Goal: Use online tool/utility: Utilize a website feature to perform a specific function

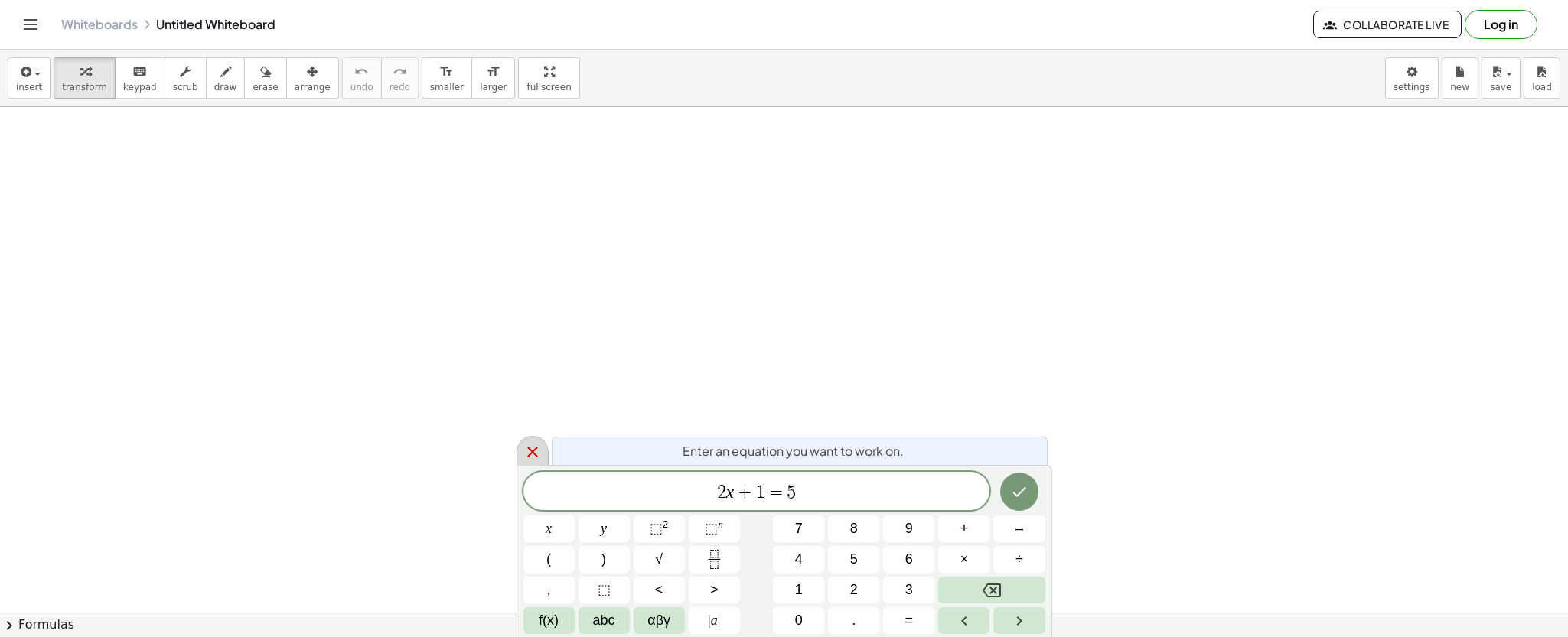
click at [533, 444] on icon at bounding box center [532, 451] width 18 height 18
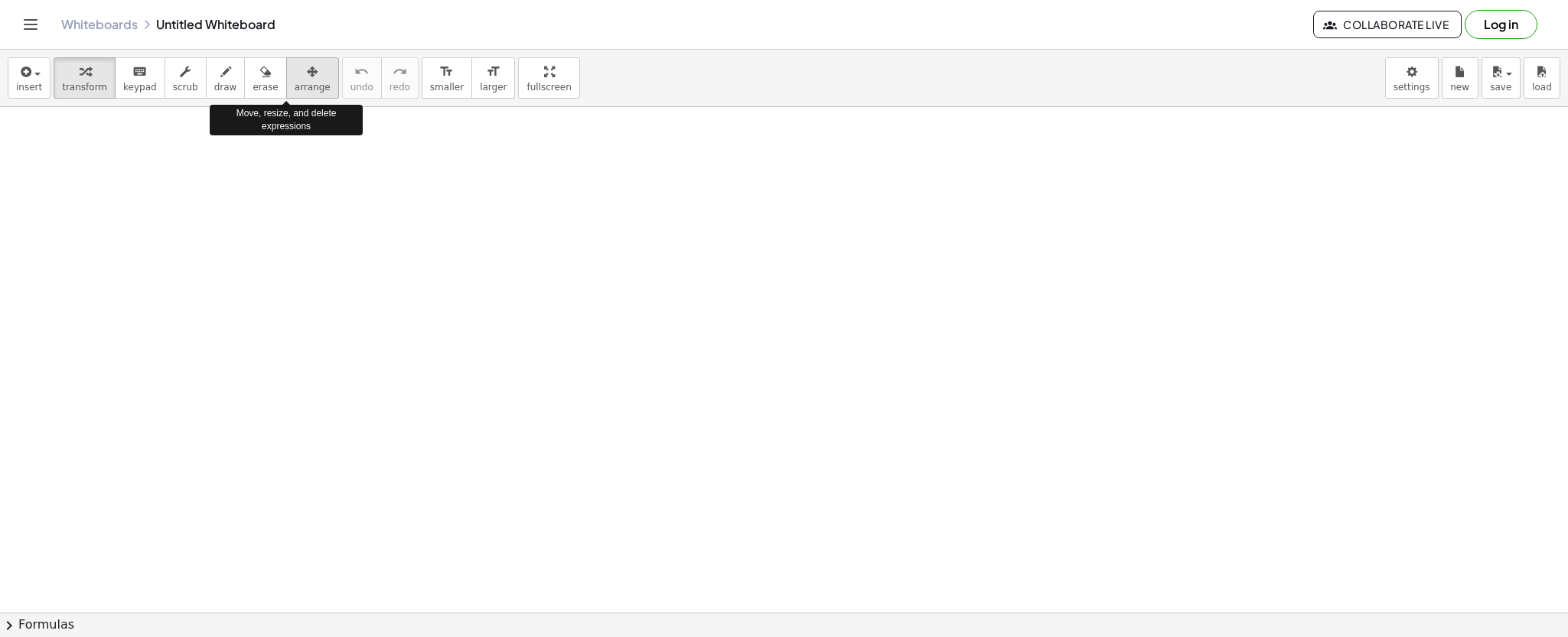
click at [307, 76] on icon "button" at bounding box center [312, 72] width 11 height 18
drag, startPoint x: 490, startPoint y: 244, endPoint x: 870, endPoint y: 248, distance: 380.0
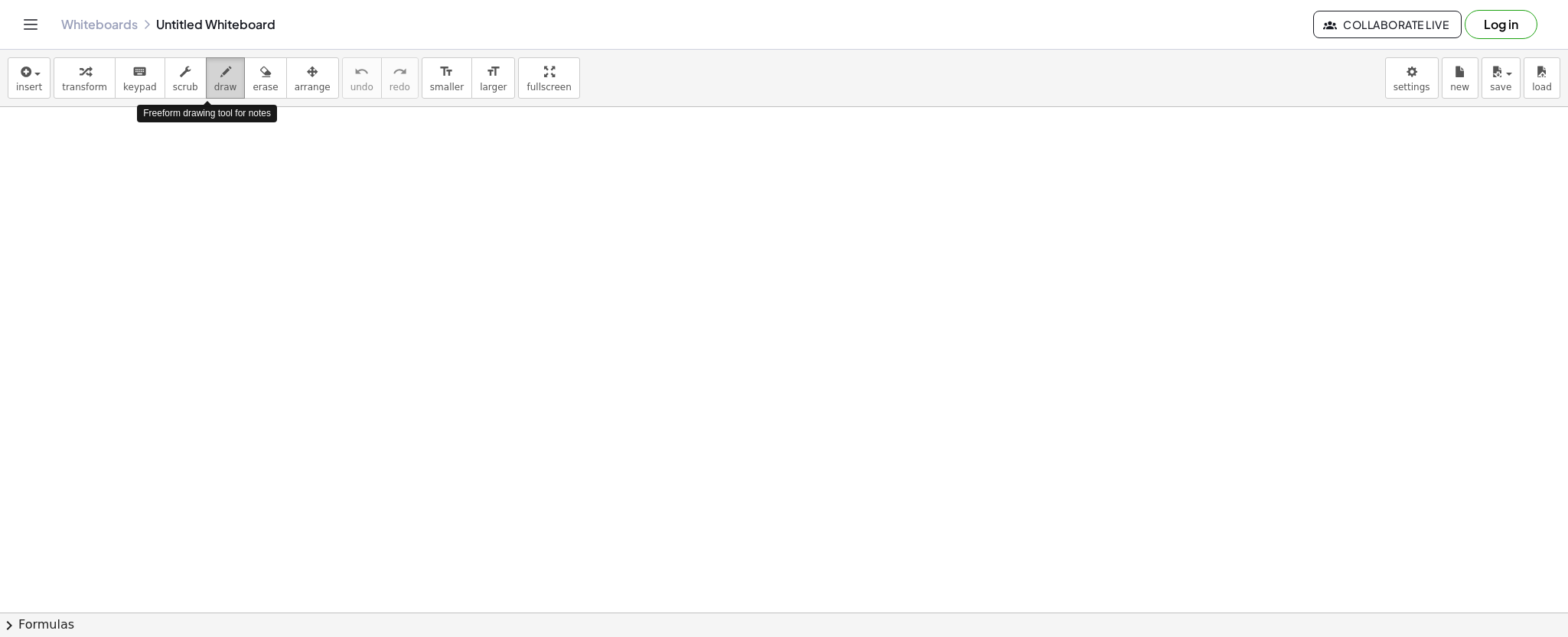
click at [220, 80] on icon "button" at bounding box center [225, 72] width 11 height 18
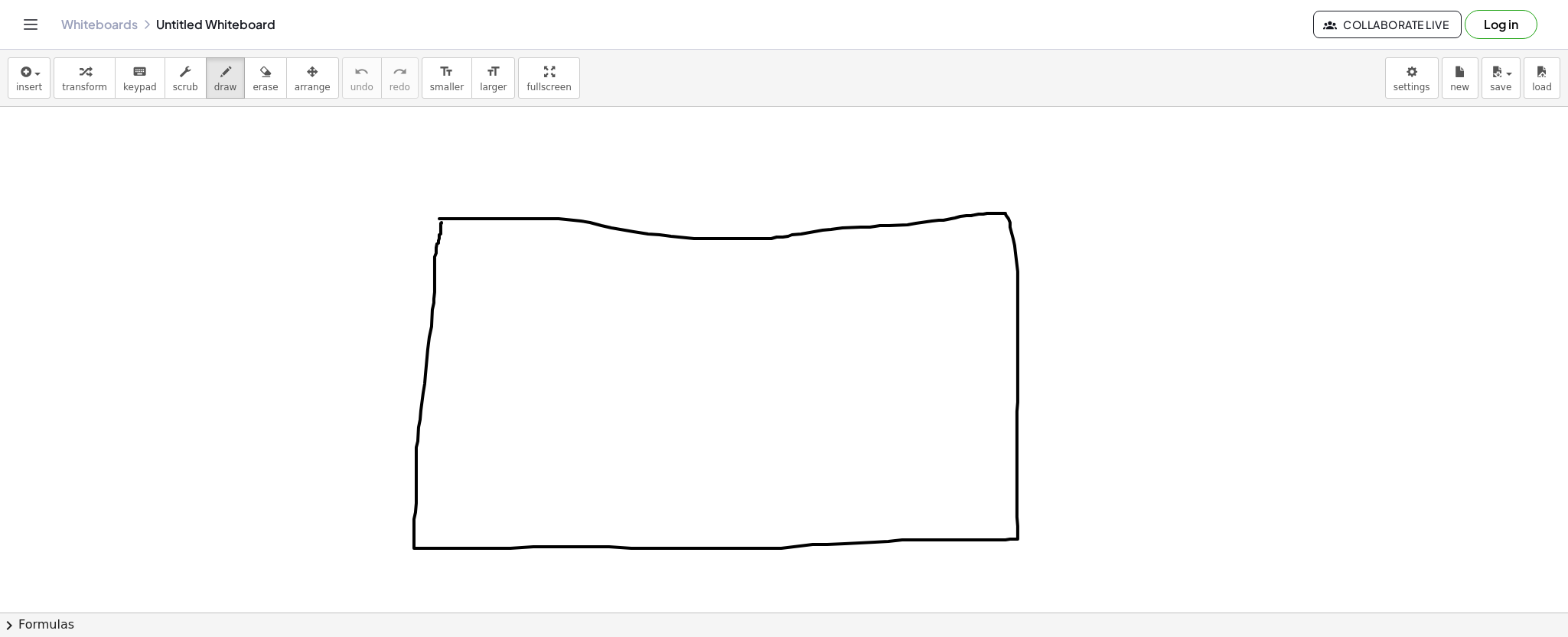
drag, startPoint x: 457, startPoint y: 219, endPoint x: 441, endPoint y: 221, distance: 16.1
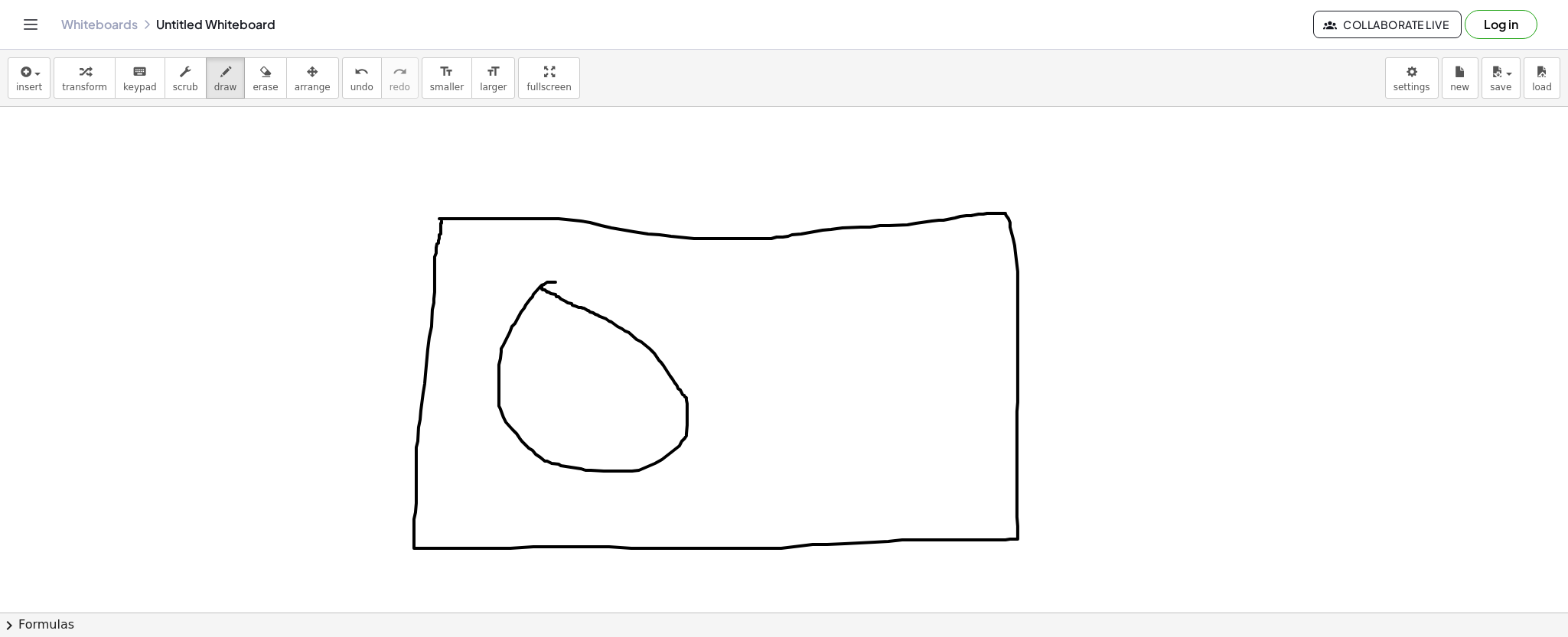
drag, startPoint x: 553, startPoint y: 282, endPoint x: 541, endPoint y: 285, distance: 12.4
click at [244, 78] on button "erase" at bounding box center [265, 77] width 42 height 41
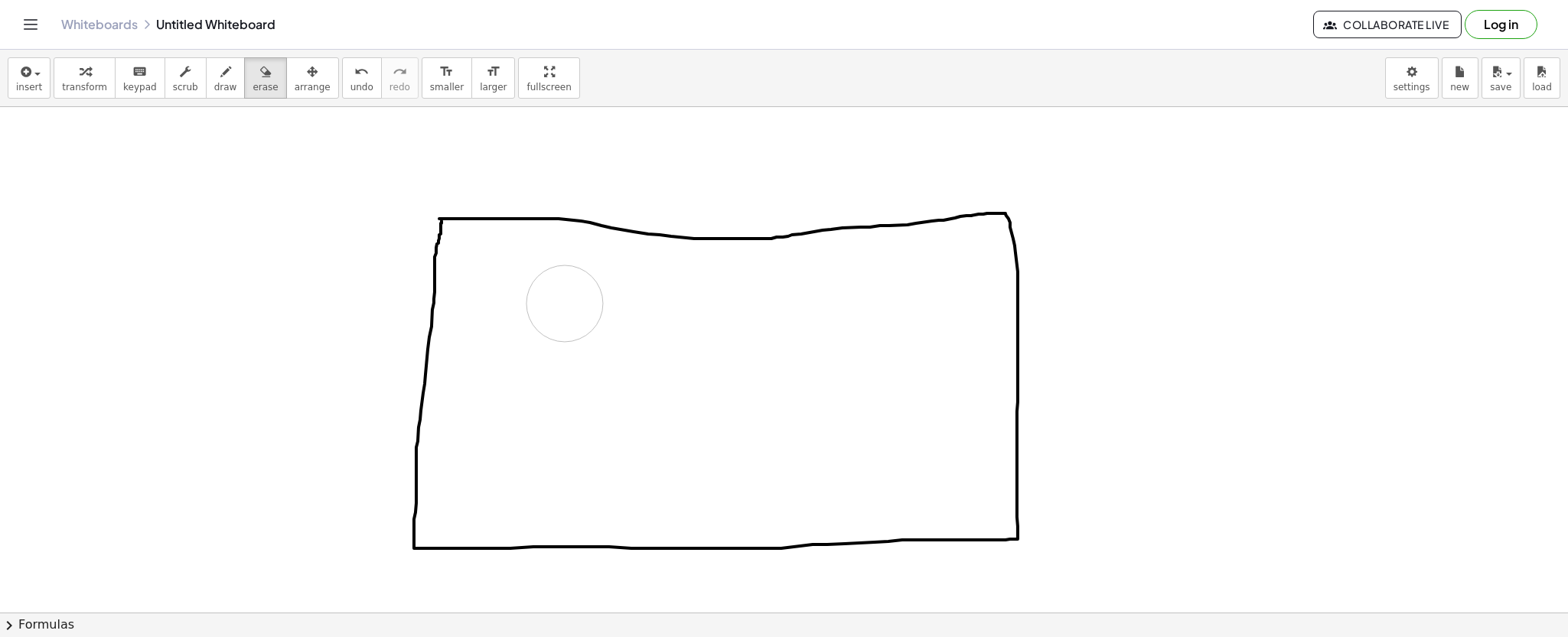
drag, startPoint x: 893, startPoint y: 461, endPoint x: 564, endPoint y: 304, distance: 364.5
click at [219, 75] on button "draw" at bounding box center [226, 77] width 40 height 41
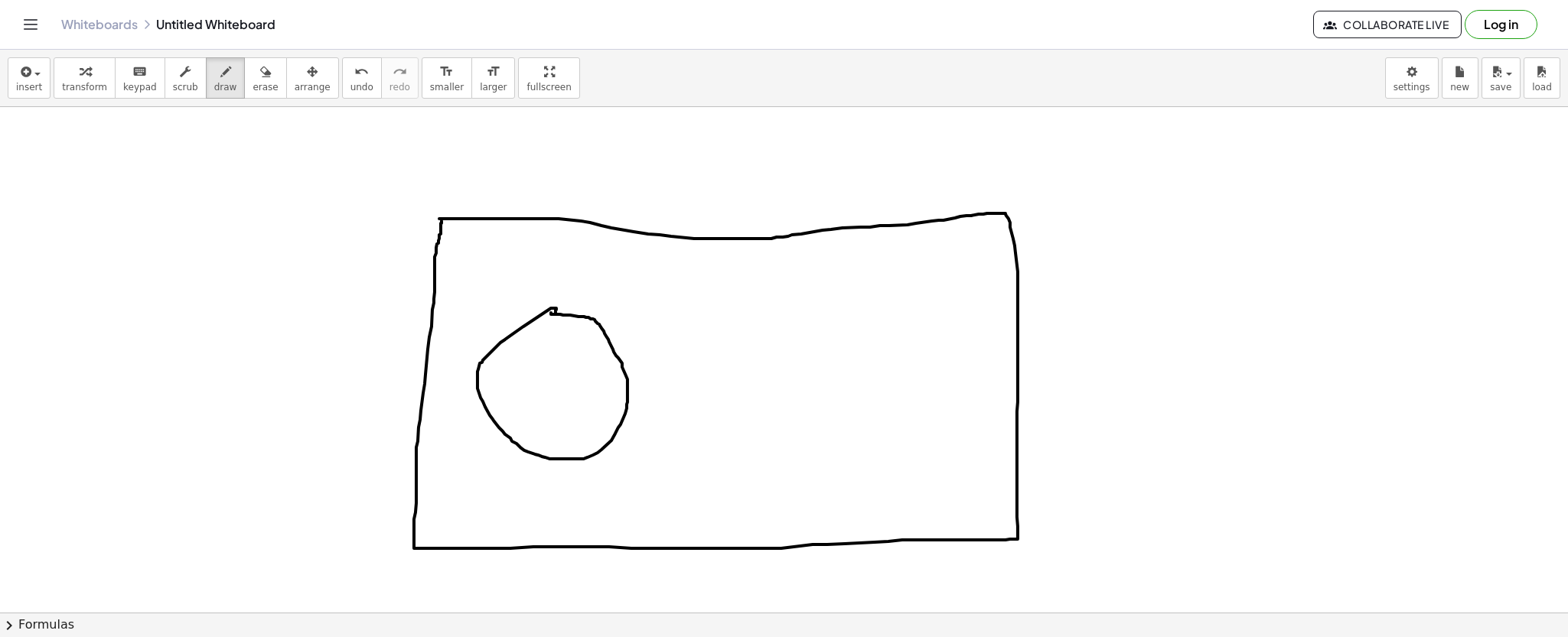
drag, startPoint x: 828, startPoint y: 306, endPoint x: 817, endPoint y: 310, distance: 11.7
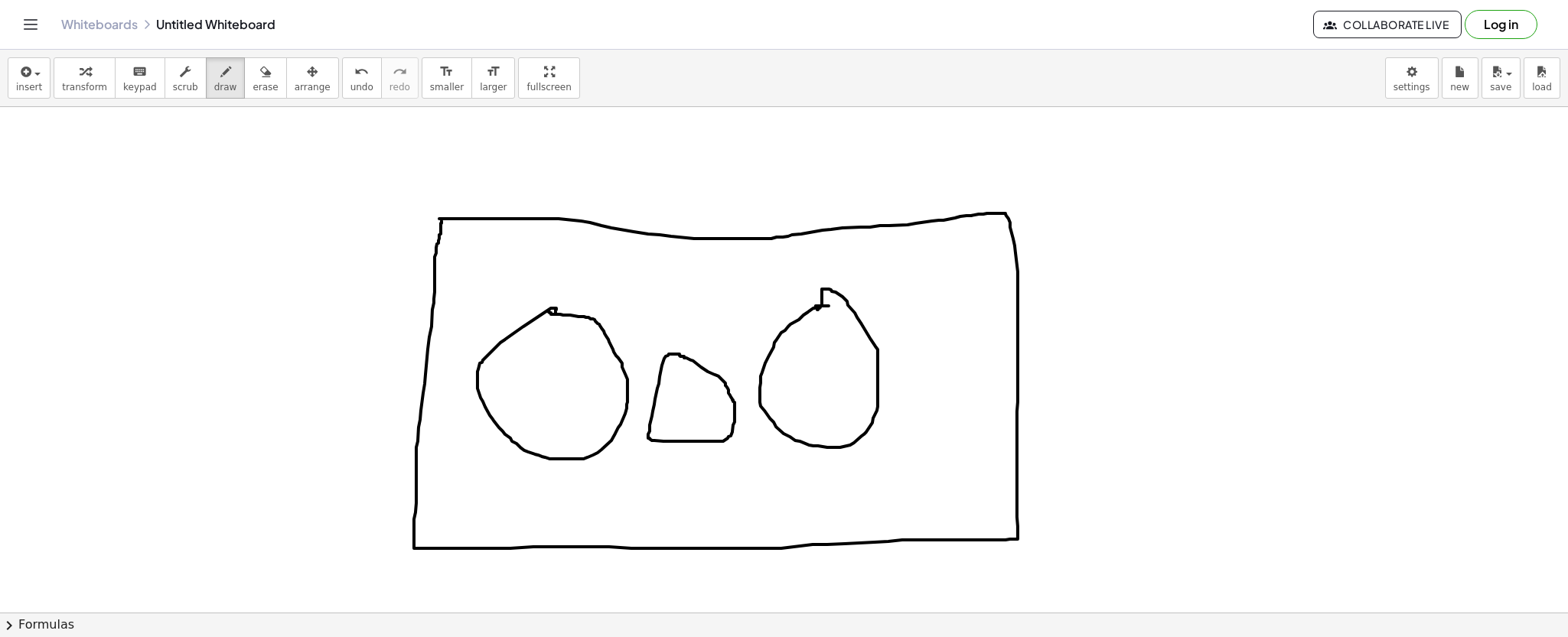
drag, startPoint x: 536, startPoint y: 359, endPoint x: 549, endPoint y: 392, distance: 35.5
drag, startPoint x: 533, startPoint y: 381, endPoint x: 556, endPoint y: 379, distance: 23.1
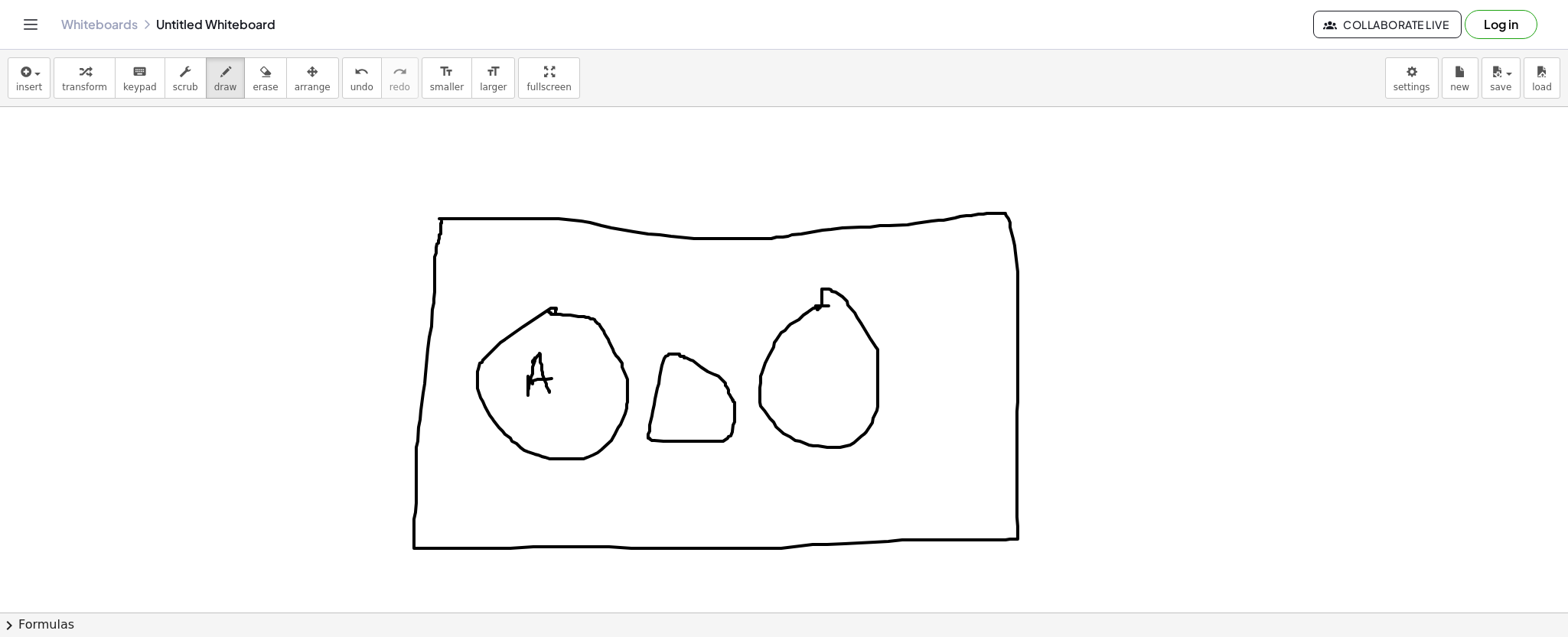
drag, startPoint x: 799, startPoint y: 354, endPoint x: 797, endPoint y: 393, distance: 39.1
drag, startPoint x: 687, startPoint y: 387, endPoint x: 697, endPoint y: 421, distance: 35.4
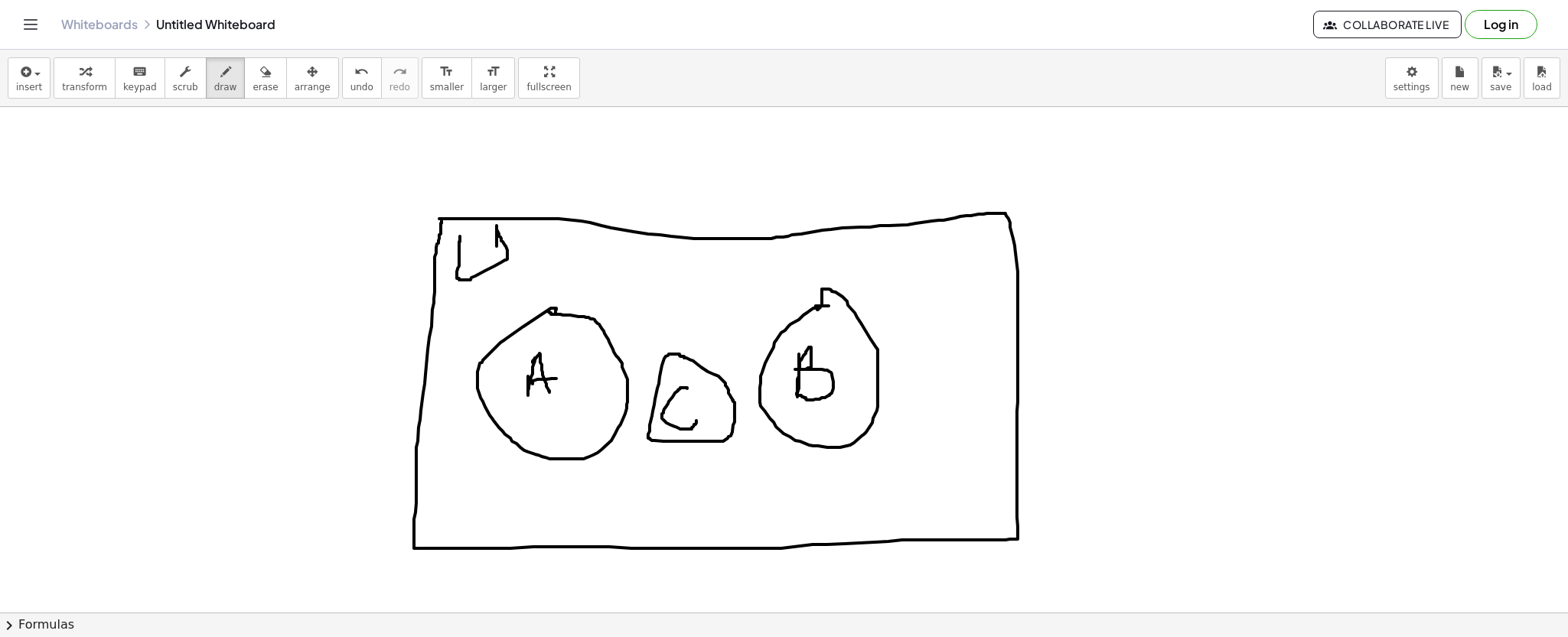
drag, startPoint x: 460, startPoint y: 237, endPoint x: 497, endPoint y: 254, distance: 40.7
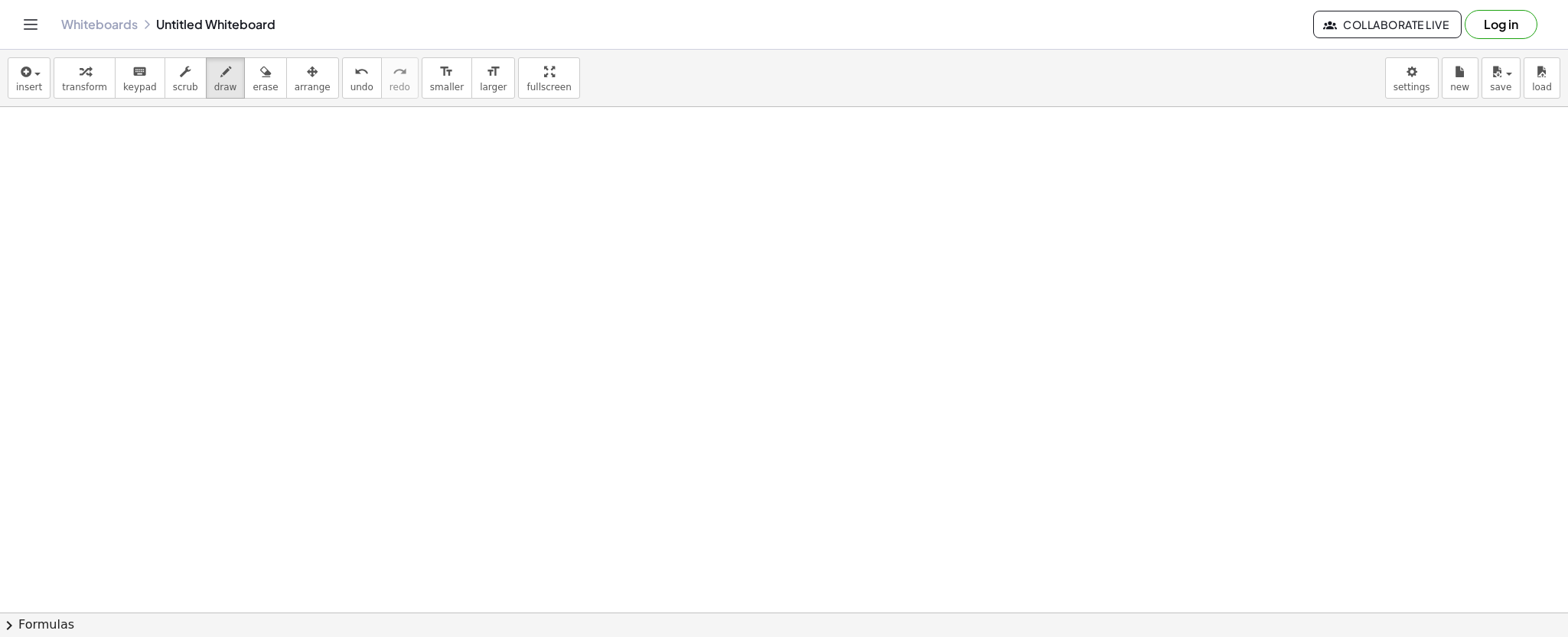
scroll to position [633, 0]
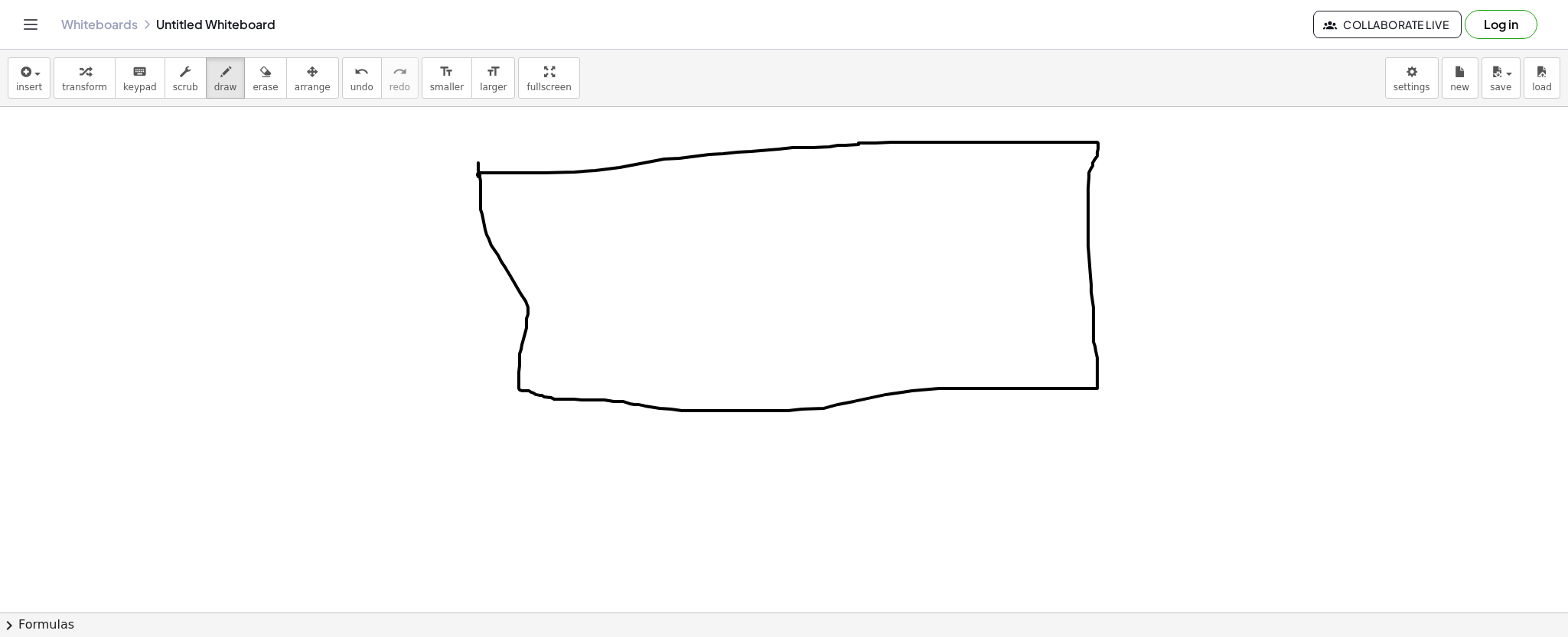
drag, startPoint x: 477, startPoint y: 175, endPoint x: 478, endPoint y: 163, distance: 12.0
drag, startPoint x: 610, startPoint y: 195, endPoint x: 604, endPoint y: 191, distance: 7.2
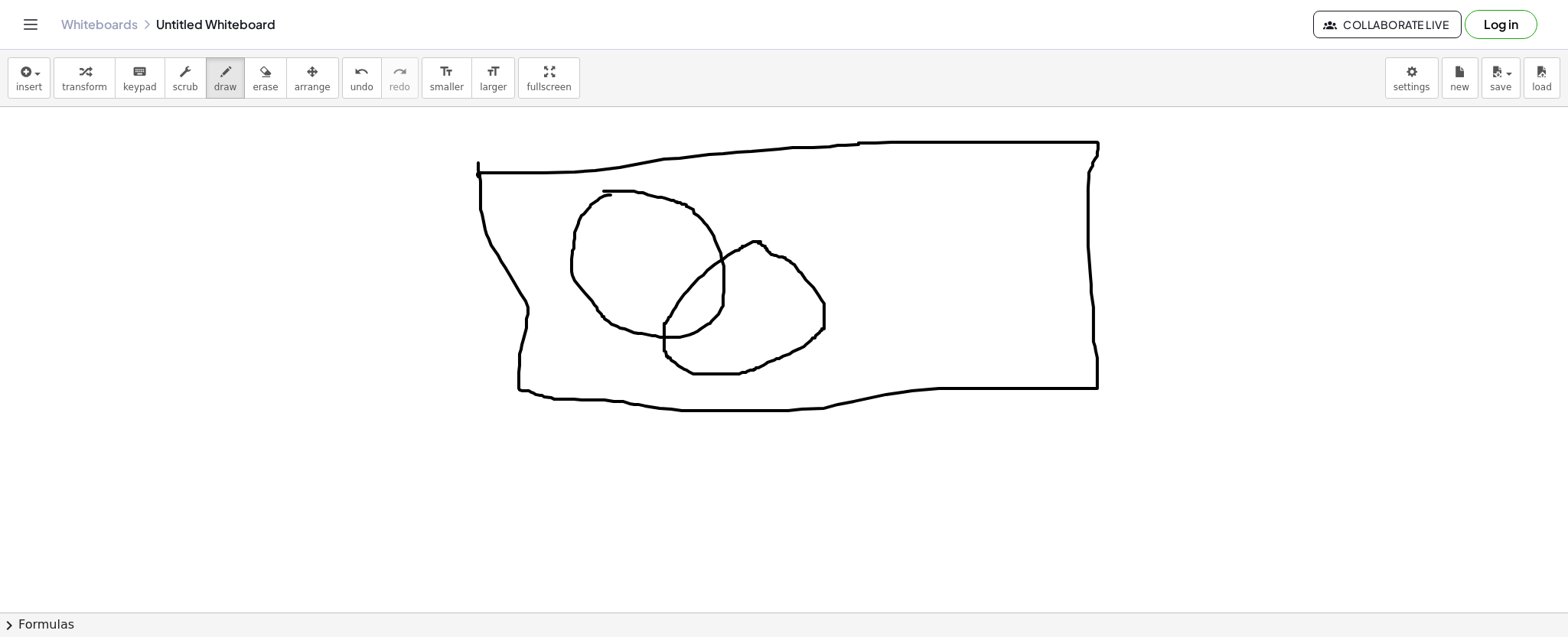
drag, startPoint x: 502, startPoint y: 196, endPoint x: 523, endPoint y: 195, distance: 21.0
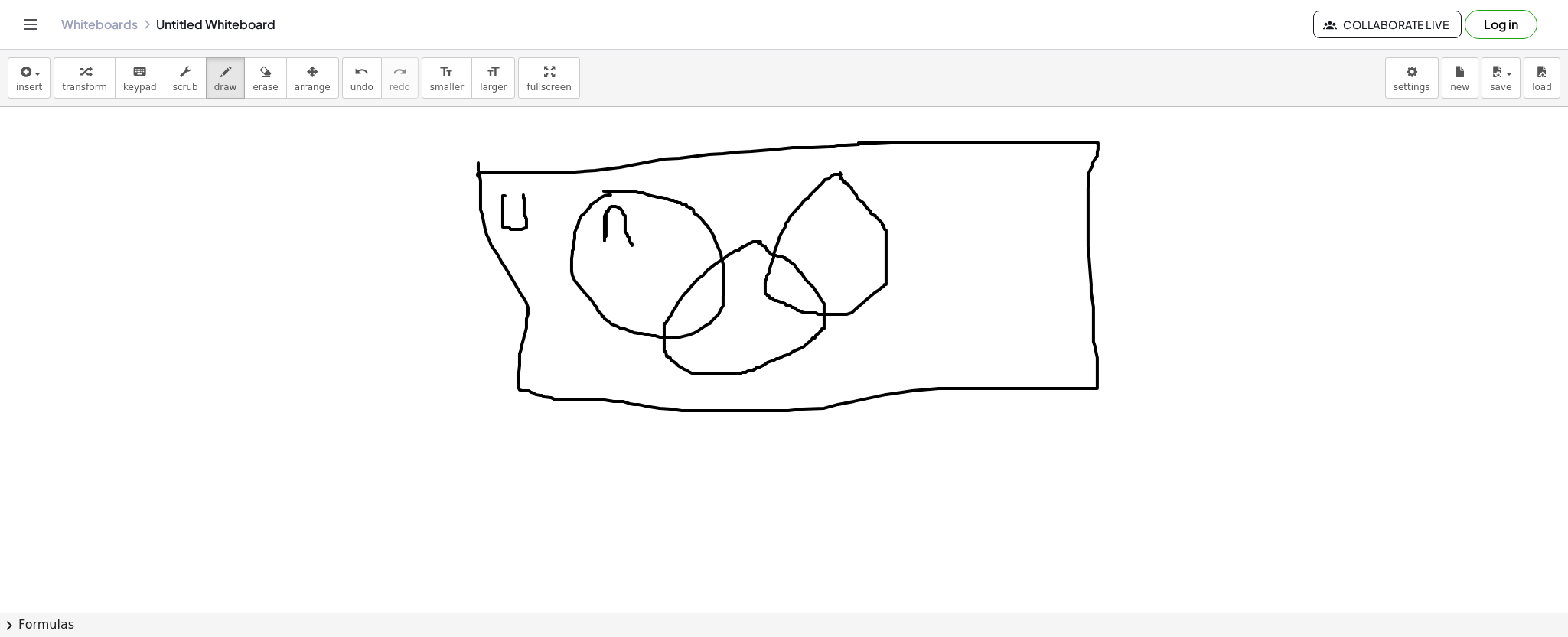
drag, startPoint x: 606, startPoint y: 212, endPoint x: 632, endPoint y: 246, distance: 42.8
drag, startPoint x: 606, startPoint y: 228, endPoint x: 629, endPoint y: 228, distance: 23.0
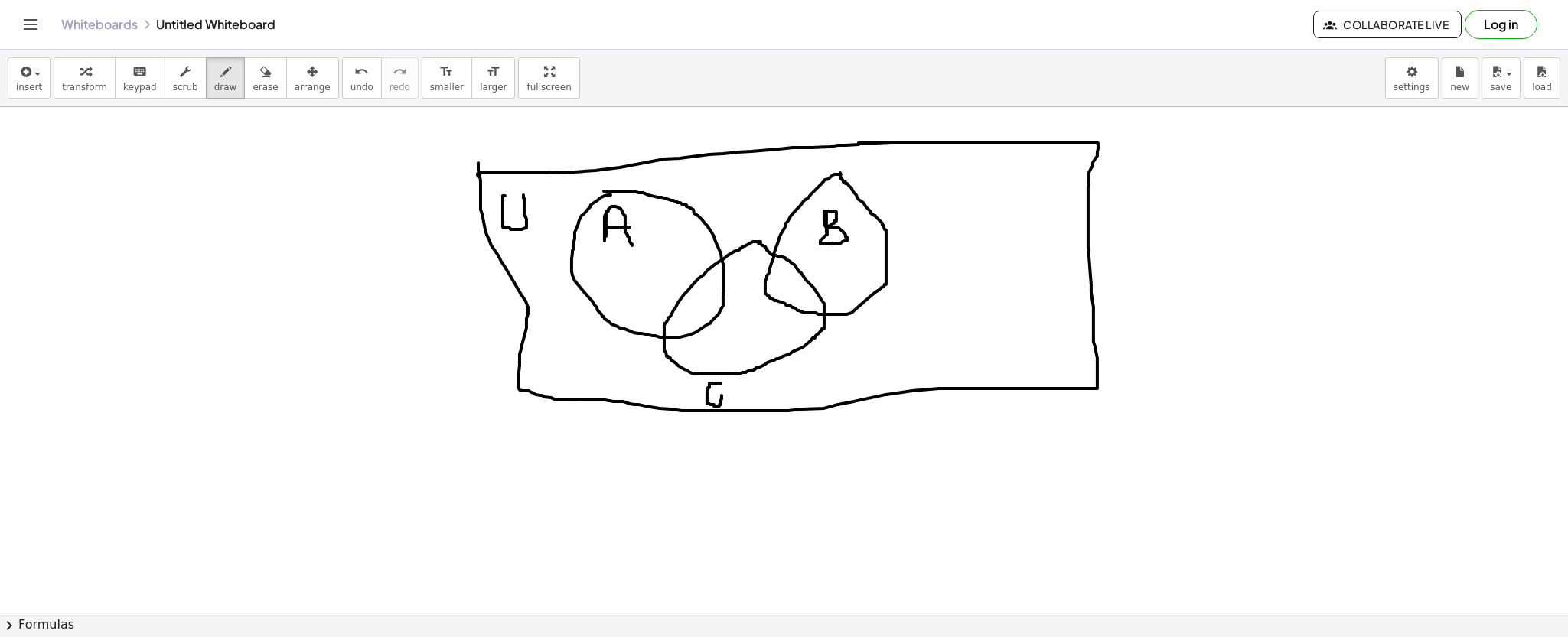
drag, startPoint x: 720, startPoint y: 384, endPoint x: 721, endPoint y: 395, distance: 11.0
drag, startPoint x: 1205, startPoint y: 218, endPoint x: 1205, endPoint y: 242, distance: 24.0
drag, startPoint x: 1247, startPoint y: 249, endPoint x: 1274, endPoint y: 243, distance: 27.7
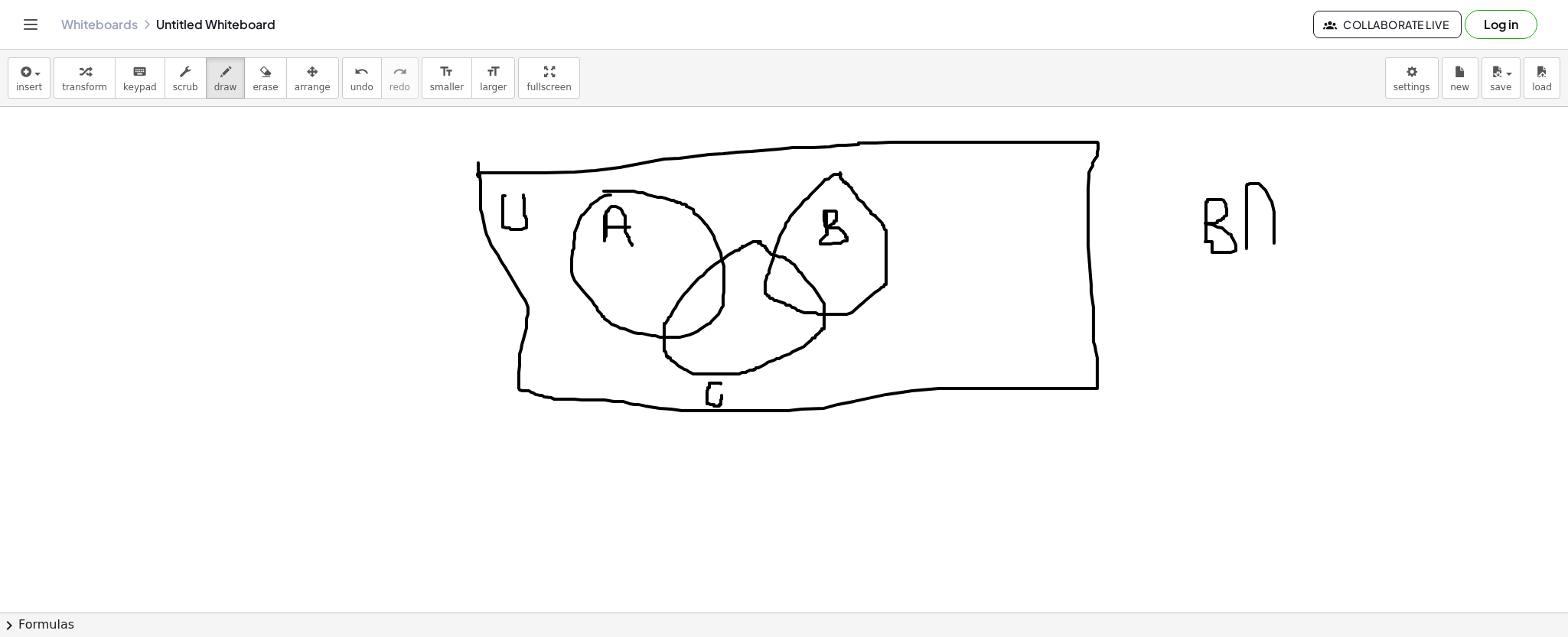
drag, startPoint x: 1302, startPoint y: 182, endPoint x: 1314, endPoint y: 237, distance: 56.3
drag, startPoint x: 1315, startPoint y: 209, endPoint x: 1346, endPoint y: 203, distance: 31.6
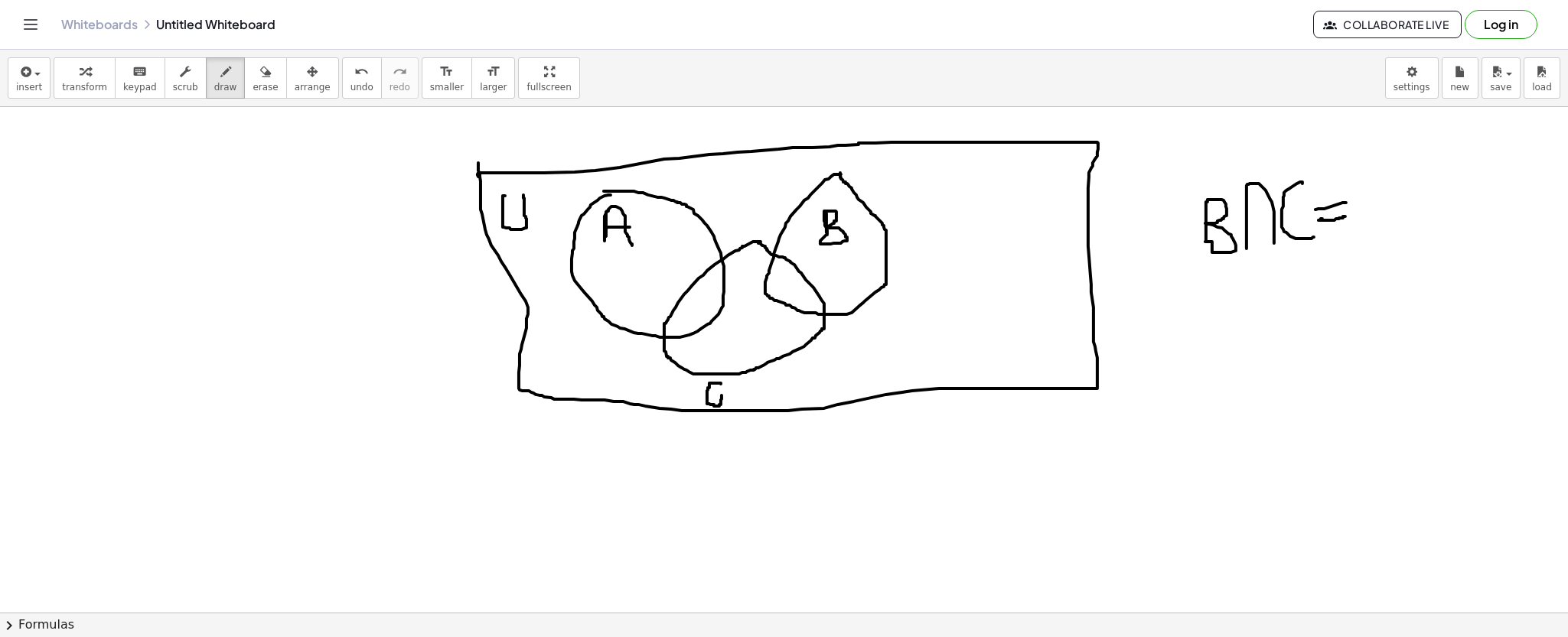
drag, startPoint x: 1320, startPoint y: 220, endPoint x: 1345, endPoint y: 216, distance: 25.3
drag, startPoint x: 1378, startPoint y: 159, endPoint x: 1378, endPoint y: 241, distance: 82.0
drag, startPoint x: 1393, startPoint y: 170, endPoint x: 1404, endPoint y: 228, distance: 59.0
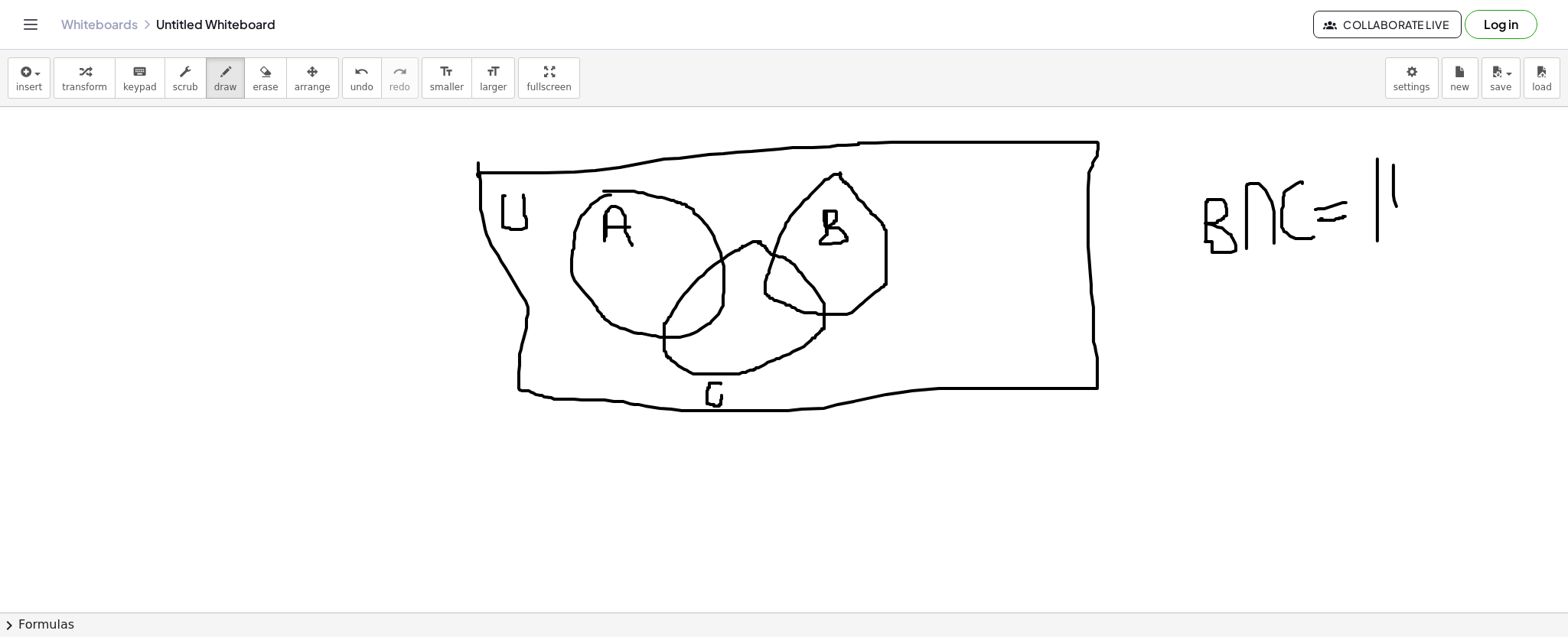
drag, startPoint x: 1359, startPoint y: 189, endPoint x: 1405, endPoint y: 186, distance: 46.1
drag, startPoint x: 1358, startPoint y: 230, endPoint x: 1416, endPoint y: 216, distance: 59.7
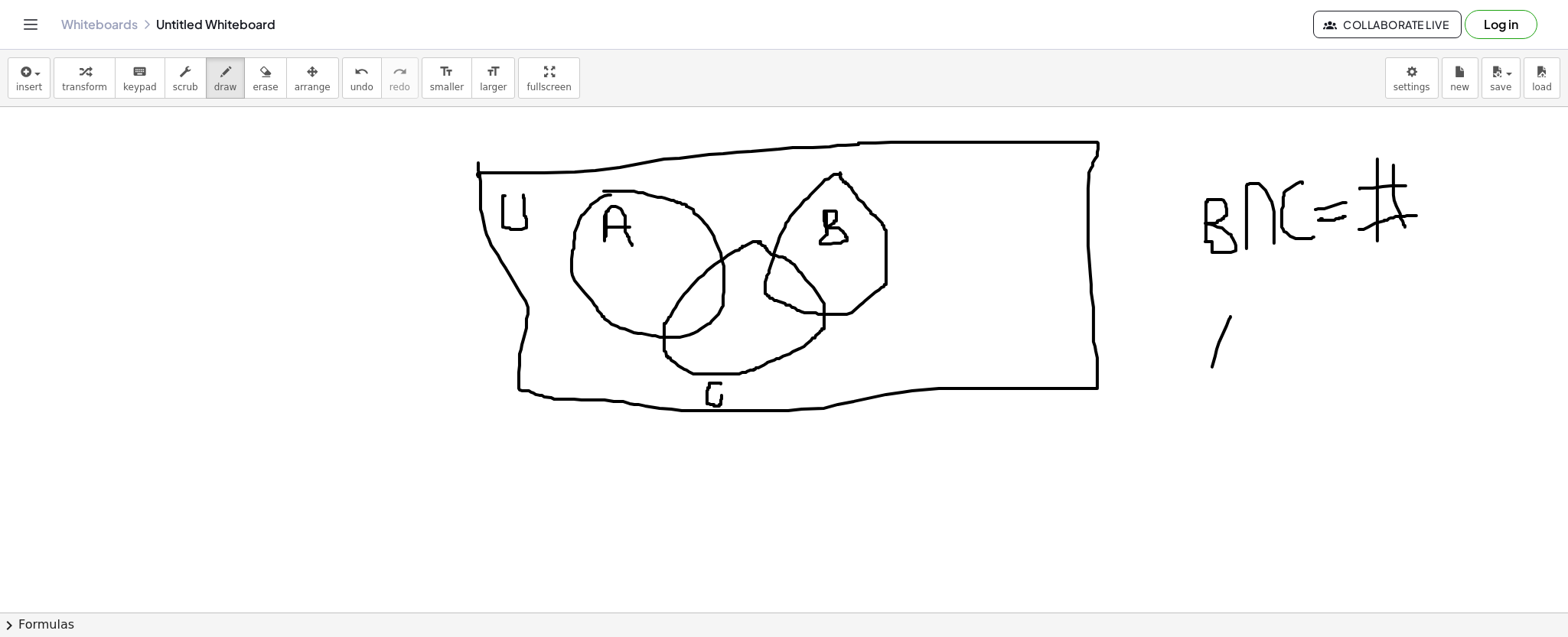
drag, startPoint x: 1230, startPoint y: 317, endPoint x: 1209, endPoint y: 376, distance: 62.6
drag, startPoint x: 1232, startPoint y: 310, endPoint x: 1242, endPoint y: 364, distance: 54.9
drag, startPoint x: 1215, startPoint y: 350, endPoint x: 1244, endPoint y: 340, distance: 30.7
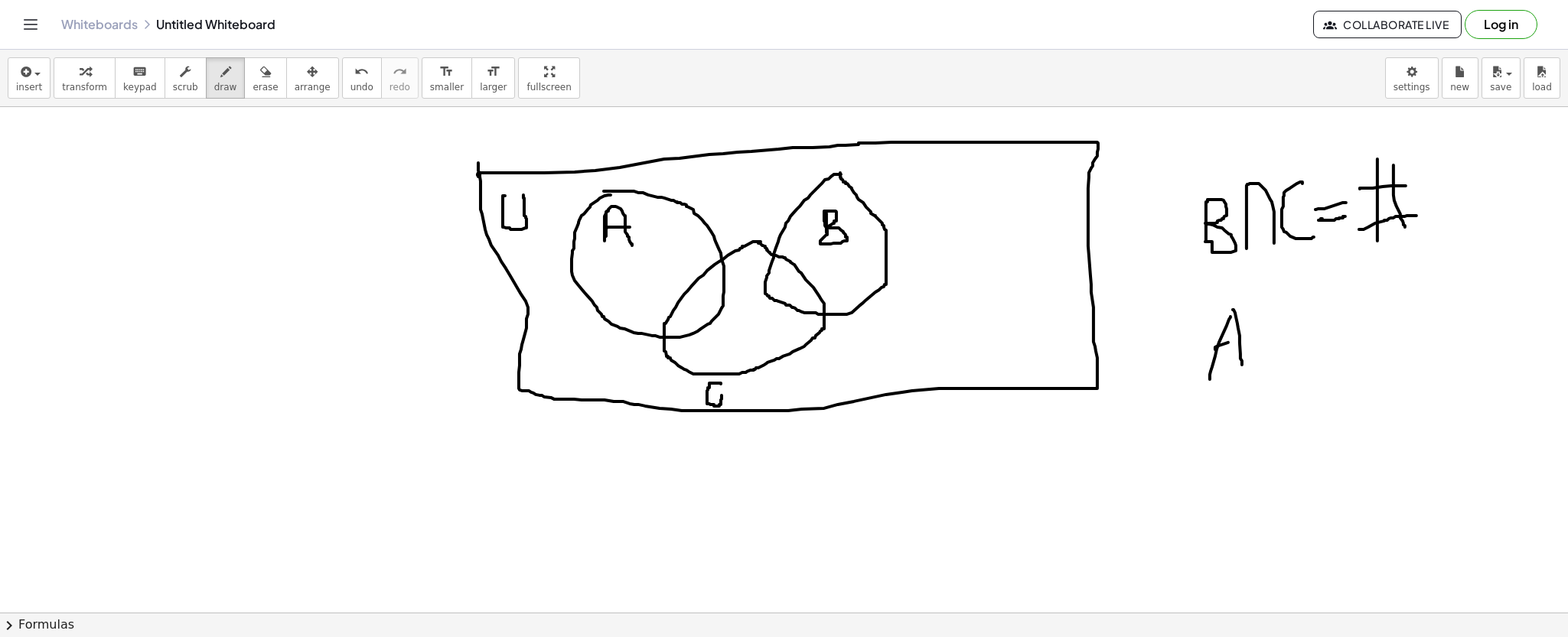
drag, startPoint x: 1251, startPoint y: 324, endPoint x: 1283, endPoint y: 317, distance: 32.8
drag, startPoint x: 1313, startPoint y: 311, endPoint x: 1307, endPoint y: 367, distance: 56.3
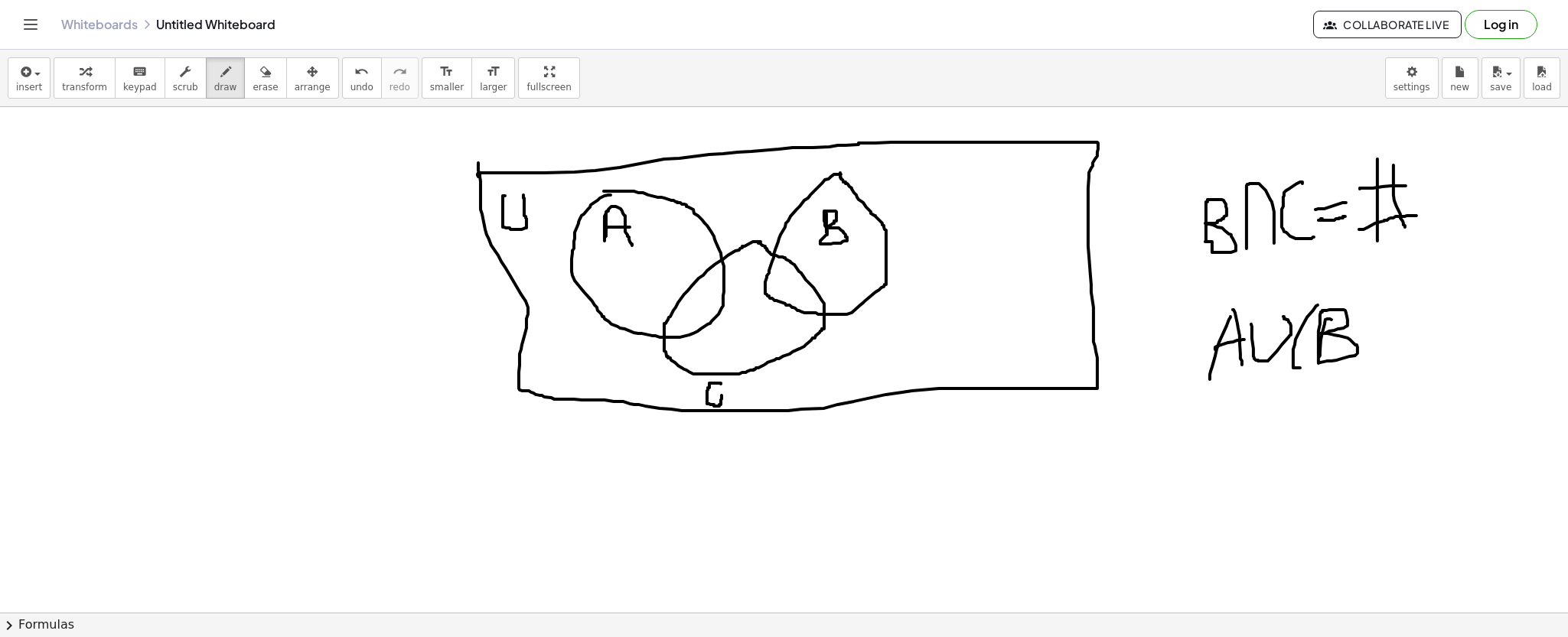
drag, startPoint x: 1332, startPoint y: 319, endPoint x: 1316, endPoint y: 358, distance: 42.2
drag, startPoint x: 1358, startPoint y: 358, endPoint x: 1389, endPoint y: 354, distance: 31.3
drag, startPoint x: 1420, startPoint y: 321, endPoint x: 1419, endPoint y: 359, distance: 38.0
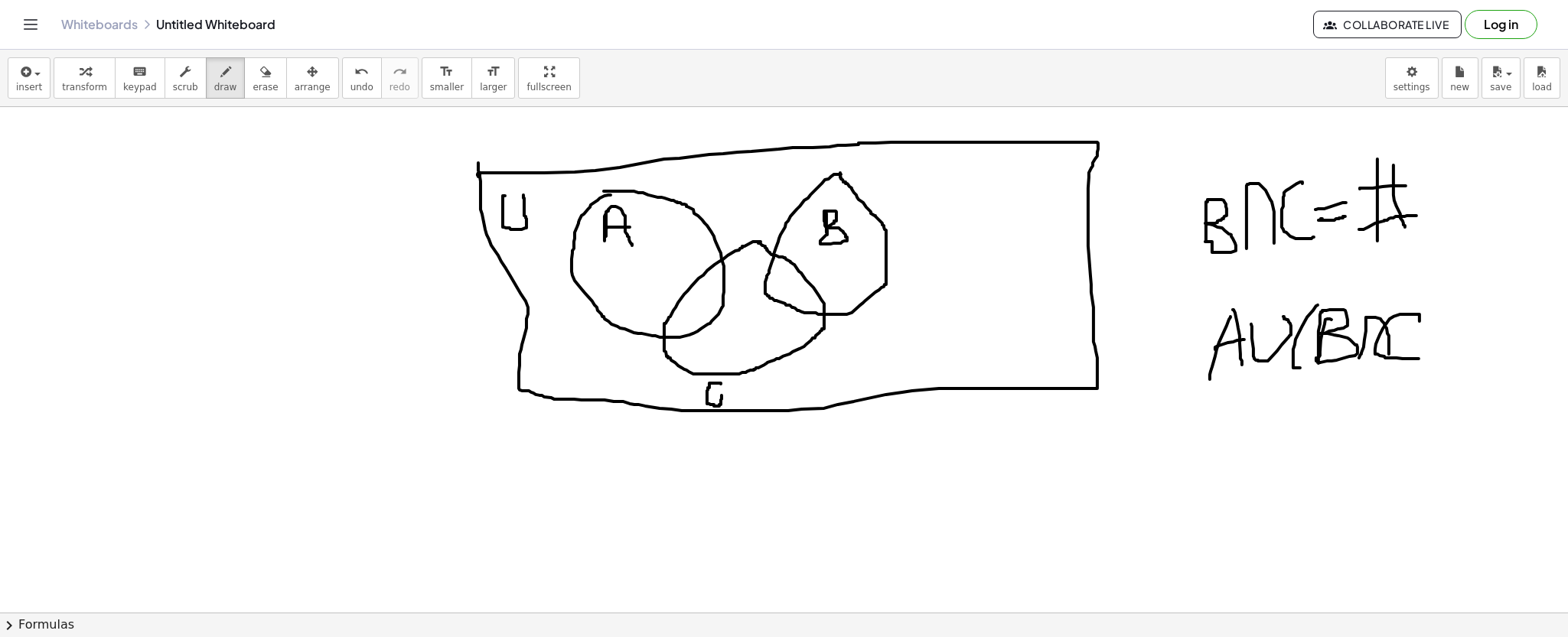
click at [253, 65] on div "button" at bounding box center [265, 71] width 25 height 18
drag, startPoint x: 1422, startPoint y: 369, endPoint x: 1403, endPoint y: 311, distance: 61.0
click at [207, 57] on button "draw" at bounding box center [226, 77] width 40 height 41
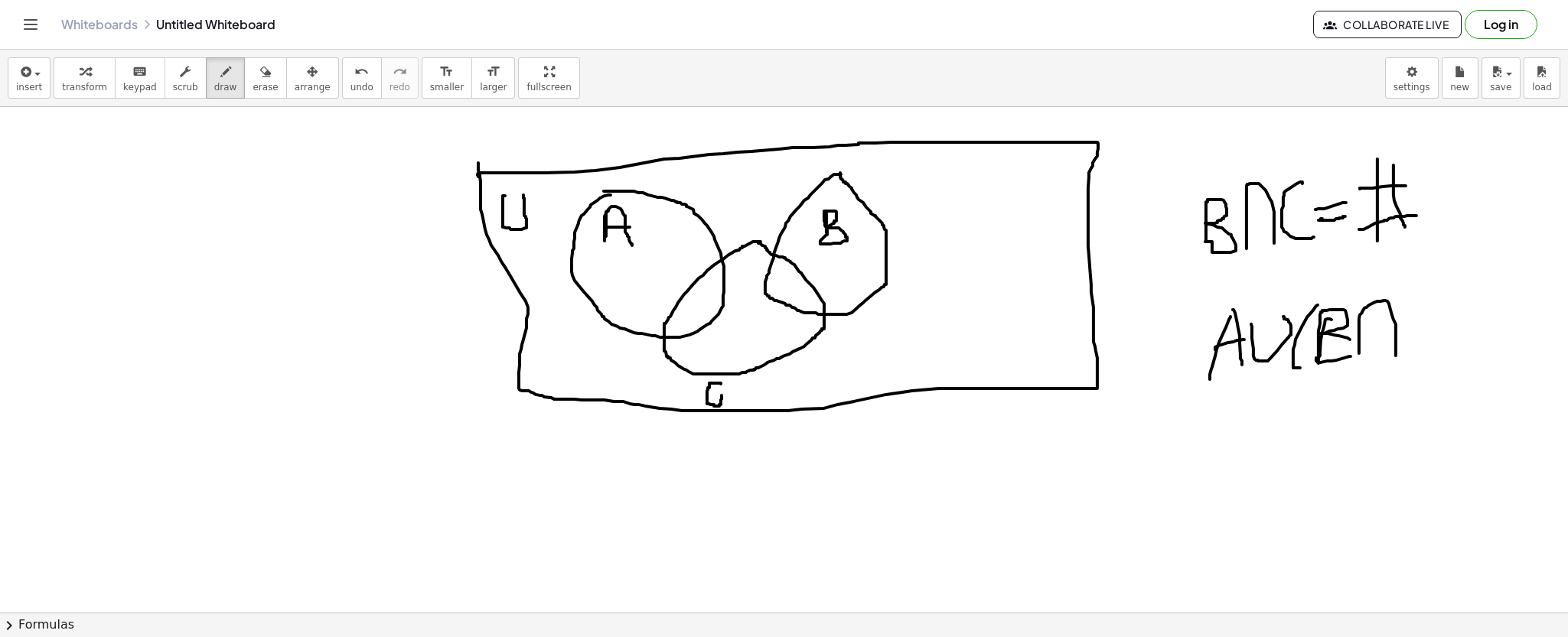
drag, startPoint x: 1358, startPoint y: 354, endPoint x: 1396, endPoint y: 362, distance: 38.8
drag, startPoint x: 1425, startPoint y: 298, endPoint x: 1455, endPoint y: 364, distance: 72.5
drag, startPoint x: 1474, startPoint y: 294, endPoint x: 1476, endPoint y: 374, distance: 80.0
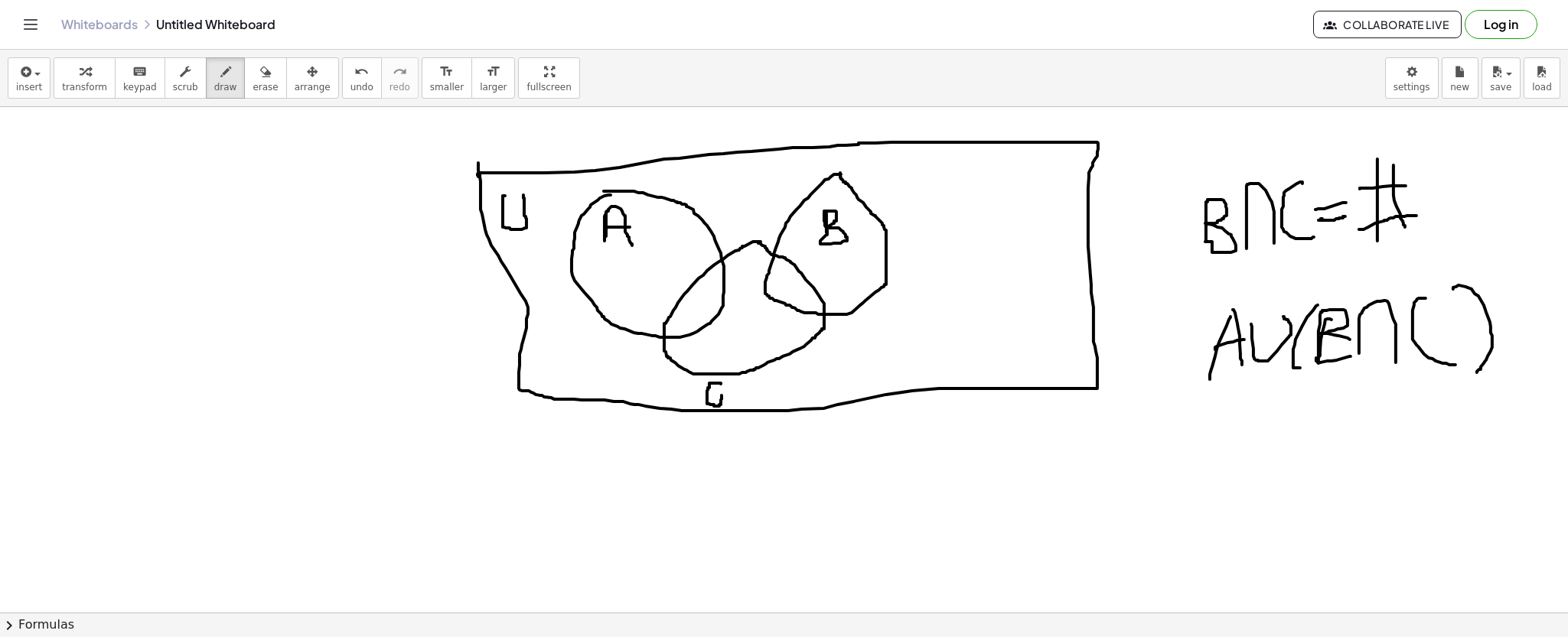
drag, startPoint x: 1325, startPoint y: 385, endPoint x: 1334, endPoint y: 387, distance: 9.2
drag, startPoint x: 1322, startPoint y: 406, endPoint x: 1340, endPoint y: 406, distance: 18.0
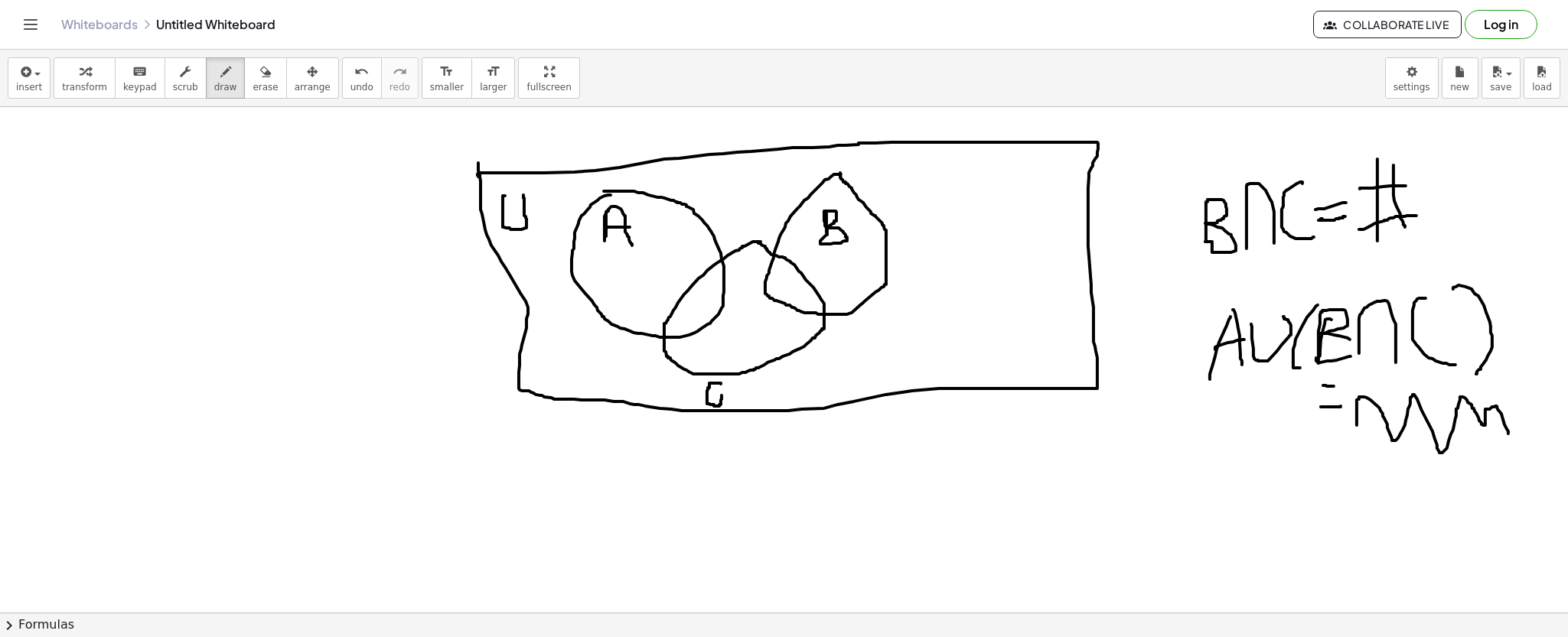
drag, startPoint x: 1357, startPoint y: 426, endPoint x: 1508, endPoint y: 433, distance: 151.2
drag, startPoint x: 779, startPoint y: 274, endPoint x: 787, endPoint y: 285, distance: 13.6
drag, startPoint x: 779, startPoint y: 274, endPoint x: 797, endPoint y: 293, distance: 26.2
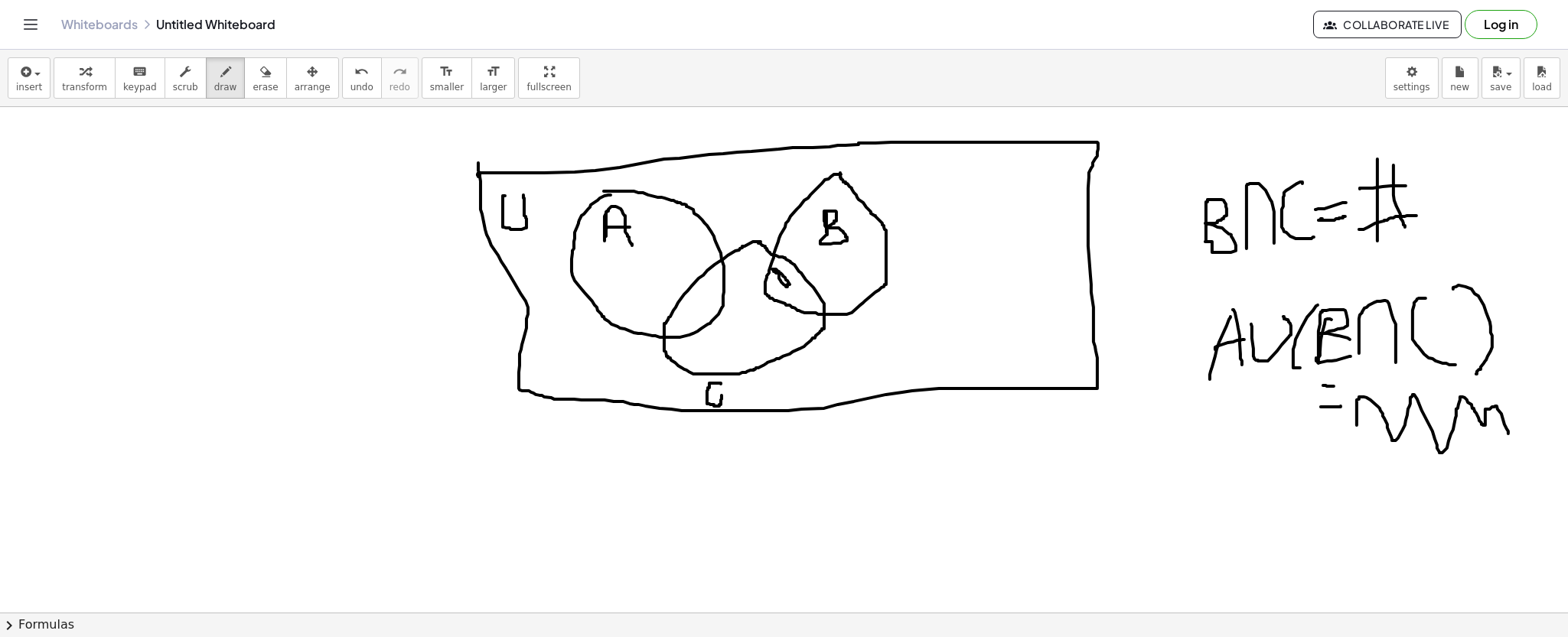
drag, startPoint x: 782, startPoint y: 262, endPoint x: 811, endPoint y: 281, distance: 34.7
drag, startPoint x: 774, startPoint y: 288, endPoint x: 801, endPoint y: 259, distance: 39.6
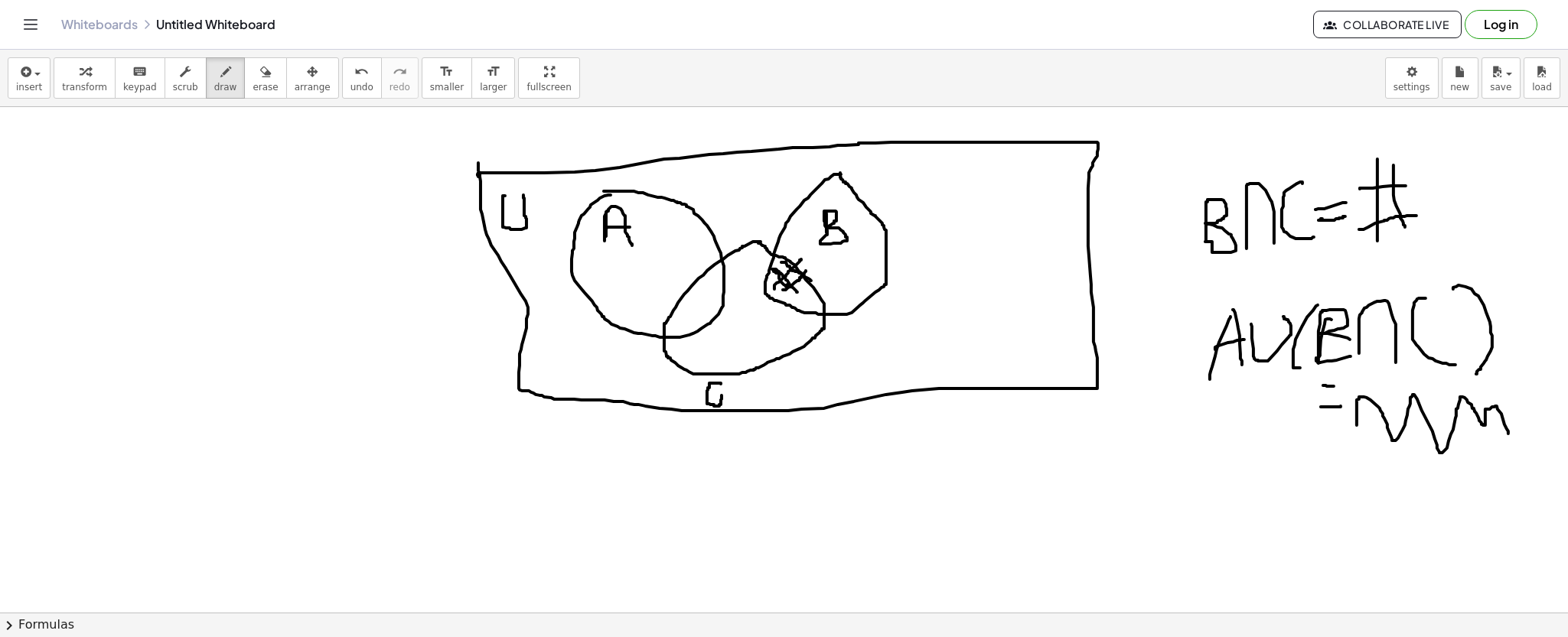
drag, startPoint x: 783, startPoint y: 290, endPoint x: 806, endPoint y: 271, distance: 29.8
drag, startPoint x: 669, startPoint y: 322, endPoint x: 717, endPoint y: 272, distance: 69.3
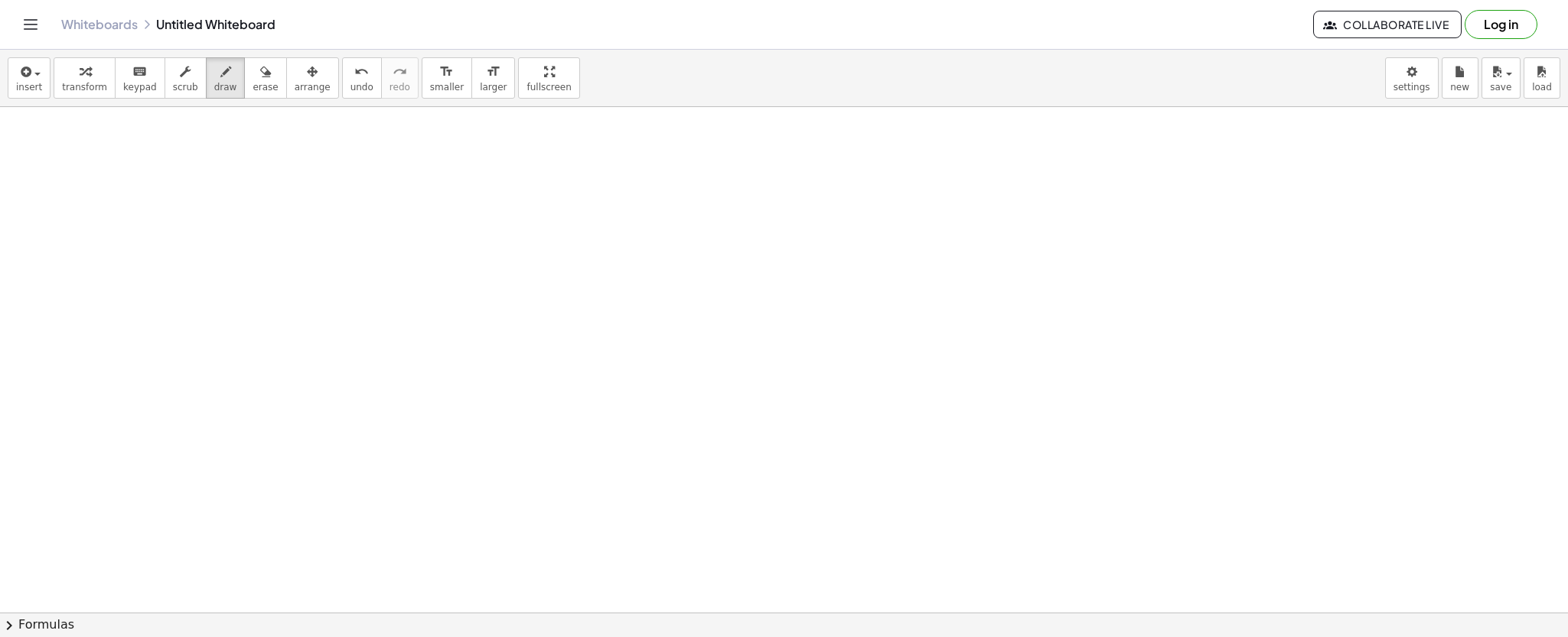
scroll to position [1160, 0]
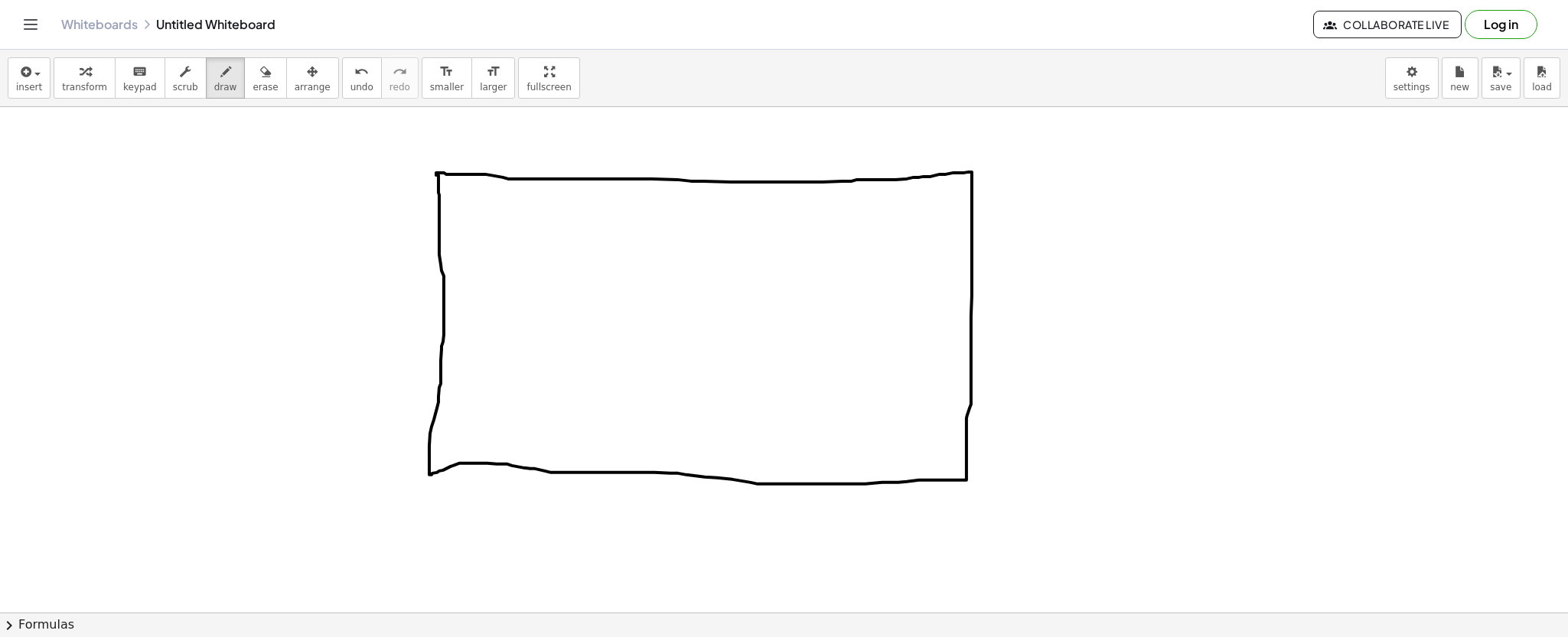
click at [464, 174] on div at bounding box center [784, 253] width 1568 height 2613
click at [29, 74] on icon "button" at bounding box center [24, 72] width 13 height 18
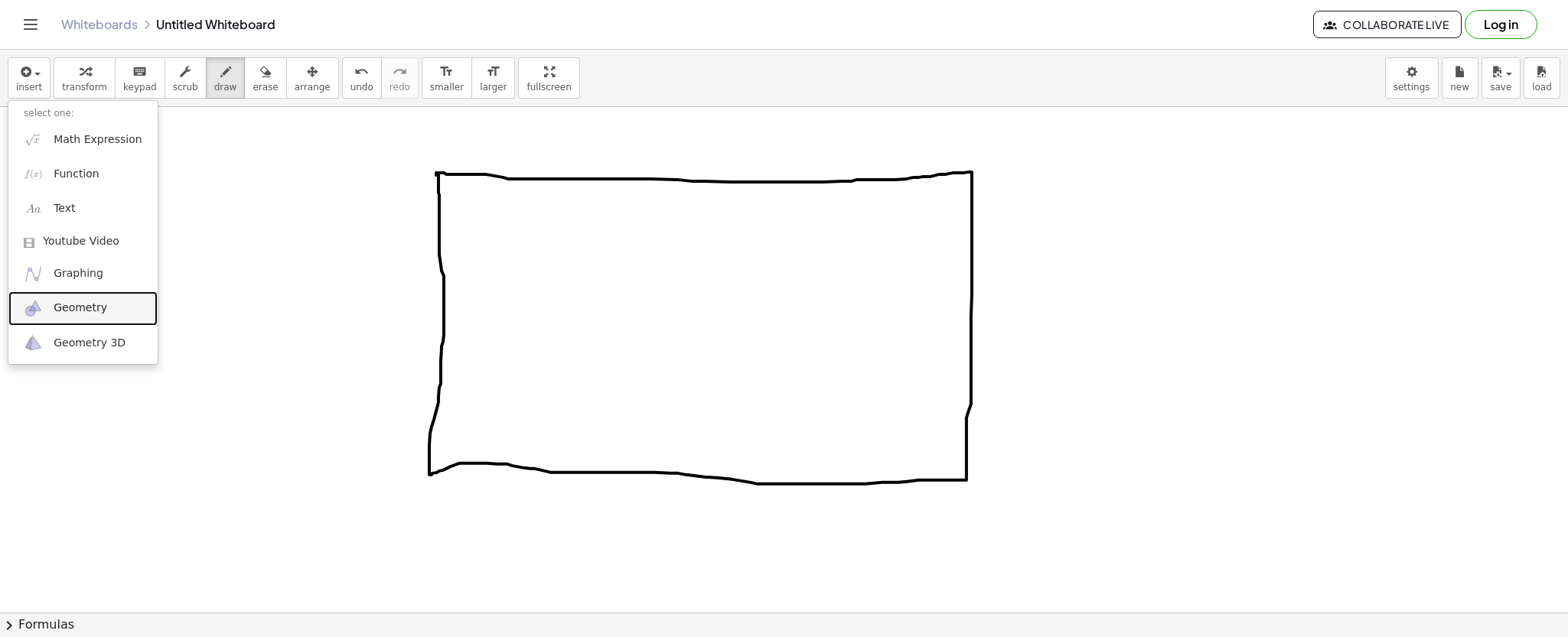
click at [48, 300] on link "Geometry" at bounding box center [83, 309] width 149 height 34
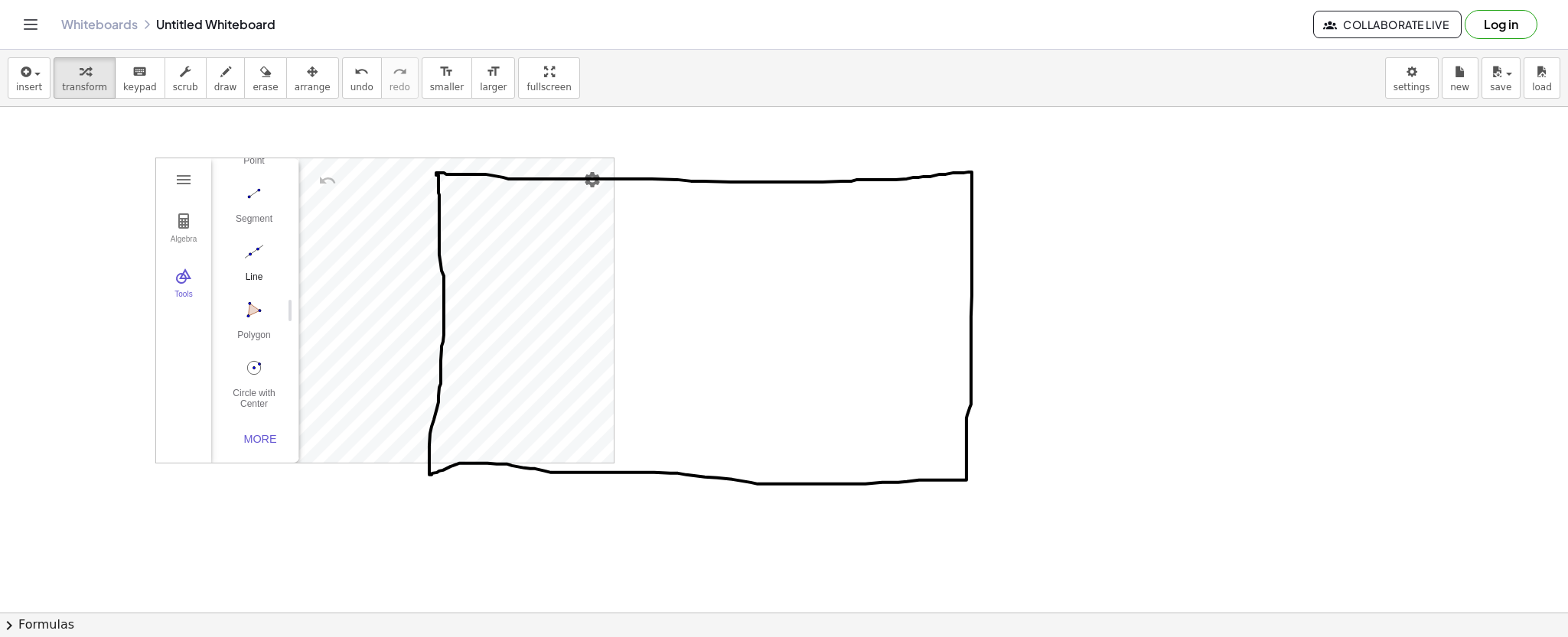
scroll to position [162, 0]
click at [265, 432] on div "More" at bounding box center [259, 438] width 49 height 12
click at [251, 339] on img "Circle with Center through Point. Select center point, then point on circle" at bounding box center [254, 347] width 61 height 25
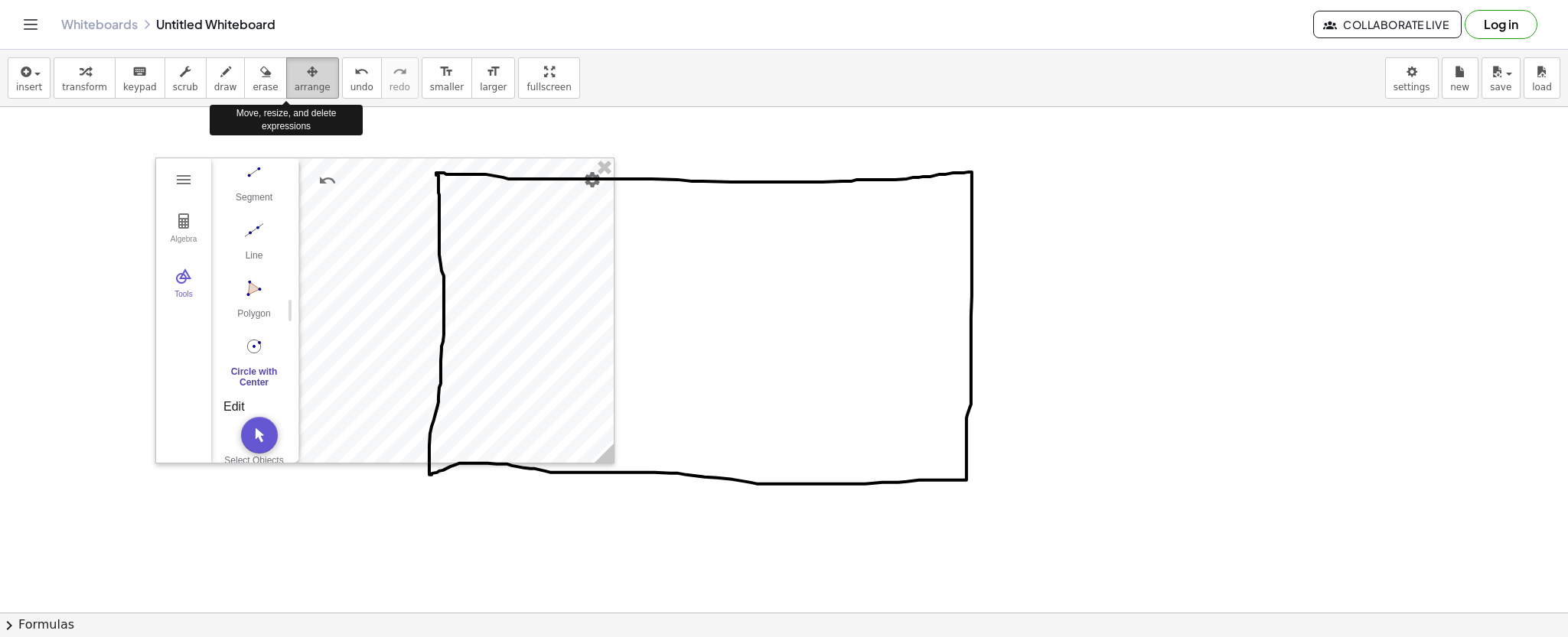
click at [300, 87] on span "arrange" at bounding box center [313, 87] width 36 height 11
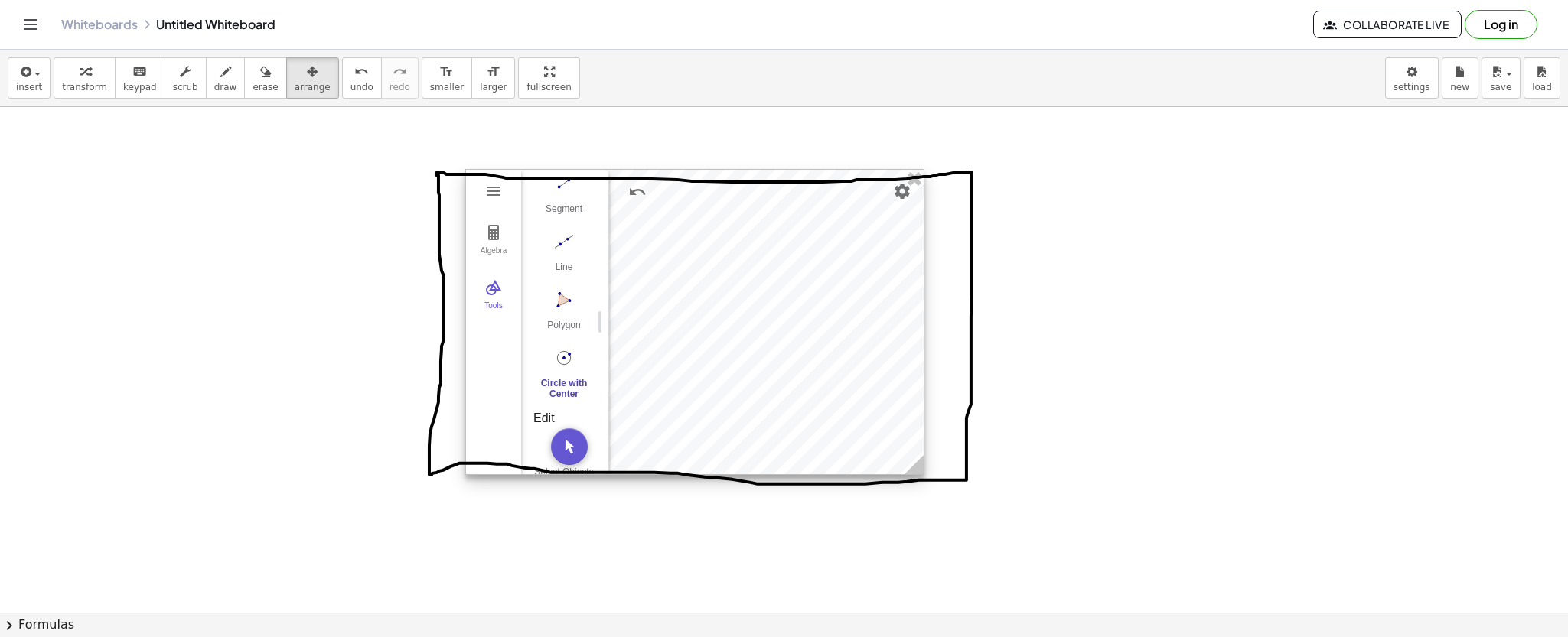
drag, startPoint x: 482, startPoint y: 272, endPoint x: 793, endPoint y: 283, distance: 311.2
click at [793, 283] on div at bounding box center [695, 322] width 457 height 304
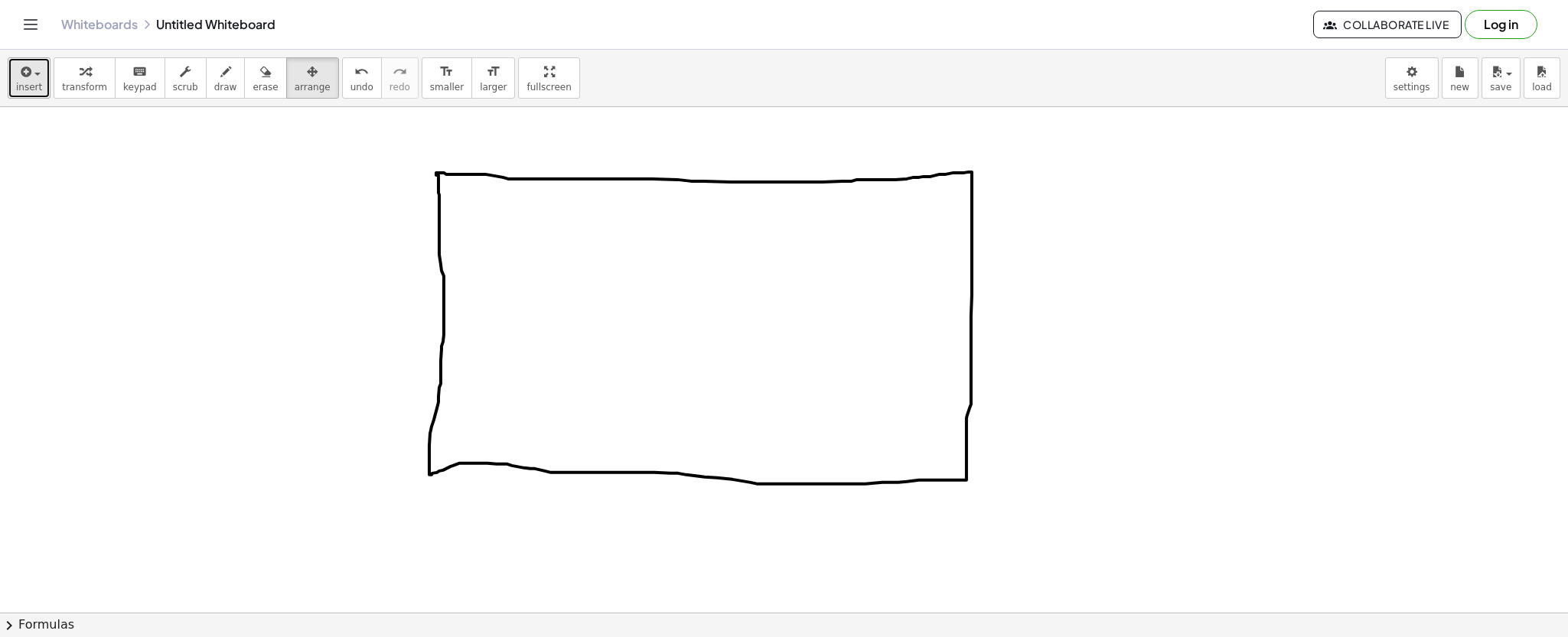
click at [23, 64] on icon "button" at bounding box center [24, 72] width 13 height 18
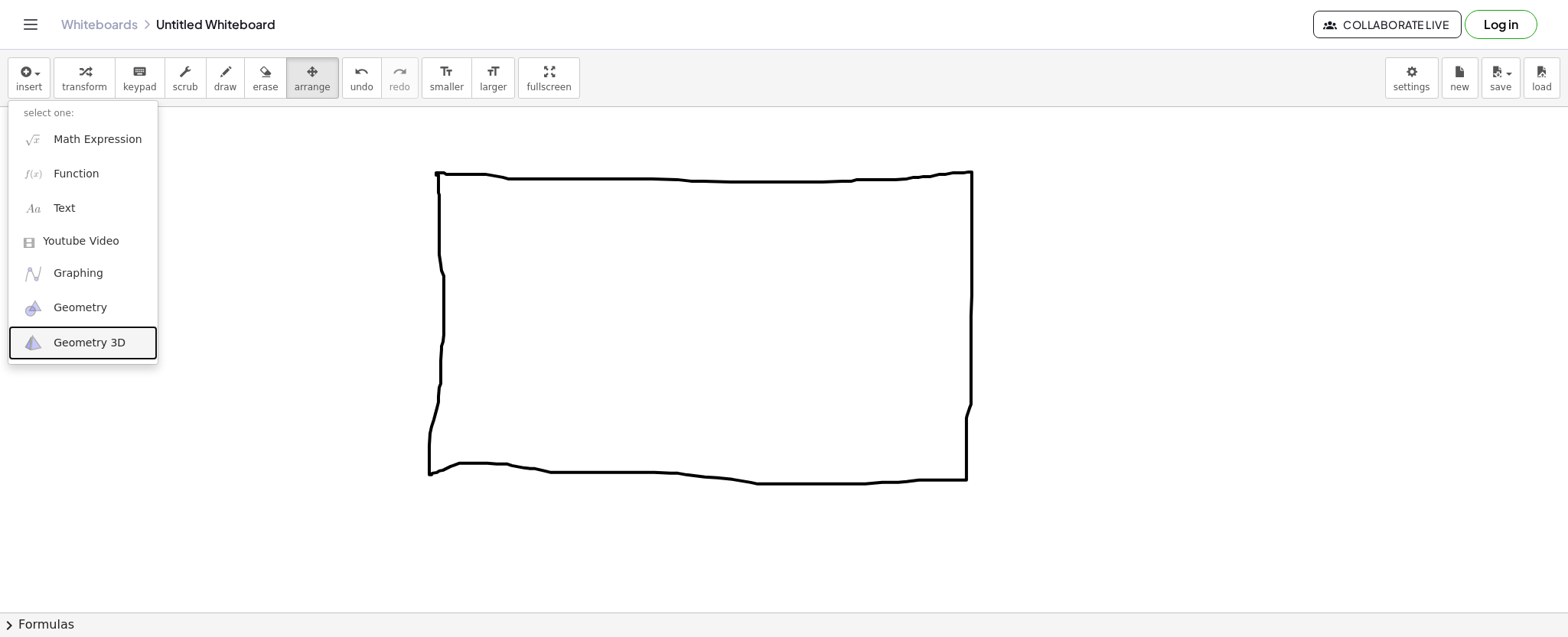
click at [77, 339] on span "Geometry 3D" at bounding box center [89, 343] width 72 height 15
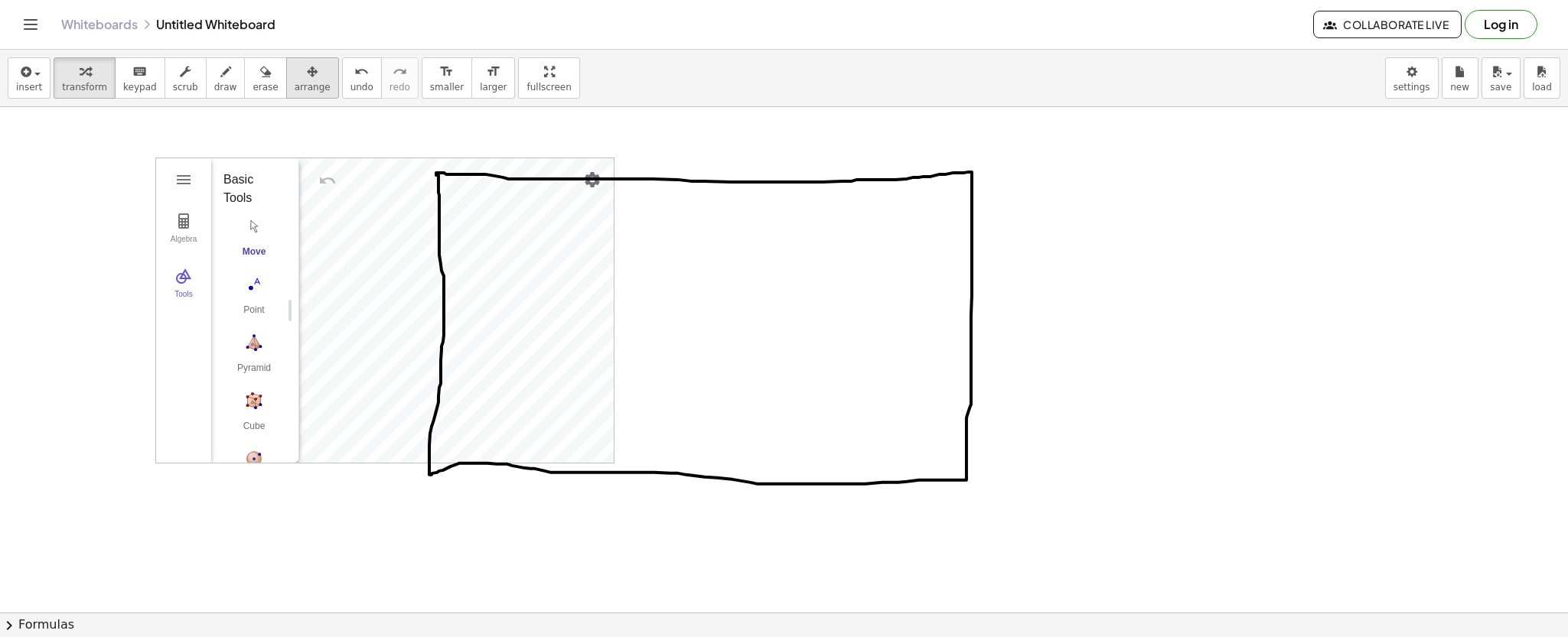
click at [295, 93] on span "arrange" at bounding box center [313, 87] width 36 height 11
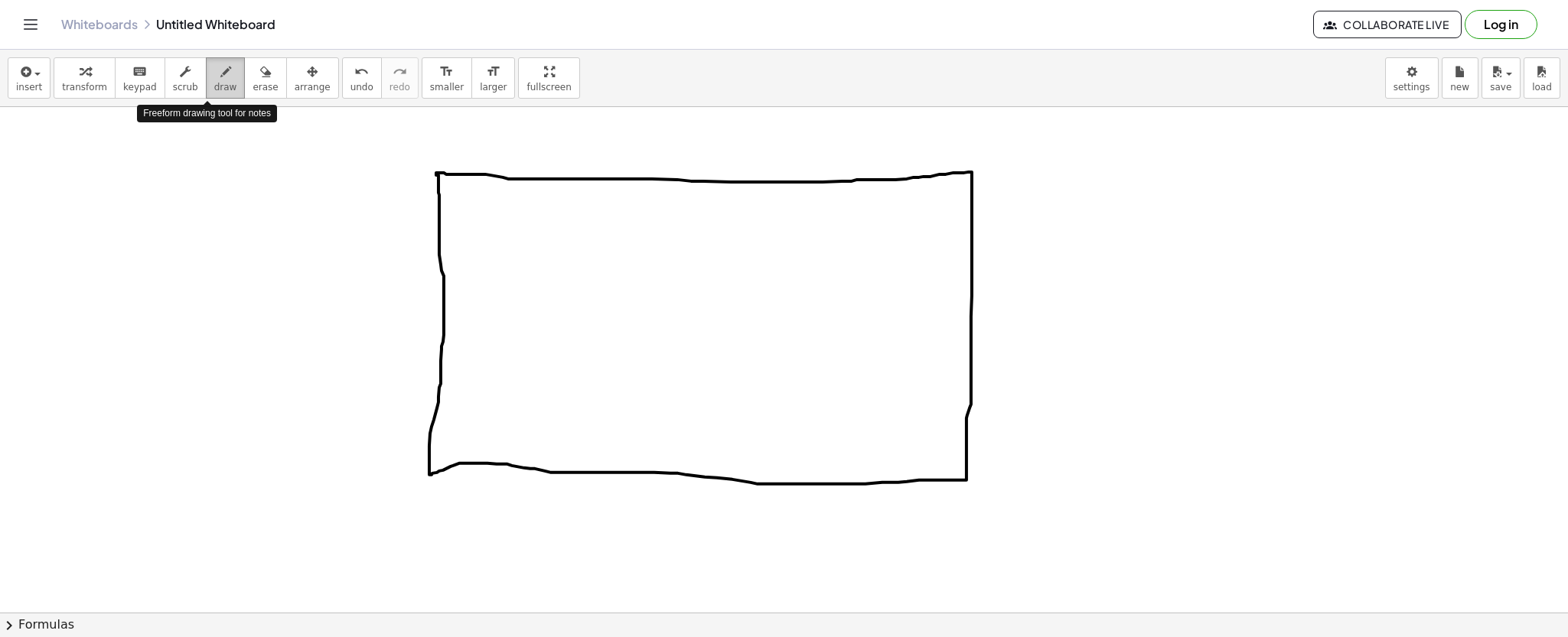
click at [214, 86] on span "draw" at bounding box center [226, 87] width 23 height 11
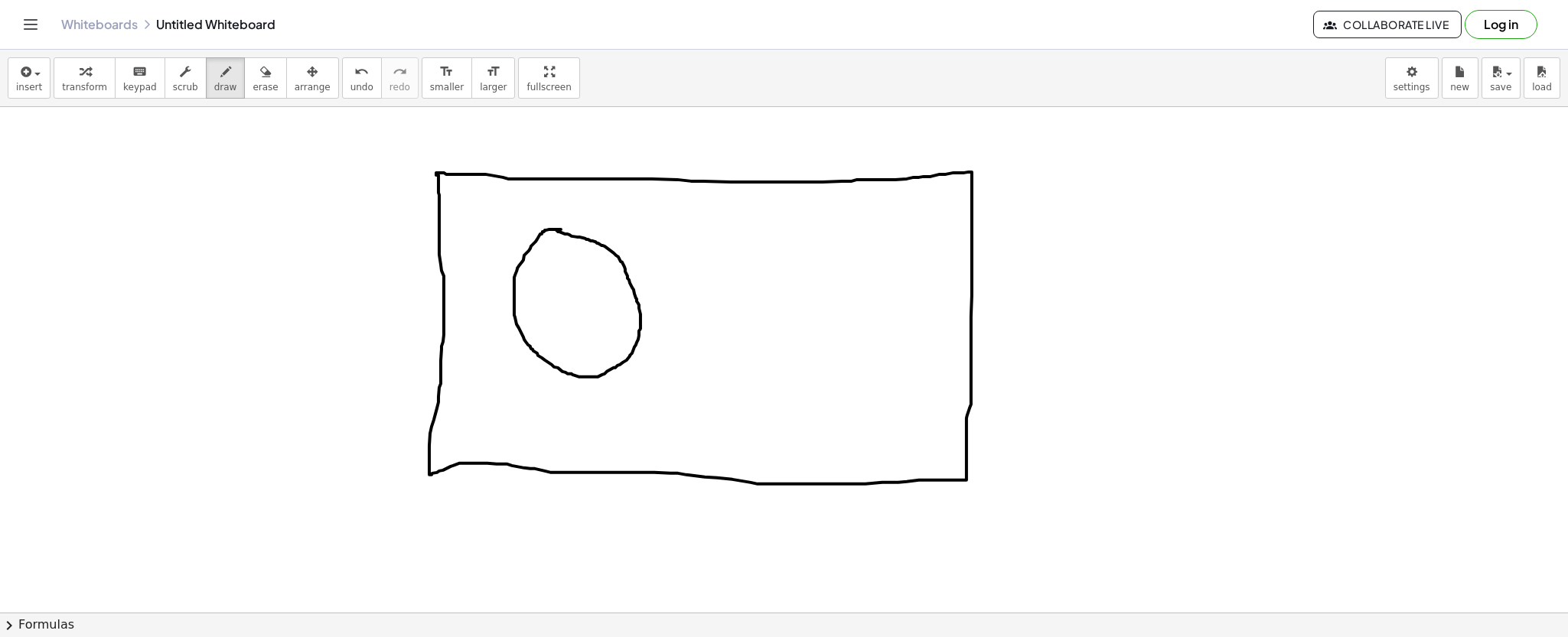
click at [554, 230] on div at bounding box center [784, 253] width 1568 height 2613
click at [744, 246] on div at bounding box center [784, 253] width 1568 height 2613
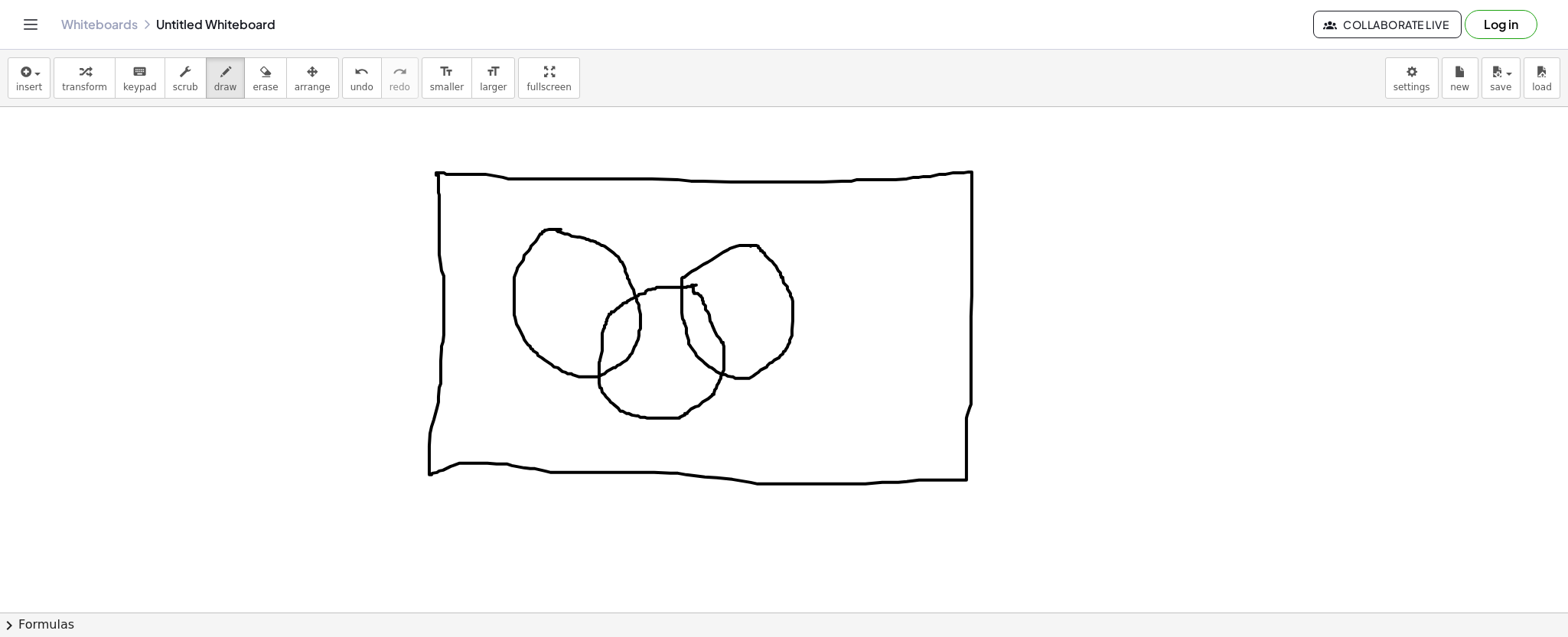
drag, startPoint x: 696, startPoint y: 285, endPoint x: 686, endPoint y: 285, distance: 10.0
click at [686, 285] on div at bounding box center [784, 253] width 1568 height 2613
drag, startPoint x: 1158, startPoint y: 220, endPoint x: 1205, endPoint y: 232, distance: 48.5
click at [1205, 239] on div at bounding box center [784, 253] width 1568 height 2613
drag, startPoint x: 1158, startPoint y: 209, endPoint x: 1176, endPoint y: 202, distance: 19.3
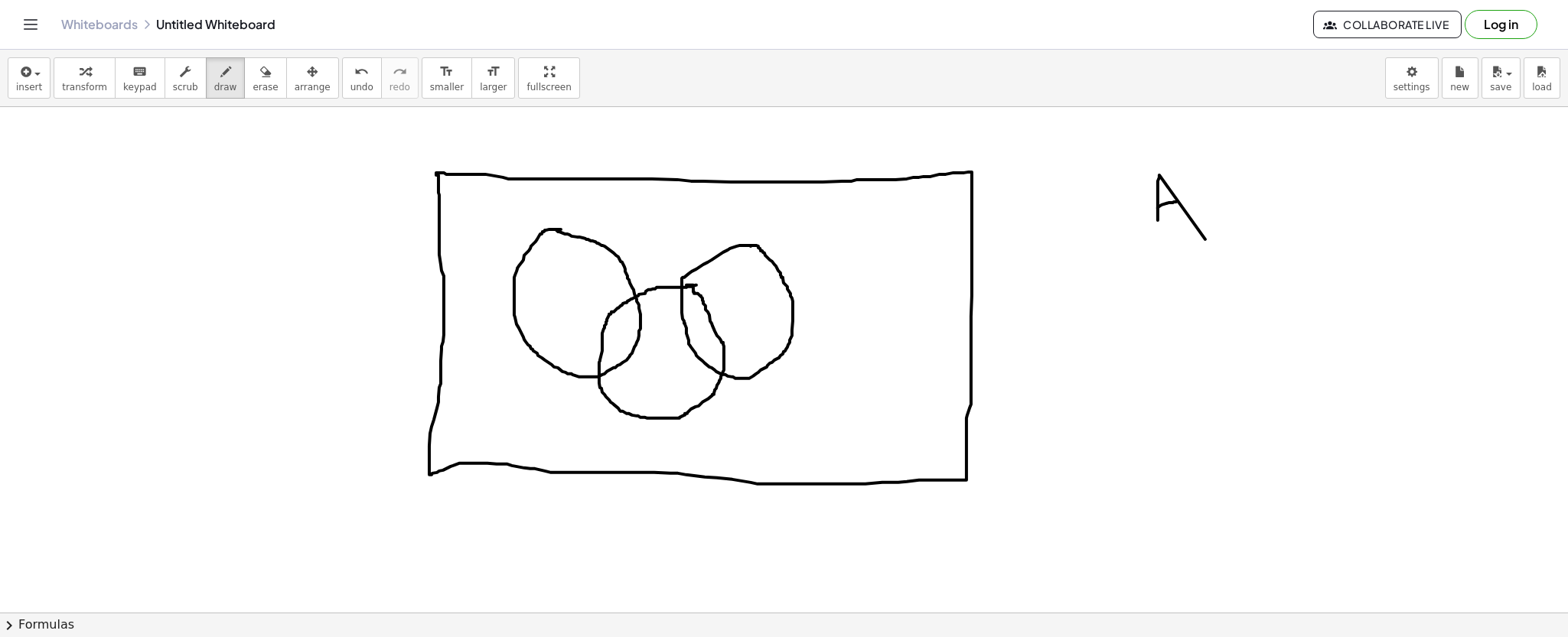
click at [1176, 202] on div at bounding box center [784, 253] width 1568 height 2613
drag, startPoint x: 1215, startPoint y: 218, endPoint x: 1249, endPoint y: 205, distance: 36.4
click at [1249, 205] on div at bounding box center [784, 253] width 1568 height 2613
drag, startPoint x: 1266, startPoint y: 178, endPoint x: 1277, endPoint y: 226, distance: 49.2
click at [1276, 226] on div at bounding box center [784, 253] width 1568 height 2613
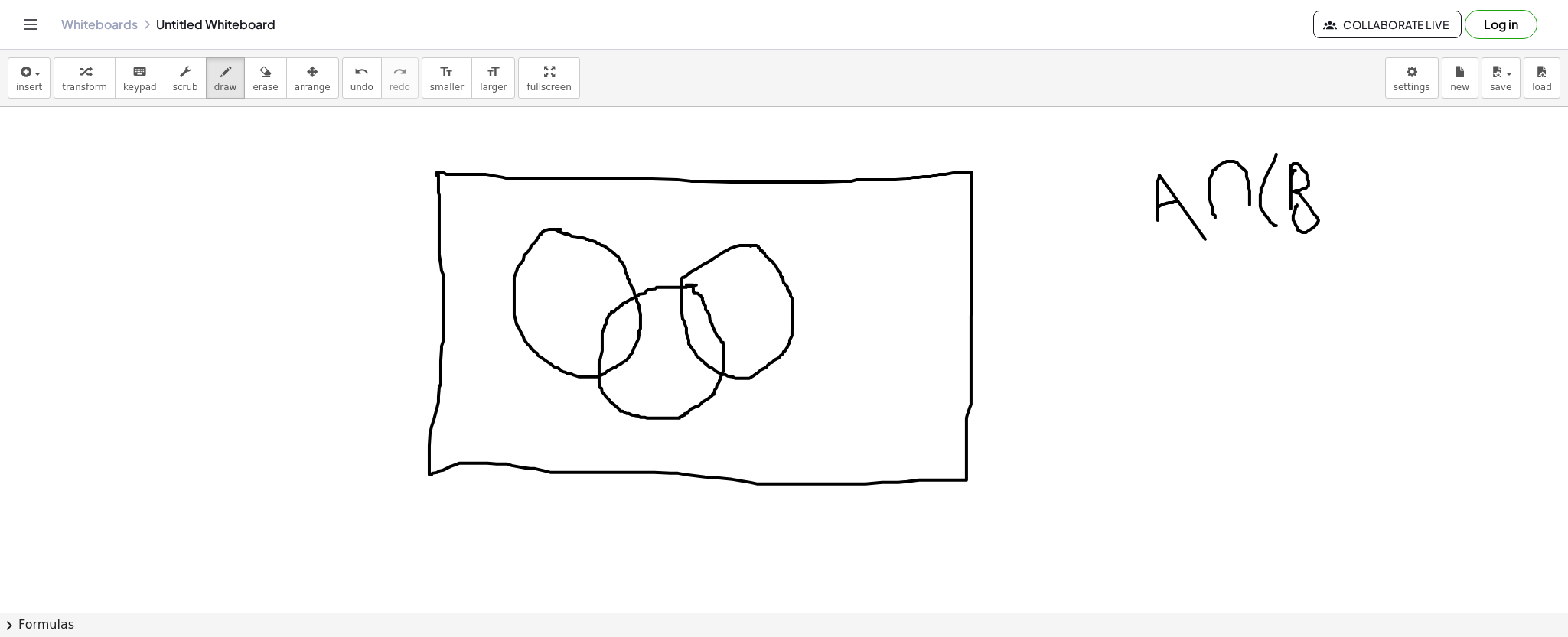
drag, startPoint x: 1295, startPoint y: 170, endPoint x: 1297, endPoint y: 205, distance: 35.1
click at [1297, 205] on div at bounding box center [784, 253] width 1568 height 2613
drag, startPoint x: 1335, startPoint y: 180, endPoint x: 1358, endPoint y: 173, distance: 24.0
click at [1358, 173] on div at bounding box center [784, 253] width 1568 height 2613
drag, startPoint x: 1402, startPoint y: 173, endPoint x: 1417, endPoint y: 216, distance: 45.5
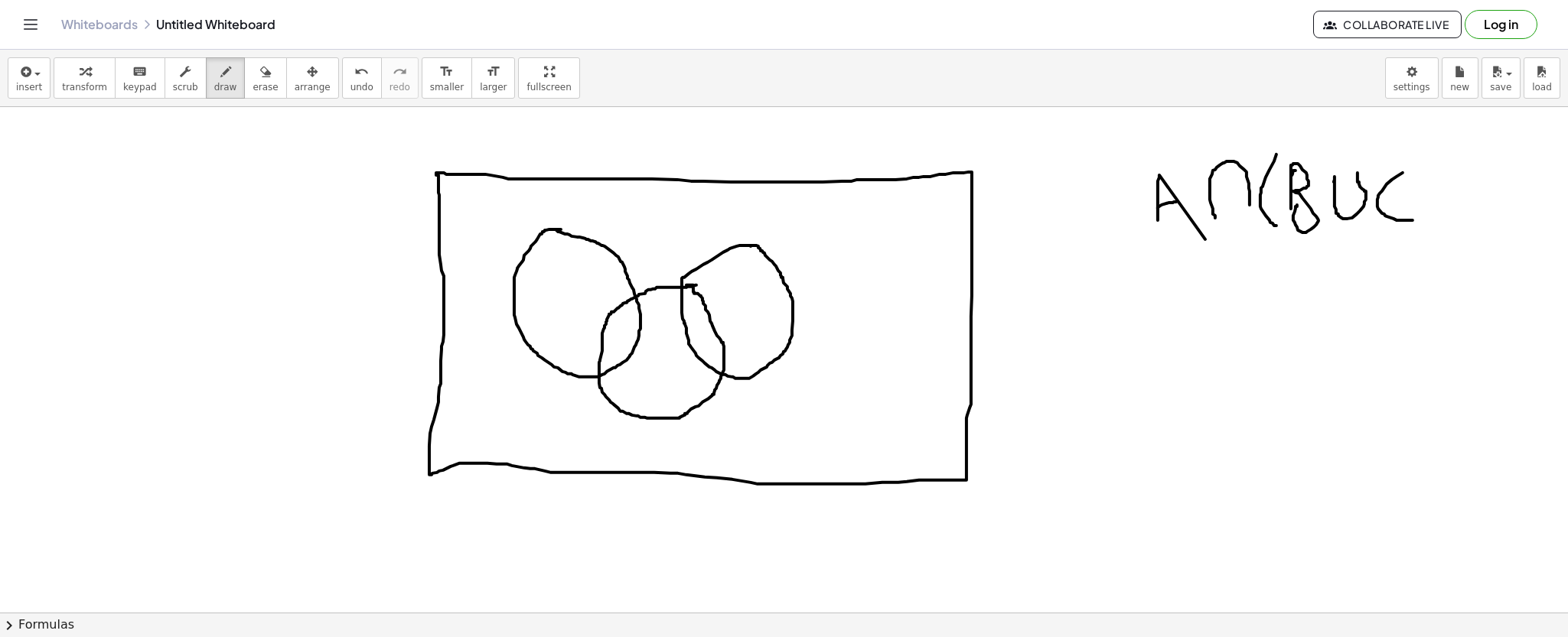
click at [1417, 216] on div at bounding box center [784, 253] width 1568 height 2613
drag, startPoint x: 1408, startPoint y: 168, endPoint x: 1402, endPoint y: 174, distance: 8.5
click at [1402, 174] on div at bounding box center [784, 253] width 1568 height 2613
click at [1410, 174] on div at bounding box center [784, 253] width 1568 height 2613
drag, startPoint x: 1416, startPoint y: 147, endPoint x: 1433, endPoint y: 234, distance: 88.6
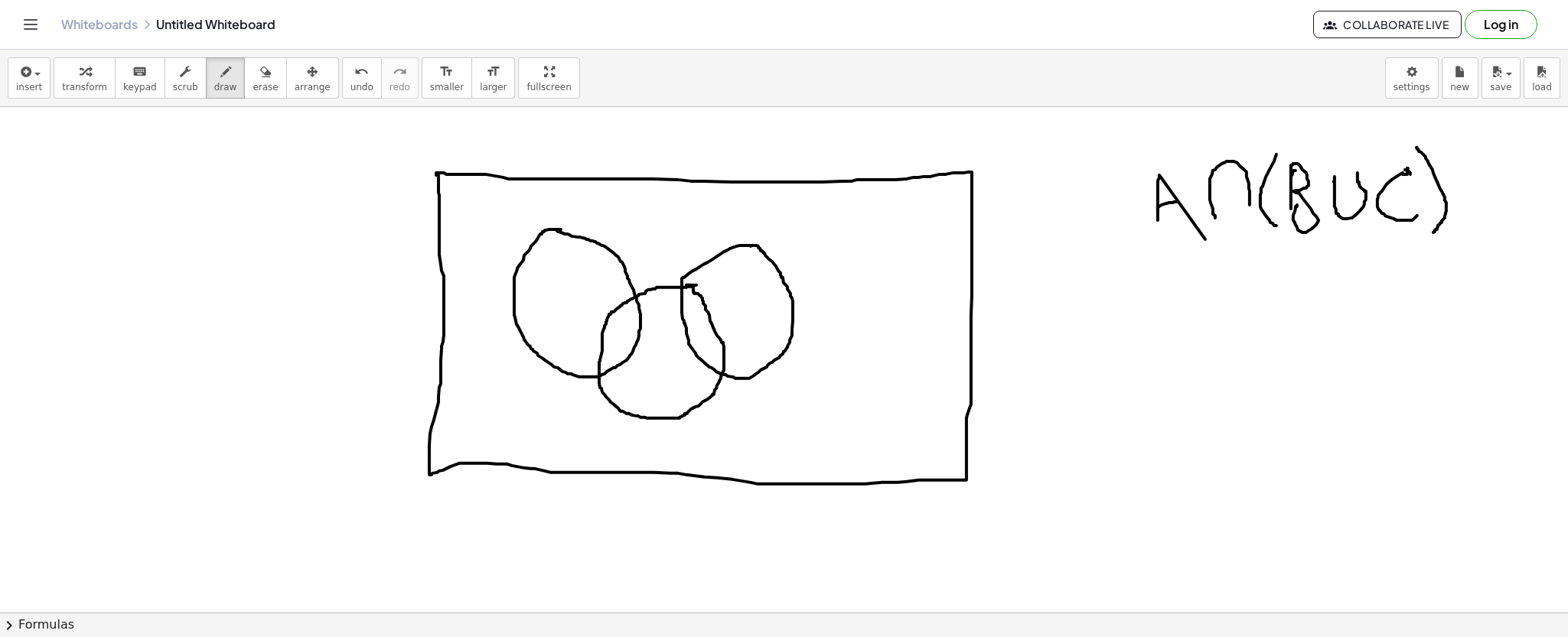
click at [1433, 234] on div at bounding box center [784, 253] width 1568 height 2613
drag, startPoint x: 1284, startPoint y: 249, endPoint x: 1416, endPoint y: 241, distance: 132.2
click at [1416, 241] on div at bounding box center [784, 253] width 1568 height 2613
drag, startPoint x: 1157, startPoint y: 315, endPoint x: 1156, endPoint y: 347, distance: 32.0
click at [1156, 347] on div at bounding box center [784, 253] width 1568 height 2613
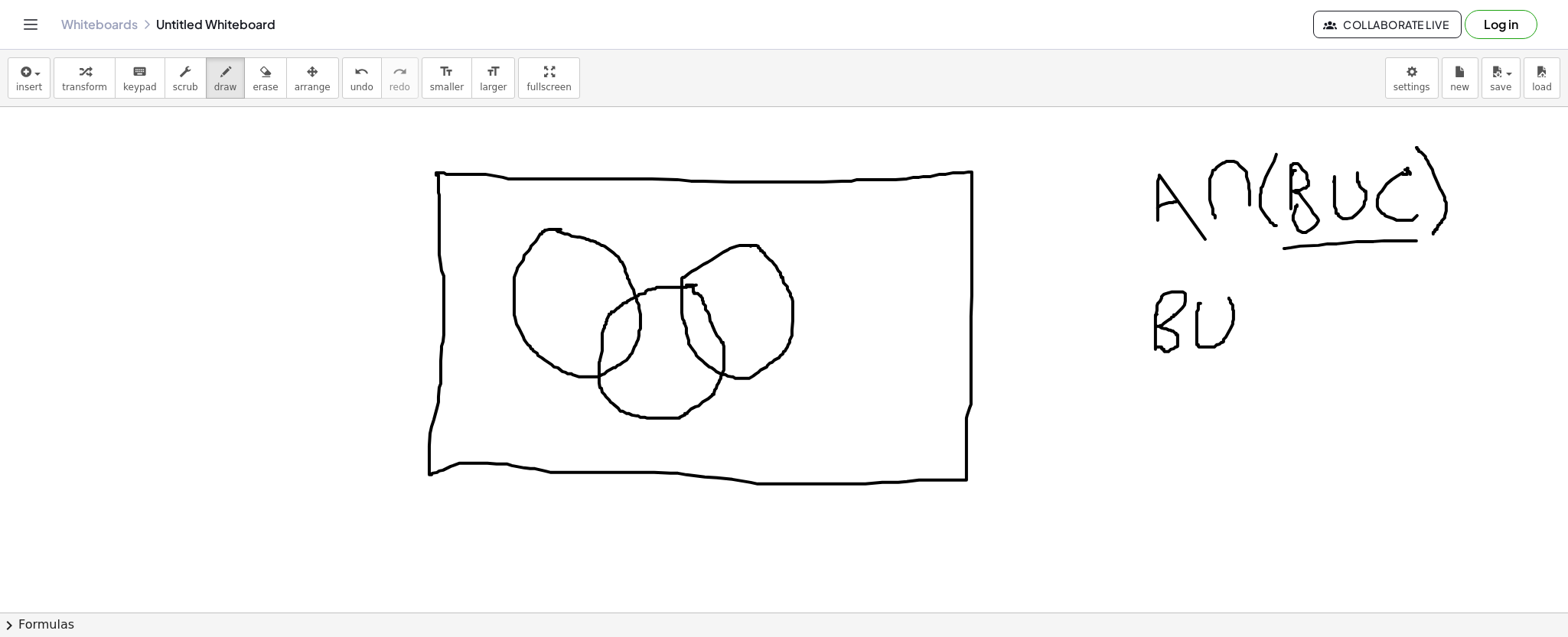
drag, startPoint x: 1201, startPoint y: 304, endPoint x: 1228, endPoint y: 298, distance: 27.7
click at [1228, 298] on div at bounding box center [784, 253] width 1568 height 2613
drag, startPoint x: 1268, startPoint y: 316, endPoint x: 1293, endPoint y: 338, distance: 33.3
click at [1293, 338] on div at bounding box center [784, 253] width 1568 height 2613
drag, startPoint x: 1305, startPoint y: 326, endPoint x: 1316, endPoint y: 336, distance: 14.9
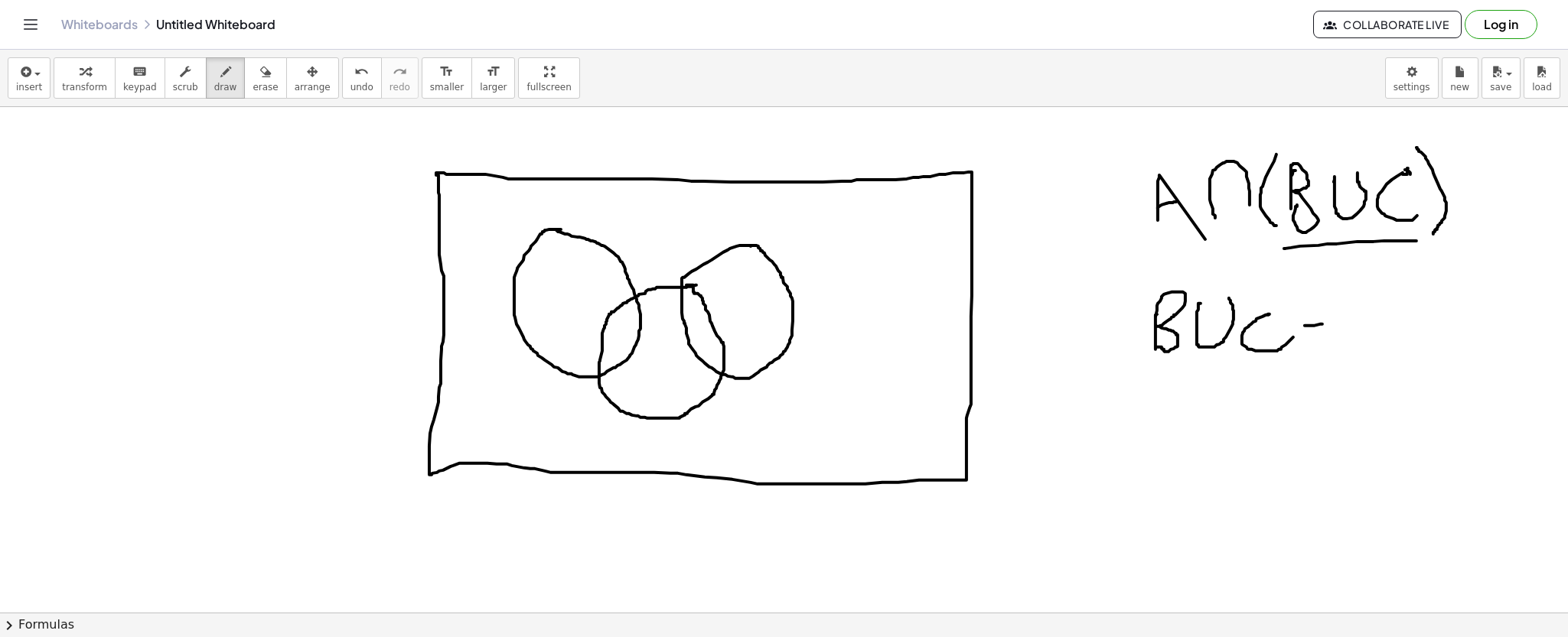
click at [1324, 324] on div at bounding box center [784, 253] width 1568 height 2613
drag, startPoint x: 1299, startPoint y: 346, endPoint x: 1336, endPoint y: 346, distance: 37.0
click at [1336, 346] on div at bounding box center [784, 253] width 1568 height 2613
drag, startPoint x: 1389, startPoint y: 281, endPoint x: 1359, endPoint y: 308, distance: 40.4
click at [1359, 308] on div at bounding box center [784, 253] width 1568 height 2613
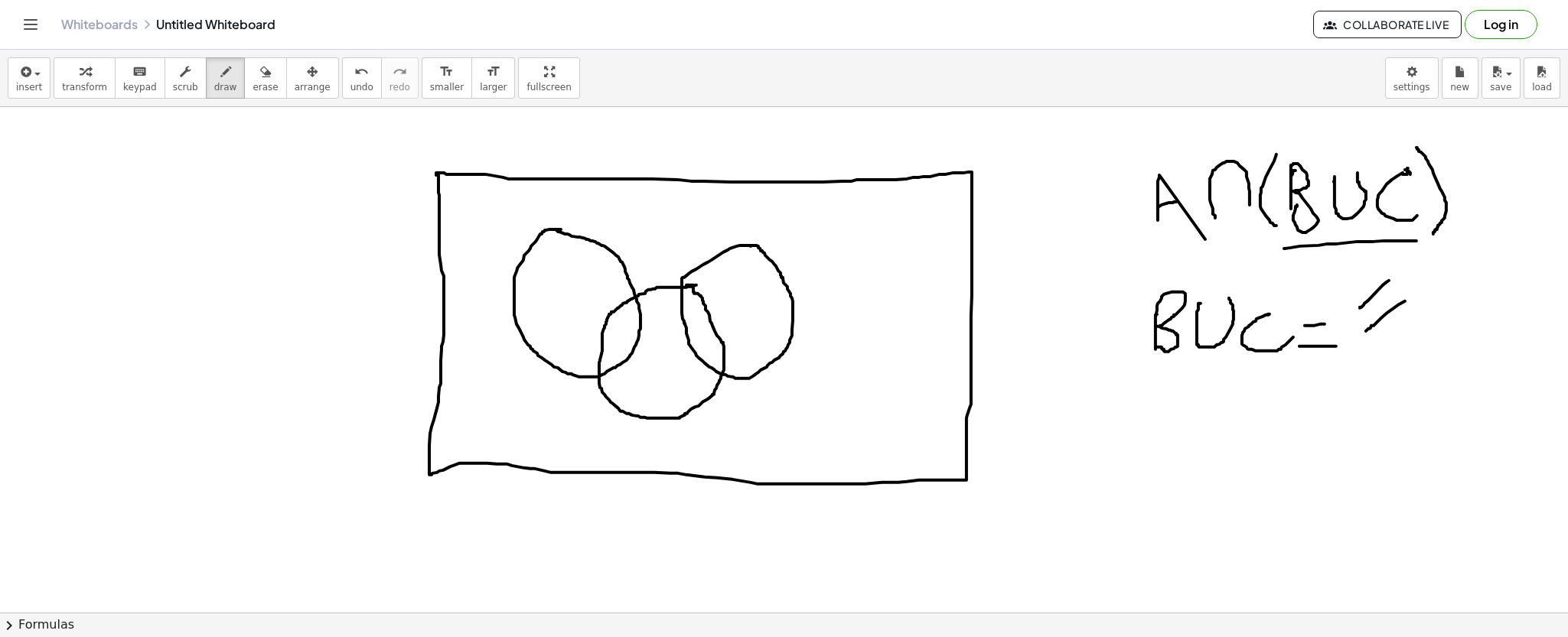
drag, startPoint x: 1404, startPoint y: 301, endPoint x: 1366, endPoint y: 333, distance: 49.7
click at [1366, 333] on div at bounding box center [784, 253] width 1568 height 2613
drag, startPoint x: 1414, startPoint y: 305, endPoint x: 1385, endPoint y: 338, distance: 43.9
click at [1385, 338] on div at bounding box center [784, 253] width 1568 height 2613
drag, startPoint x: 1433, startPoint y: 312, endPoint x: 1396, endPoint y: 354, distance: 56.0
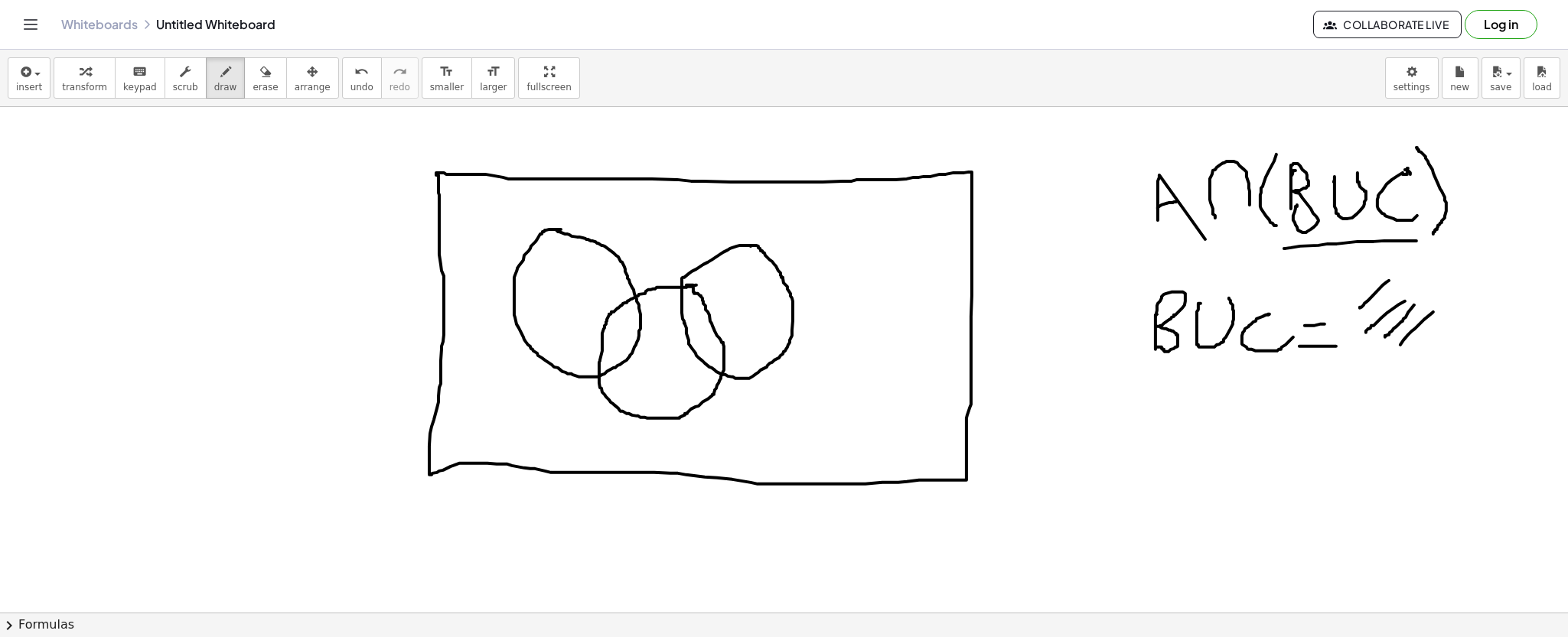
click at [1396, 354] on div at bounding box center [784, 253] width 1568 height 2613
drag, startPoint x: 495, startPoint y: 381, endPoint x: 480, endPoint y: 406, distance: 29.2
click at [498, 418] on div at bounding box center [784, 253] width 1568 height 2613
drag, startPoint x: 478, startPoint y: 404, endPoint x: 508, endPoint y: 397, distance: 30.8
click at [508, 397] on div at bounding box center [784, 253] width 1568 height 2613
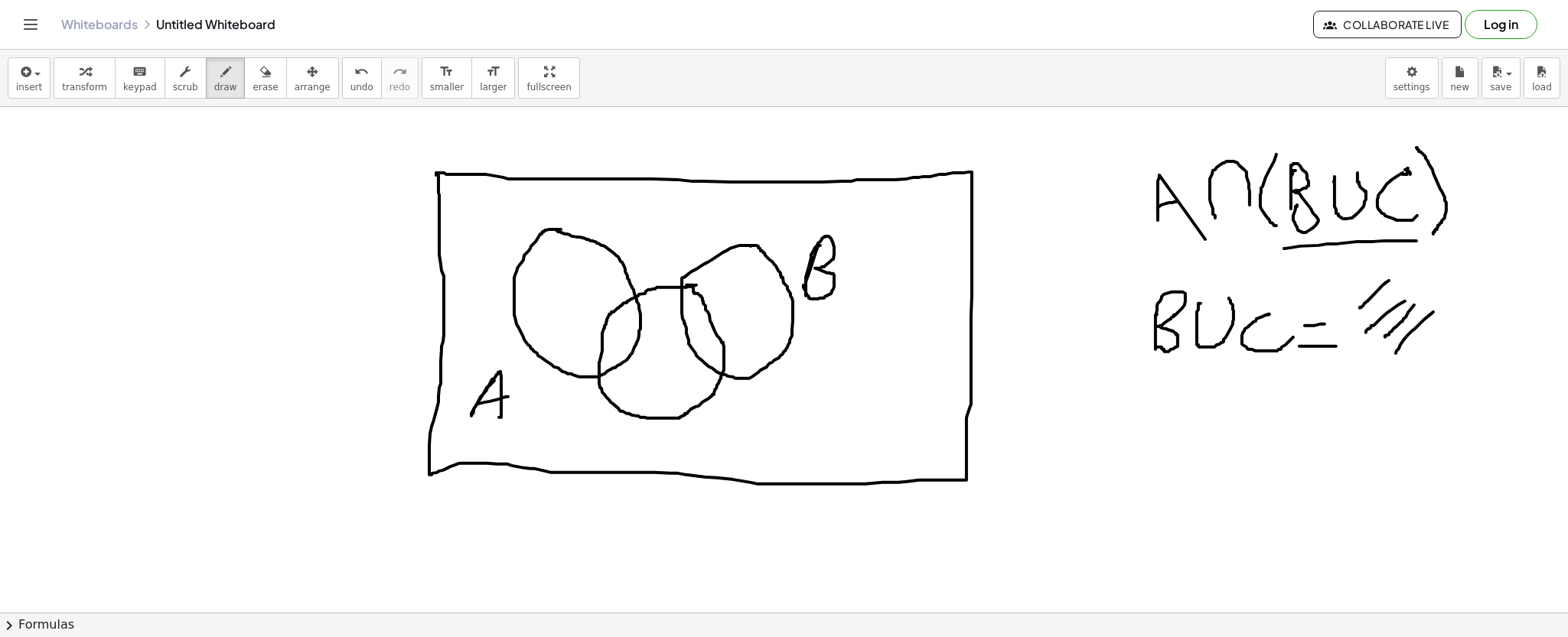
drag, startPoint x: 818, startPoint y: 247, endPoint x: 804, endPoint y: 285, distance: 40.5
click at [804, 285] on div at bounding box center [784, 253] width 1568 height 2613
drag, startPoint x: 644, startPoint y: 431, endPoint x: 655, endPoint y: 456, distance: 27.3
click at [655, 456] on div at bounding box center [784, 253] width 1568 height 2613
click at [244, 64] on button "erase" at bounding box center [265, 77] width 42 height 41
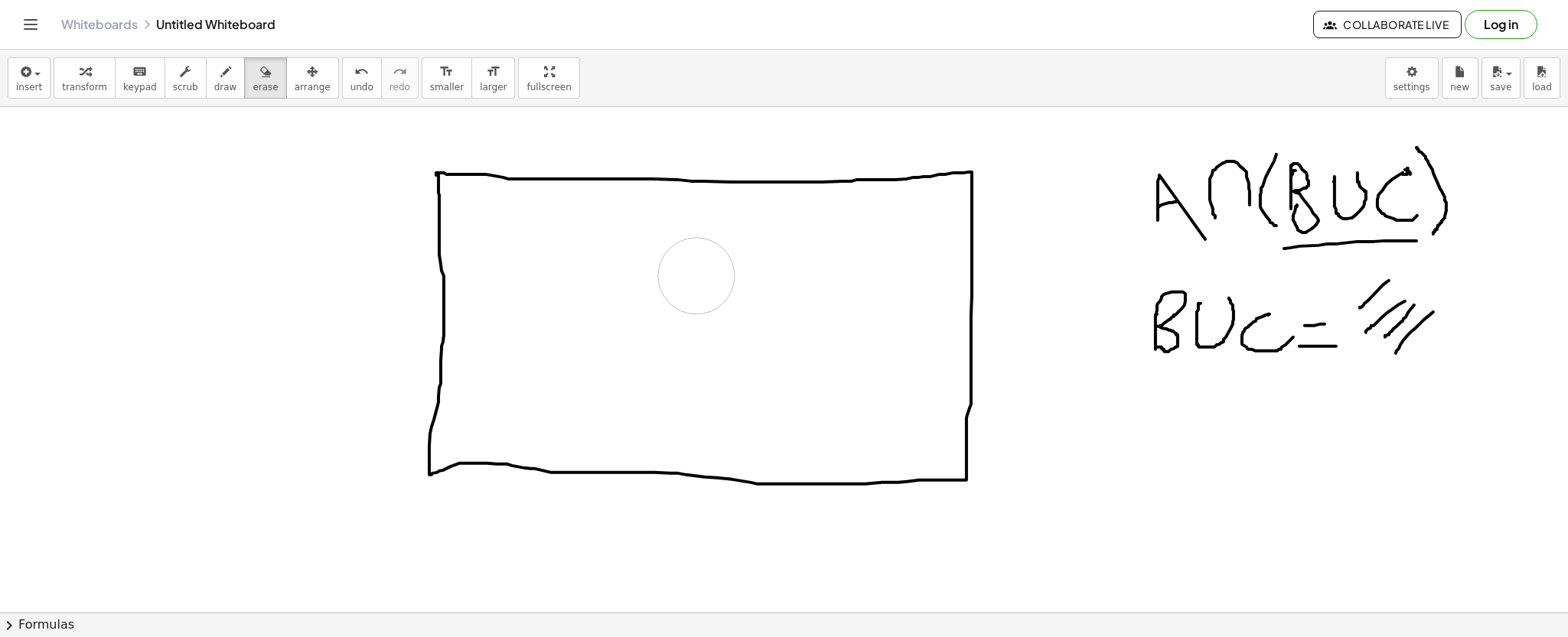
drag, startPoint x: 608, startPoint y: 354, endPoint x: 147, endPoint y: 2, distance: 580.0
click at [696, 281] on div at bounding box center [784, 253] width 1568 height 2613
click at [220, 67] on icon "button" at bounding box center [225, 72] width 11 height 18
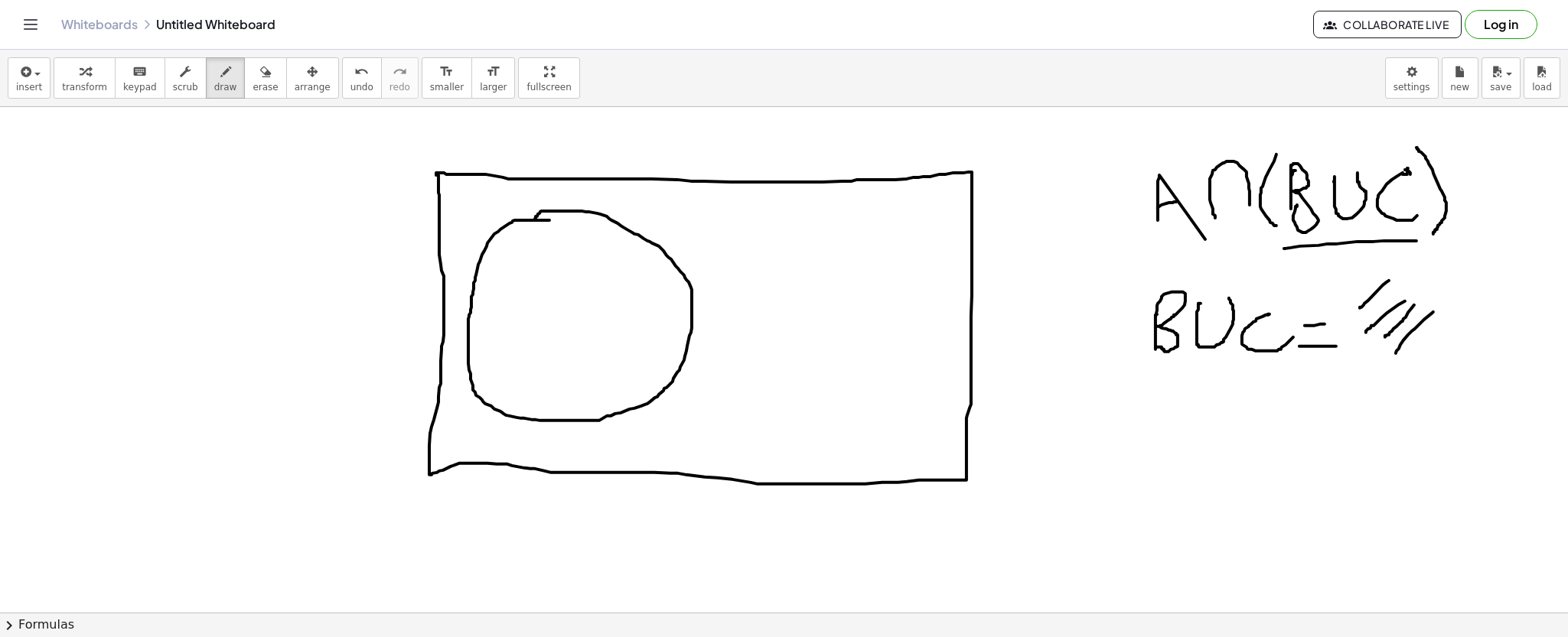
drag, startPoint x: 549, startPoint y: 220, endPoint x: 535, endPoint y: 224, distance: 14.6
click at [535, 224] on div at bounding box center [784, 253] width 1568 height 2613
drag, startPoint x: 640, startPoint y: 280, endPoint x: 656, endPoint y: 321, distance: 44.0
click at [656, 321] on div at bounding box center [784, 253] width 1568 height 2613
drag, startPoint x: 535, startPoint y: 262, endPoint x: 531, endPoint y: 254, distance: 8.9
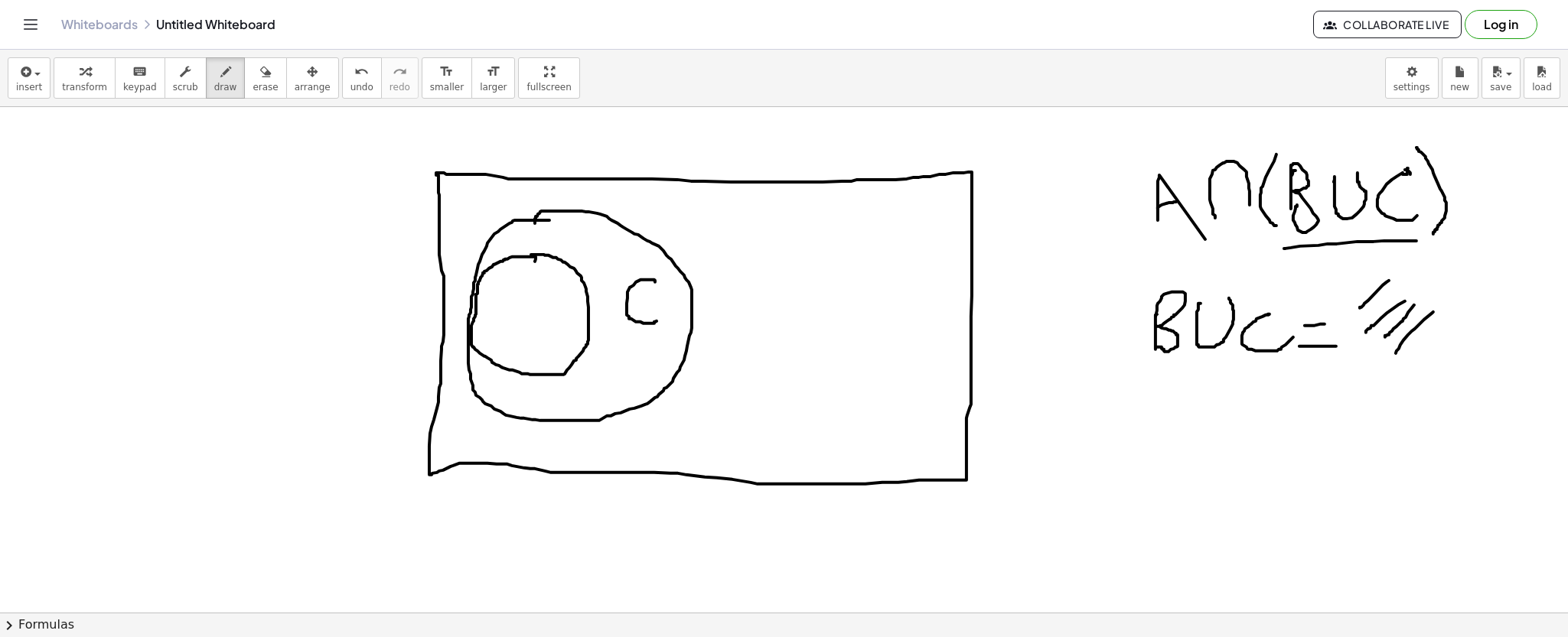
click at [531, 254] on div at bounding box center [784, 253] width 1568 height 2613
drag, startPoint x: 526, startPoint y: 294, endPoint x: 541, endPoint y: 318, distance: 28.3
click at [541, 318] on div at bounding box center [784, 253] width 1568 height 2613
drag, startPoint x: 519, startPoint y: 312, endPoint x: 544, endPoint y: 308, distance: 25.3
click at [544, 308] on div at bounding box center [784, 253] width 1568 height 2613
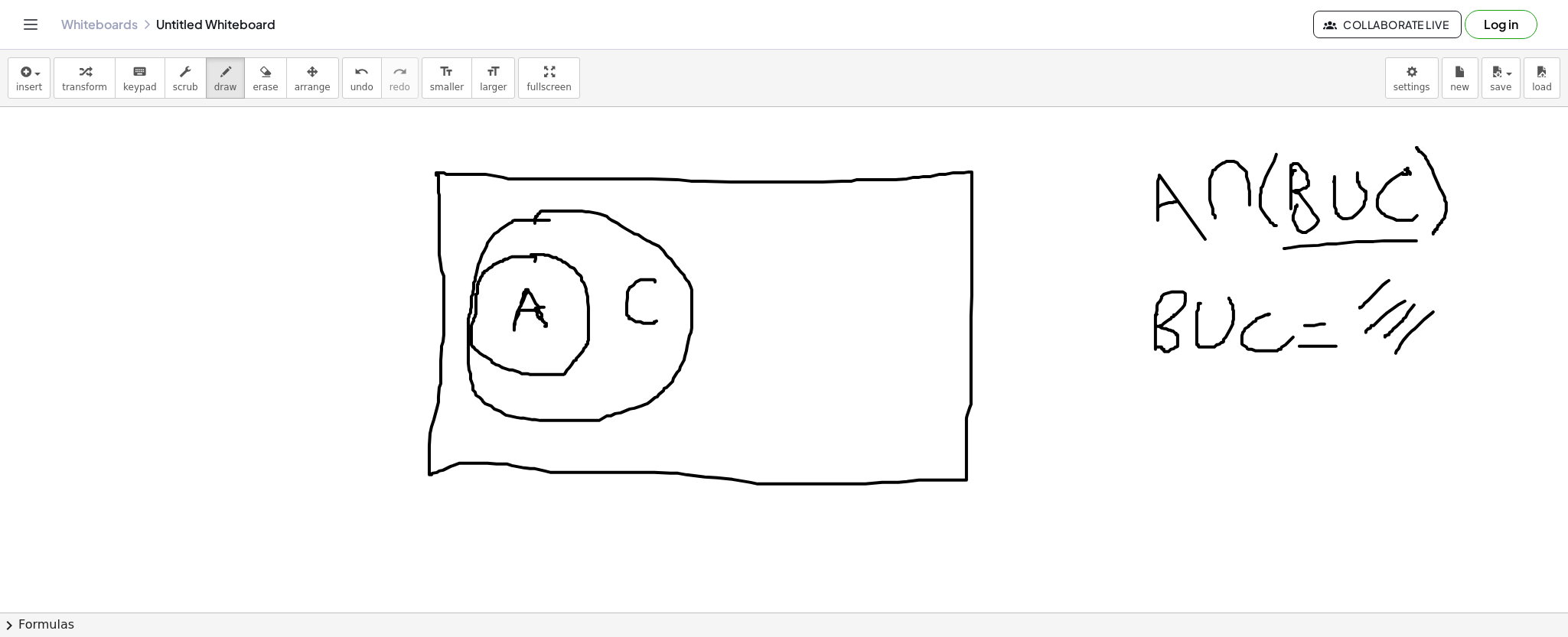
click at [538, 311] on div at bounding box center [784, 253] width 1568 height 2613
click at [818, 237] on div at bounding box center [784, 253] width 1568 height 2613
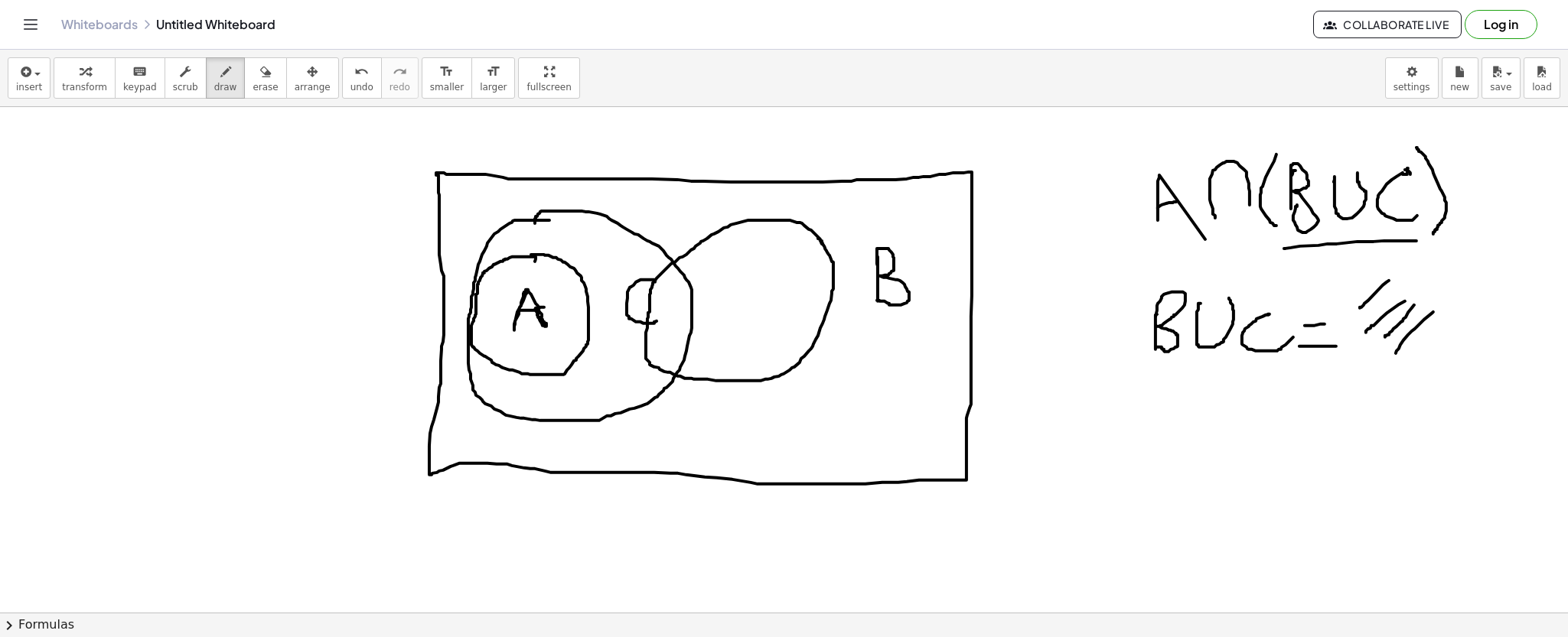
drag, startPoint x: 877, startPoint y: 257, endPoint x: 875, endPoint y: 300, distance: 43.0
click at [875, 300] on div at bounding box center [784, 253] width 1568 height 2613
drag, startPoint x: 708, startPoint y: 262, endPoint x: 759, endPoint y: 352, distance: 103.4
click at [759, 352] on div at bounding box center [784, 253] width 1568 height 2613
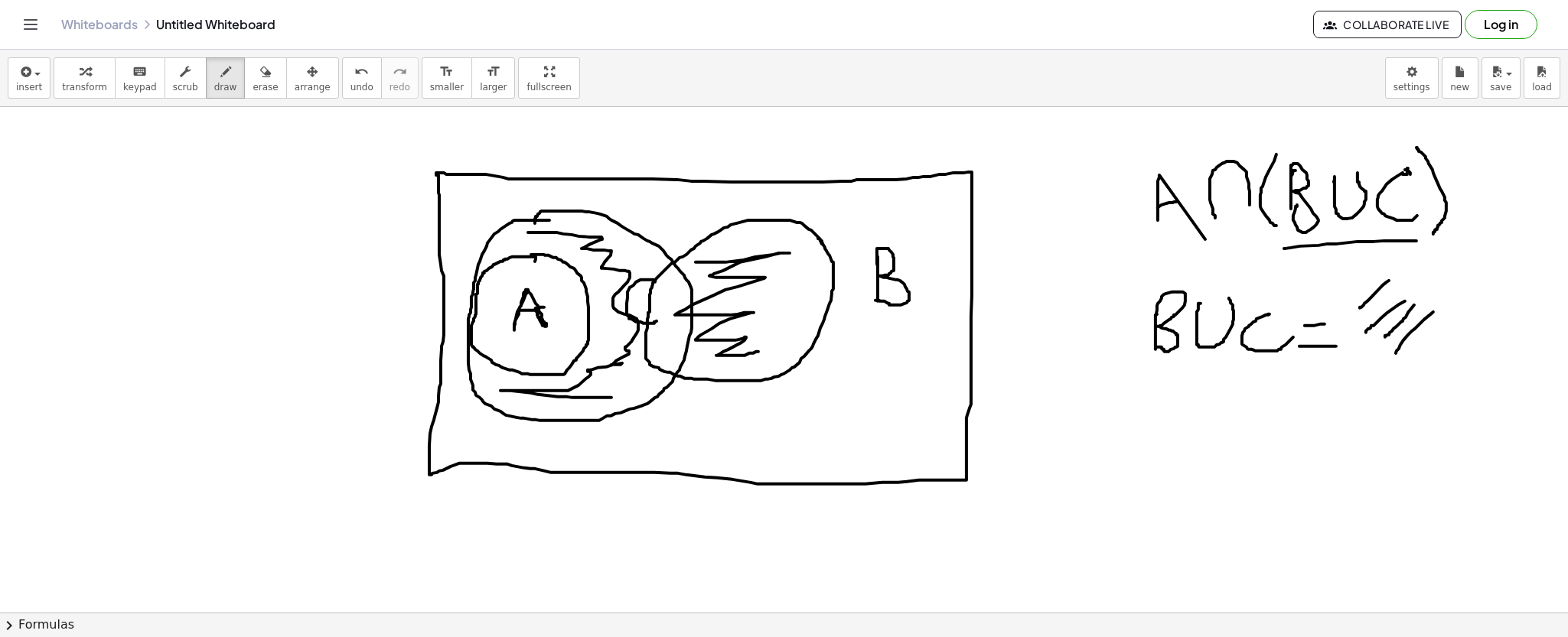
drag, startPoint x: 588, startPoint y: 237, endPoint x: 613, endPoint y: 397, distance: 161.9
click at [613, 397] on div at bounding box center [784, 253] width 1568 height 2613
drag, startPoint x: 1148, startPoint y: 472, endPoint x: 1198, endPoint y: 467, distance: 50.2
click at [1192, 443] on div at bounding box center [784, 253] width 1568 height 2613
drag, startPoint x: 1156, startPoint y: 437, endPoint x: 1197, endPoint y: 437, distance: 41.0
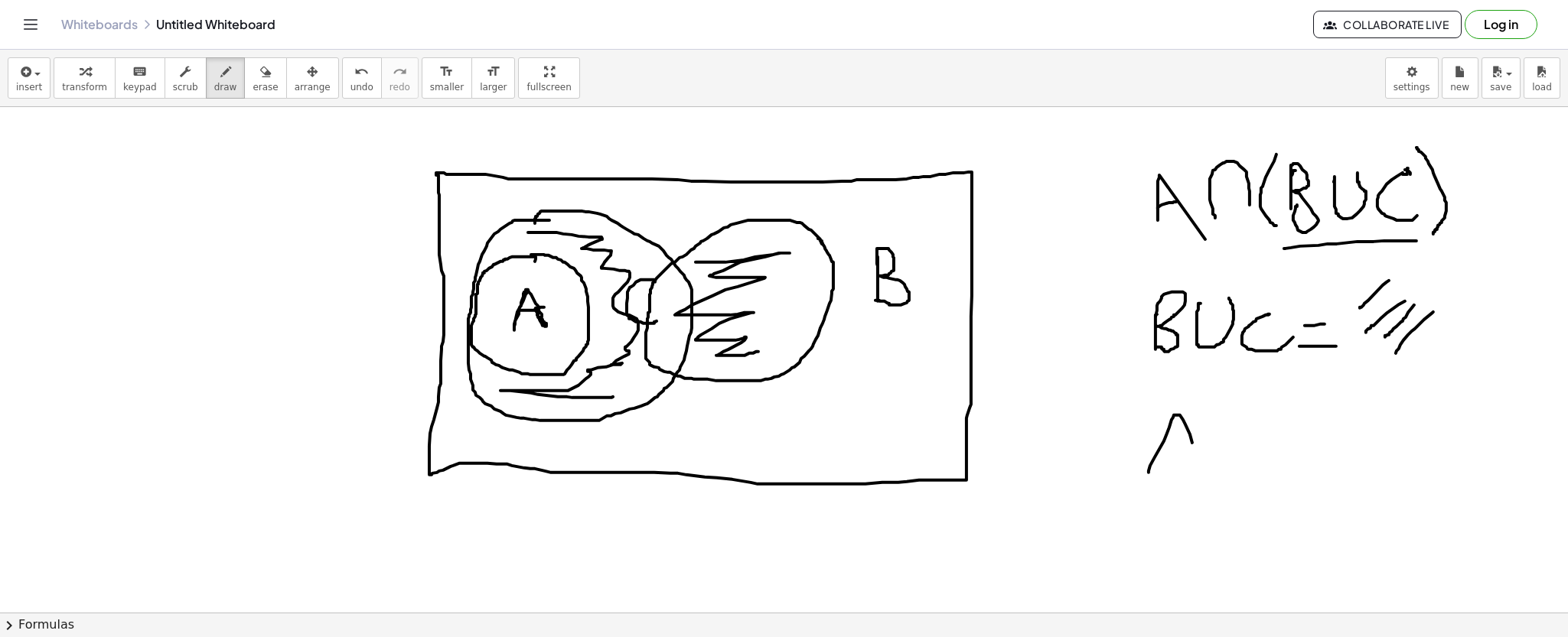
click at [1197, 437] on div at bounding box center [784, 253] width 1568 height 2613
drag, startPoint x: 1214, startPoint y: 462, endPoint x: 1253, endPoint y: 452, distance: 40.3
click at [1253, 437] on div at bounding box center [784, 253] width 1568 height 2613
drag, startPoint x: 1270, startPoint y: 392, endPoint x: 1265, endPoint y: 437, distance: 45.3
click at [1263, 436] on div at bounding box center [784, 253] width 1568 height 2613
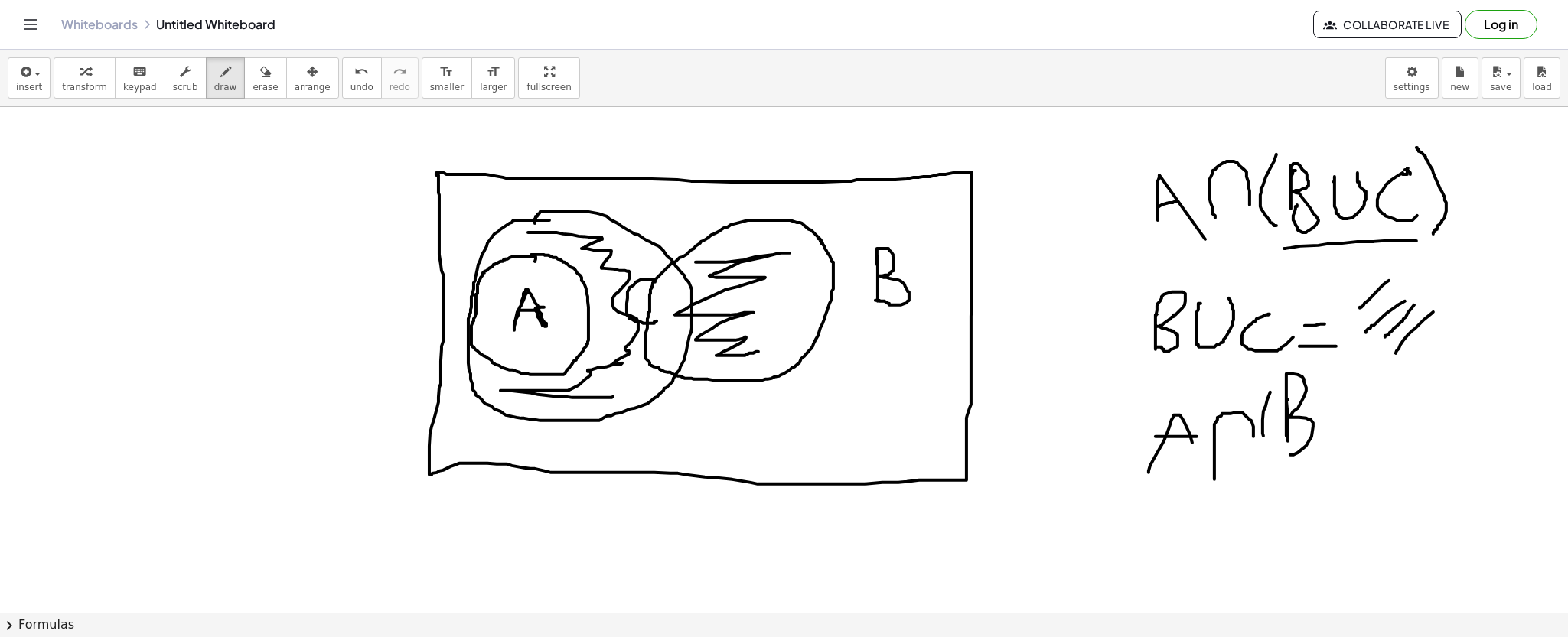
drag, startPoint x: 1286, startPoint y: 406, endPoint x: 1277, endPoint y: 441, distance: 36.1
click at [1279, 452] on div at bounding box center [784, 253] width 1568 height 2613
drag, startPoint x: 1329, startPoint y: 395, endPoint x: 1380, endPoint y: 397, distance: 51.0
click at [1380, 398] on div at bounding box center [784, 253] width 1568 height 2613
drag, startPoint x: 1412, startPoint y: 399, endPoint x: 1431, endPoint y: 441, distance: 46.1
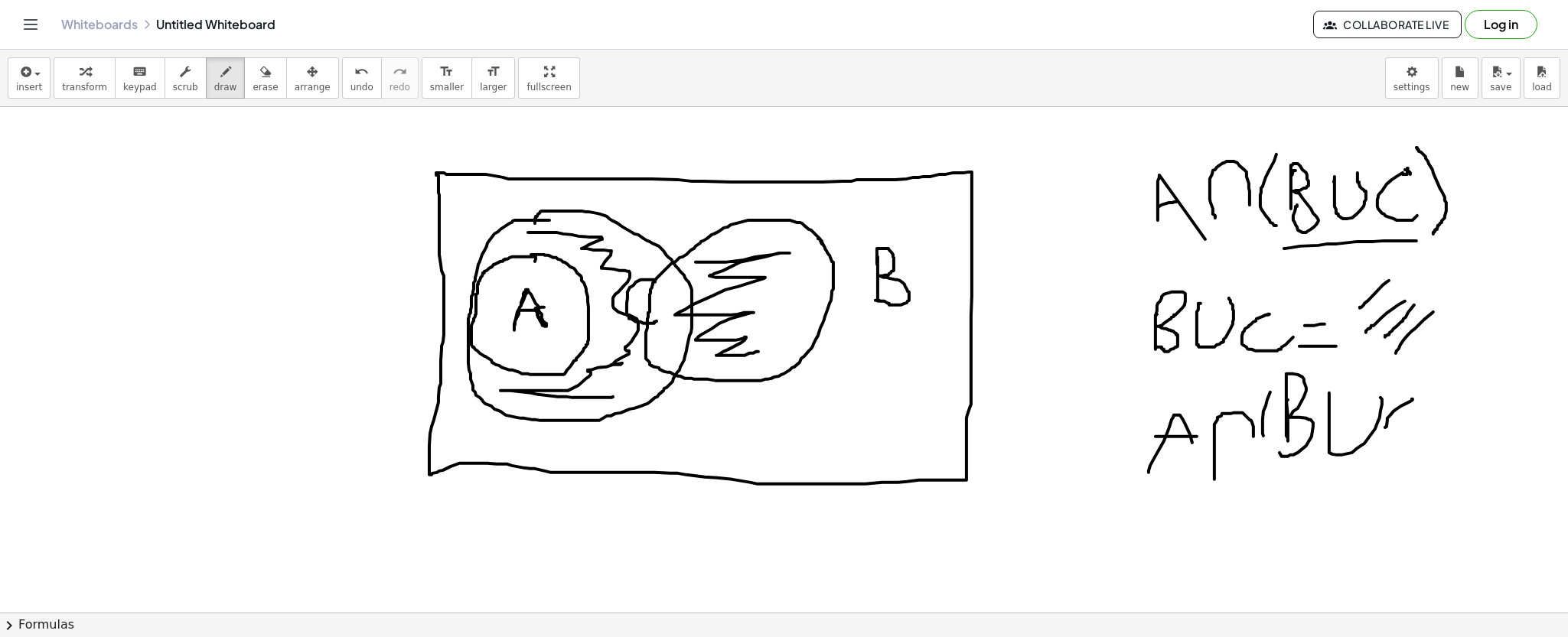
click at [1392, 444] on div at bounding box center [784, 253] width 1568 height 2613
drag, startPoint x: 1432, startPoint y: 391, endPoint x: 1428, endPoint y: 454, distance: 63.1
click at [1435, 452] on div at bounding box center [784, 253] width 1568 height 2613
drag, startPoint x: 497, startPoint y: 287, endPoint x: 510, endPoint y: 319, distance: 34.5
click at [510, 319] on div at bounding box center [784, 253] width 1568 height 2613
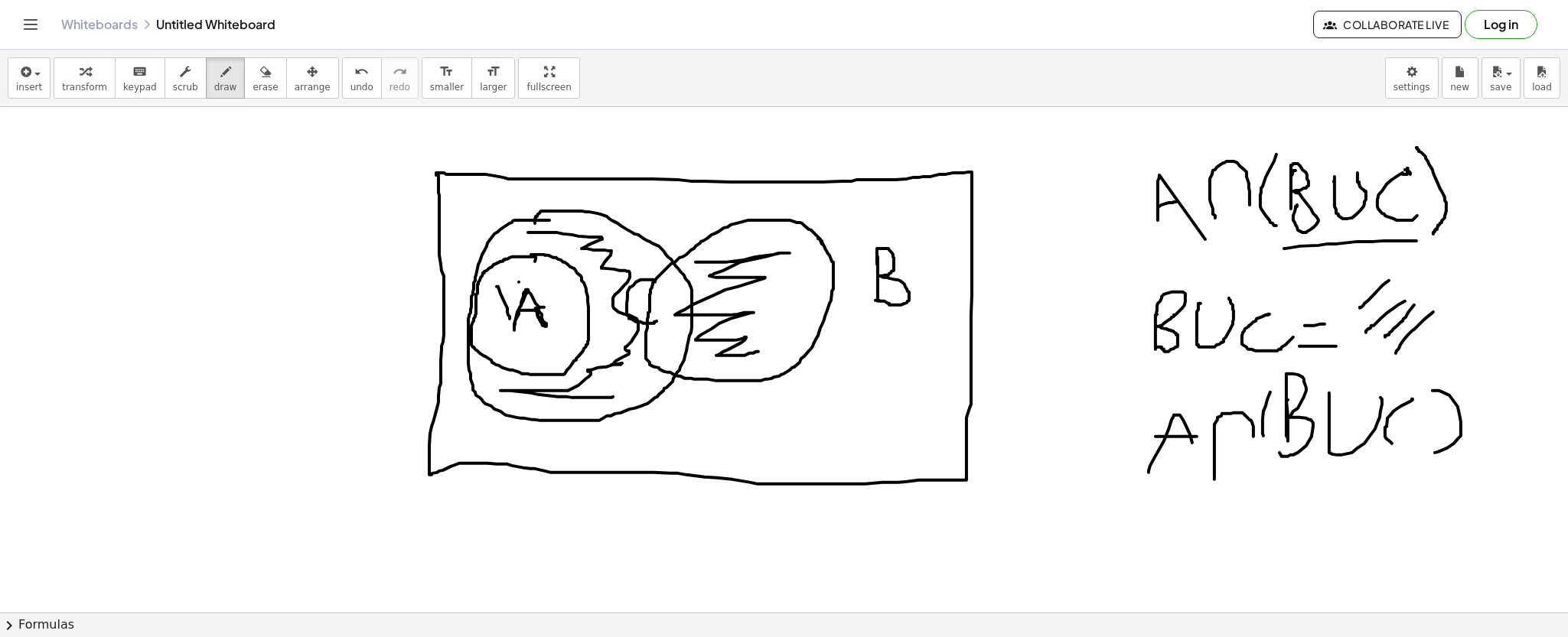
drag, startPoint x: 519, startPoint y: 282, endPoint x: 540, endPoint y: 317, distance: 40.8
click at [540, 316] on div at bounding box center [784, 253] width 1568 height 2613
drag, startPoint x: 490, startPoint y: 301, endPoint x: 553, endPoint y: 289, distance: 64.1
click at [553, 289] on div at bounding box center [784, 253] width 1568 height 2613
drag, startPoint x: 496, startPoint y: 308, endPoint x: 535, endPoint y: 308, distance: 39.0
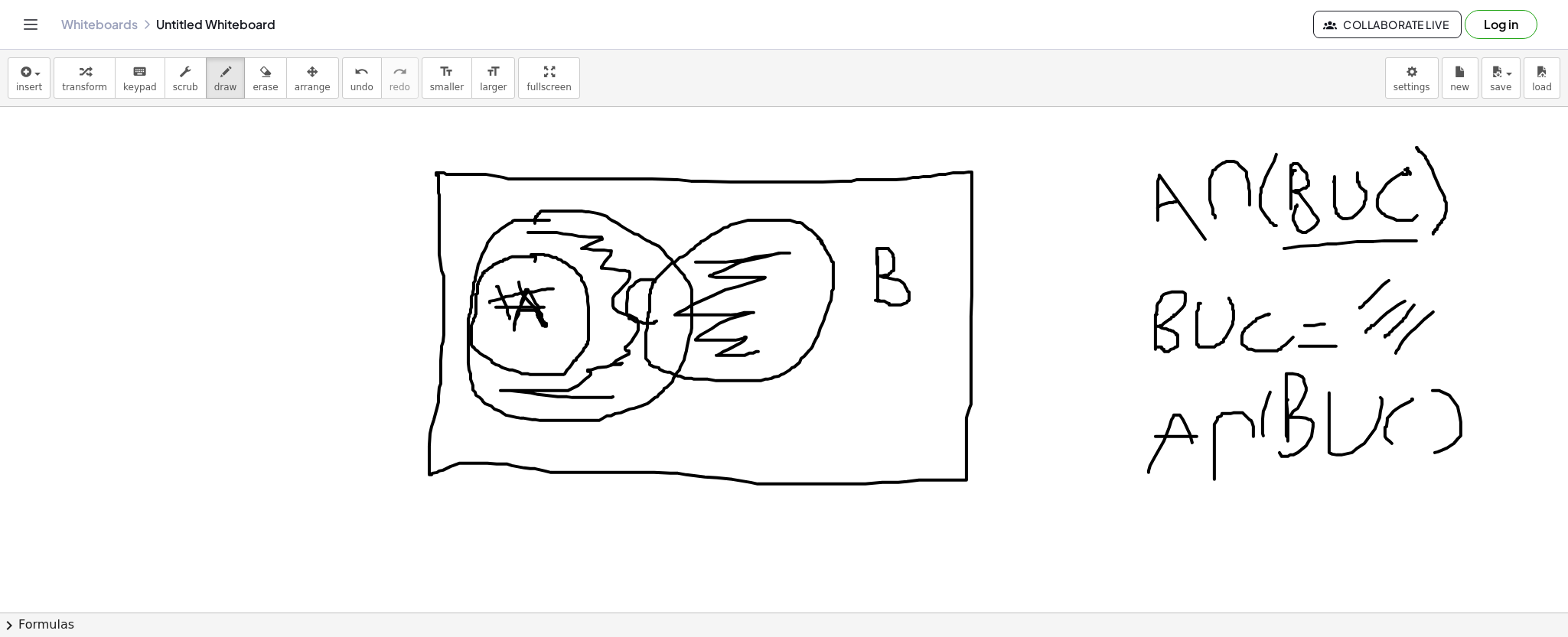
click at [535, 308] on div at bounding box center [784, 253] width 1568 height 2613
drag, startPoint x: 507, startPoint y: 315, endPoint x: 515, endPoint y: 324, distance: 12.0
click at [515, 324] on div at bounding box center [784, 253] width 1568 height 2613
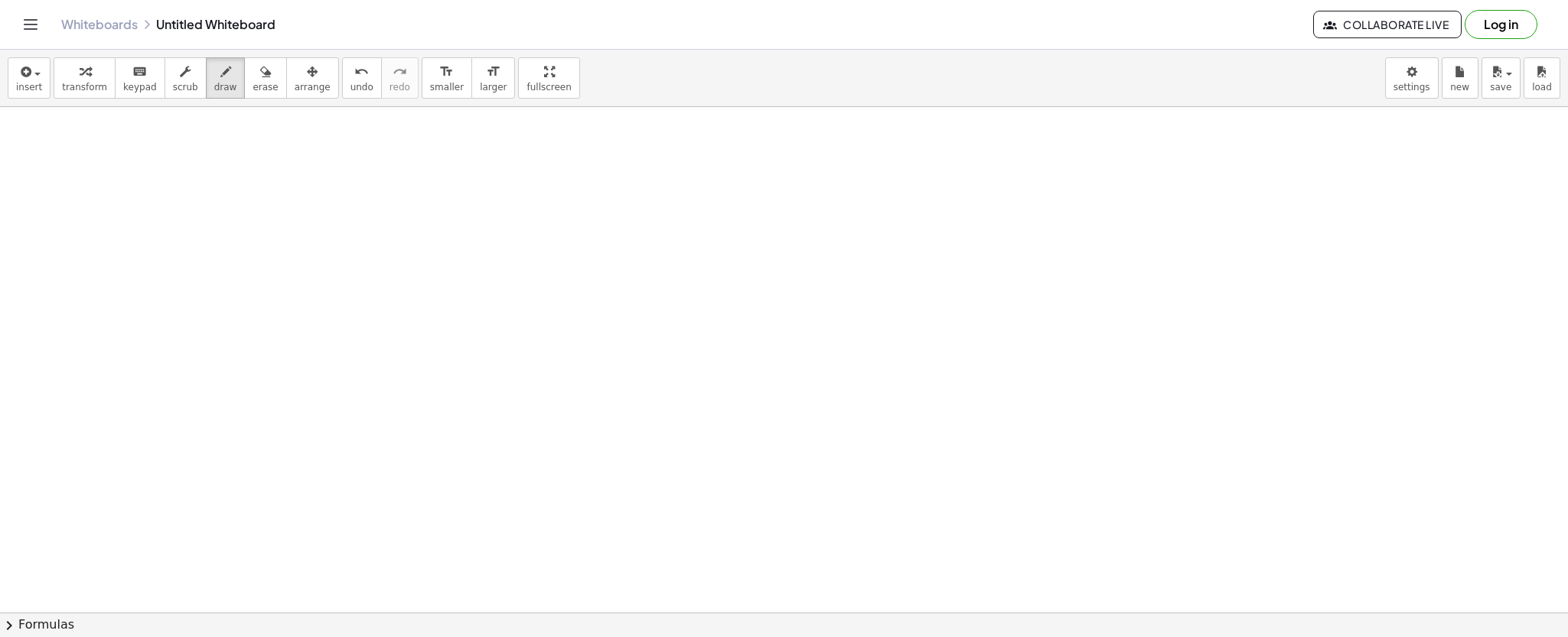
scroll to position [1642, 0]
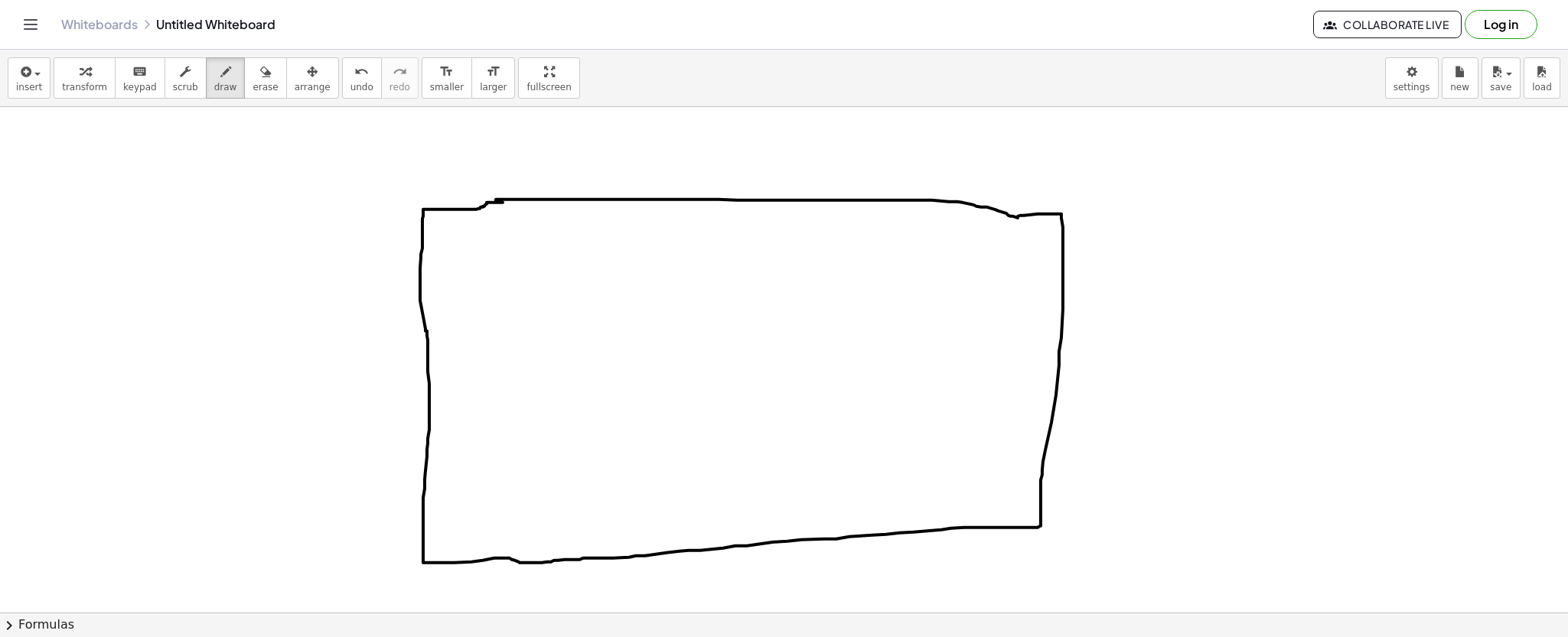
drag, startPoint x: 496, startPoint y: 201, endPoint x: 505, endPoint y: 203, distance: 9.2
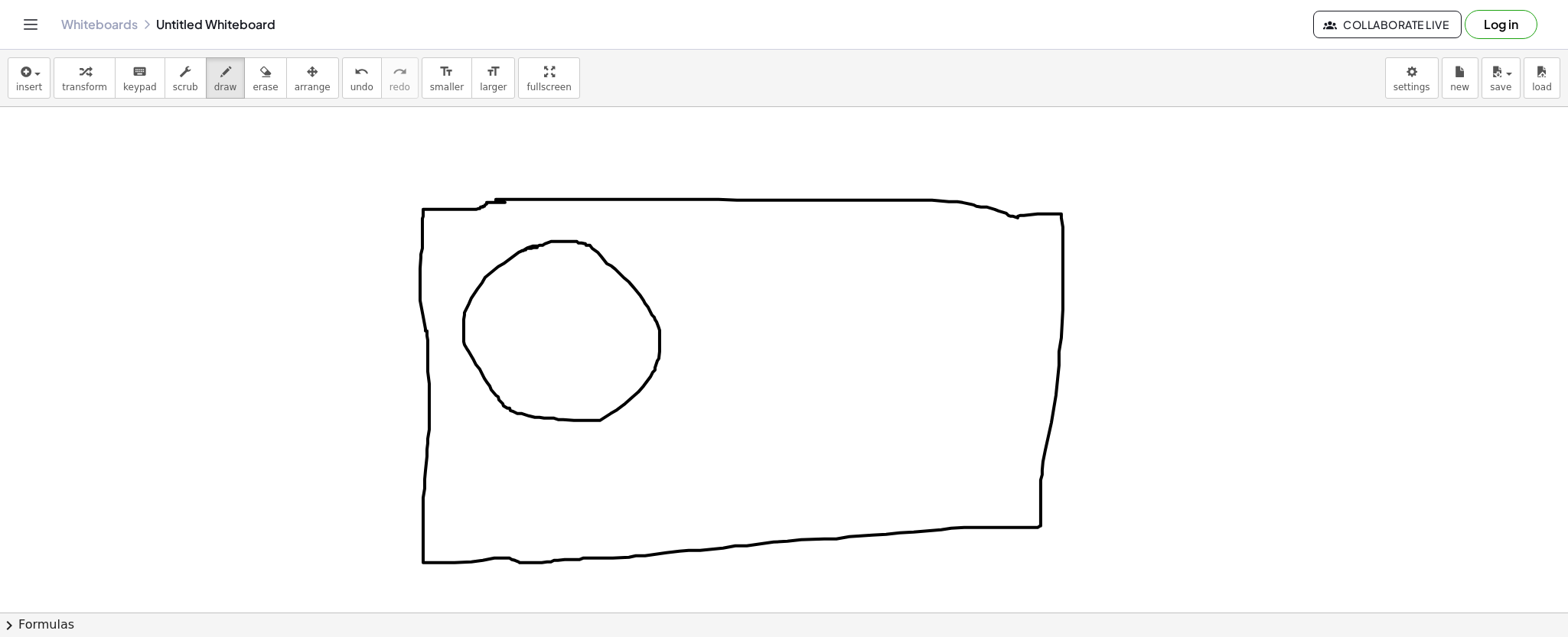
drag, startPoint x: 535, startPoint y: 248, endPoint x: 521, endPoint y: 251, distance: 14.3
drag, startPoint x: 682, startPoint y: 239, endPoint x: 708, endPoint y: 234, distance: 26.5
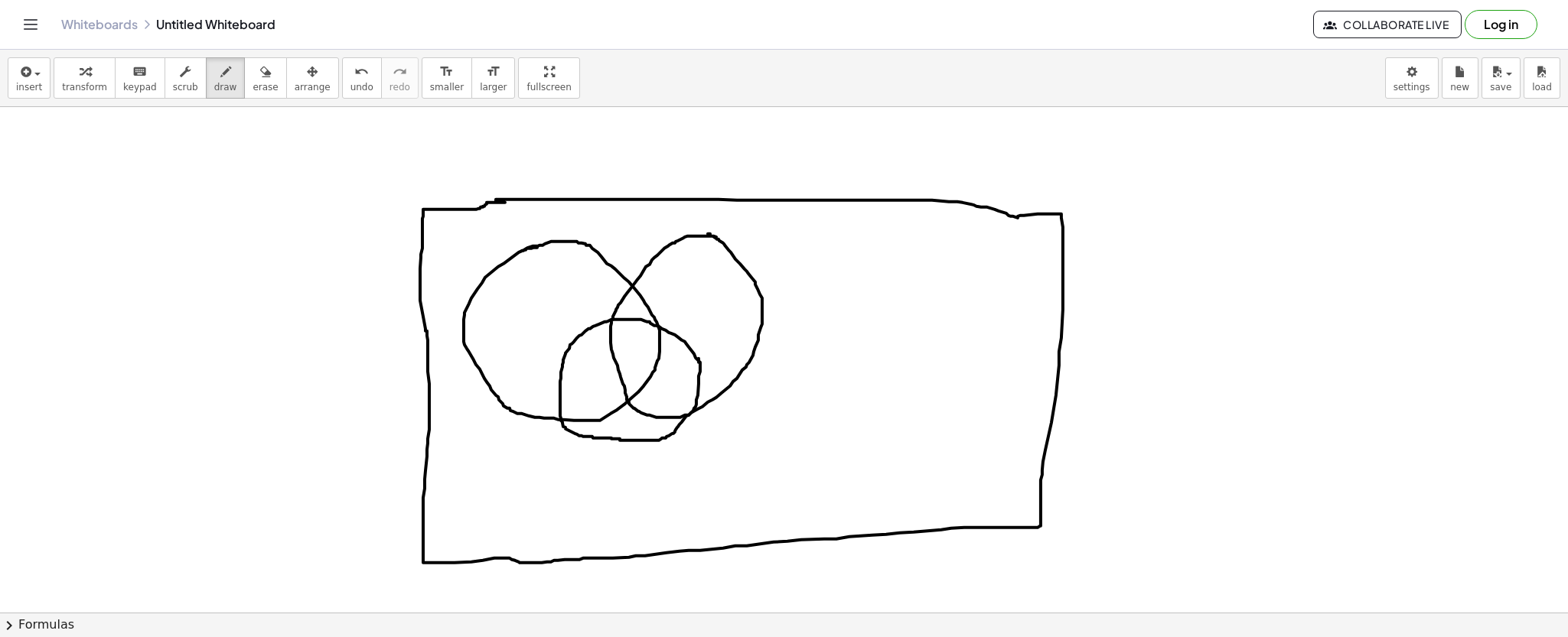
drag, startPoint x: 700, startPoint y: 365, endPoint x: 696, endPoint y: 354, distance: 11.7
drag, startPoint x: 533, startPoint y: 336, endPoint x: 529, endPoint y: 312, distance: 24.3
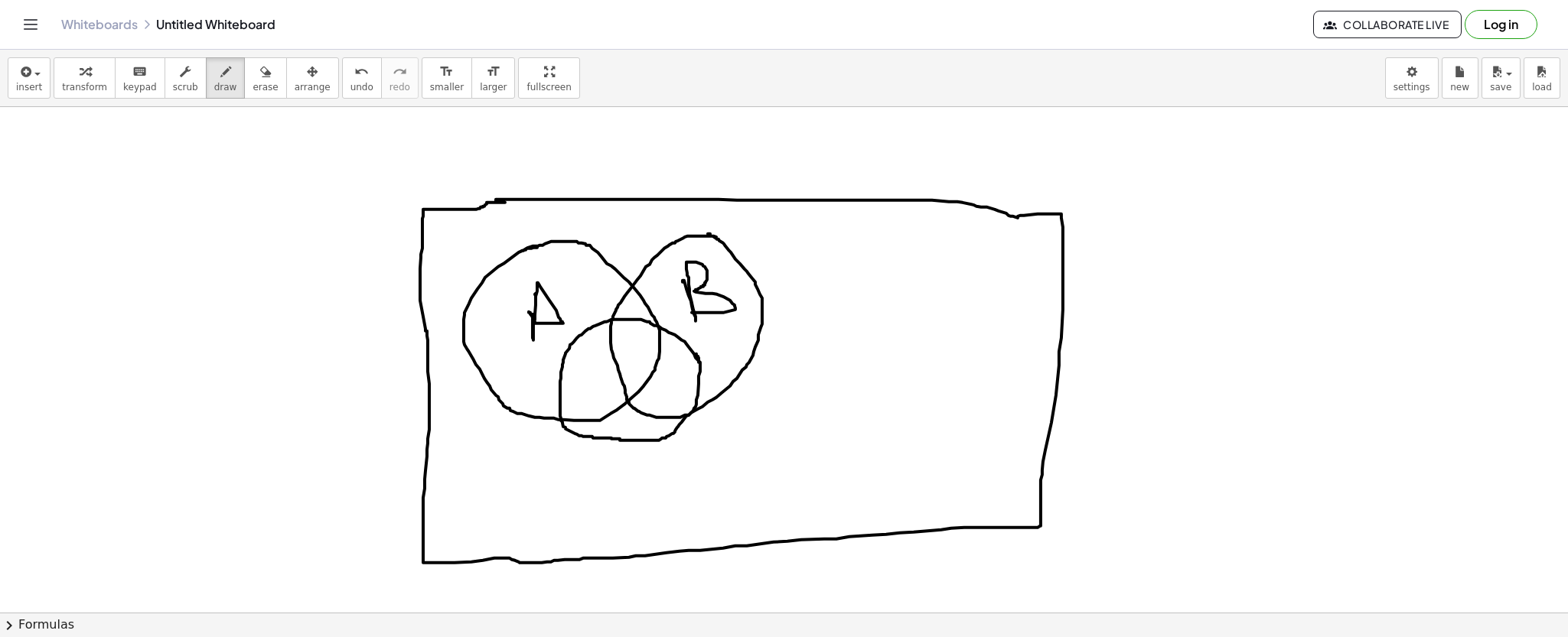
drag, startPoint x: 682, startPoint y: 282, endPoint x: 692, endPoint y: 313, distance: 32.6
drag, startPoint x: 632, startPoint y: 420, endPoint x: 638, endPoint y: 429, distance: 10.8
drag, startPoint x: 1209, startPoint y: 201, endPoint x: 1222, endPoint y: 253, distance: 53.6
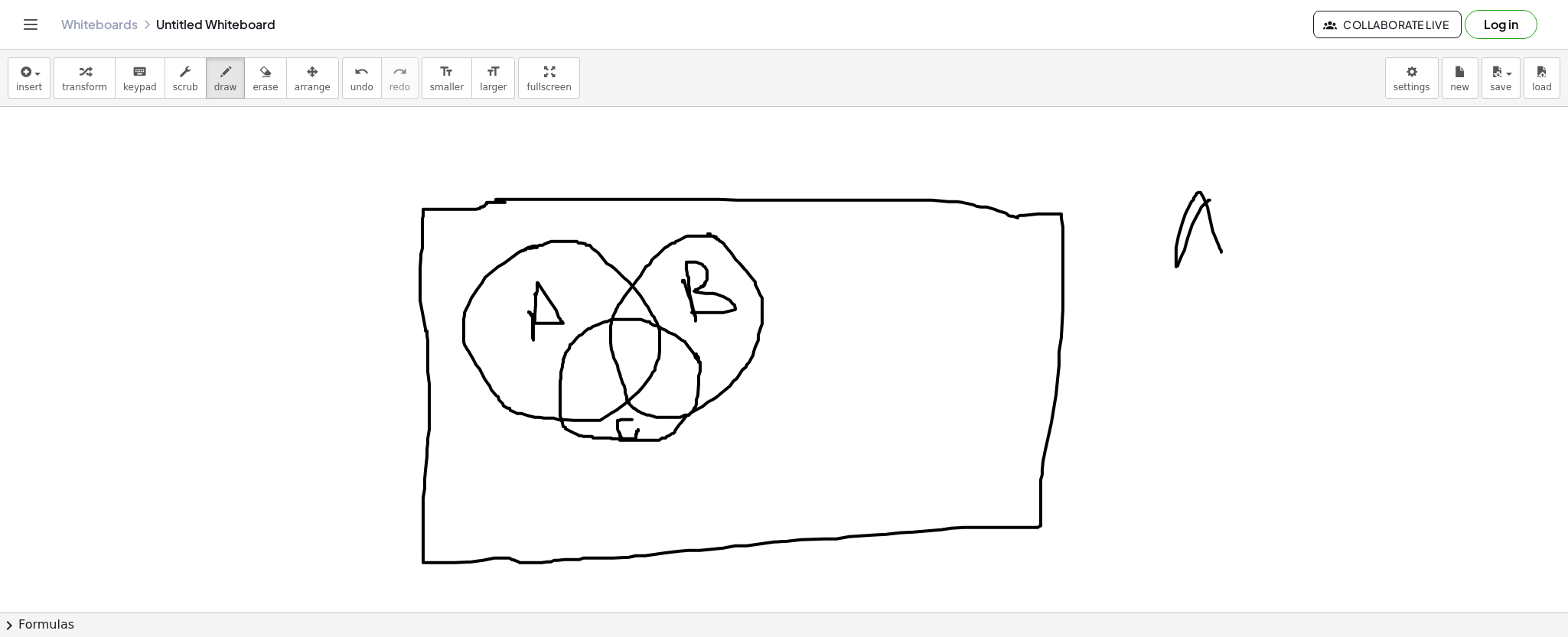
drag, startPoint x: 1181, startPoint y: 228, endPoint x: 1233, endPoint y: 225, distance: 52.1
drag, startPoint x: 1233, startPoint y: 197, endPoint x: 1274, endPoint y: 196, distance: 41.0
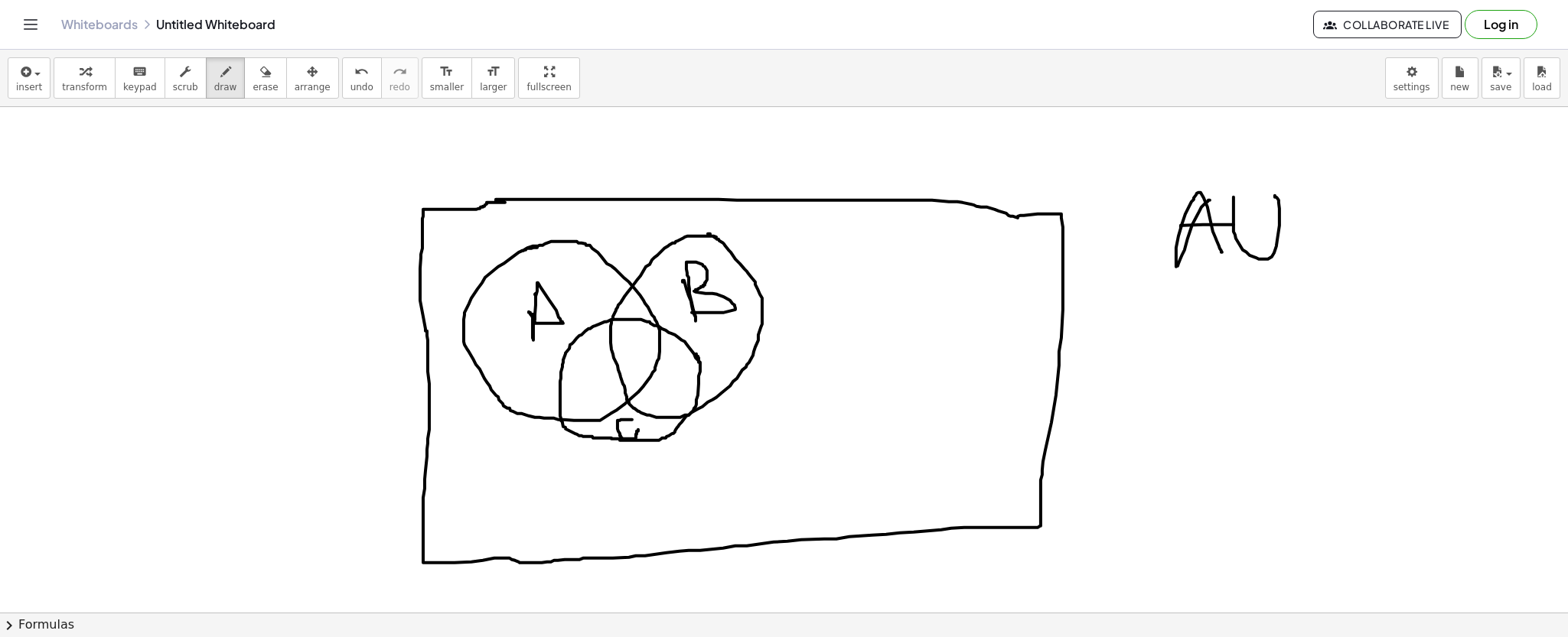
drag, startPoint x: 1300, startPoint y: 207, endPoint x: 1297, endPoint y: 253, distance: 46.1
drag, startPoint x: 1351, startPoint y: 200, endPoint x: 1335, endPoint y: 288, distance: 89.4
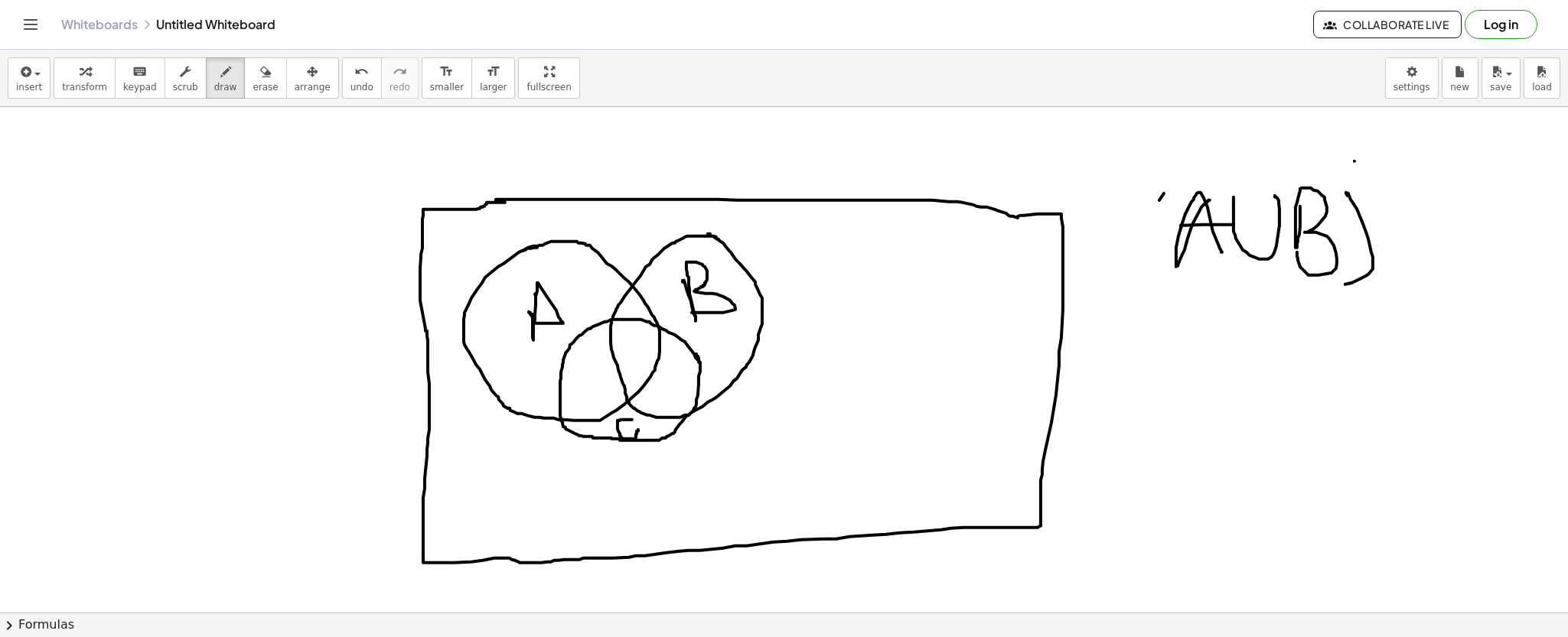
drag, startPoint x: 1163, startPoint y: 193, endPoint x: 1208, endPoint y: 293, distance: 109.7
drag, startPoint x: 1387, startPoint y: 203, endPoint x: 1424, endPoint y: 209, distance: 37.5
drag, startPoint x: 1469, startPoint y: 205, endPoint x: 1471, endPoint y: 264, distance: 59.0
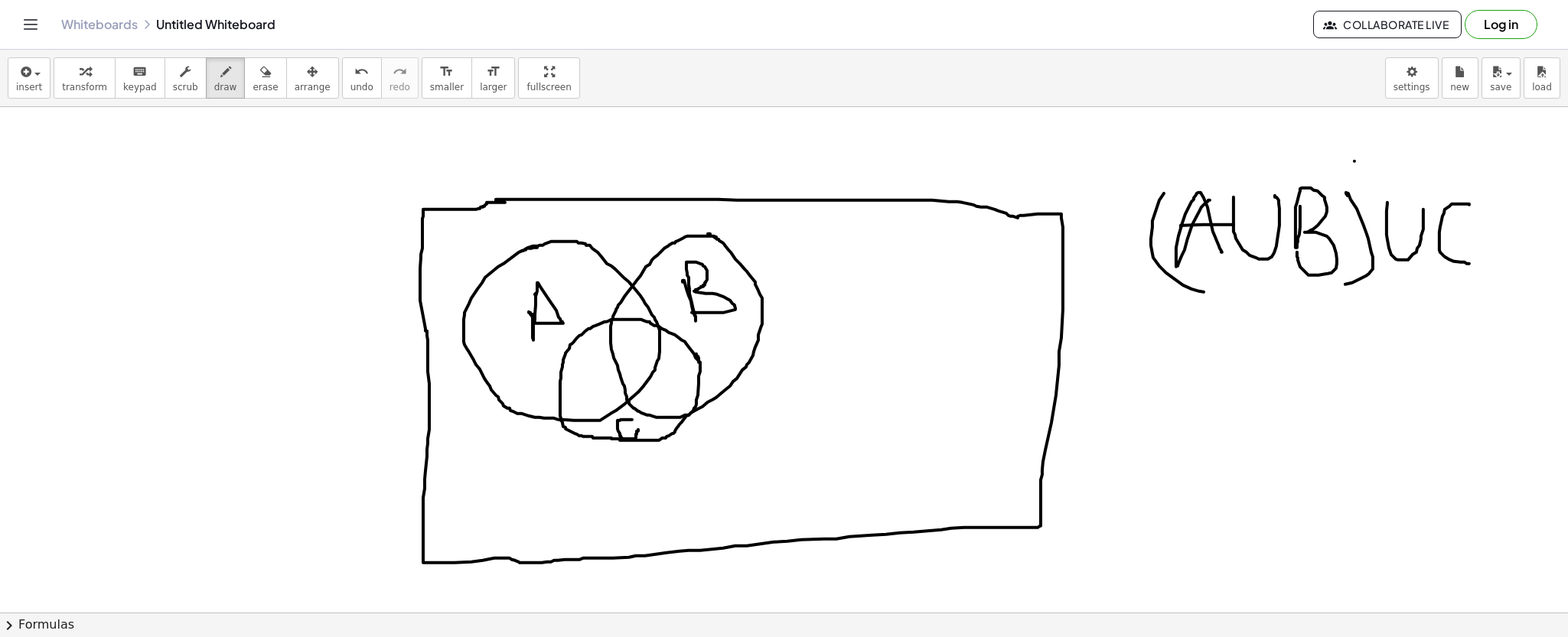
drag, startPoint x: 1421, startPoint y: 201, endPoint x: 1421, endPoint y: 212, distance: 11.0
drag, startPoint x: 1191, startPoint y: 349, endPoint x: 1221, endPoint y: 352, distance: 30.1
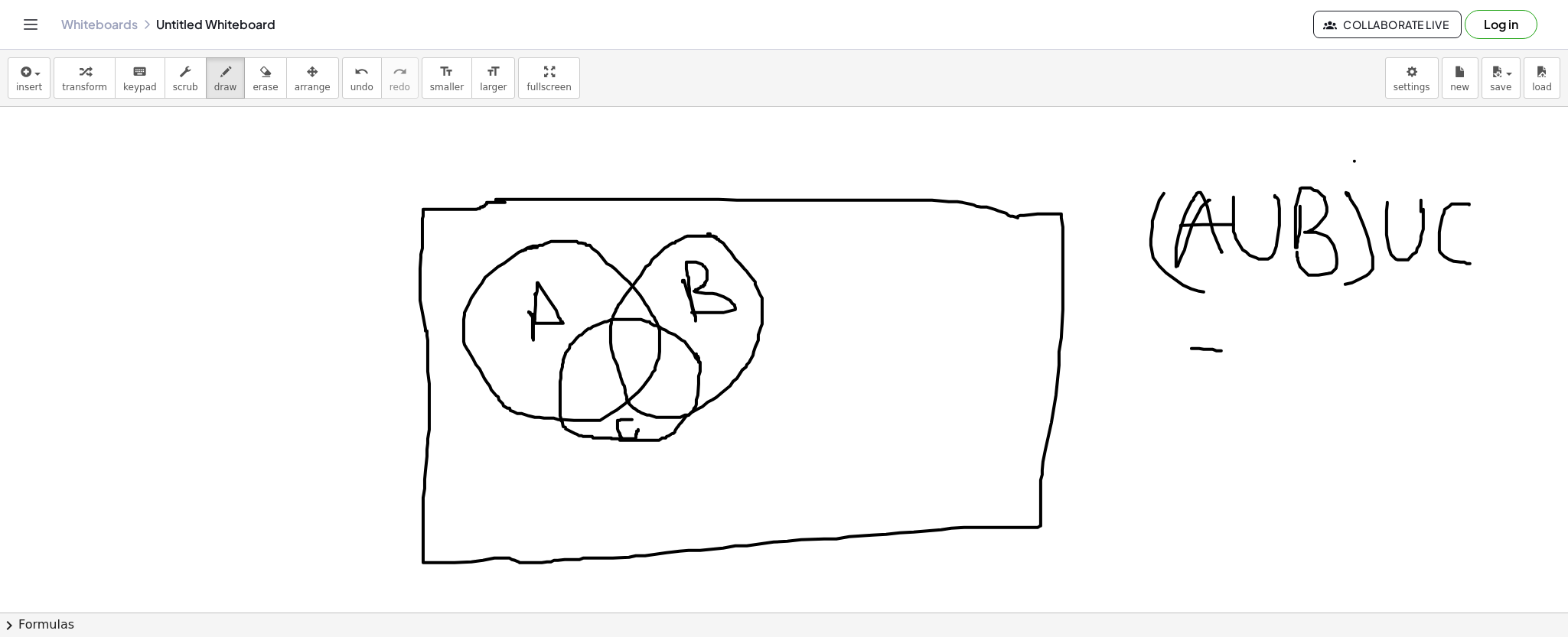
drag, startPoint x: 1190, startPoint y: 372, endPoint x: 1232, endPoint y: 374, distance: 42.0
drag, startPoint x: 1315, startPoint y: 354, endPoint x: 1312, endPoint y: 370, distance: 16.3
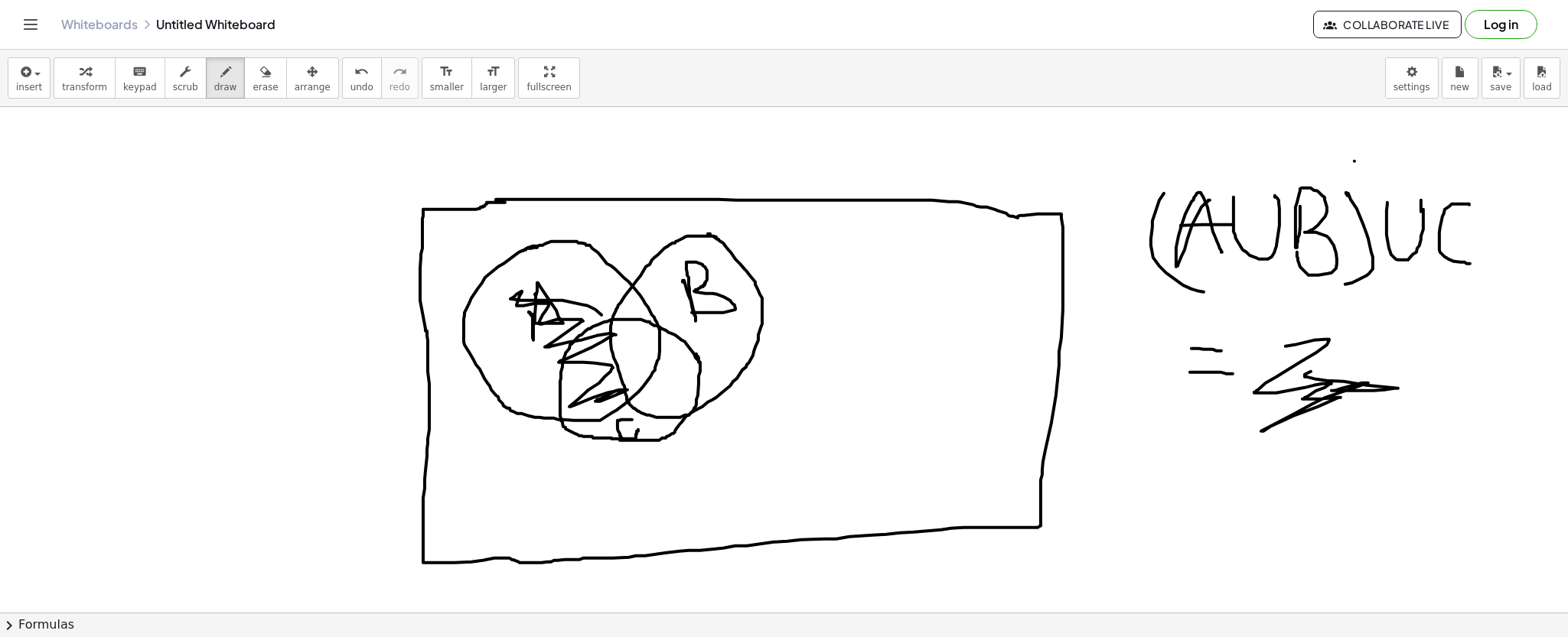
drag, startPoint x: 628, startPoint y: 390, endPoint x: 600, endPoint y: 429, distance: 48.0
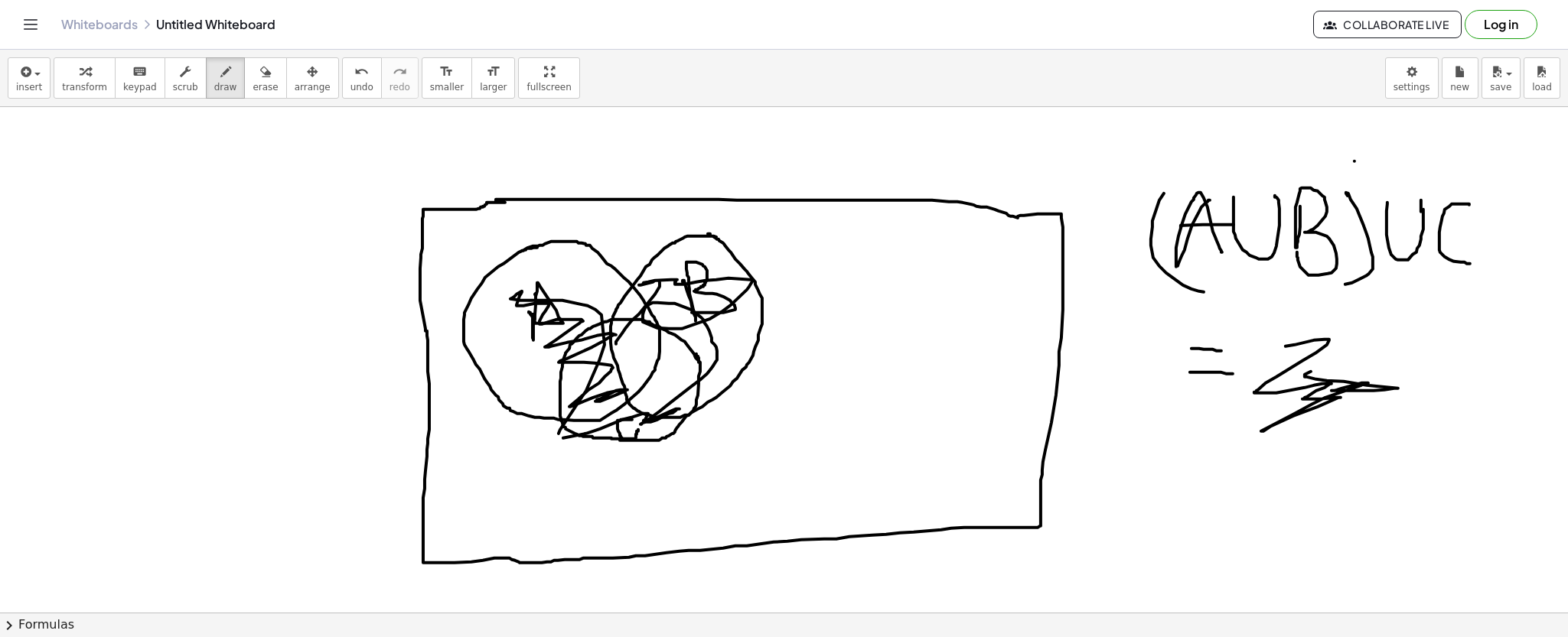
drag, startPoint x: 600, startPoint y: 429, endPoint x: 643, endPoint y: 376, distance: 68.2
drag, startPoint x: 567, startPoint y: 345, endPoint x: 556, endPoint y: 317, distance: 30.1
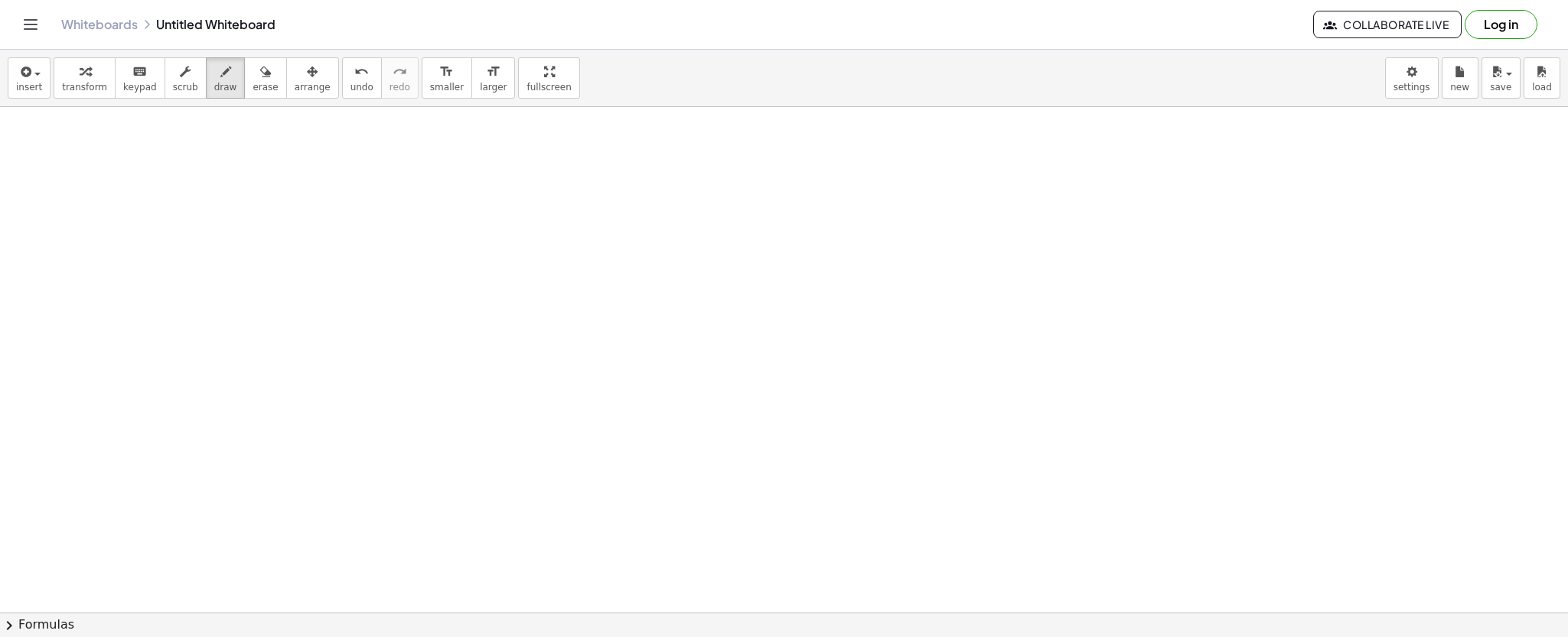
scroll to position [2143, 0]
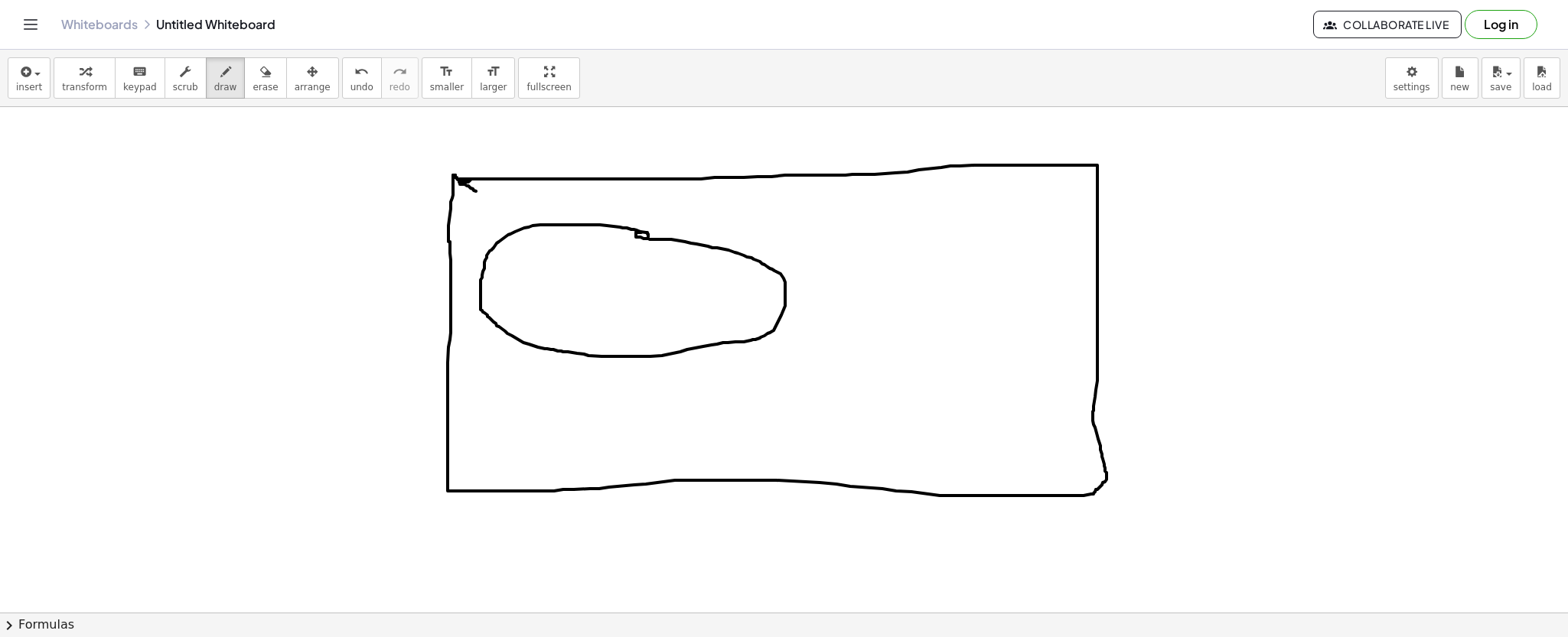
drag, startPoint x: 648, startPoint y: 237, endPoint x: 641, endPoint y: 232, distance: 8.6
drag, startPoint x: 579, startPoint y: 253, endPoint x: 613, endPoint y: 283, distance: 45.3
drag, startPoint x: 572, startPoint y: 272, endPoint x: 608, endPoint y: 262, distance: 37.4
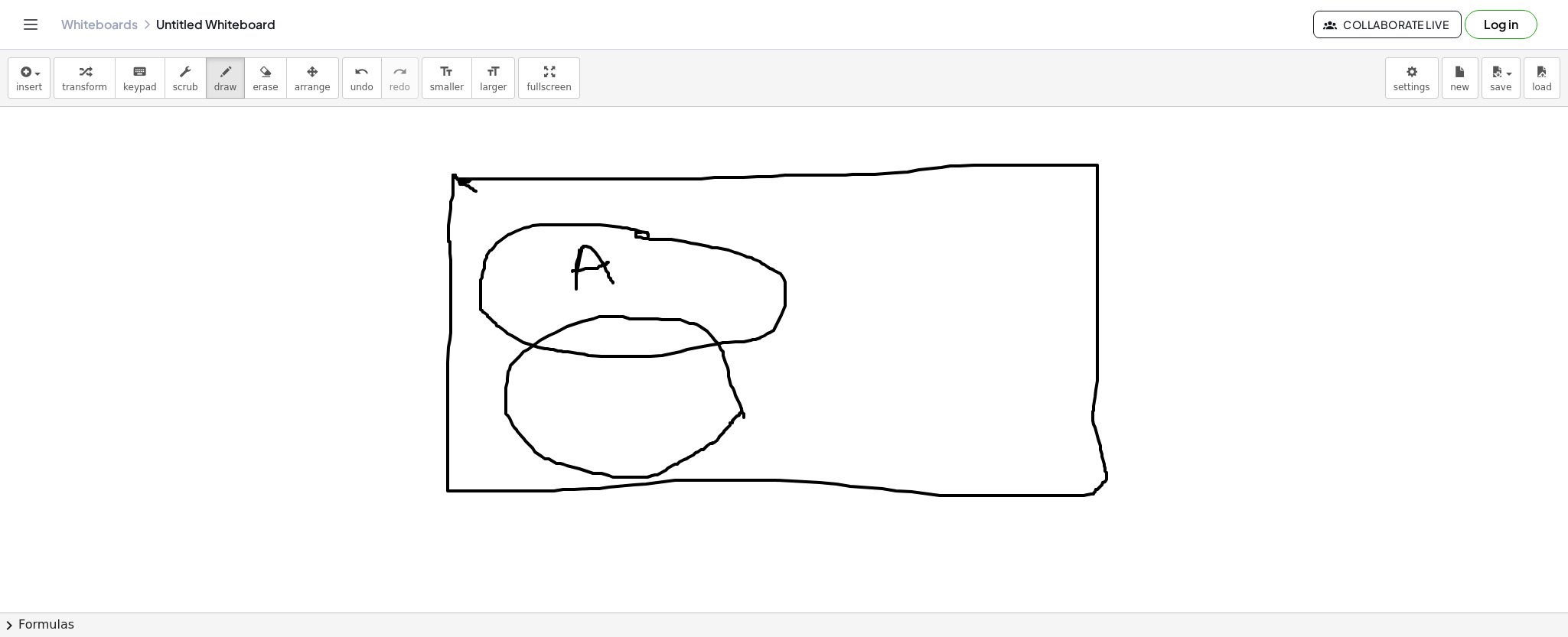
drag, startPoint x: 743, startPoint y: 418, endPoint x: 741, endPoint y: 408, distance: 10.2
drag, startPoint x: 604, startPoint y: 416, endPoint x: 604, endPoint y: 427, distance: 11.0
drag, startPoint x: 605, startPoint y: 427, endPoint x: 606, endPoint y: 438, distance: 11.0
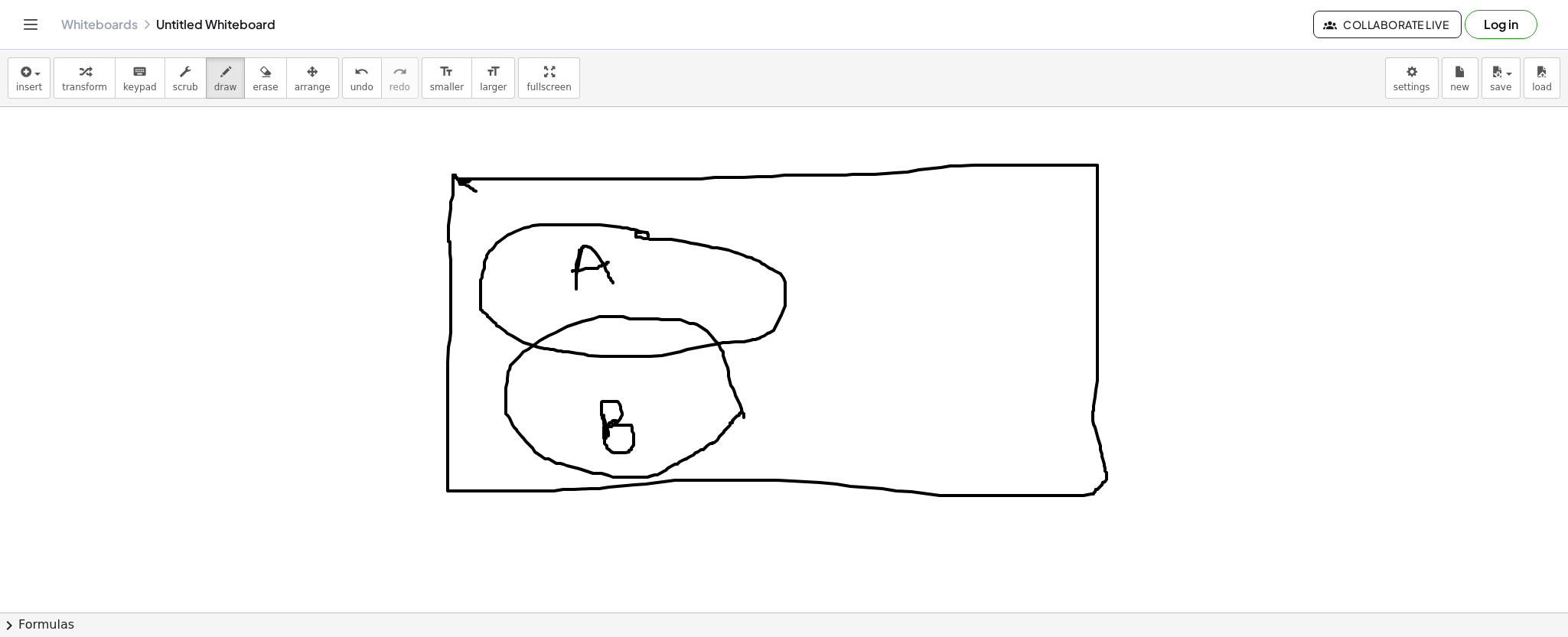
drag, startPoint x: 954, startPoint y: 230, endPoint x: 1063, endPoint y: 257, distance: 112.3
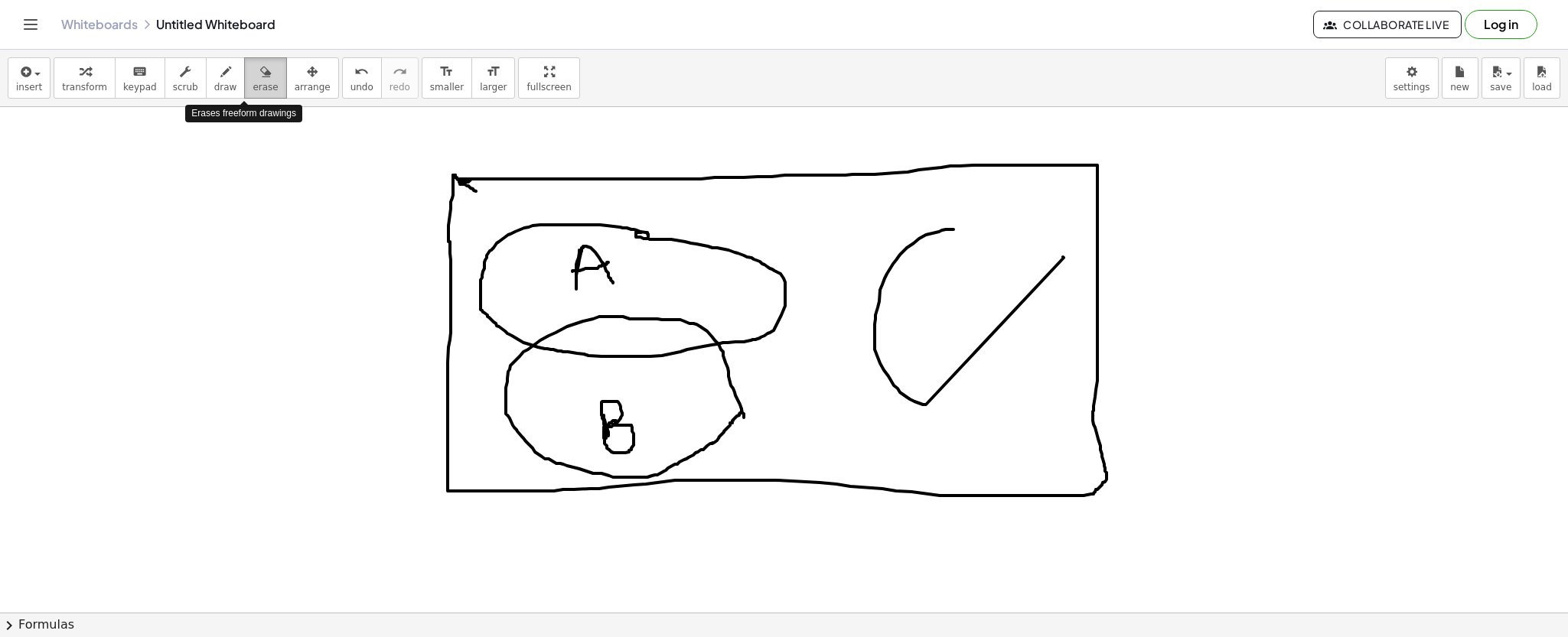
click at [244, 60] on button "erase" at bounding box center [265, 77] width 42 height 41
drag, startPoint x: 1057, startPoint y: 248, endPoint x: 914, endPoint y: 409, distance: 215.3
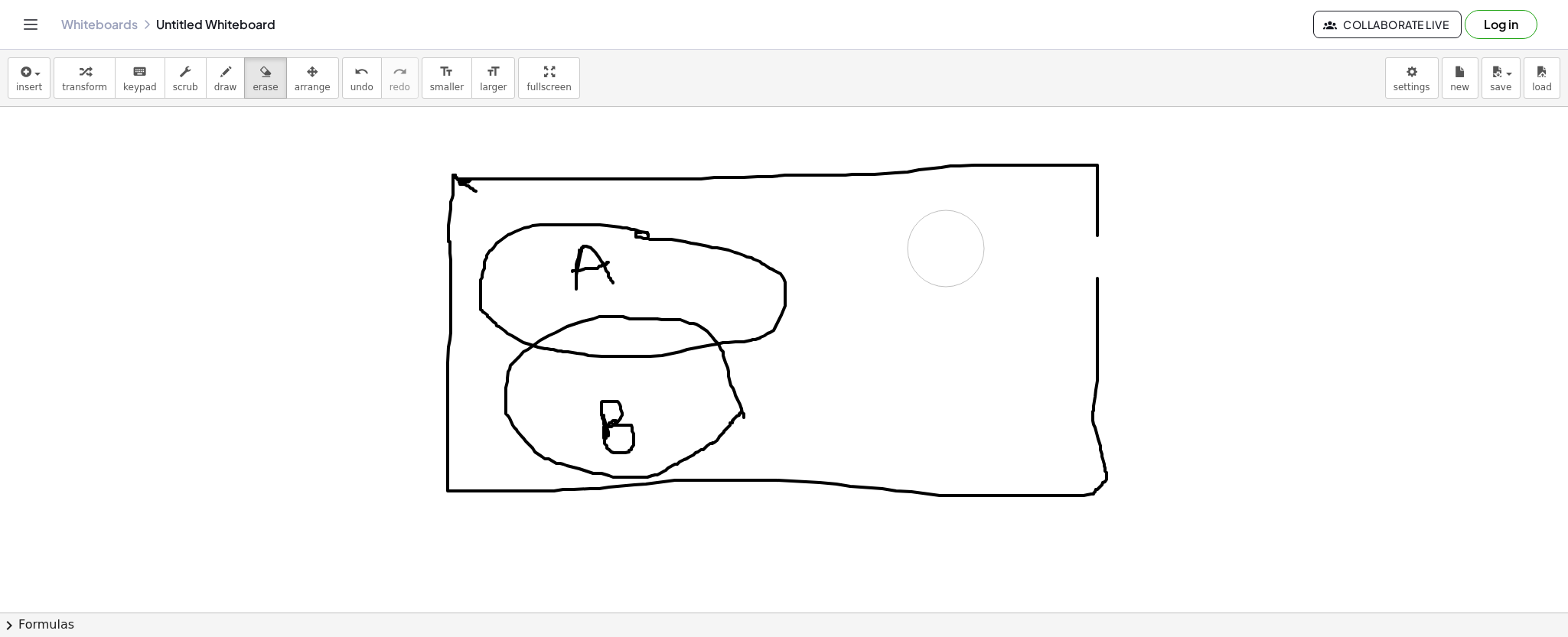
drag, startPoint x: 956, startPoint y: 323, endPoint x: 810, endPoint y: 141, distance: 233.3
click at [214, 82] on span "draw" at bounding box center [226, 87] width 23 height 11
drag, startPoint x: 1094, startPoint y: 231, endPoint x: 1095, endPoint y: 277, distance: 46.0
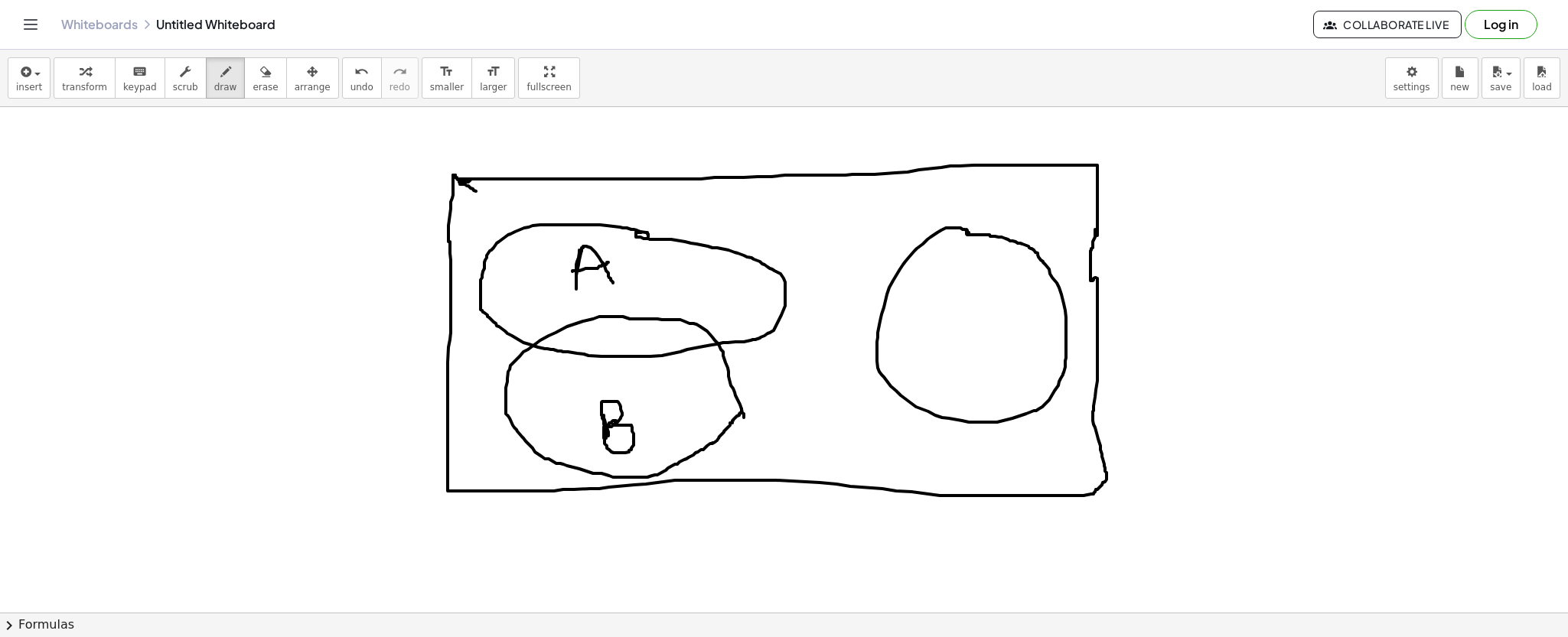
drag, startPoint x: 953, startPoint y: 228, endPoint x: 966, endPoint y: 230, distance: 13.2
drag, startPoint x: 962, startPoint y: 293, endPoint x: 971, endPoint y: 328, distance: 36.1
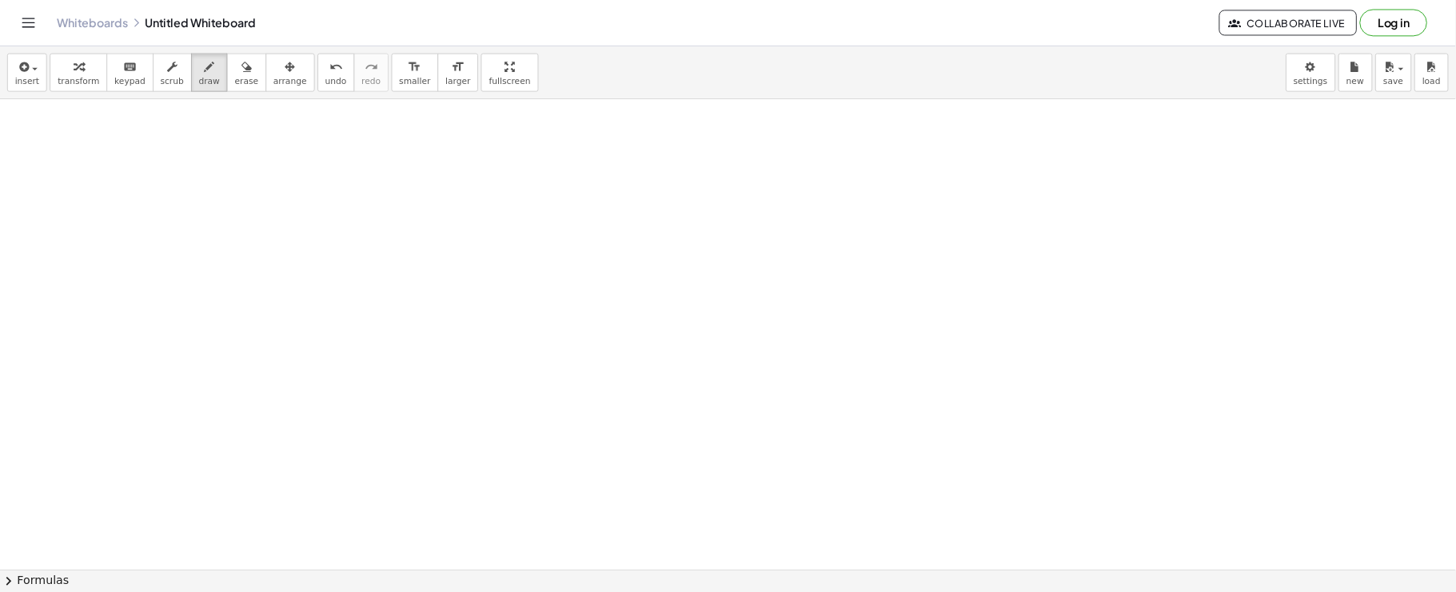
scroll to position [2699, 0]
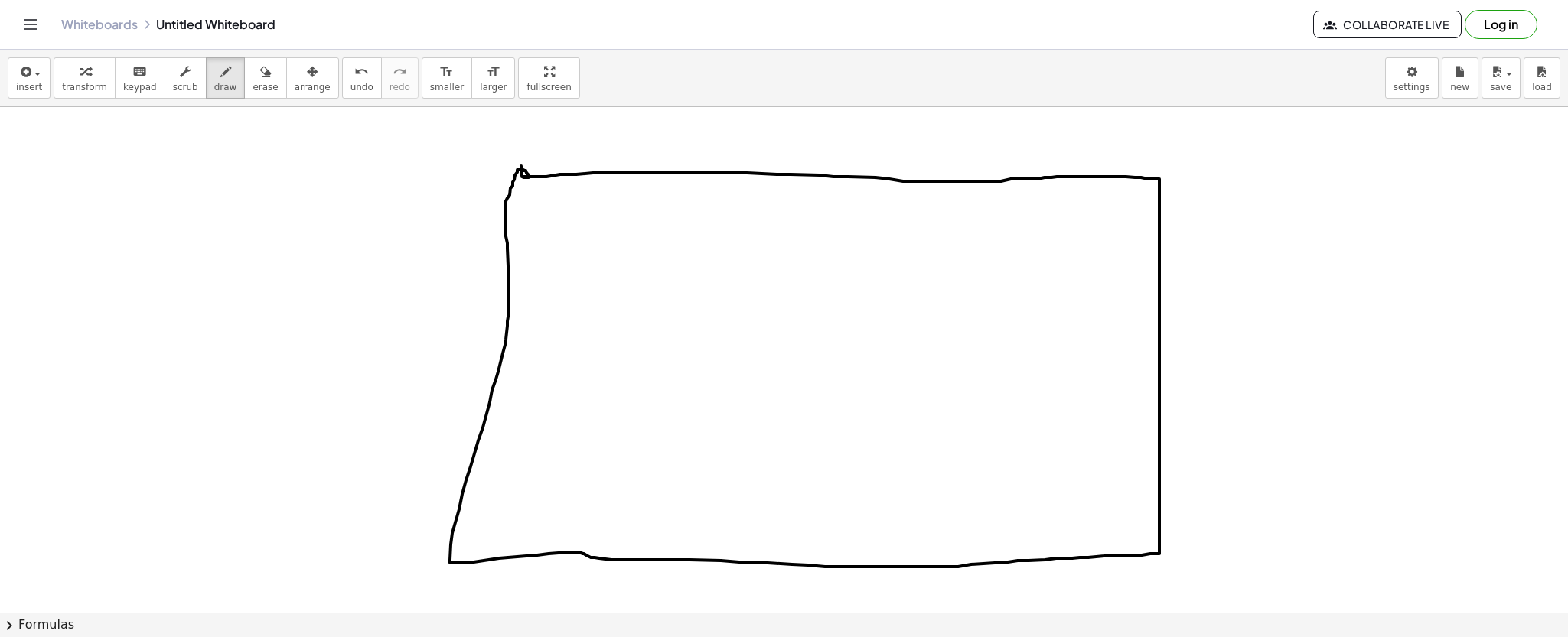
drag, startPoint x: 521, startPoint y: 177, endPoint x: 521, endPoint y: 166, distance: 11.0
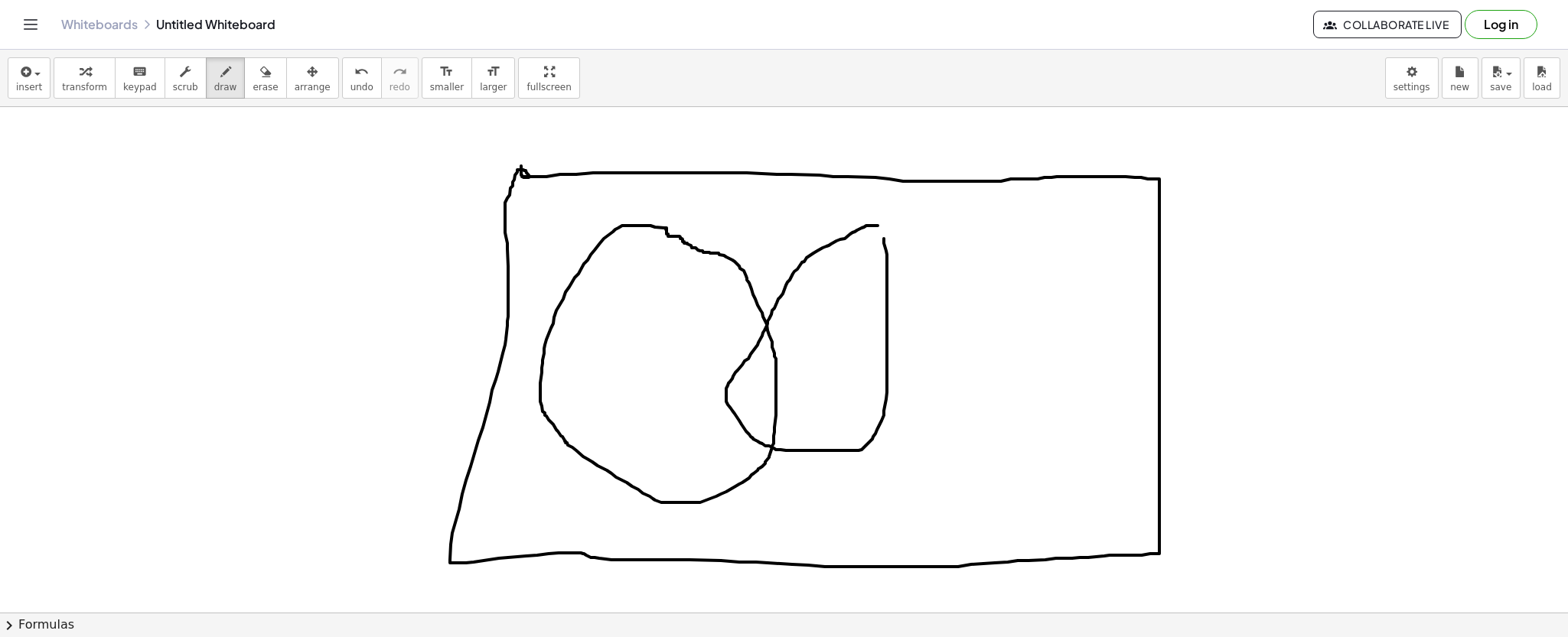
drag, startPoint x: 877, startPoint y: 226, endPoint x: 884, endPoint y: 239, distance: 14.8
click at [253, 62] on div "button" at bounding box center [265, 71] width 25 height 18
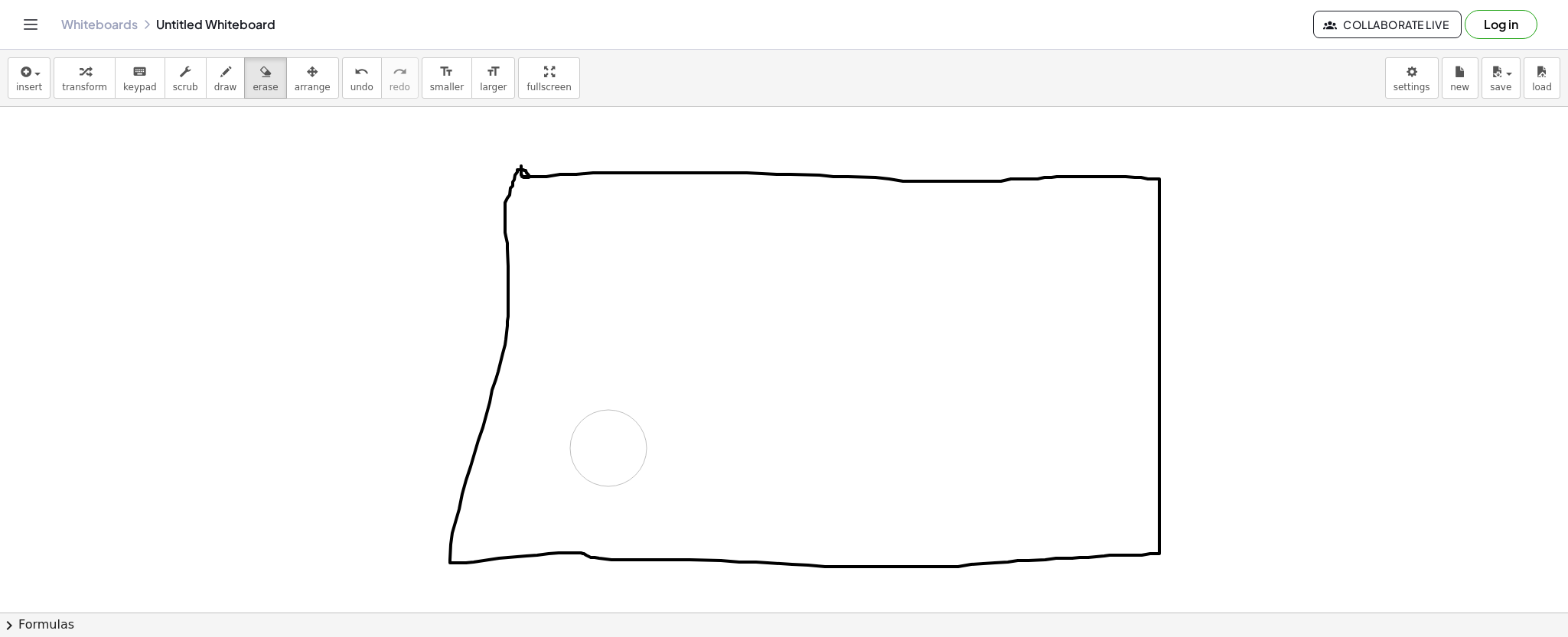
drag, startPoint x: 850, startPoint y: 390, endPoint x: 613, endPoint y: 449, distance: 244.2
click at [220, 67] on icon "button" at bounding box center [225, 72] width 11 height 18
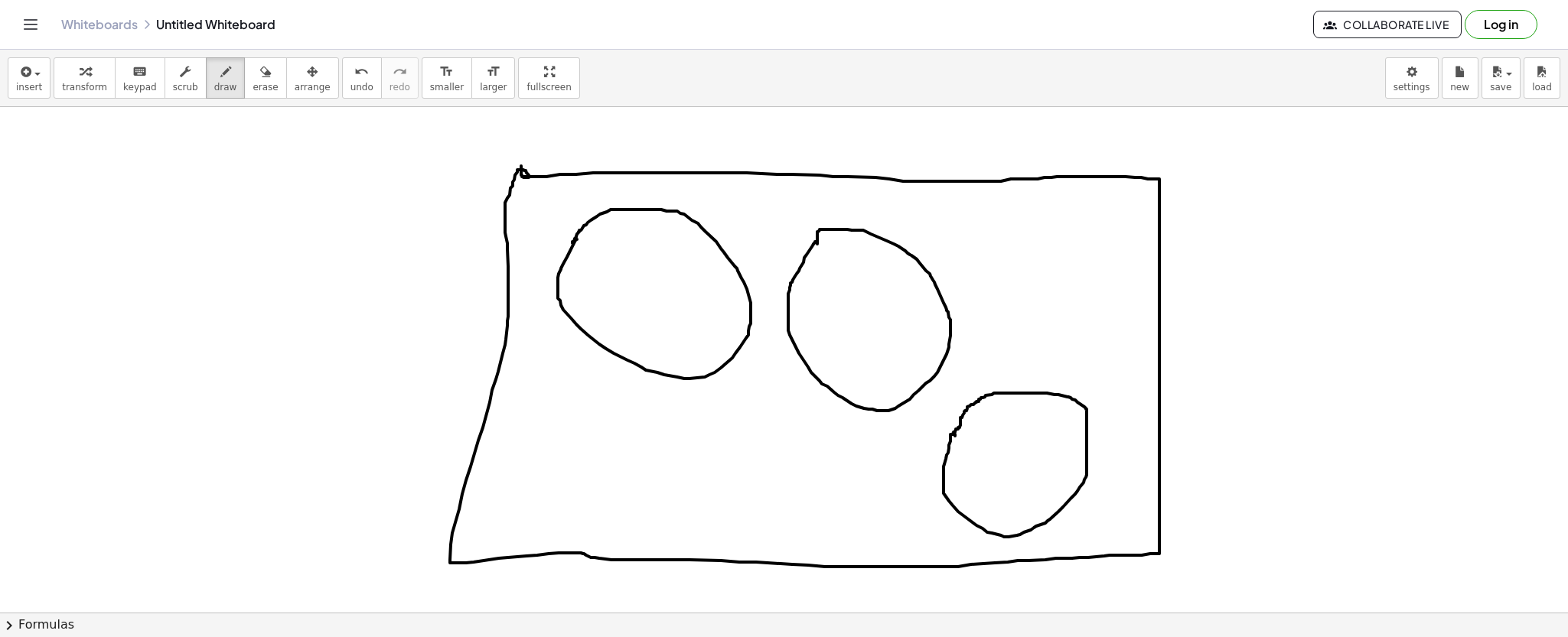
drag, startPoint x: 561, startPoint y: 358, endPoint x: 542, endPoint y: 368, distance: 21.5
drag, startPoint x: 541, startPoint y: 356, endPoint x: 552, endPoint y: 384, distance: 30.1
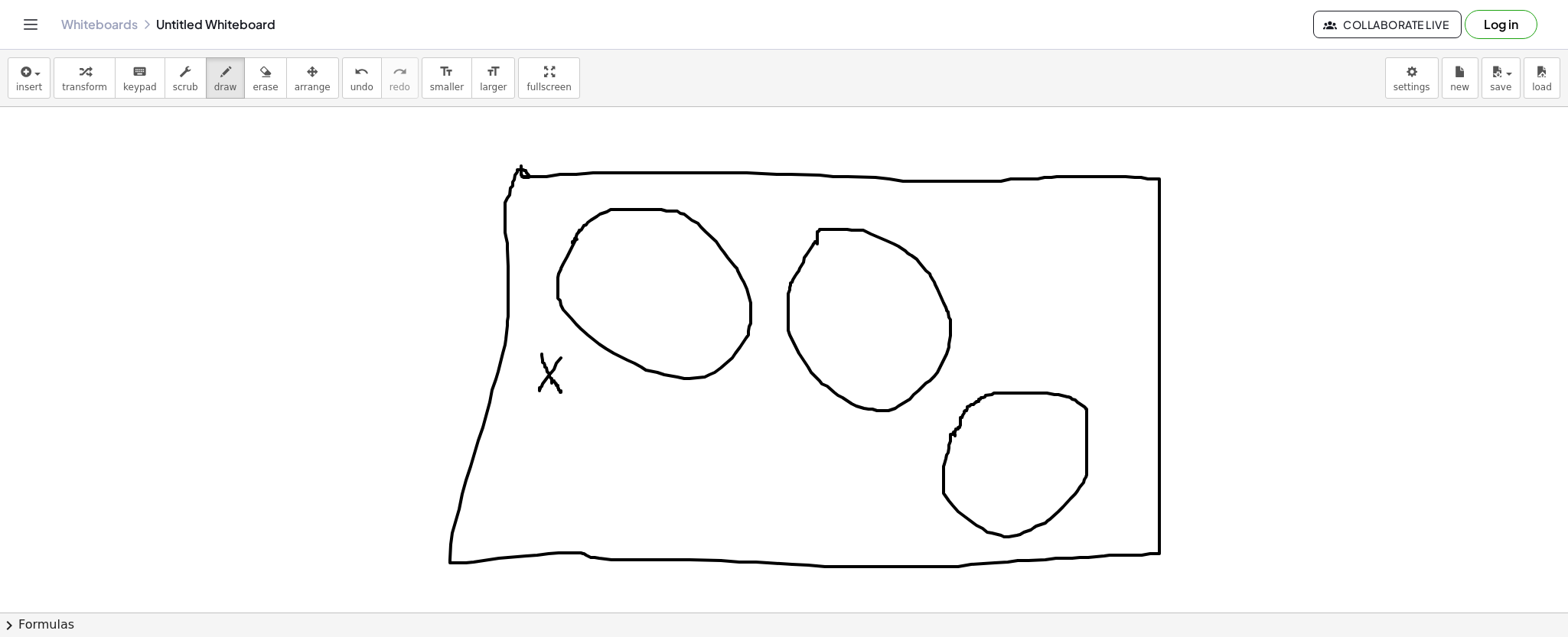
drag, startPoint x: 561, startPoint y: 391, endPoint x: 552, endPoint y: 380, distance: 14.2
drag, startPoint x: 797, startPoint y: 402, endPoint x: 825, endPoint y: 439, distance: 46.4
drag, startPoint x: 831, startPoint y: 420, endPoint x: 824, endPoint y: 466, distance: 46.5
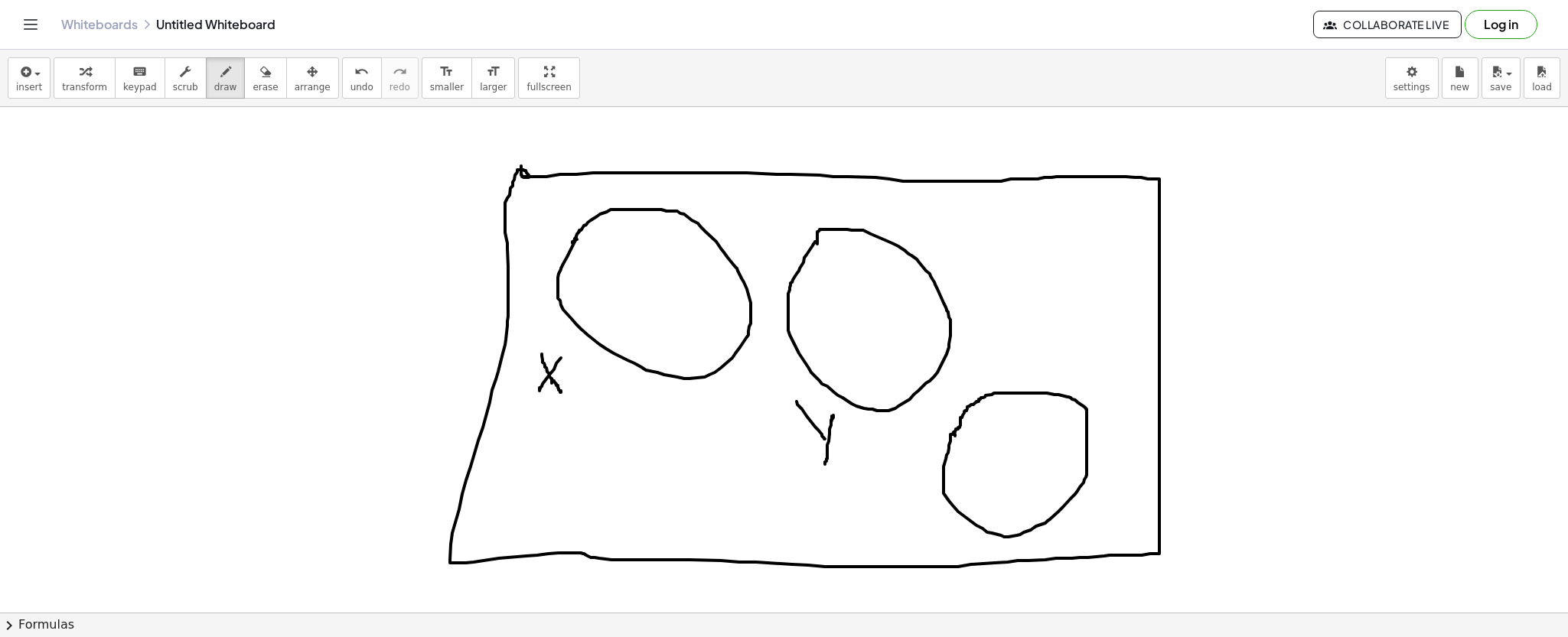
drag, startPoint x: 907, startPoint y: 525, endPoint x: 943, endPoint y: 556, distance: 47.5
drag, startPoint x: 1248, startPoint y: 193, endPoint x: 1277, endPoint y: 220, distance: 39.6
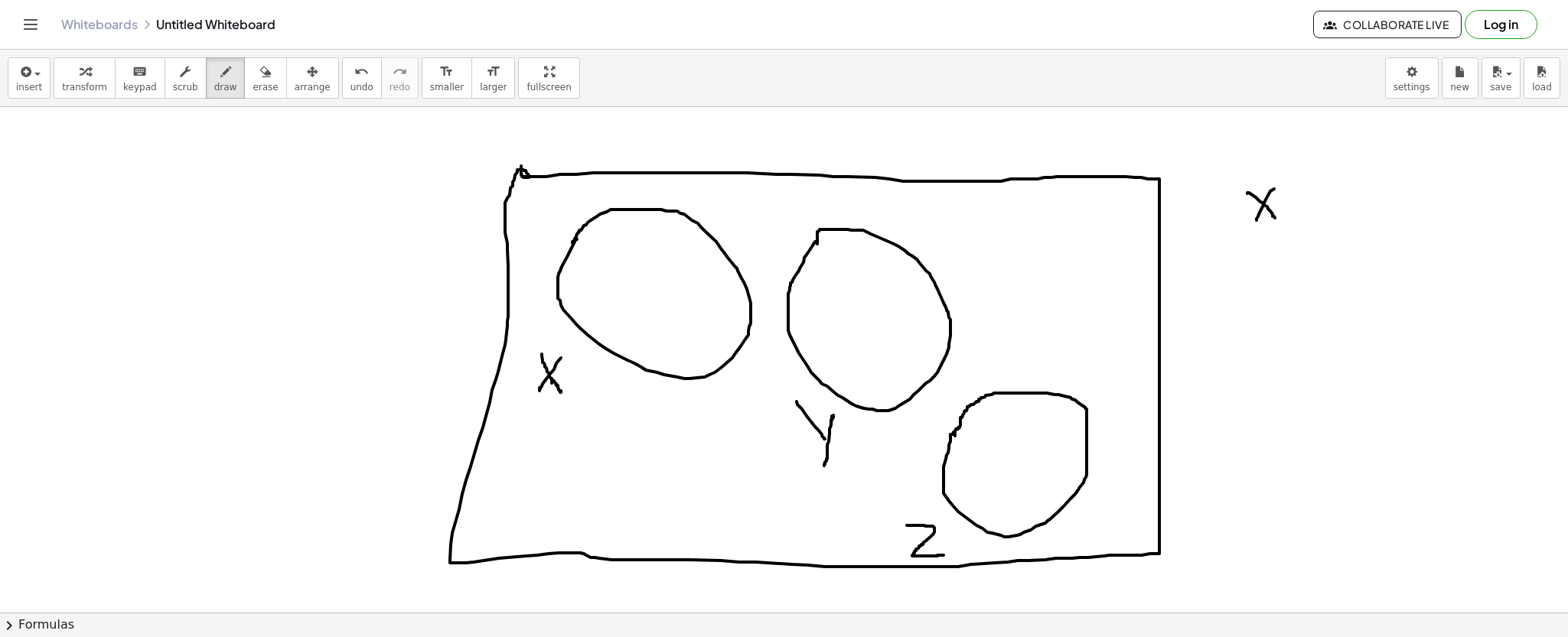
drag, startPoint x: 1276, startPoint y: 186, endPoint x: 1315, endPoint y: 180, distance: 39.5
drag, startPoint x: 1334, startPoint y: 173, endPoint x: 1384, endPoint y: 170, distance: 50.1
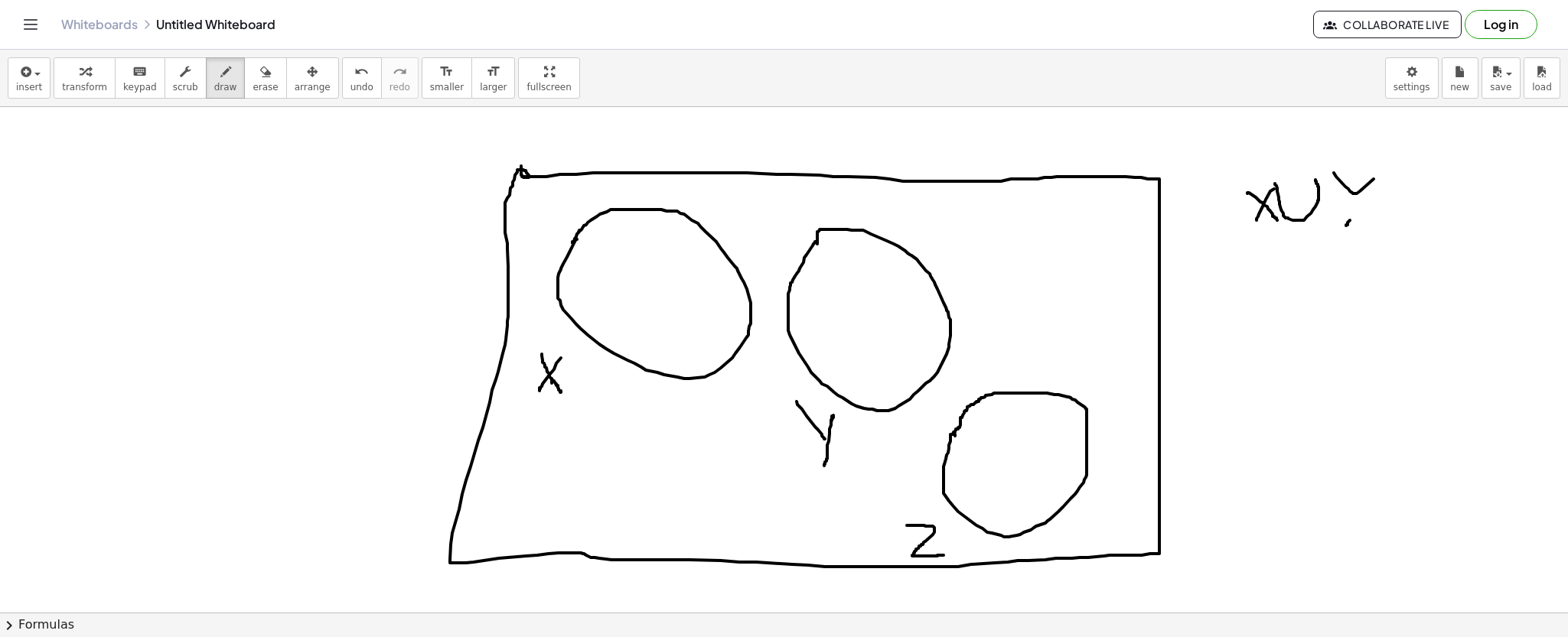
drag, startPoint x: 1346, startPoint y: 225, endPoint x: 1355, endPoint y: 214, distance: 14.2
drag, startPoint x: 1380, startPoint y: 207, endPoint x: 1424, endPoint y: 213, distance: 44.4
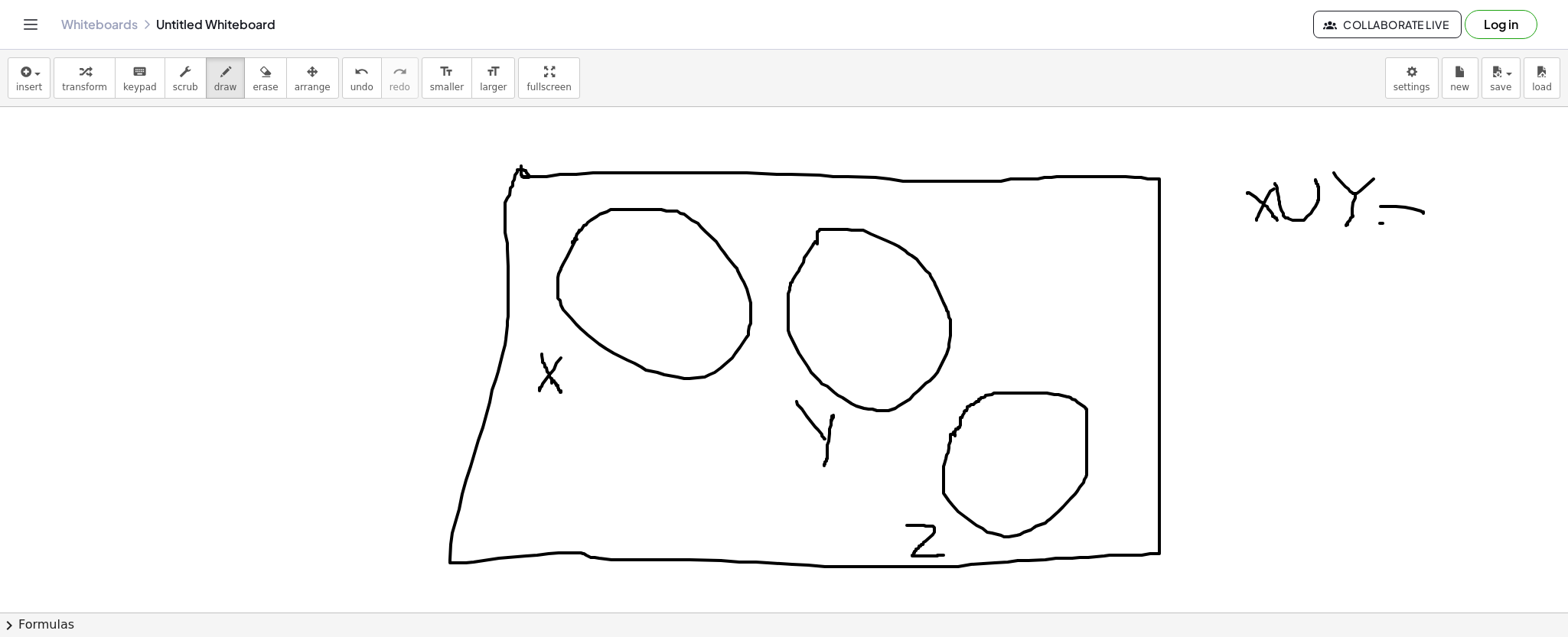
drag, startPoint x: 1380, startPoint y: 224, endPoint x: 1410, endPoint y: 225, distance: 30.0
drag, startPoint x: 1424, startPoint y: 173, endPoint x: 1467, endPoint y: 164, distance: 43.9
drag, startPoint x: 1431, startPoint y: 184, endPoint x: 1433, endPoint y: 202, distance: 18.1
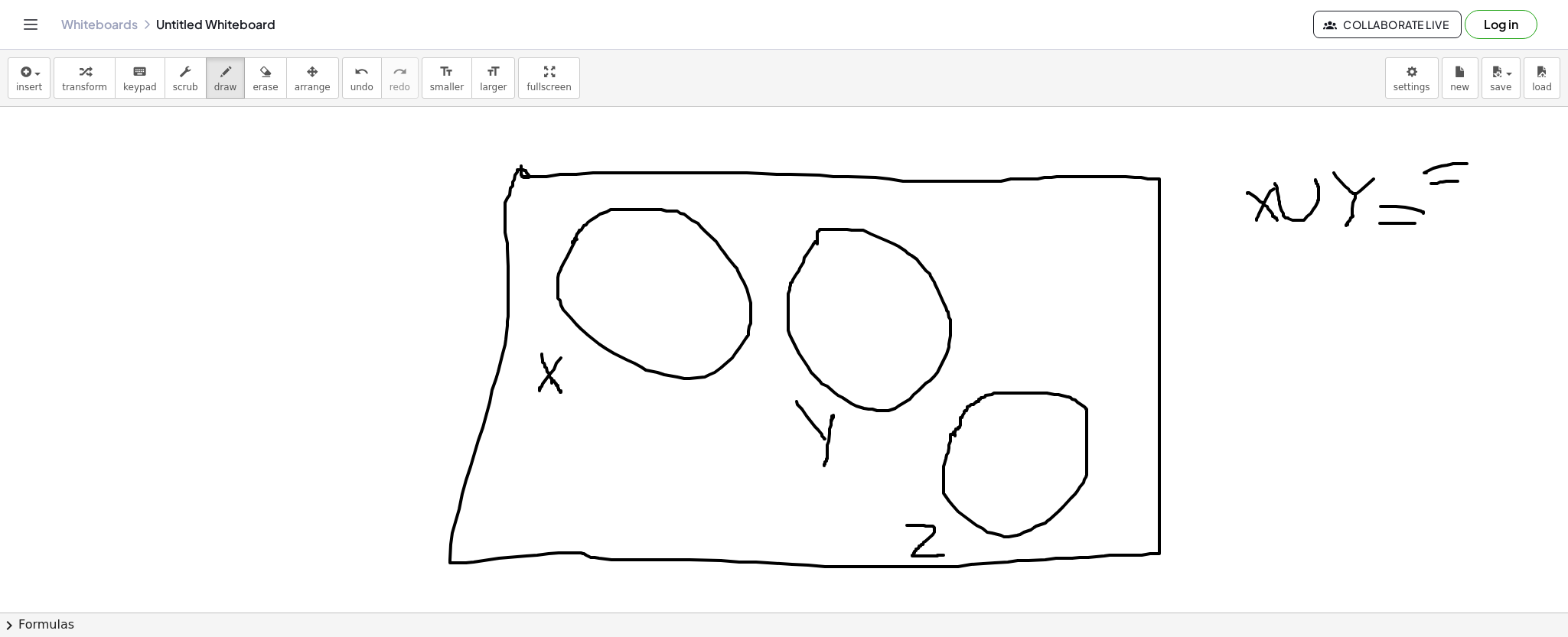
drag, startPoint x: 1408, startPoint y: 216, endPoint x: 1476, endPoint y: 209, distance: 68.4
drag, startPoint x: 1448, startPoint y: 221, endPoint x: 1469, endPoint y: 226, distance: 21.6
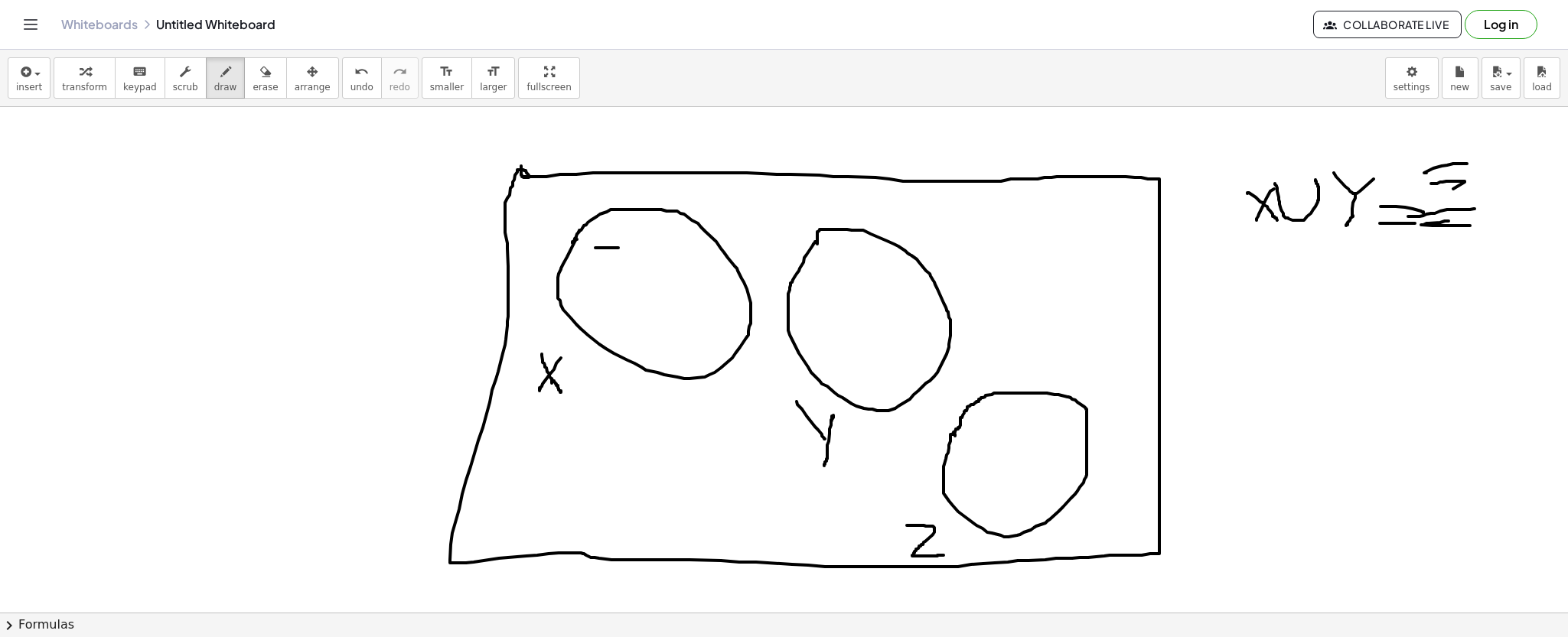
drag, startPoint x: 595, startPoint y: 248, endPoint x: 669, endPoint y: 248, distance: 74.0
drag, startPoint x: 595, startPoint y: 271, endPoint x: 656, endPoint y: 294, distance: 65.2
drag, startPoint x: 595, startPoint y: 317, endPoint x: 674, endPoint y: 357, distance: 88.5
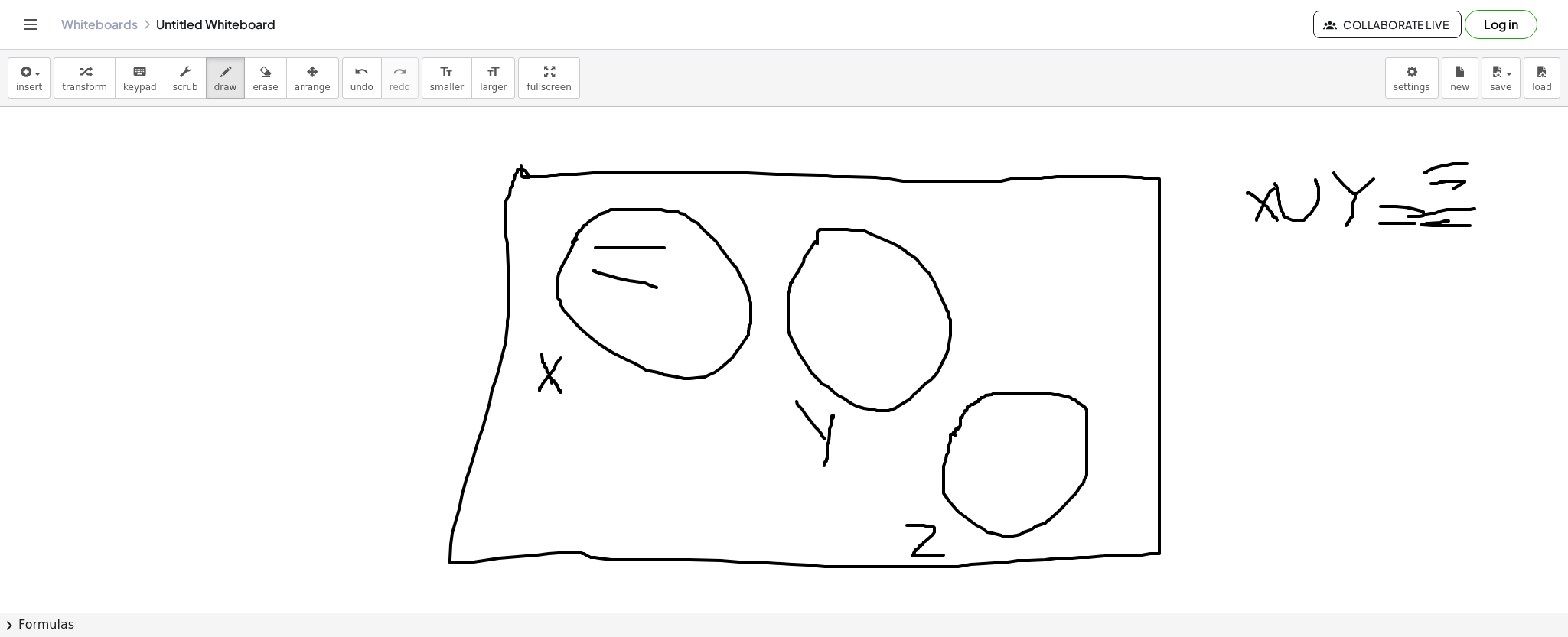
drag, startPoint x: 710, startPoint y: 308, endPoint x: 623, endPoint y: 294, distance: 88.1
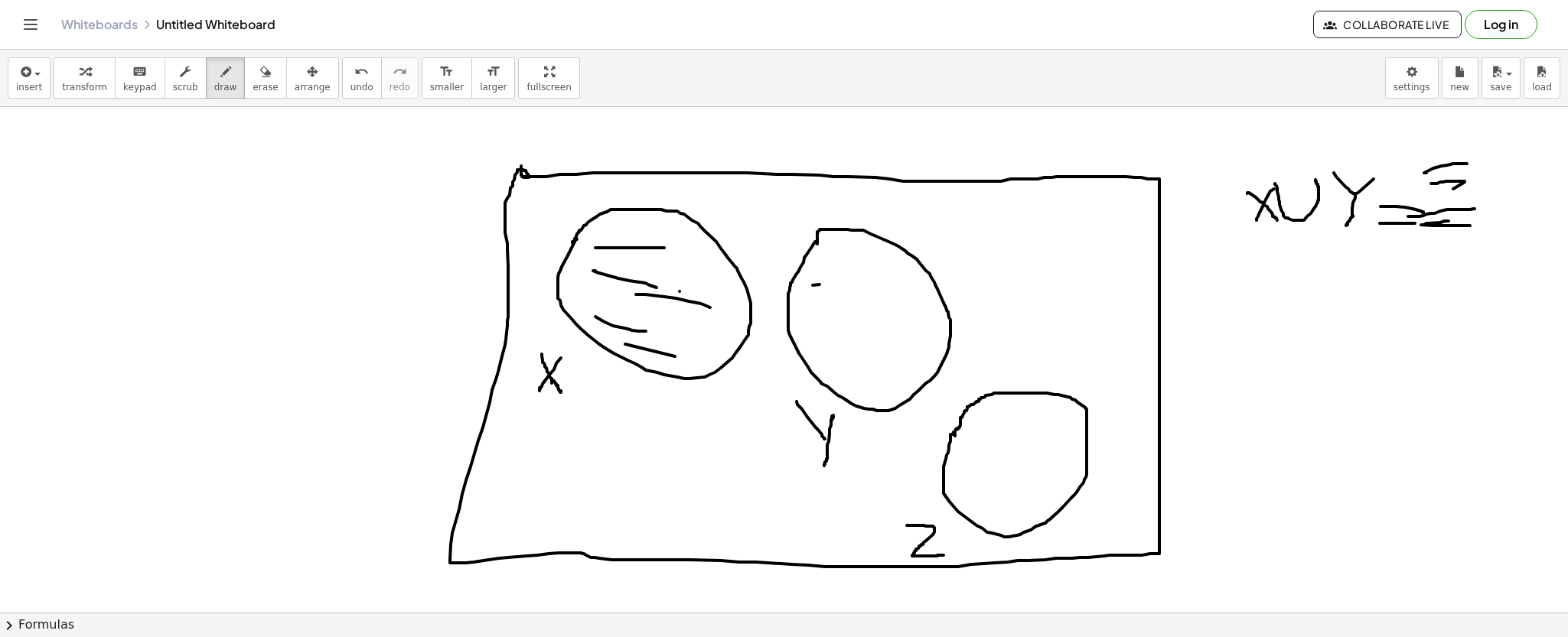
drag, startPoint x: 820, startPoint y: 285, endPoint x: 897, endPoint y: 274, distance: 77.8
drag, startPoint x: 829, startPoint y: 297, endPoint x: 943, endPoint y: 299, distance: 114.0
drag, startPoint x: 829, startPoint y: 322, endPoint x: 908, endPoint y: 322, distance: 79.0
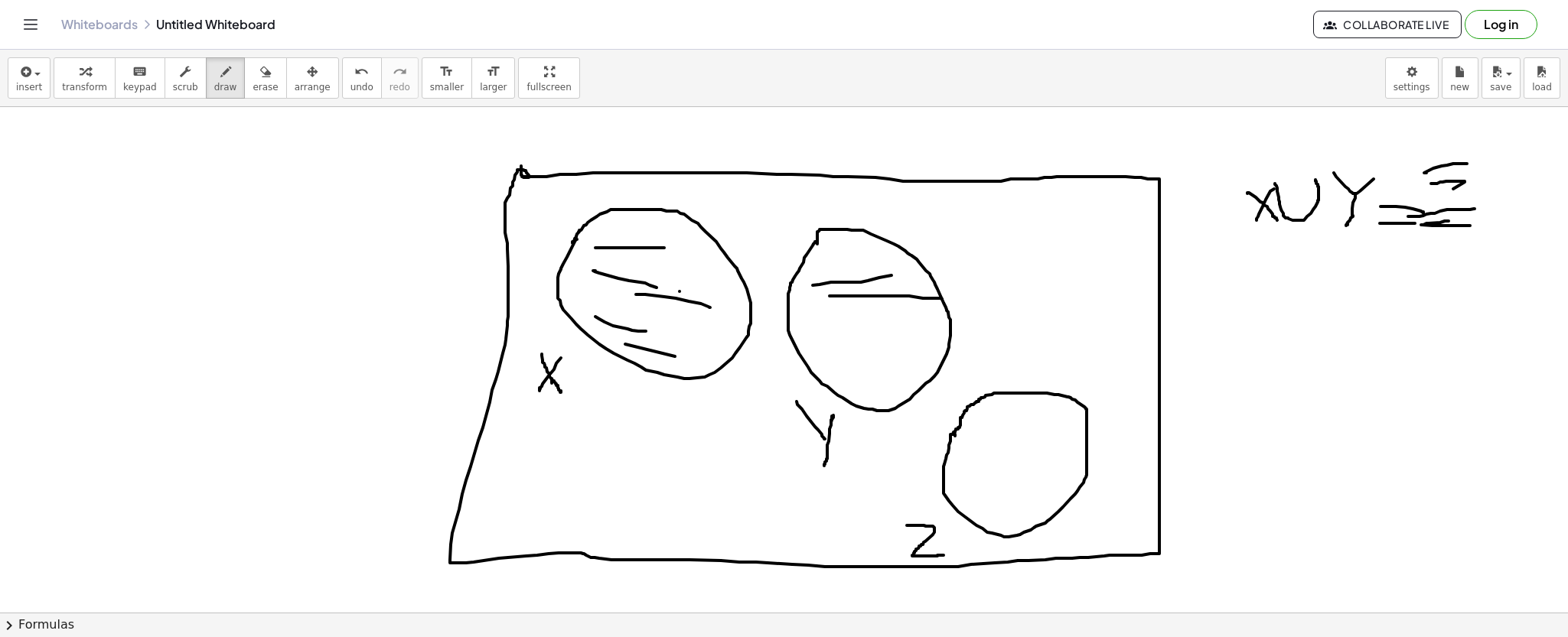
drag, startPoint x: 835, startPoint y: 344, endPoint x: 895, endPoint y: 358, distance: 61.6
drag, startPoint x: 828, startPoint y: 384, endPoint x: 892, endPoint y: 386, distance: 64.0
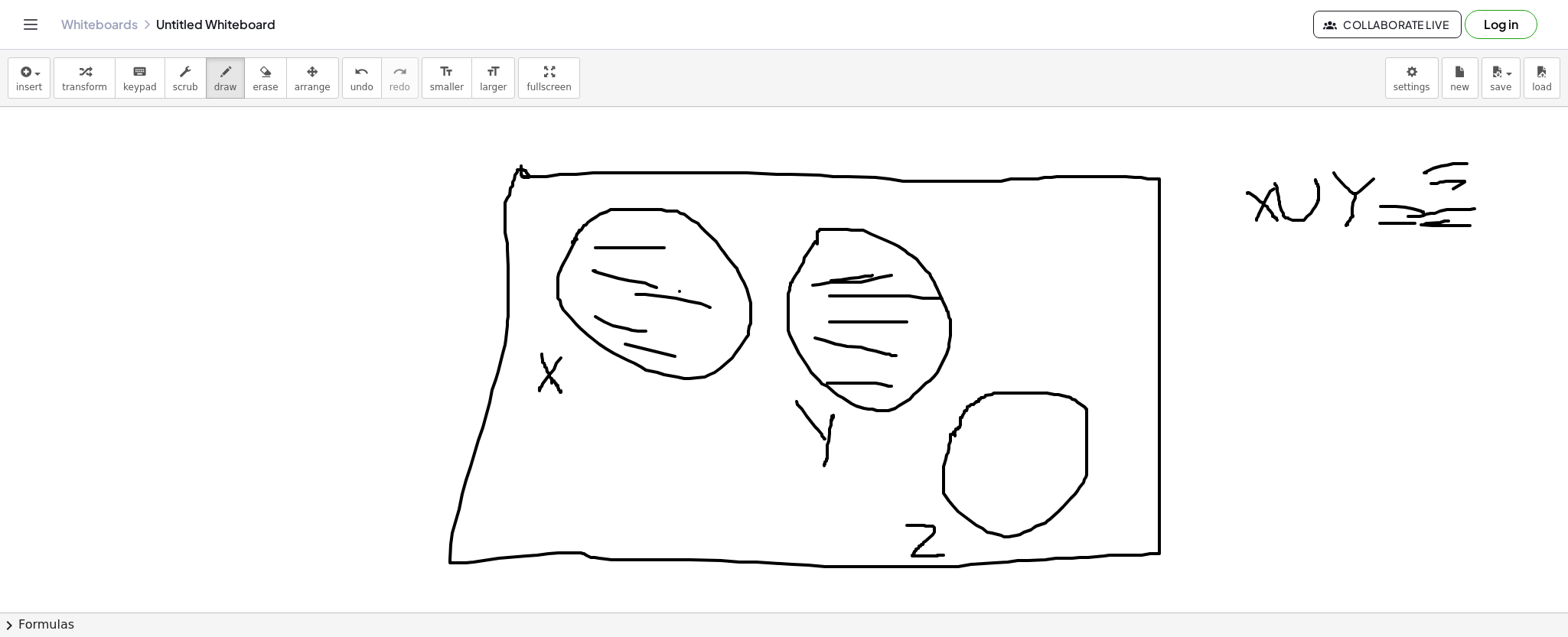
drag, startPoint x: 831, startPoint y: 281, endPoint x: 875, endPoint y: 274, distance: 44.6
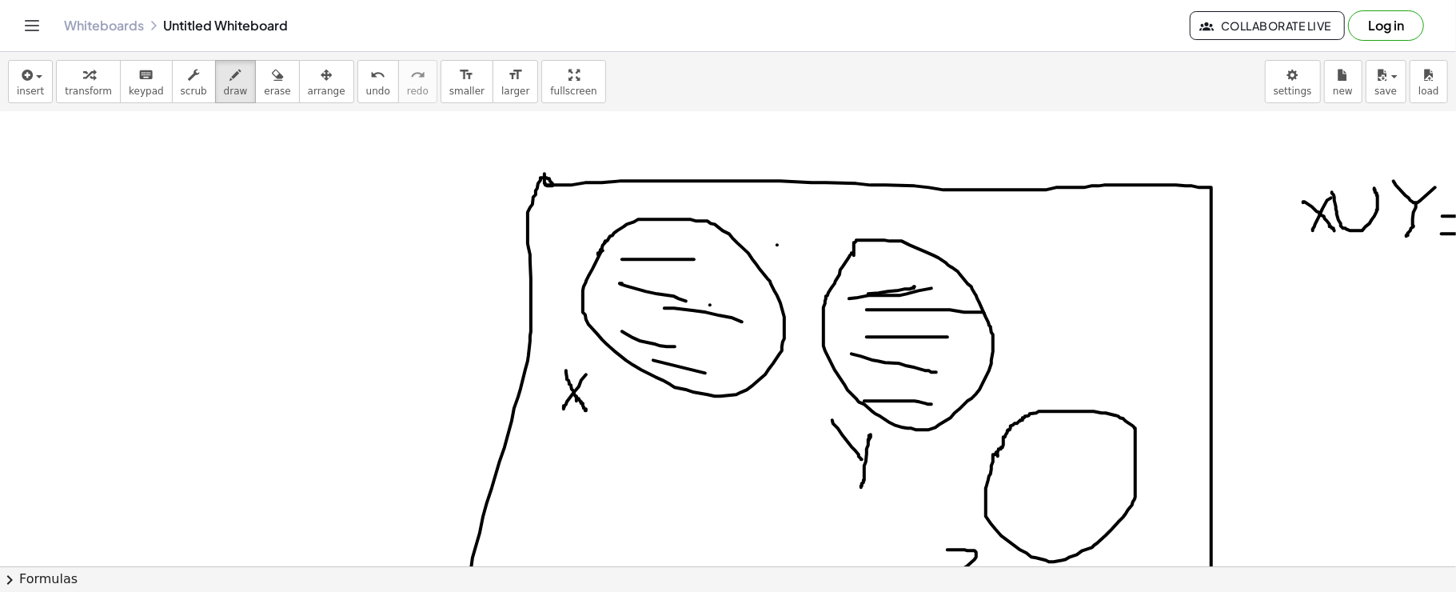
drag, startPoint x: 874, startPoint y: 274, endPoint x: 777, endPoint y: 245, distance: 101.2
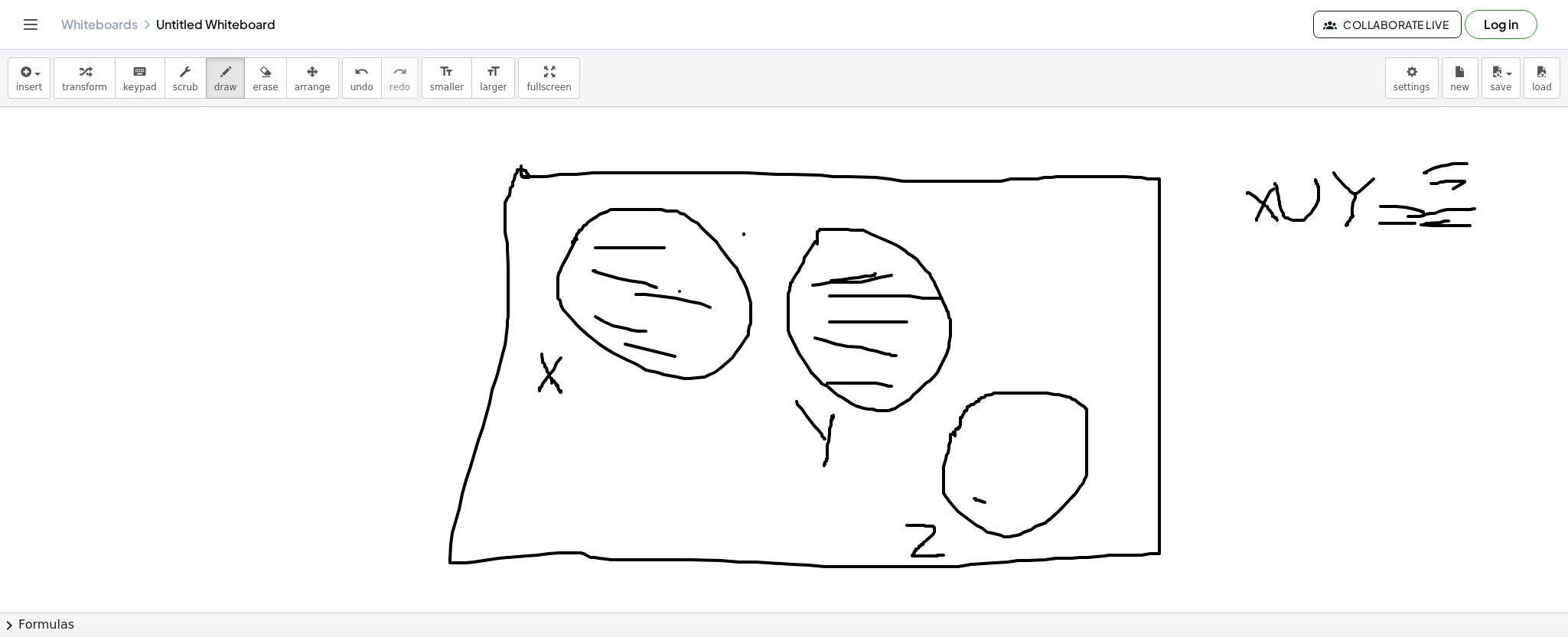
drag, startPoint x: 976, startPoint y: 500, endPoint x: 1015, endPoint y: 508, distance: 39.8
drag, startPoint x: 944, startPoint y: 462, endPoint x: 1002, endPoint y: 460, distance: 58.0
drag, startPoint x: 923, startPoint y: 420, endPoint x: 1049, endPoint y: 428, distance: 126.3
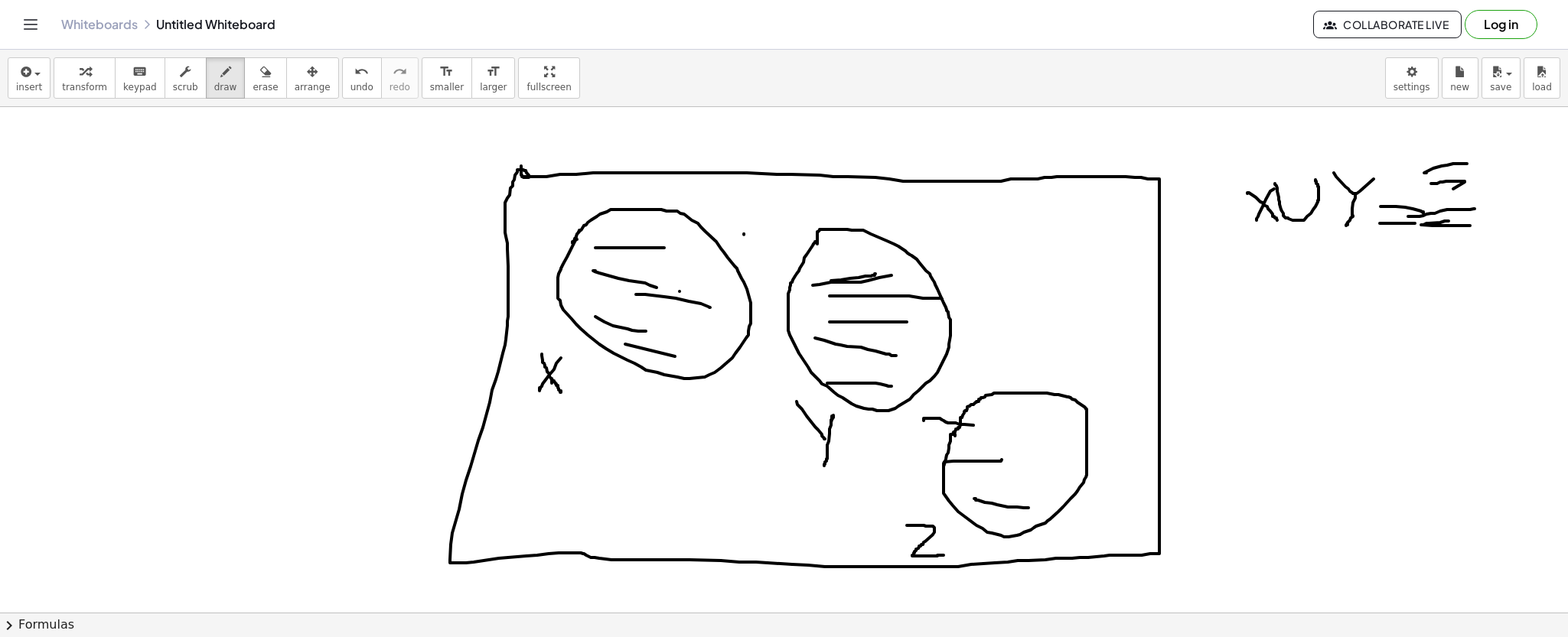
drag, startPoint x: 1000, startPoint y: 418, endPoint x: 1077, endPoint y: 428, distance: 77.6
drag, startPoint x: 983, startPoint y: 472, endPoint x: 1058, endPoint y: 477, distance: 75.2
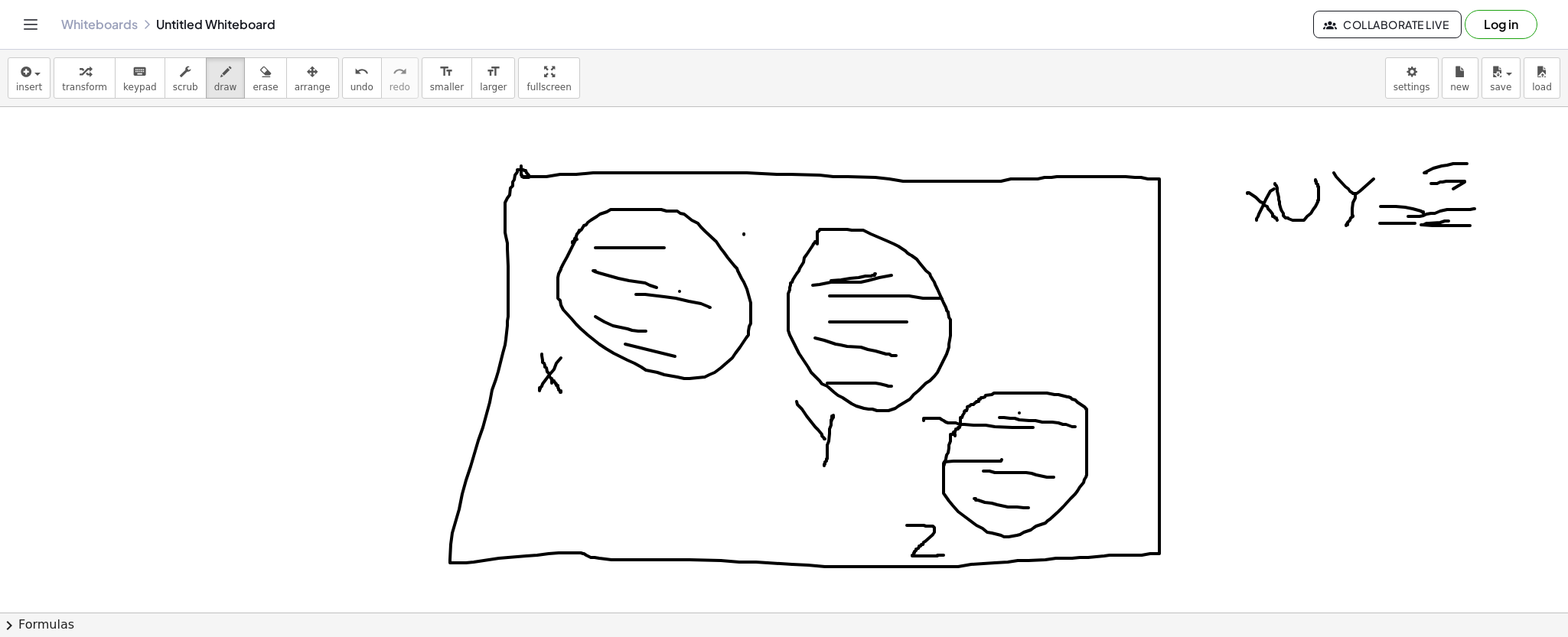
drag, startPoint x: 1019, startPoint y: 413, endPoint x: 1059, endPoint y: 411, distance: 40.0
drag, startPoint x: 992, startPoint y: 444, endPoint x: 1022, endPoint y: 464, distance: 36.1
drag, startPoint x: 962, startPoint y: 482, endPoint x: 1002, endPoint y: 490, distance: 40.8
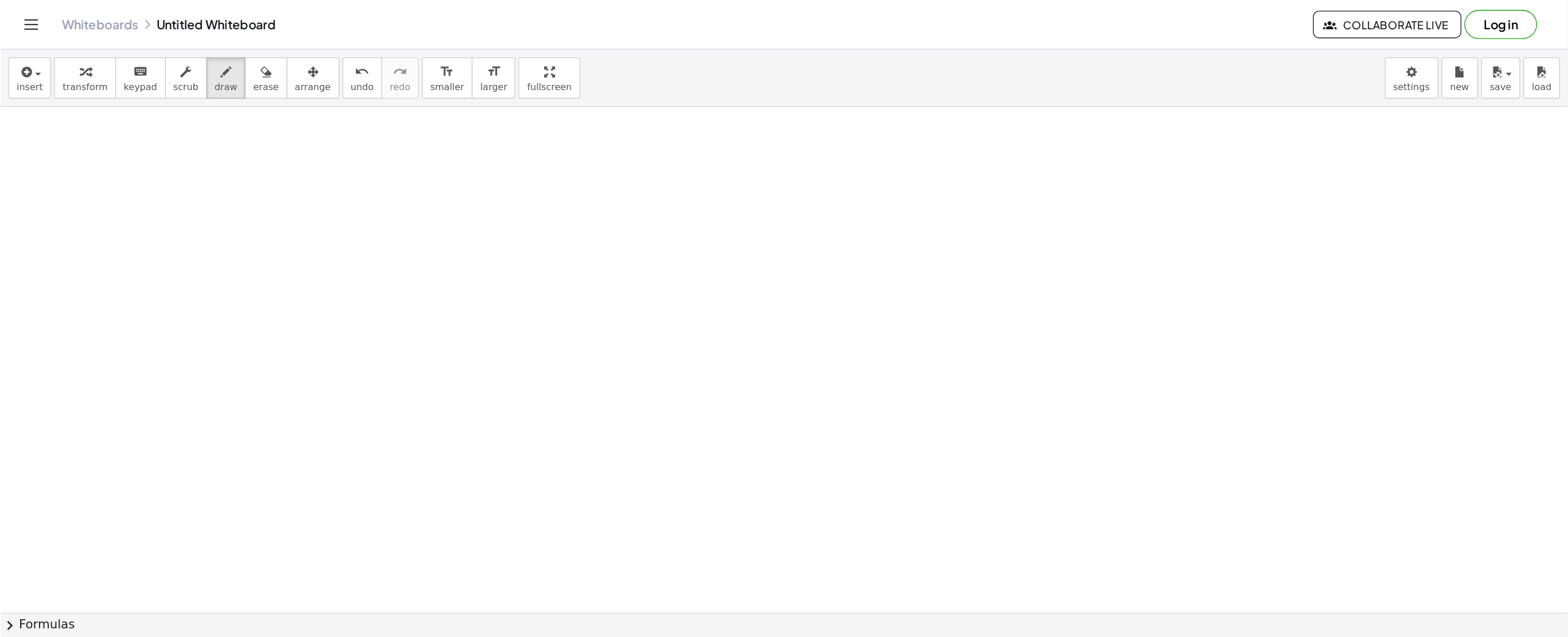
scroll to position [2316, 0]
click at [23, 59] on div "button" at bounding box center [22, 53] width 19 height 14
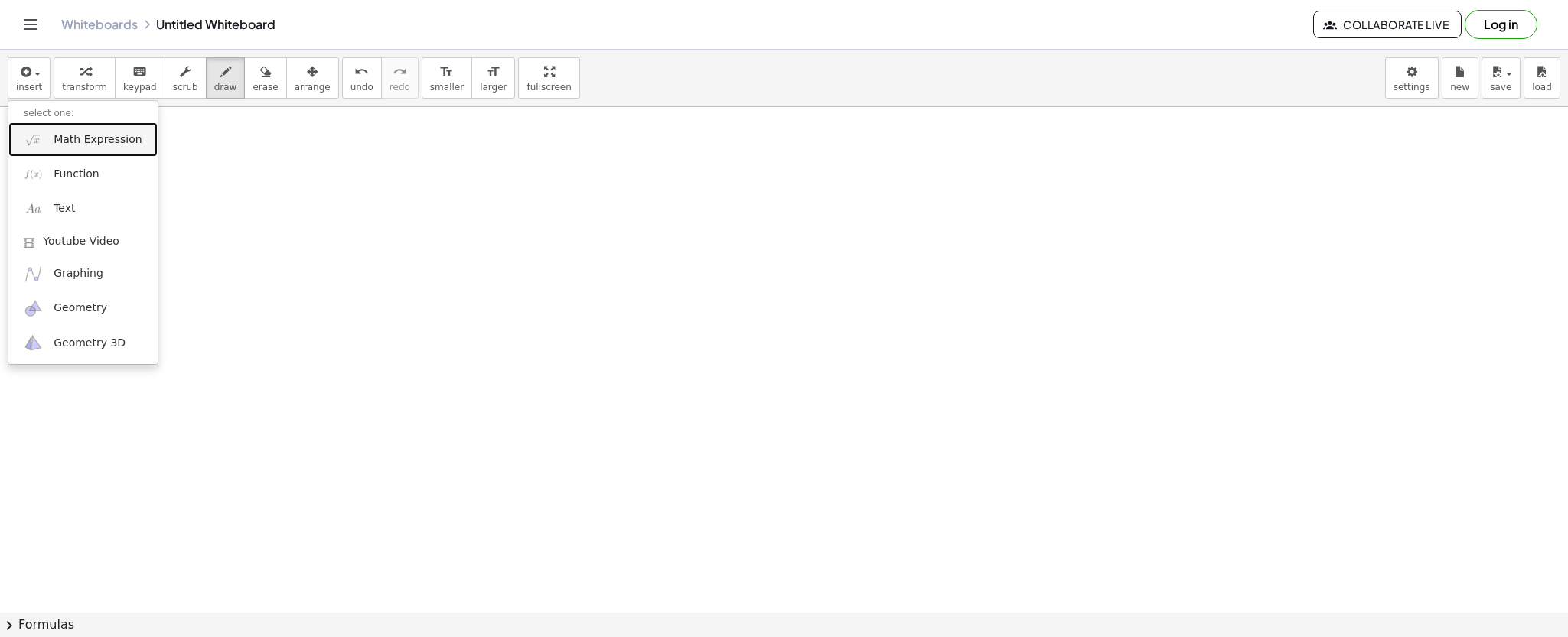
click at [36, 147] on img at bounding box center [33, 140] width 19 height 19
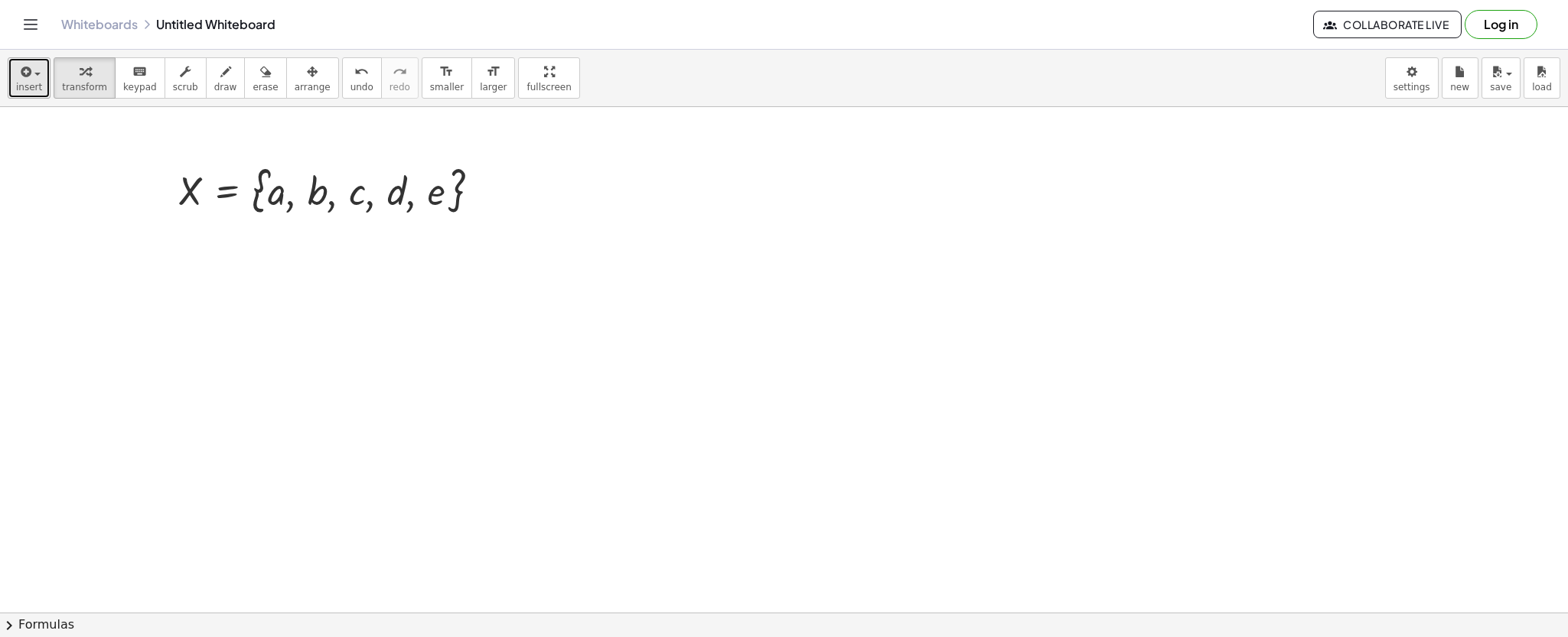
click at [25, 82] on span "insert" at bounding box center [29, 87] width 26 height 11
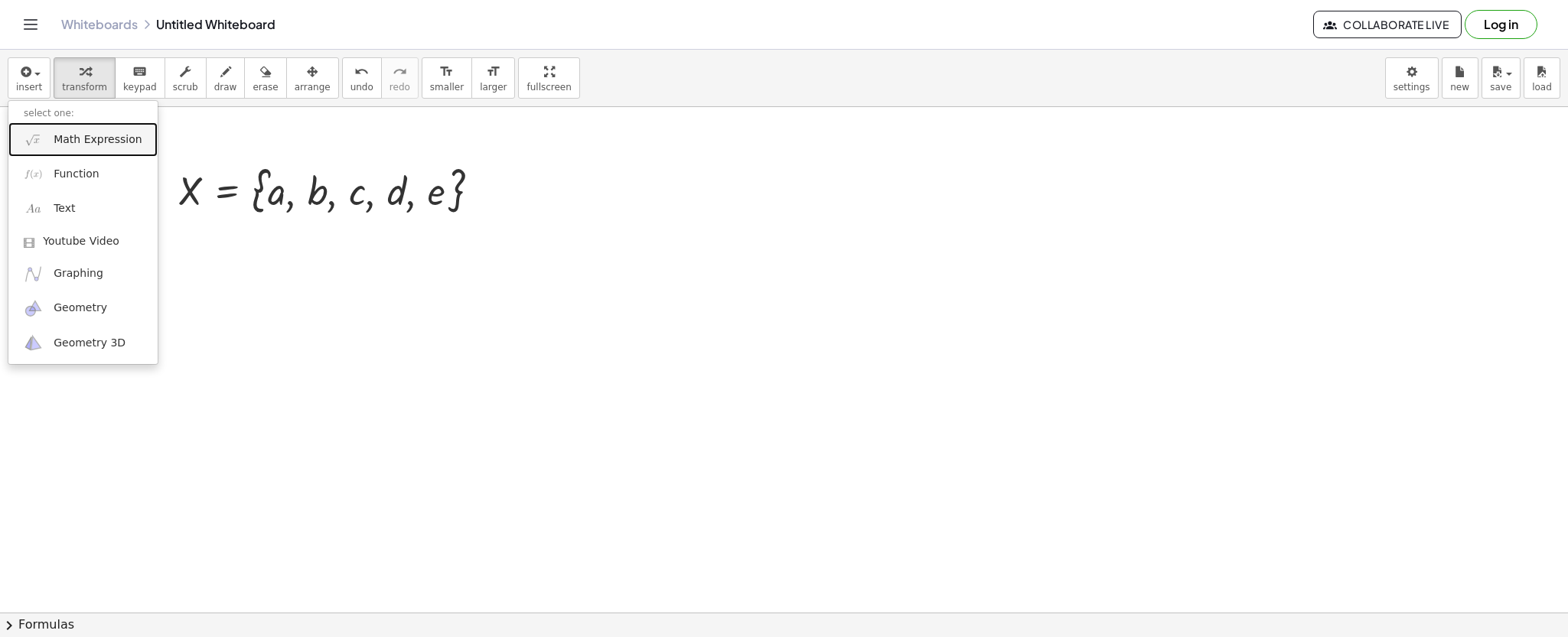
click at [37, 133] on img at bounding box center [33, 140] width 19 height 19
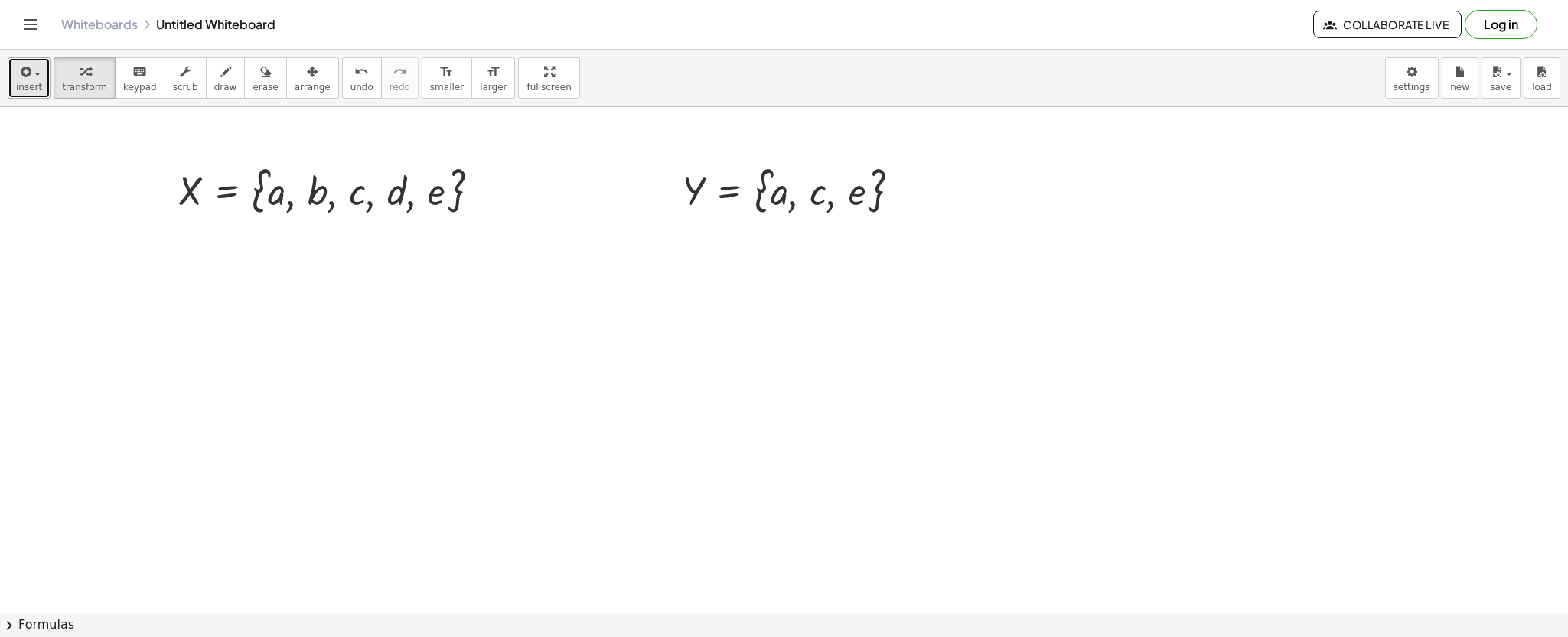
click at [18, 65] on icon "button" at bounding box center [24, 72] width 13 height 18
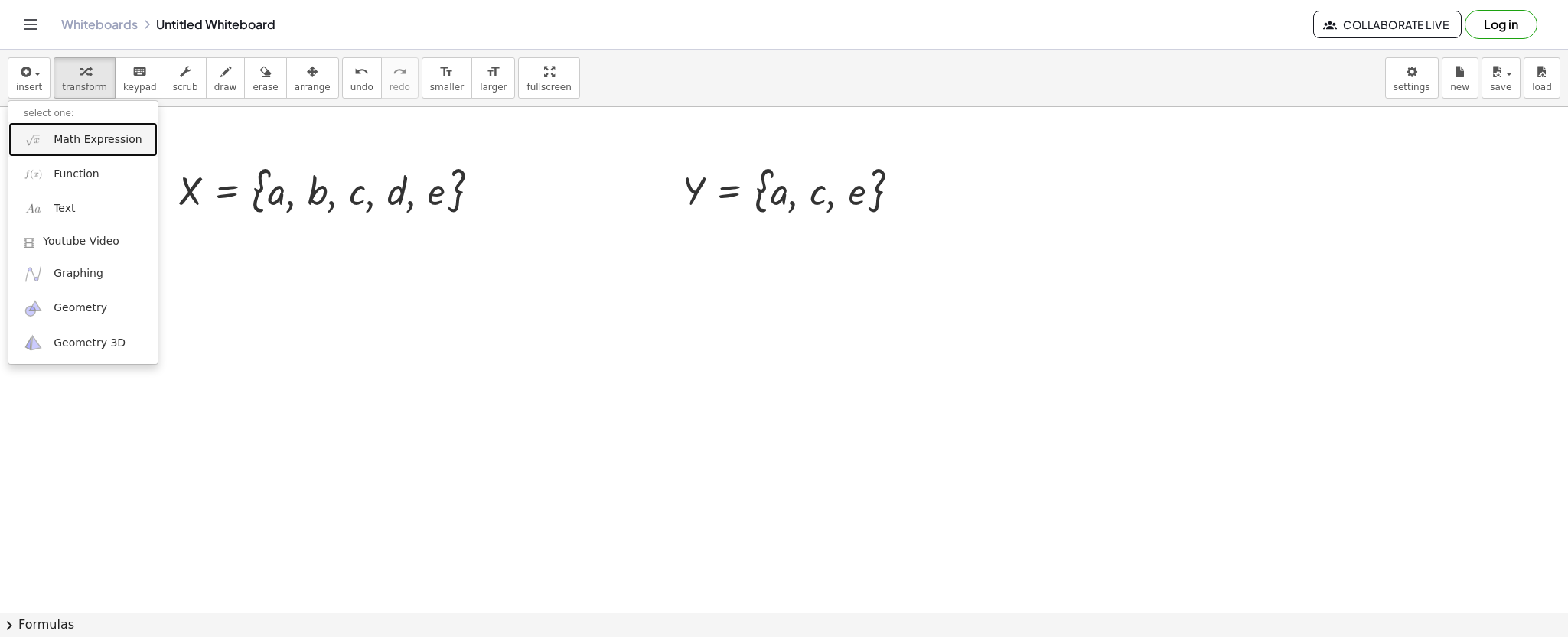
click at [28, 127] on link "Math Expression" at bounding box center [83, 140] width 149 height 34
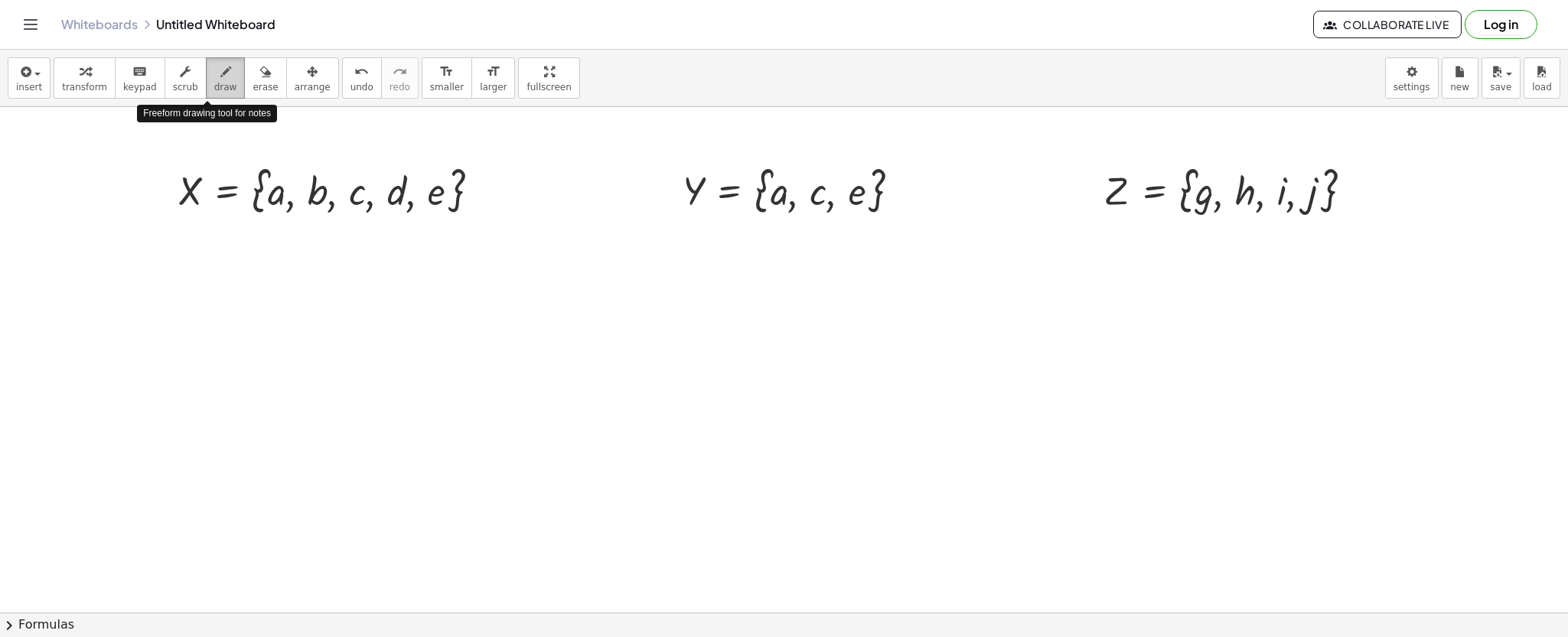
click at [220, 71] on icon "button" at bounding box center [225, 72] width 11 height 18
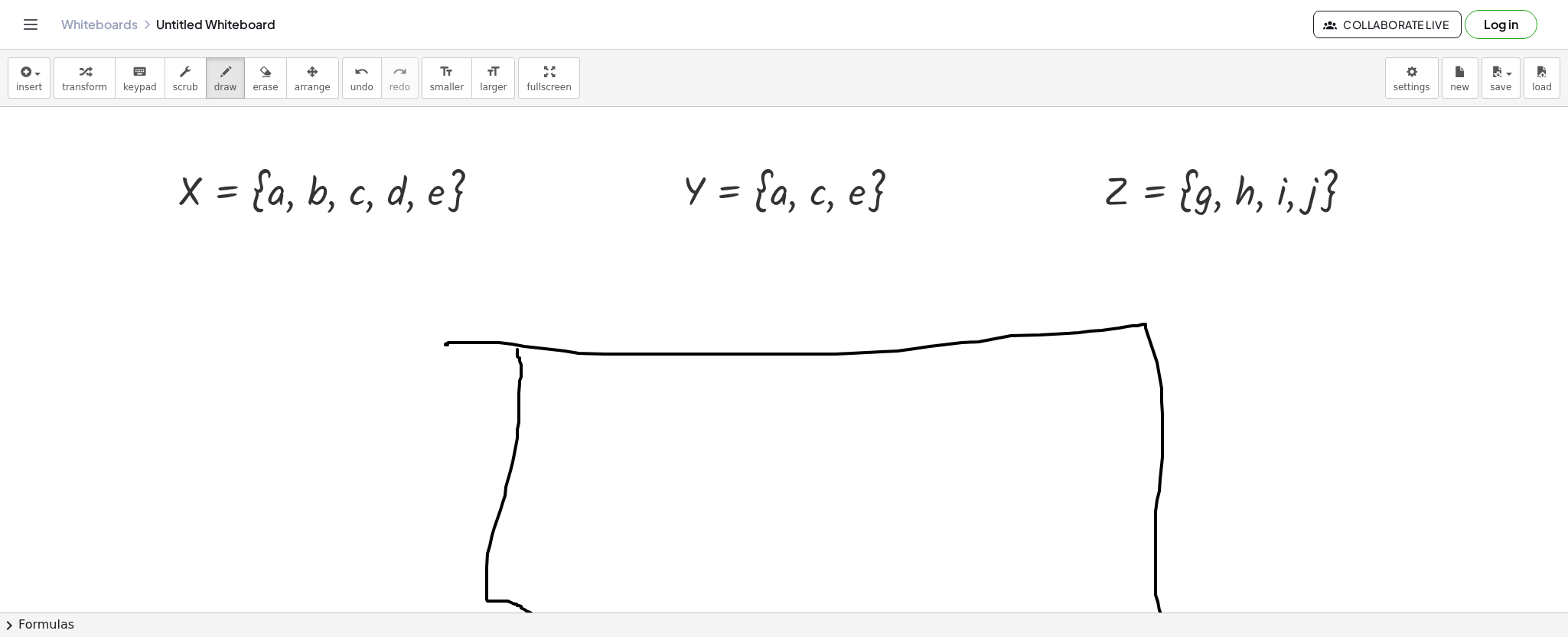
drag, startPoint x: 445, startPoint y: 345, endPoint x: 518, endPoint y: 349, distance: 73.1
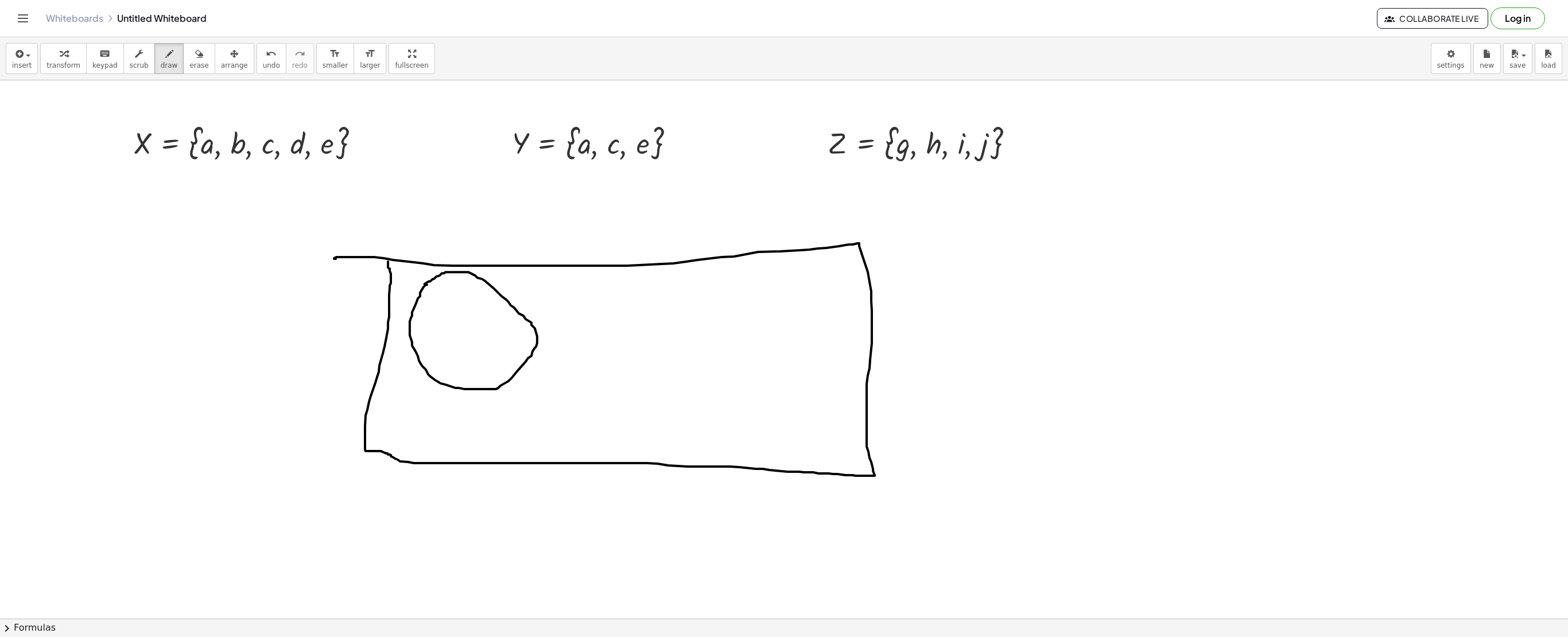
drag, startPoint x: 575, startPoint y: 296, endPoint x: 563, endPoint y: 299, distance: 12.4
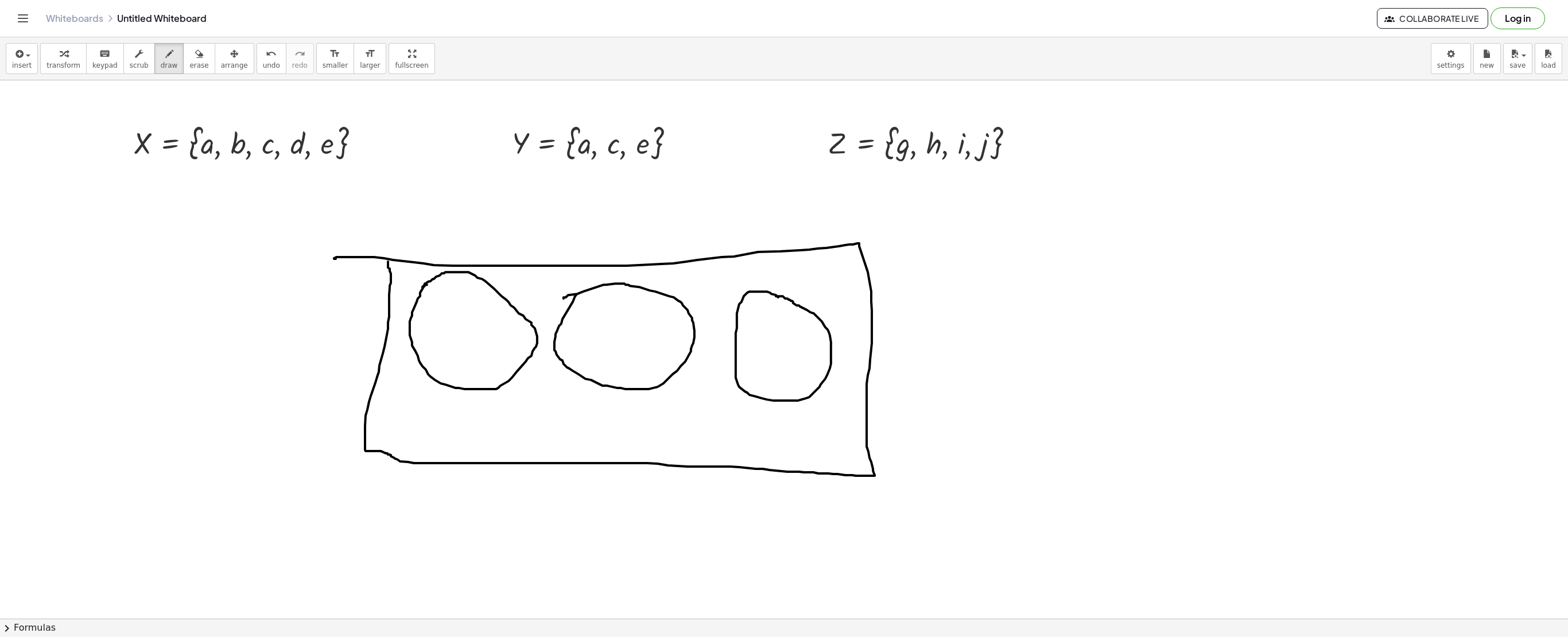
drag, startPoint x: 450, startPoint y: 337, endPoint x: 446, endPoint y: 366, distance: 29.3
drag, startPoint x: 434, startPoint y: 343, endPoint x: 463, endPoint y: 354, distance: 31.0
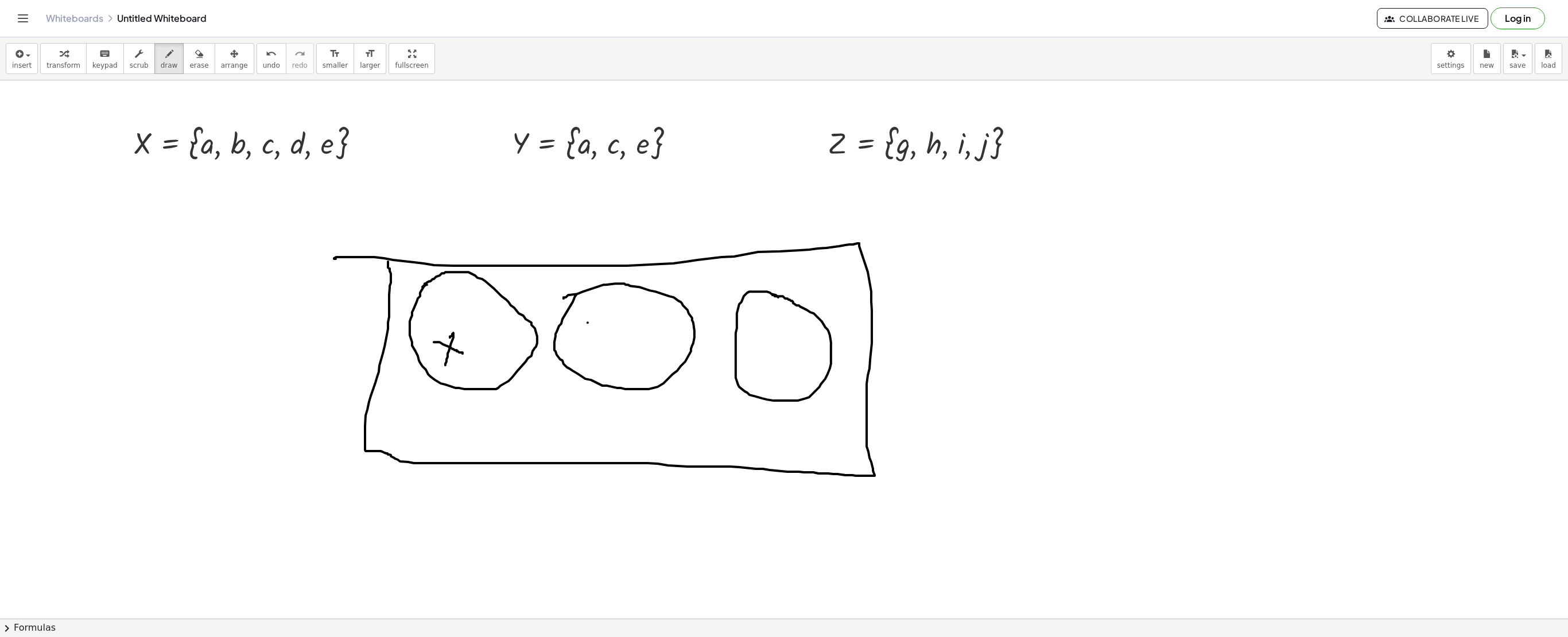
drag, startPoint x: 588, startPoint y: 324, endPoint x: 626, endPoint y: 344, distance: 42.9
drag, startPoint x: 626, startPoint y: 321, endPoint x: 622, endPoint y: 357, distance: 36.2
drag, startPoint x: 774, startPoint y: 333, endPoint x: 804, endPoint y: 362, distance: 41.7
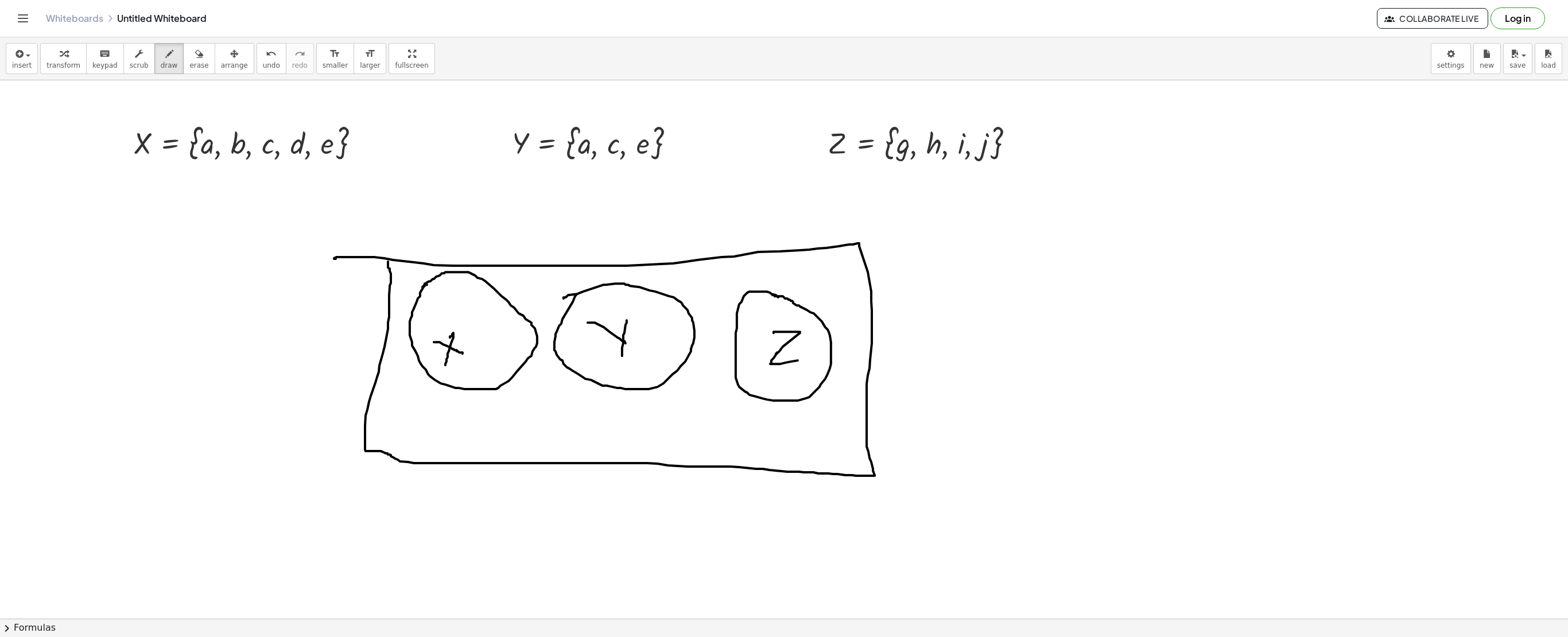
drag, startPoint x: 1220, startPoint y: 156, endPoint x: 1201, endPoint y: 231, distance: 77.4
drag, startPoint x: 1189, startPoint y: 178, endPoint x: 1227, endPoint y: 214, distance: 52.3
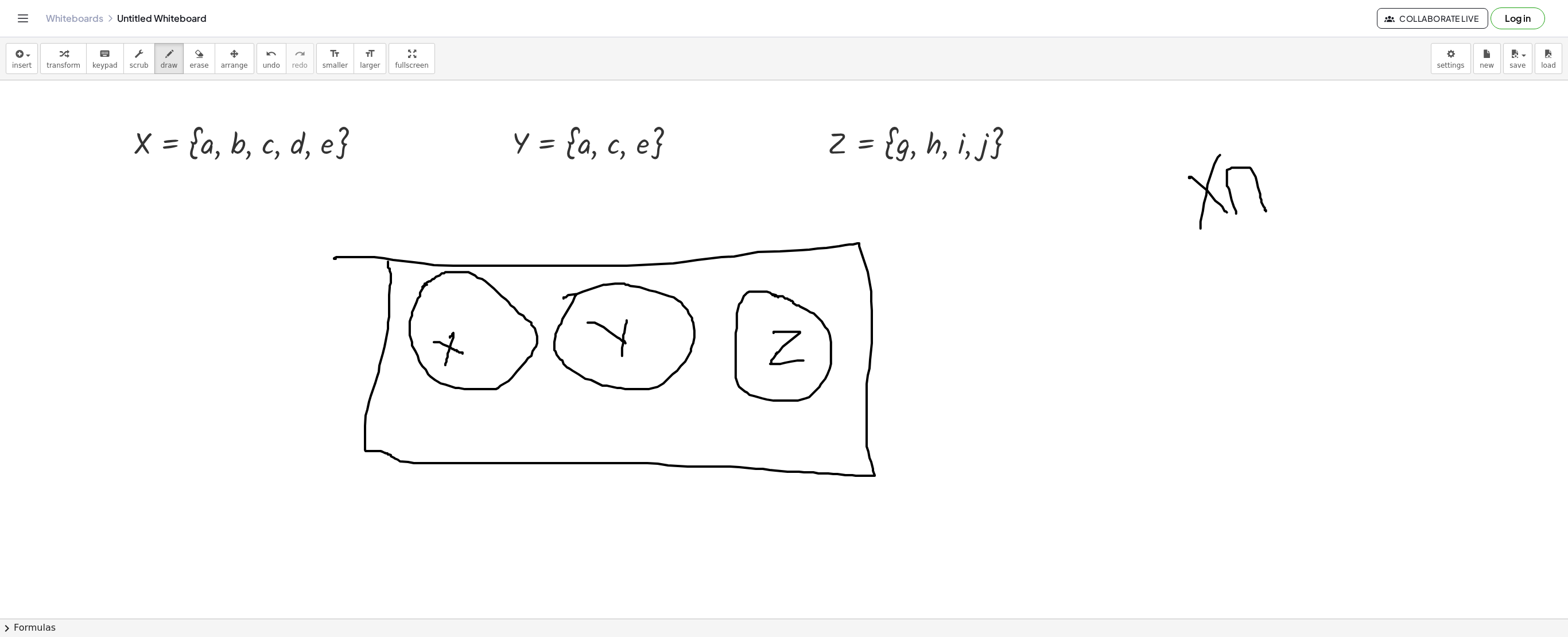
drag, startPoint x: 1227, startPoint y: 187, endPoint x: 1266, endPoint y: 212, distance: 46.3
drag, startPoint x: 1260, startPoint y: 164, endPoint x: 1290, endPoint y: 186, distance: 37.2
drag, startPoint x: 1304, startPoint y: 156, endPoint x: 1296, endPoint y: 234, distance: 78.4
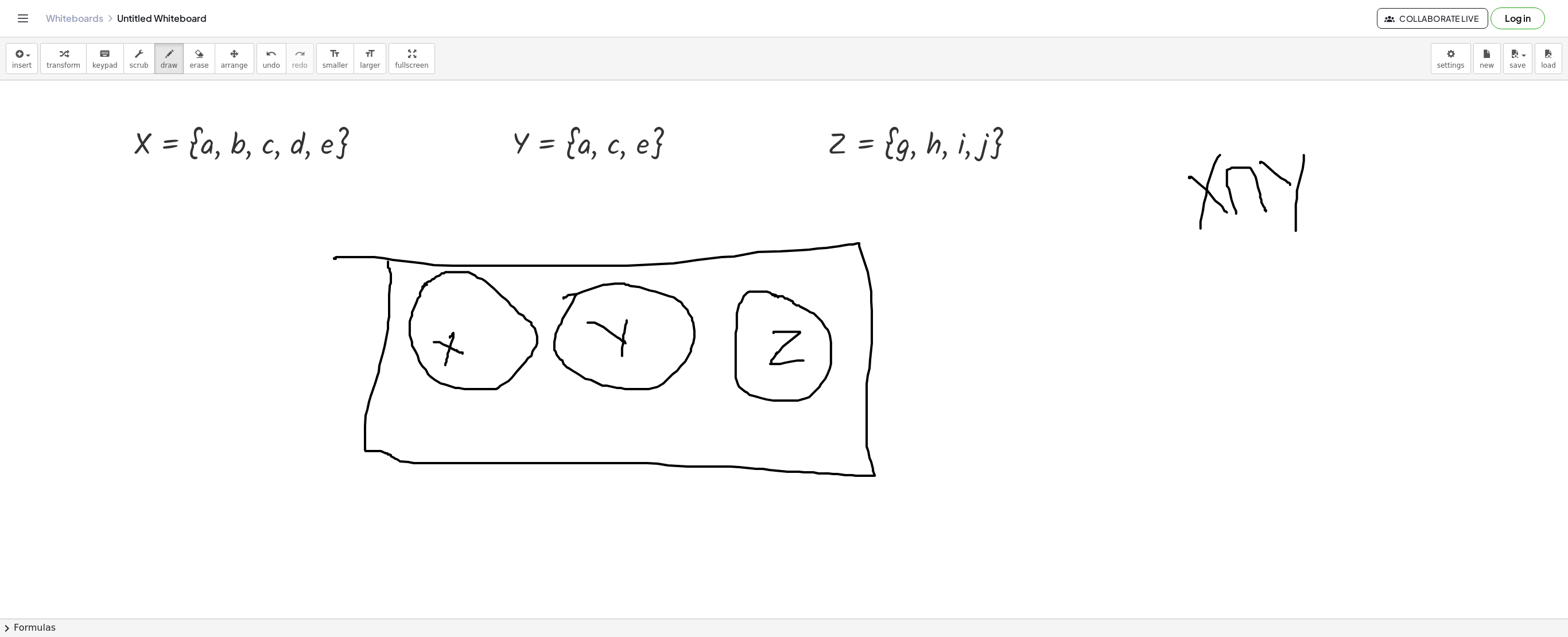
drag, startPoint x: 1323, startPoint y: 145, endPoint x: 1346, endPoint y: 220, distance: 78.4
drag, startPoint x: 1149, startPoint y: 154, endPoint x: 1160, endPoint y: 235, distance: 81.7
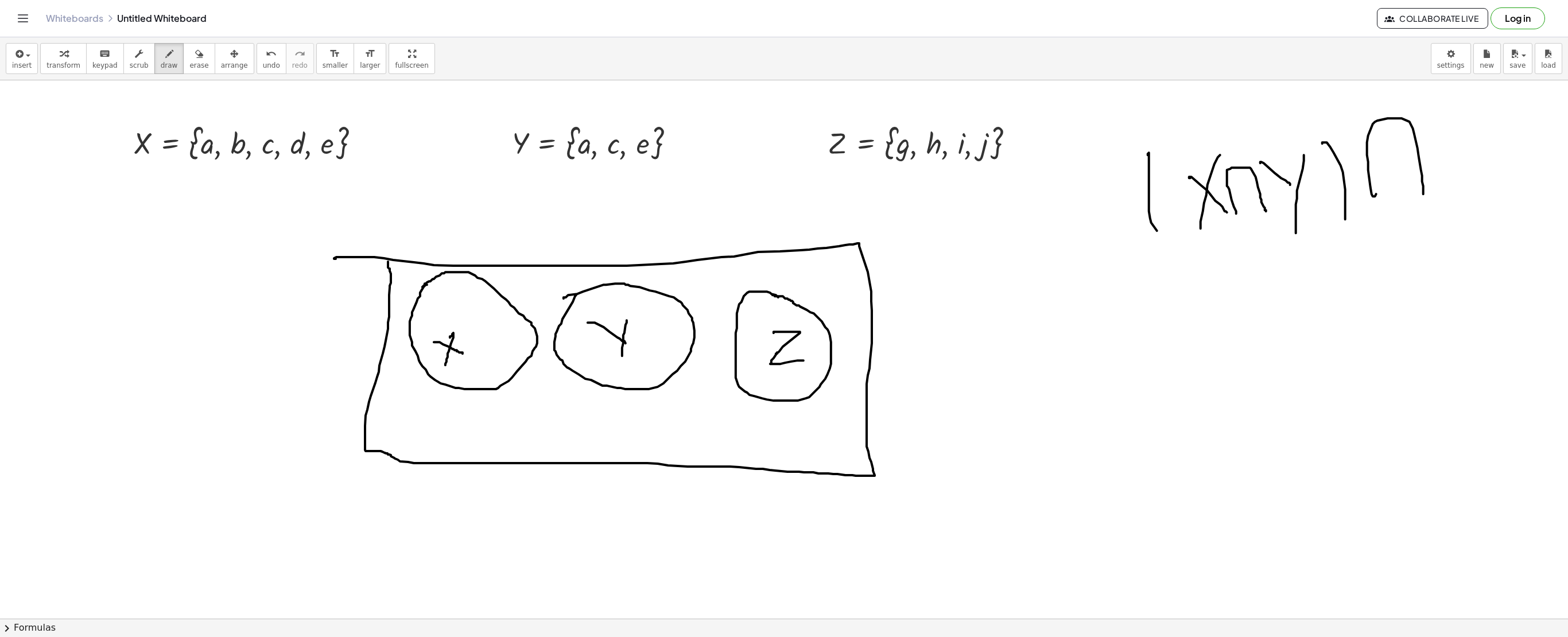
drag, startPoint x: 1376, startPoint y: 195, endPoint x: 1423, endPoint y: 197, distance: 47.0
drag, startPoint x: 1449, startPoint y: 123, endPoint x: 1503, endPoint y: 180, distance: 78.5
drag, startPoint x: 1229, startPoint y: 308, endPoint x: 1208, endPoint y: 350, distance: 47.0
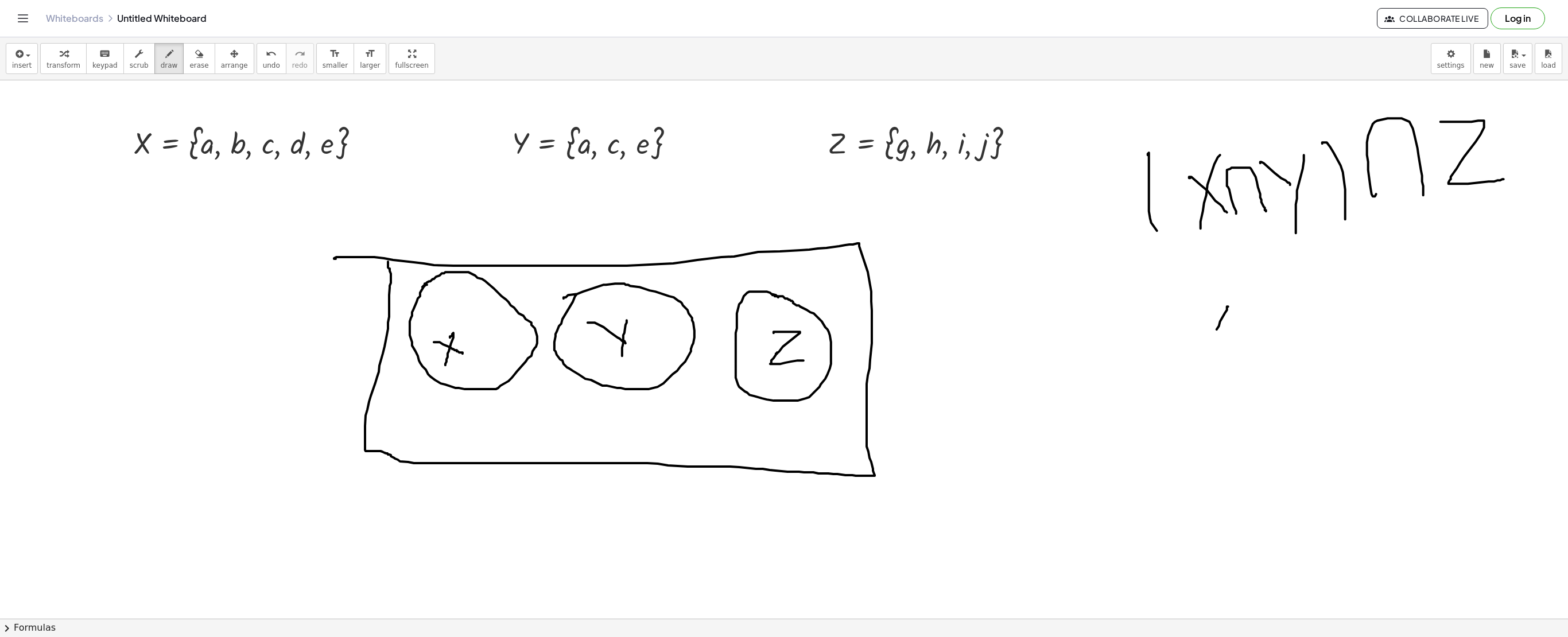
drag, startPoint x: 1206, startPoint y: 320, endPoint x: 1250, endPoint y: 348, distance: 52.2
drag, startPoint x: 1249, startPoint y: 331, endPoint x: 1300, endPoint y: 335, distance: 51.2
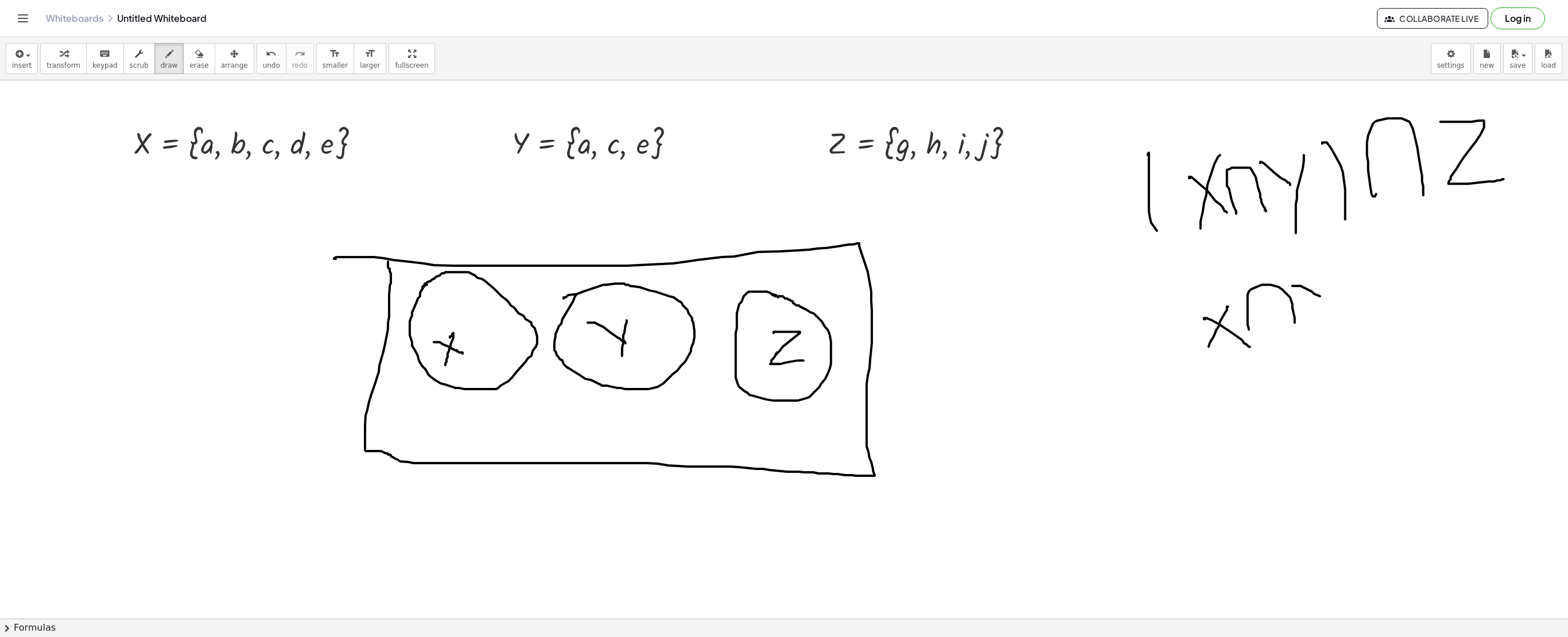
drag, startPoint x: 1320, startPoint y: 297, endPoint x: 1325, endPoint y: 302, distance: 7.1
drag, startPoint x: 1333, startPoint y: 266, endPoint x: 1323, endPoint y: 331, distance: 65.8
drag, startPoint x: 1357, startPoint y: 303, endPoint x: 1381, endPoint y: 303, distance: 24.0
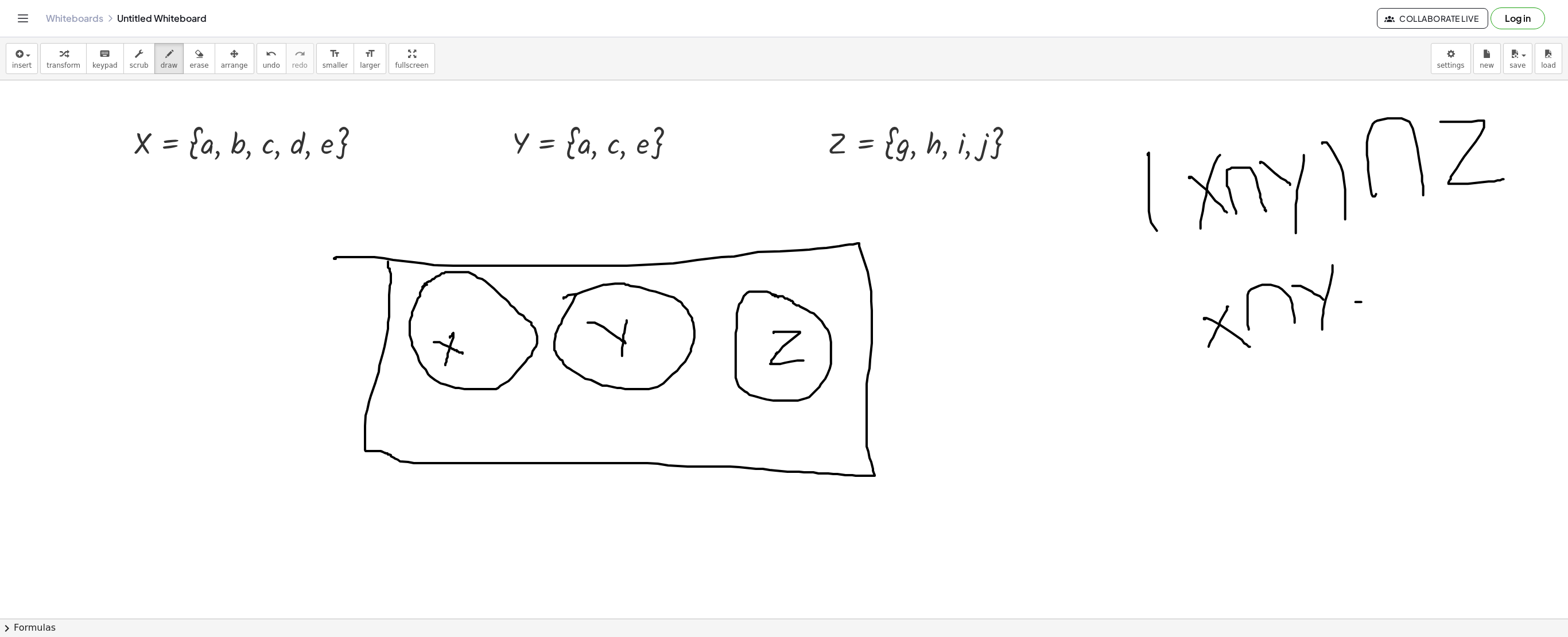
drag, startPoint x: 1363, startPoint y: 322, endPoint x: 1384, endPoint y: 325, distance: 21.2
drag, startPoint x: 1396, startPoint y: 270, endPoint x: 1412, endPoint y: 339, distance: 70.8
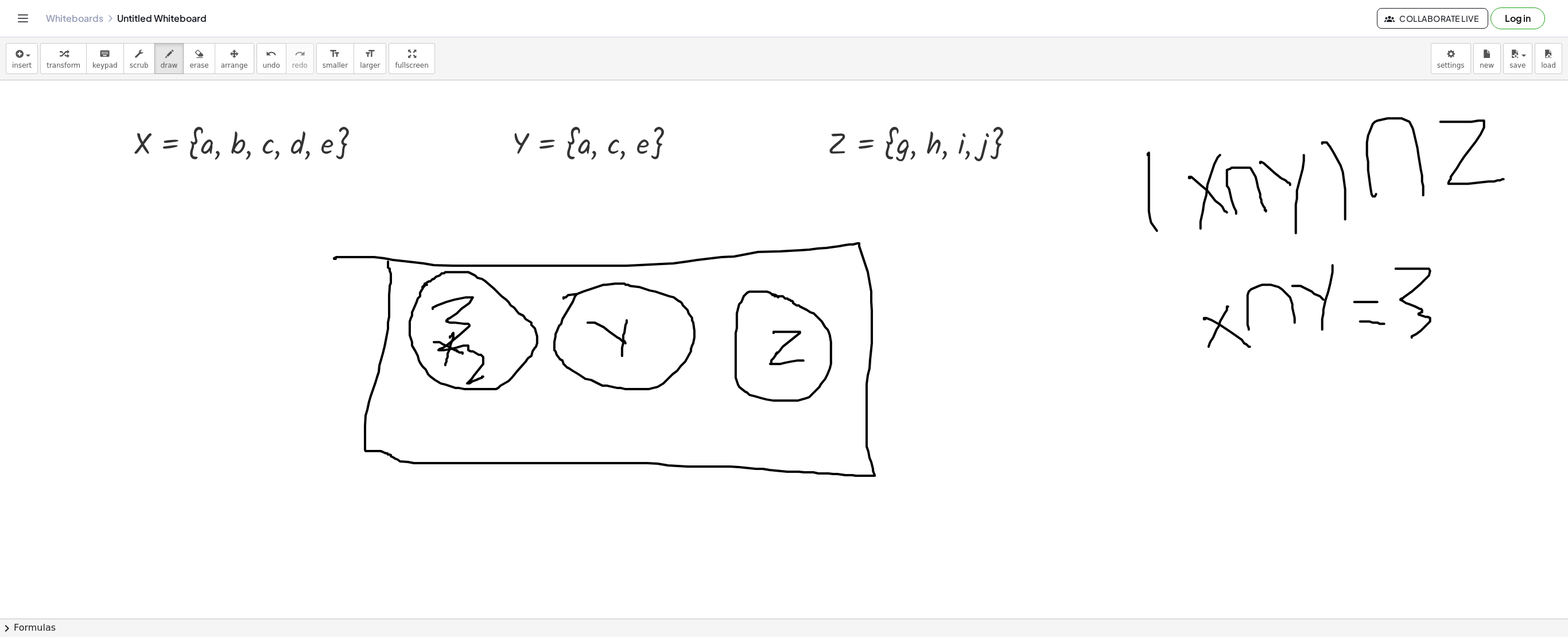
drag, startPoint x: 433, startPoint y: 310, endPoint x: 484, endPoint y: 375, distance: 82.6
drag, startPoint x: 620, startPoint y: 295, endPoint x: 632, endPoint y: 366, distance: 72.0
drag, startPoint x: 1109, startPoint y: 404, endPoint x: 1111, endPoint y: 489, distance: 85.0
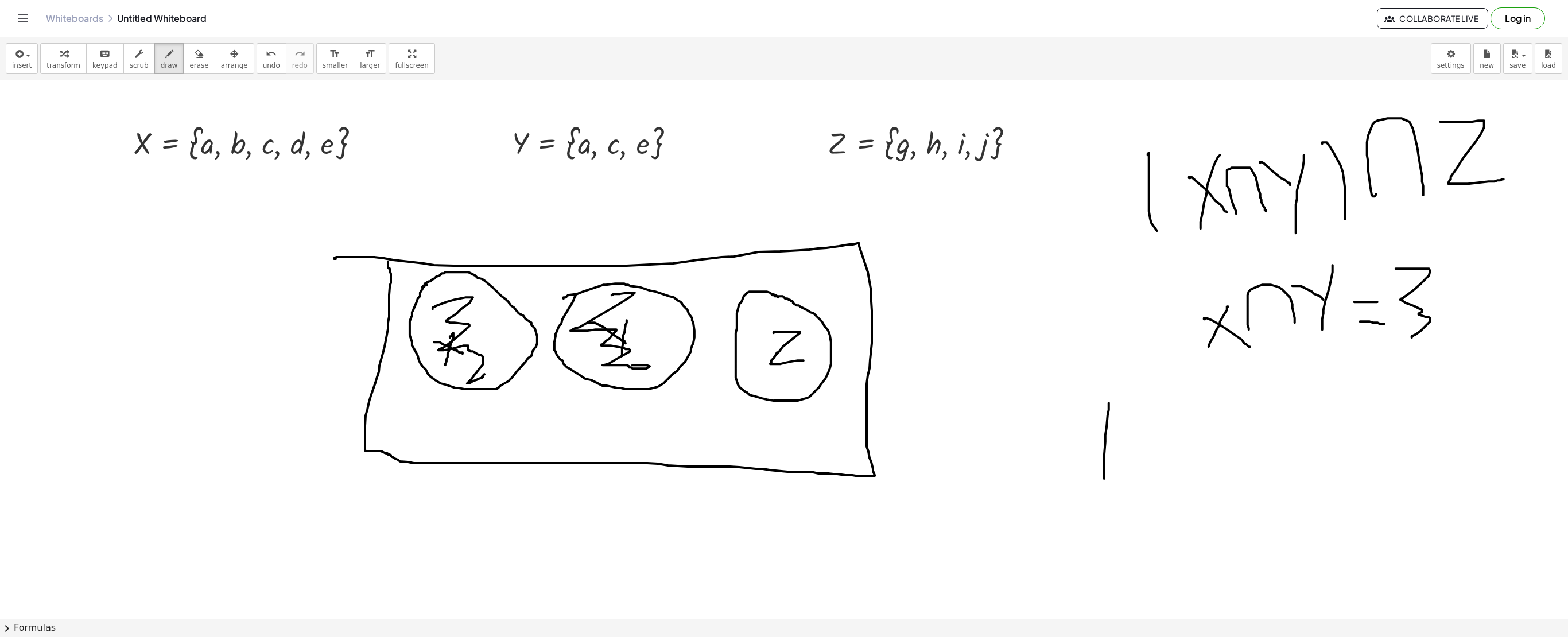
drag, startPoint x: 1124, startPoint y: 423, endPoint x: 1164, endPoint y: 482, distance: 71.3
drag, startPoint x: 1206, startPoint y: 437, endPoint x: 1180, endPoint y: 458, distance: 33.4
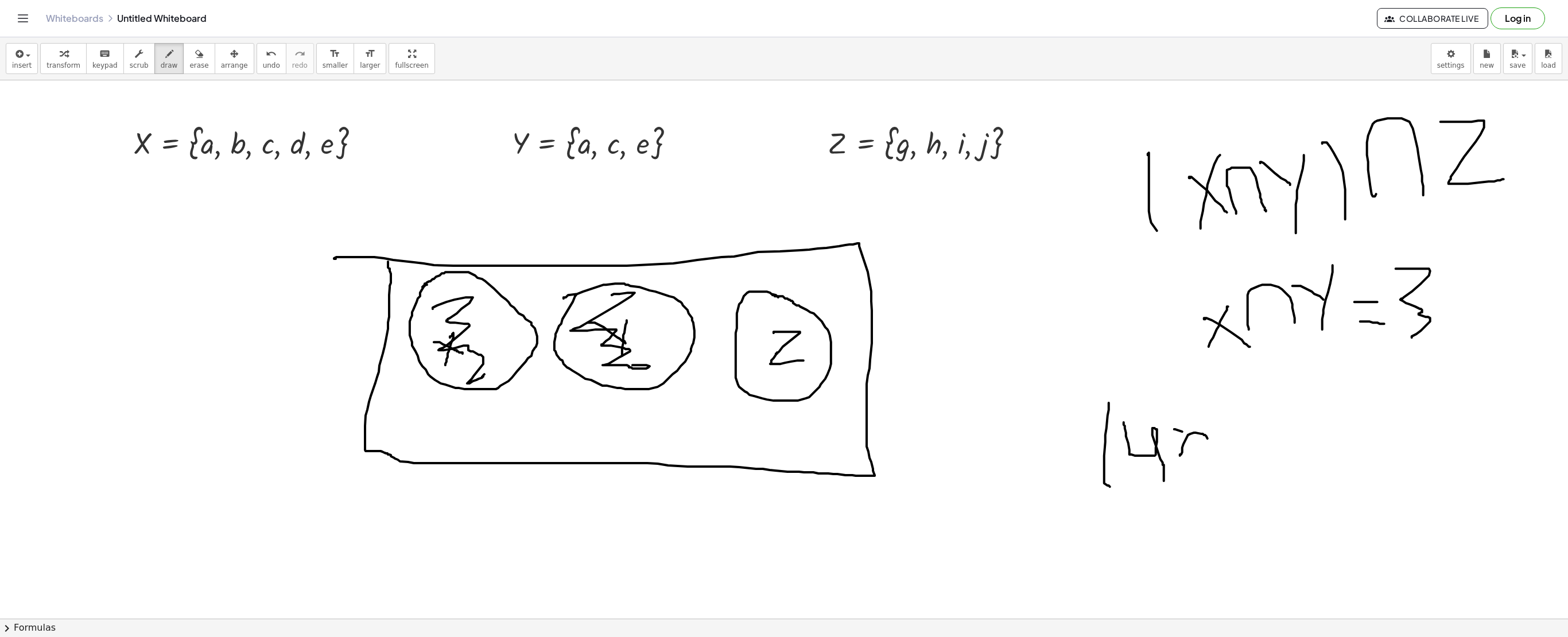
drag, startPoint x: 1183, startPoint y: 433, endPoint x: 1203, endPoint y: 444, distance: 22.8
drag, startPoint x: 1210, startPoint y: 400, endPoint x: 1218, endPoint y: 445, distance: 45.7
drag, startPoint x: 1231, startPoint y: 395, endPoint x: 1262, endPoint y: 454, distance: 66.6
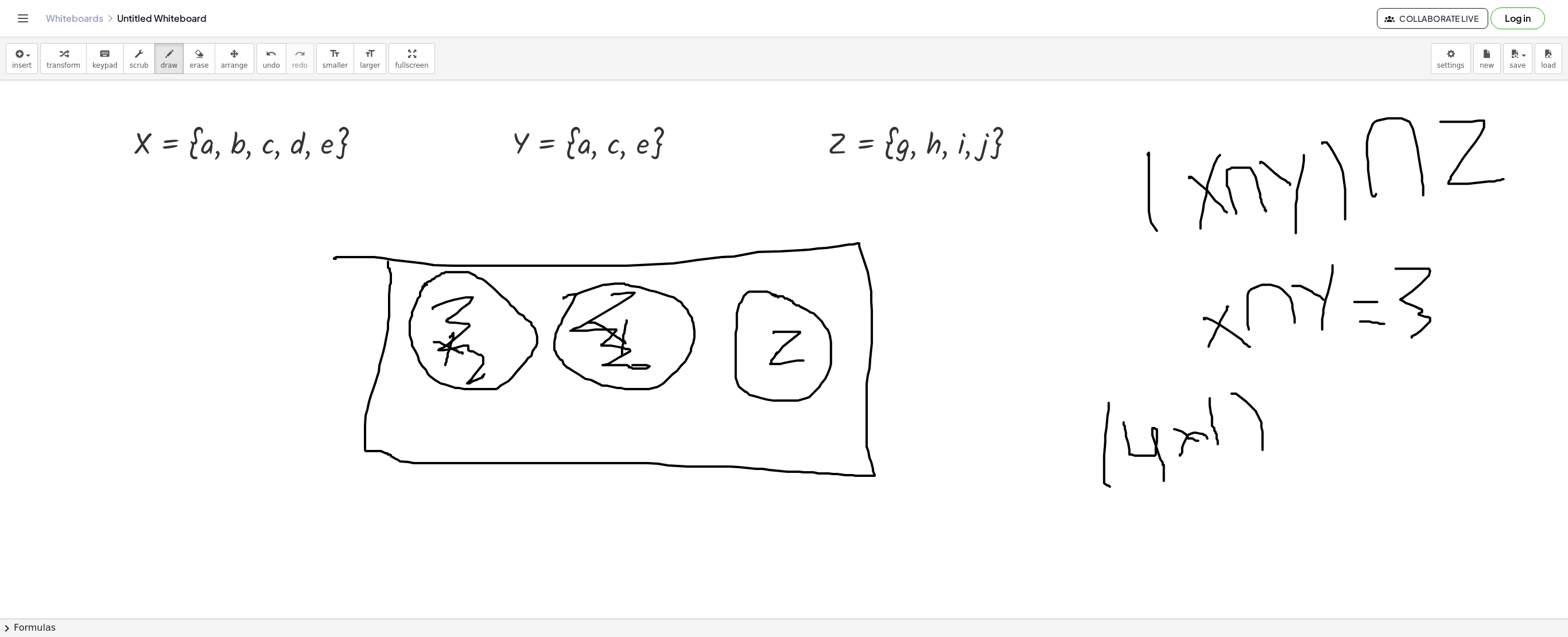
drag, startPoint x: 1290, startPoint y: 394, endPoint x: 1304, endPoint y: 450, distance: 57.7
drag, startPoint x: 1320, startPoint y: 408, endPoint x: 1317, endPoint y: 415, distance: 7.6
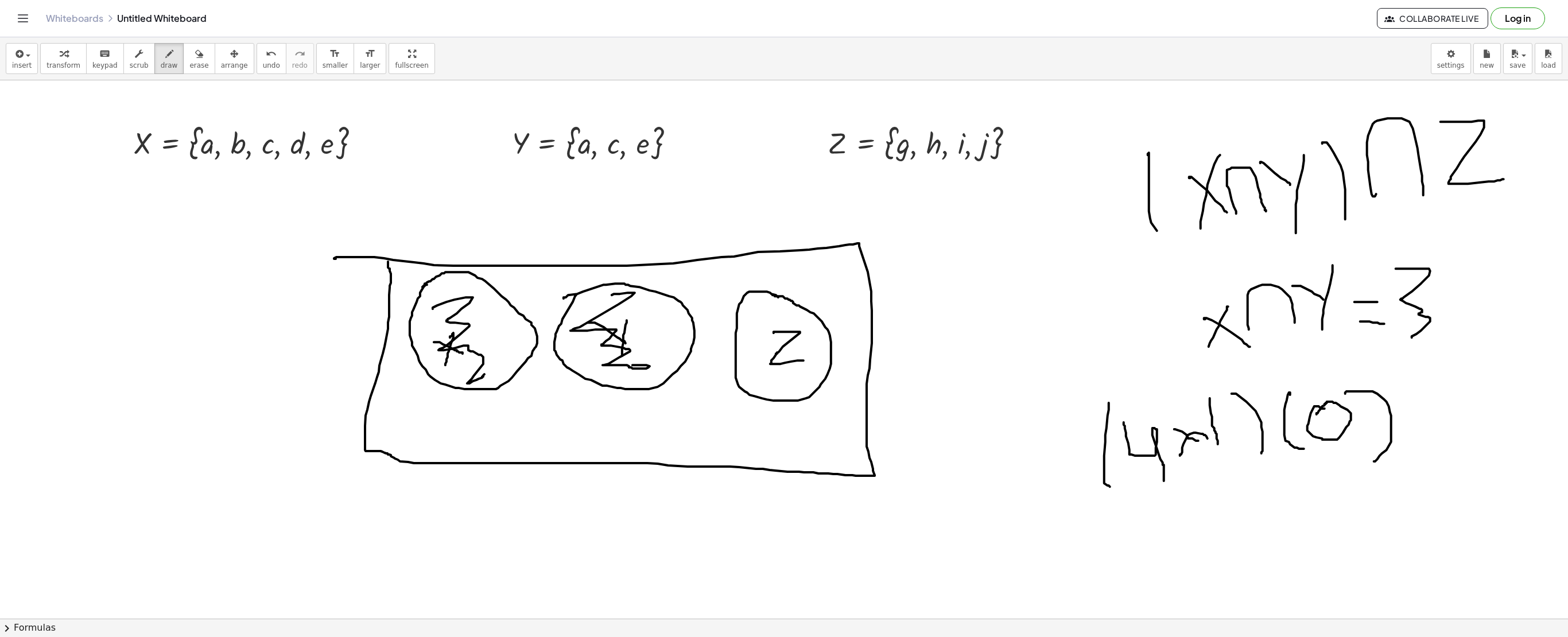
drag, startPoint x: 1346, startPoint y: 395, endPoint x: 1373, endPoint y: 463, distance: 73.2
drag, startPoint x: 1163, startPoint y: 501, endPoint x: 1187, endPoint y: 566, distance: 69.3
drag, startPoint x: 1220, startPoint y: 509, endPoint x: 1203, endPoint y: 536, distance: 31.9
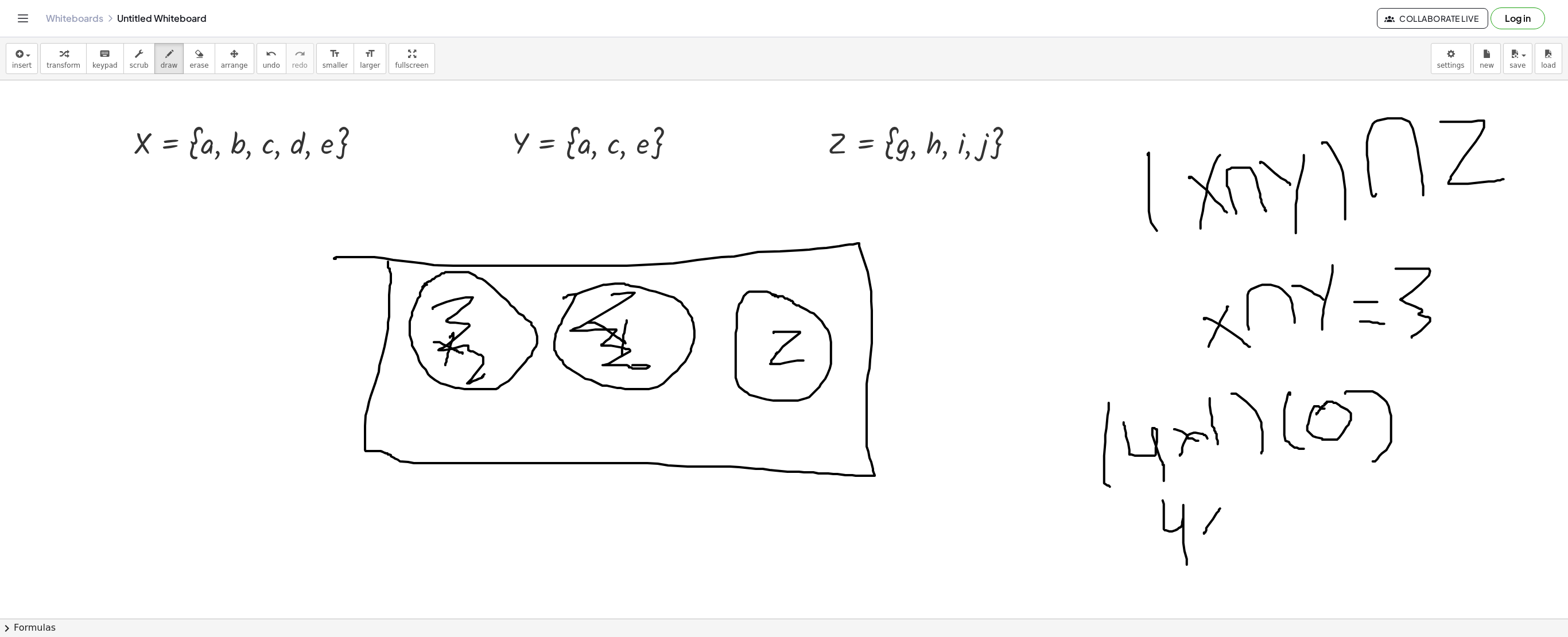
drag, startPoint x: 1200, startPoint y: 522, endPoint x: 1223, endPoint y: 538, distance: 28.0
drag, startPoint x: 1250, startPoint y: 506, endPoint x: 1252, endPoint y: 500, distance: 6.3
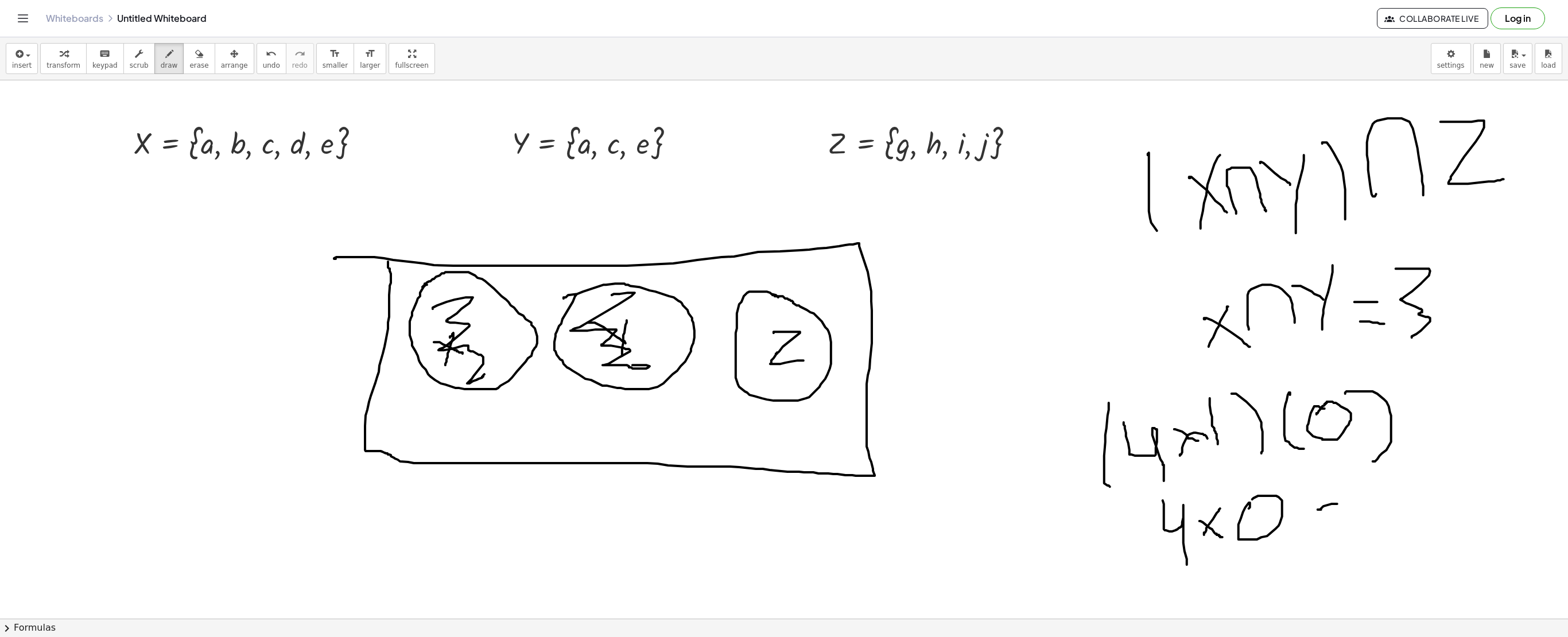
drag, startPoint x: 1338, startPoint y: 505, endPoint x: 1350, endPoint y: 509, distance: 12.6
drag, startPoint x: 1326, startPoint y: 519, endPoint x: 1363, endPoint y: 521, distance: 37.1
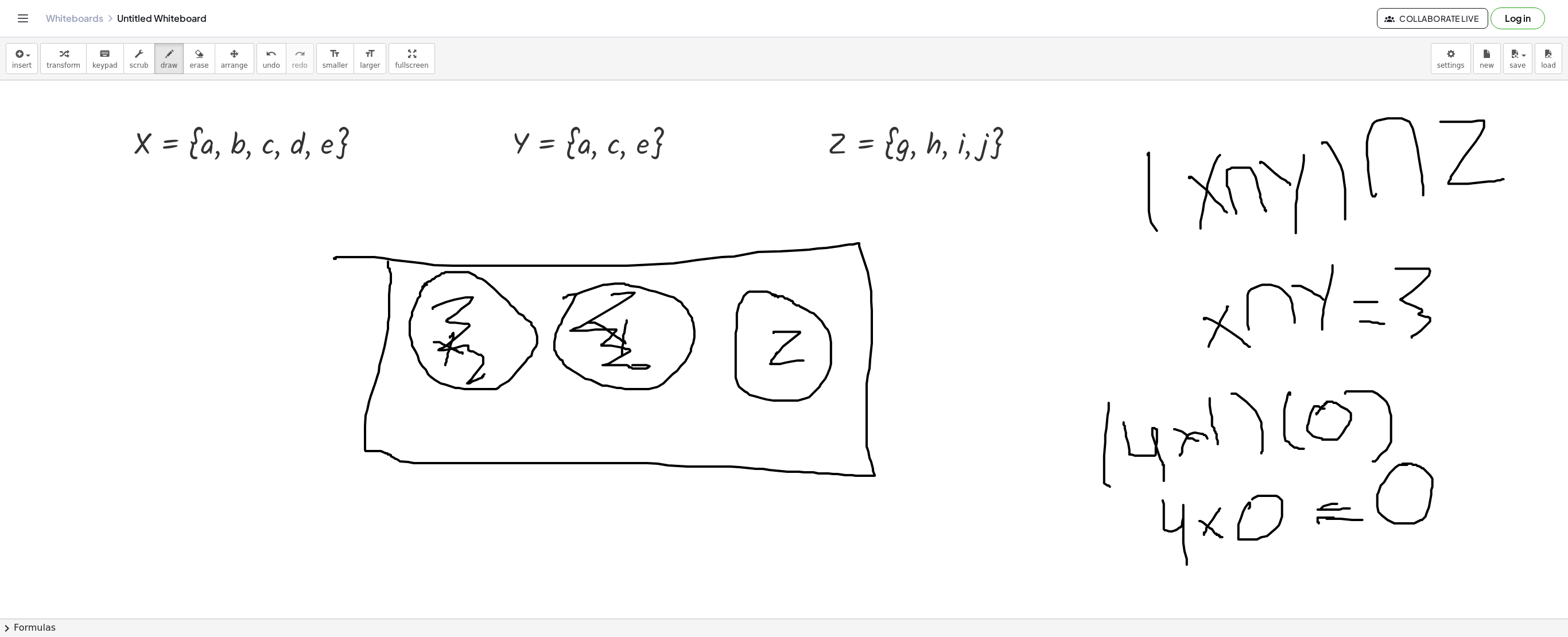
drag, startPoint x: 1319, startPoint y: 524, endPoint x: 1336, endPoint y: 519, distance: 17.7
click at [185, 44] on button "erase" at bounding box center [199, 58] width 32 height 31
drag, startPoint x: 477, startPoint y: 366, endPoint x: 454, endPoint y: 343, distance: 32.5
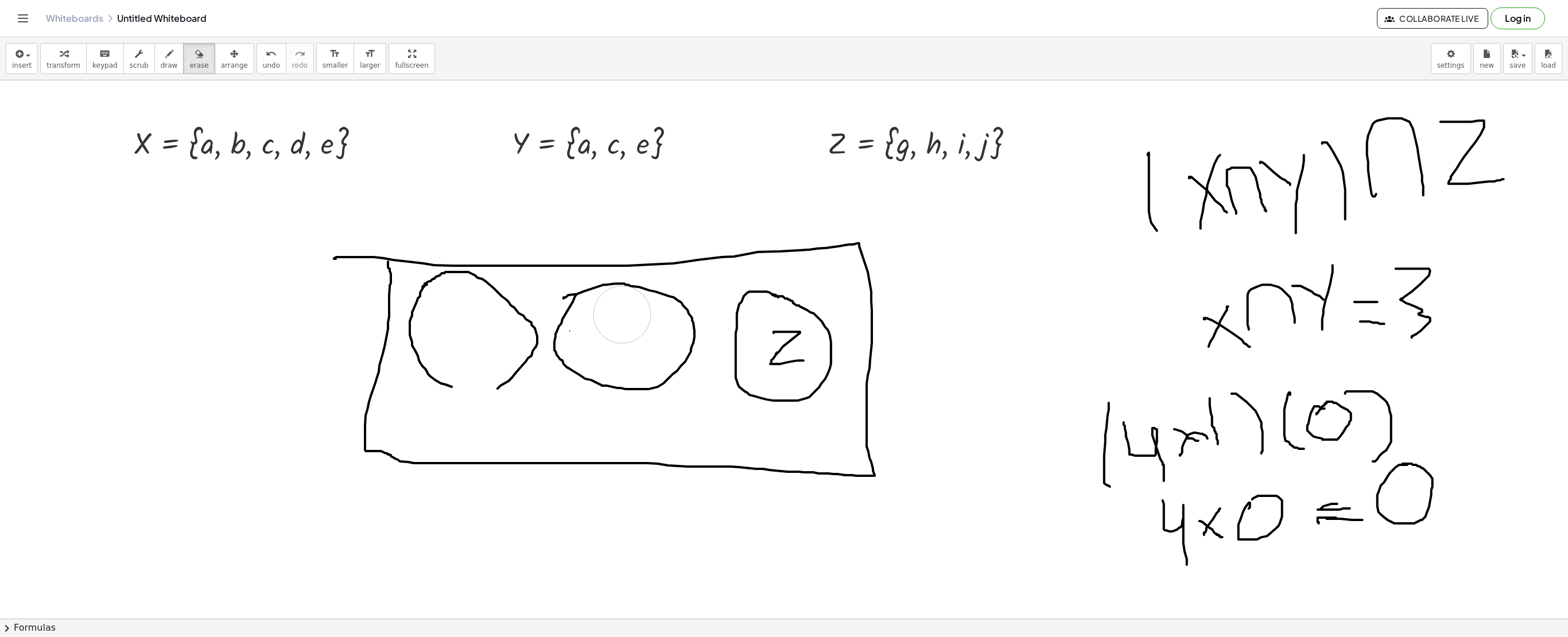
drag, startPoint x: 629, startPoint y: 344, endPoint x: 622, endPoint y: 316, distance: 28.9
click at [154, 62] on button "draw" at bounding box center [169, 58] width 30 height 31
drag, startPoint x: 449, startPoint y: 385, endPoint x: 500, endPoint y: 389, distance: 51.2
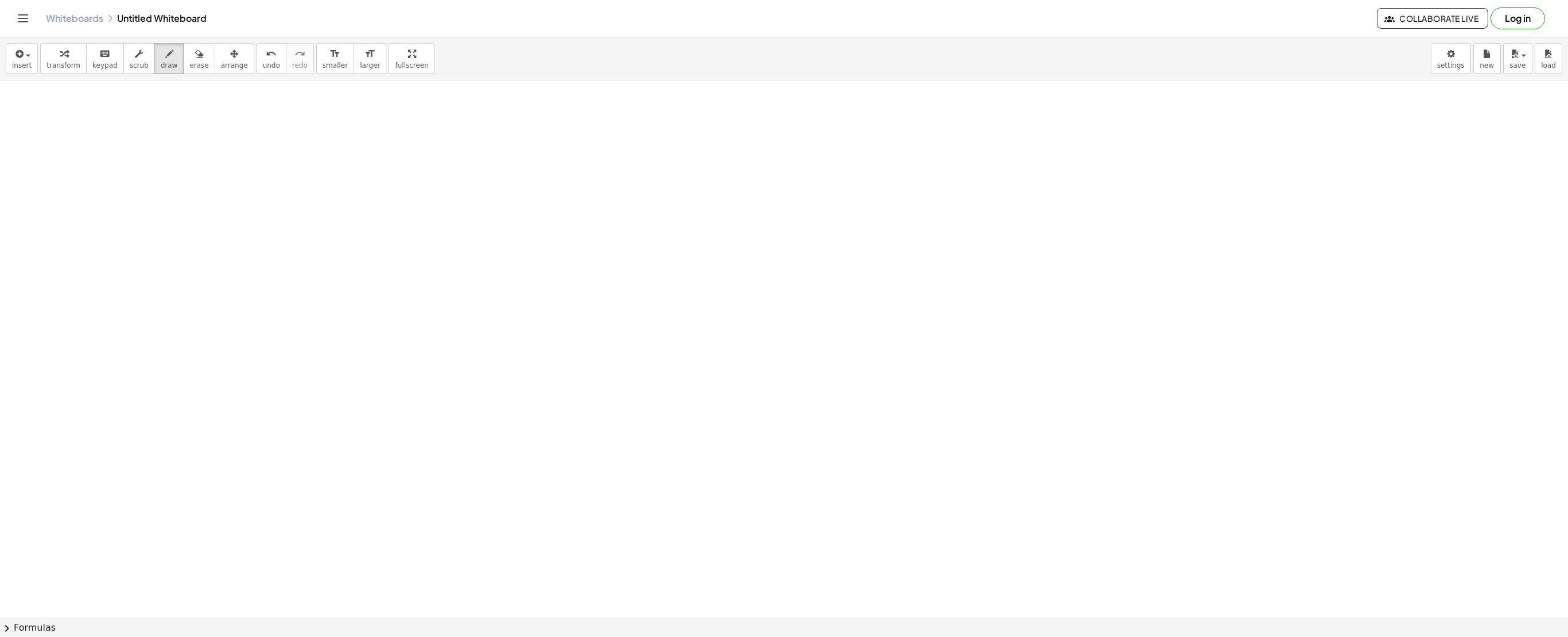
scroll to position [2790, 0]
drag, startPoint x: 601, startPoint y: 126, endPoint x: 571, endPoint y: 179, distance: 60.9
drag, startPoint x: 569, startPoint y: 136, endPoint x: 601, endPoint y: 170, distance: 46.7
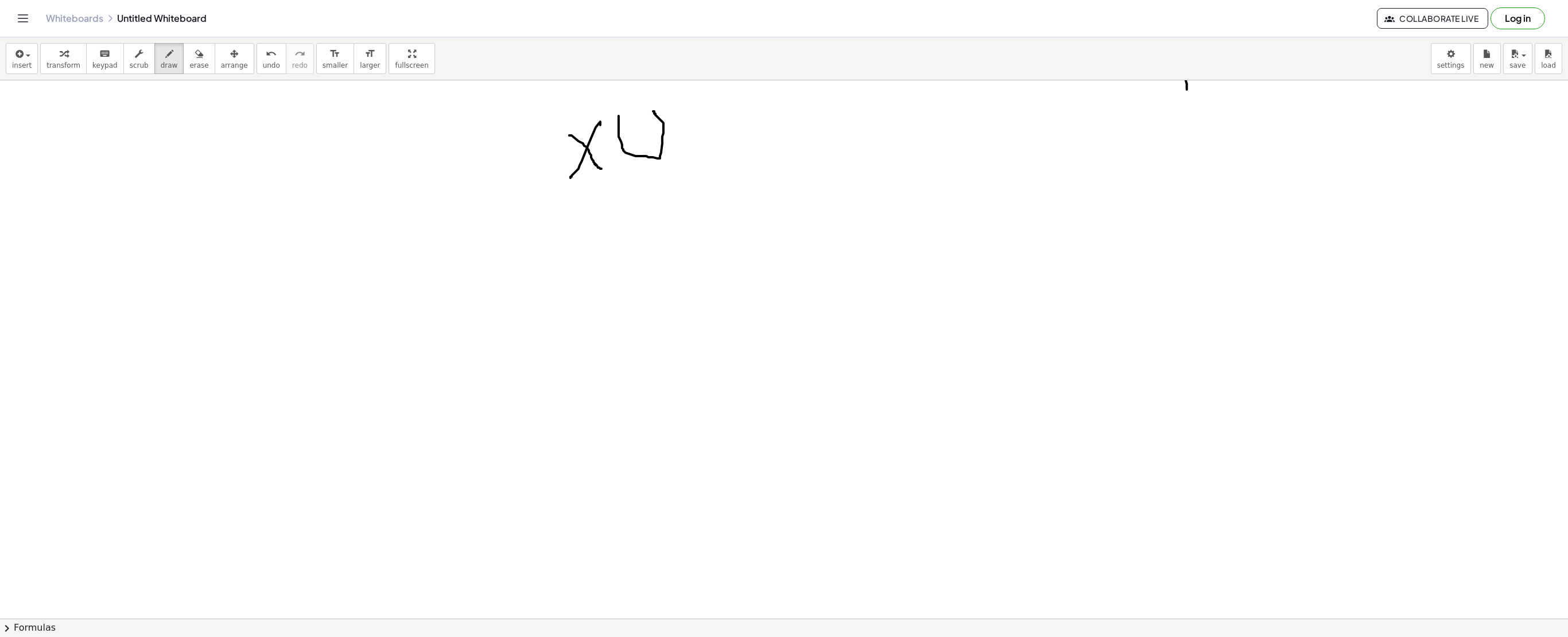
drag, startPoint x: 619, startPoint y: 117, endPoint x: 653, endPoint y: 113, distance: 34.2
drag, startPoint x: 680, startPoint y: 116, endPoint x: 698, endPoint y: 148, distance: 36.7
drag, startPoint x: 713, startPoint y: 113, endPoint x: 687, endPoint y: 185, distance: 76.6
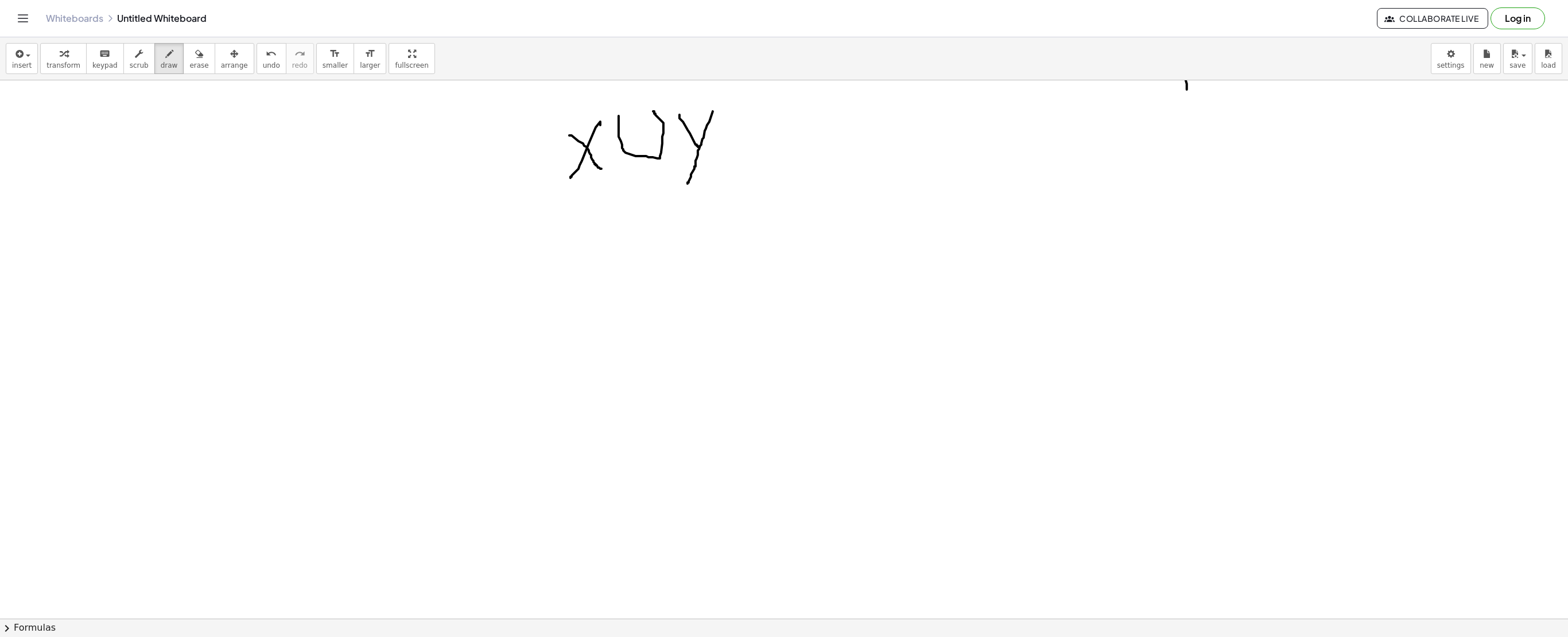
drag, startPoint x: 726, startPoint y: 103, endPoint x: 738, endPoint y: 174, distance: 72.0
drag, startPoint x: 555, startPoint y: 108, endPoint x: 559, endPoint y: 189, distance: 81.1
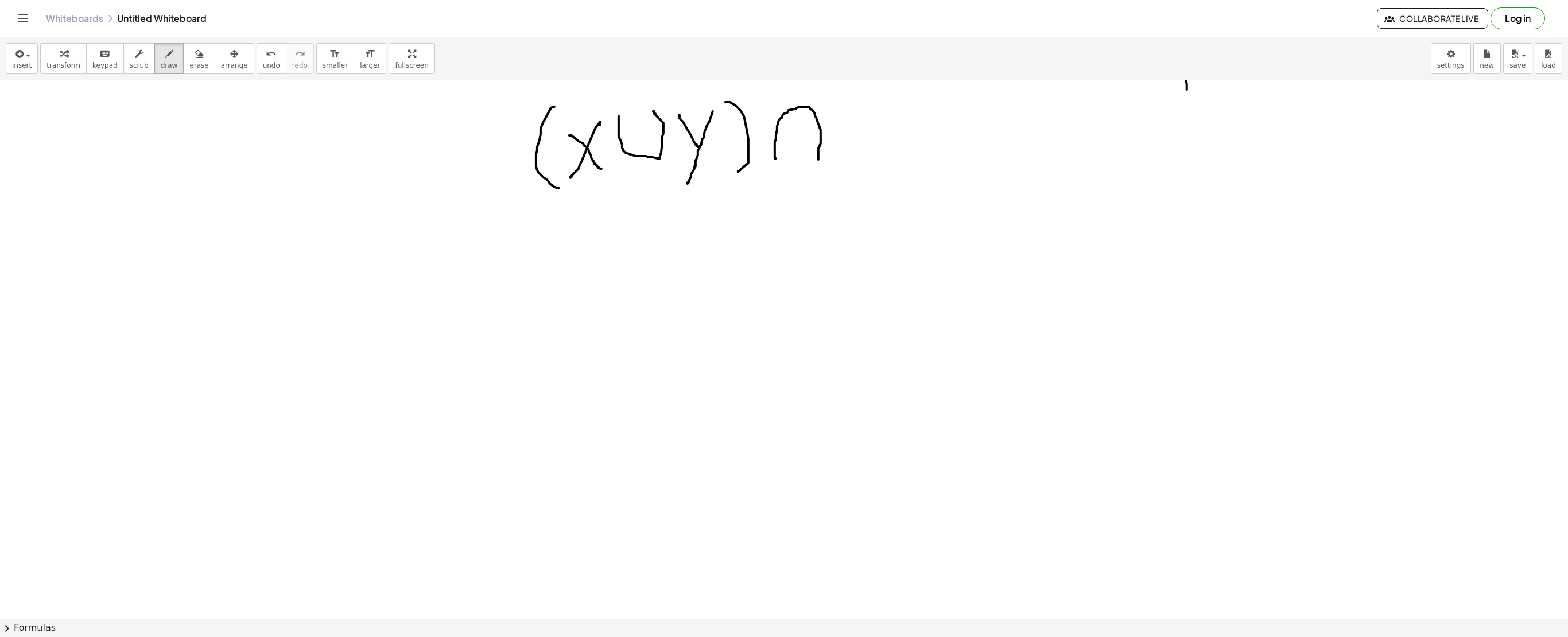
drag, startPoint x: 776, startPoint y: 159, endPoint x: 819, endPoint y: 161, distance: 43.0
drag, startPoint x: 839, startPoint y: 108, endPoint x: 885, endPoint y: 168, distance: 75.6
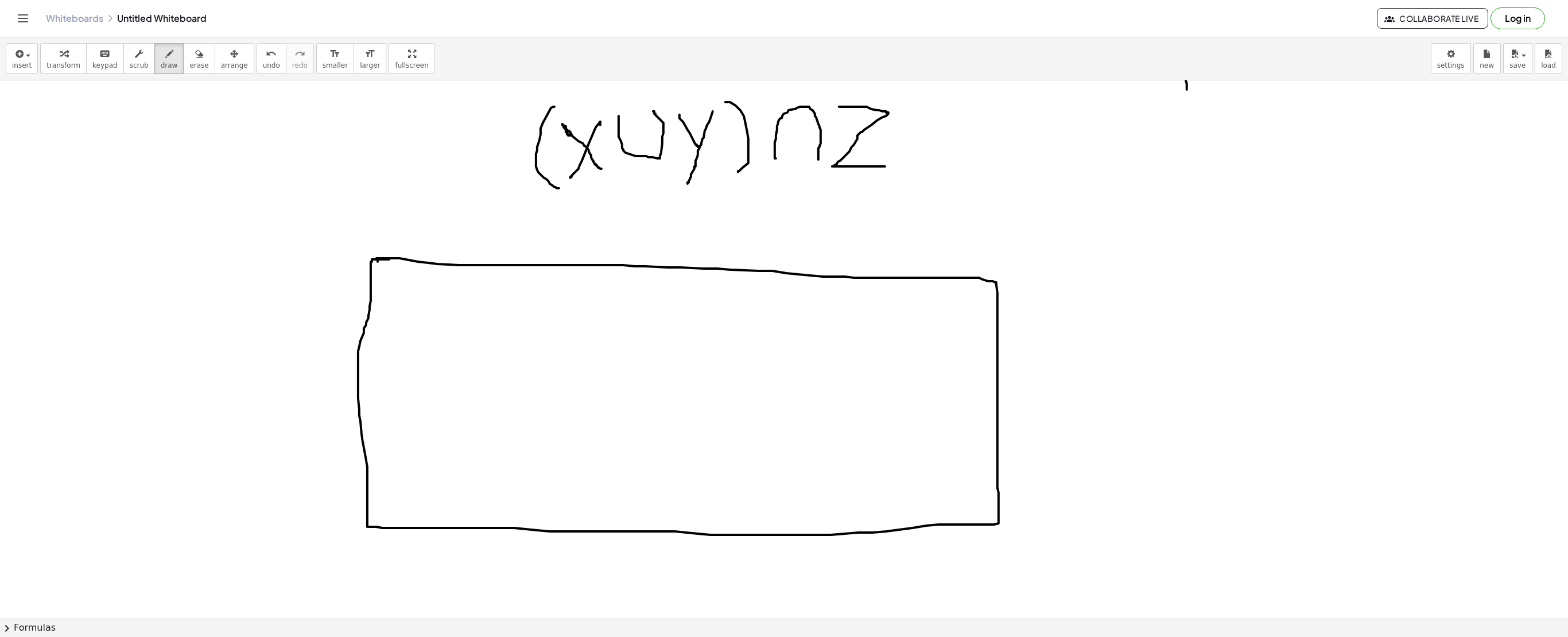
drag, startPoint x: 377, startPoint y: 260, endPoint x: 389, endPoint y: 260, distance: 12.0
drag, startPoint x: 421, startPoint y: 308, endPoint x: 441, endPoint y: 288, distance: 28.3
click at [193, 50] on div "button" at bounding box center [199, 53] width 19 height 14
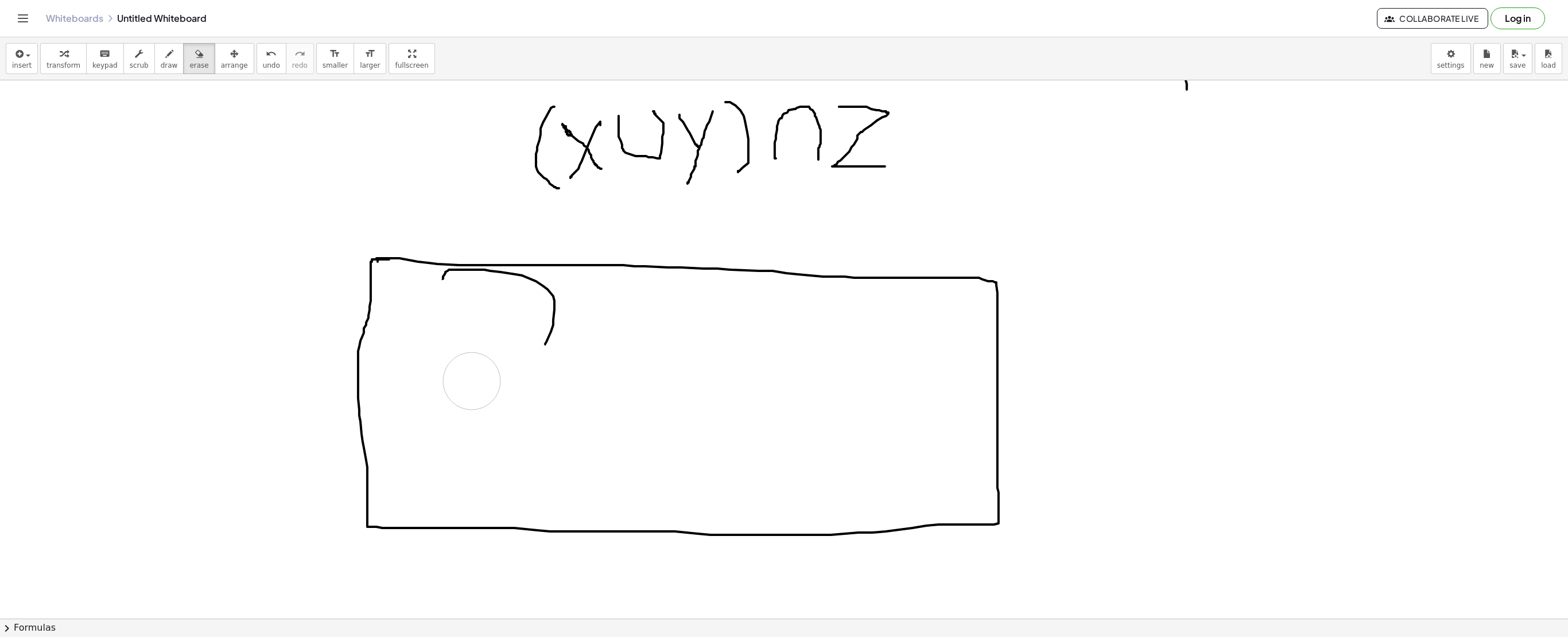
drag, startPoint x: 588, startPoint y: 384, endPoint x: 555, endPoint y: 327, distance: 65.9
drag, startPoint x: 563, startPoint y: 325, endPoint x: 444, endPoint y: 308, distance: 120.2
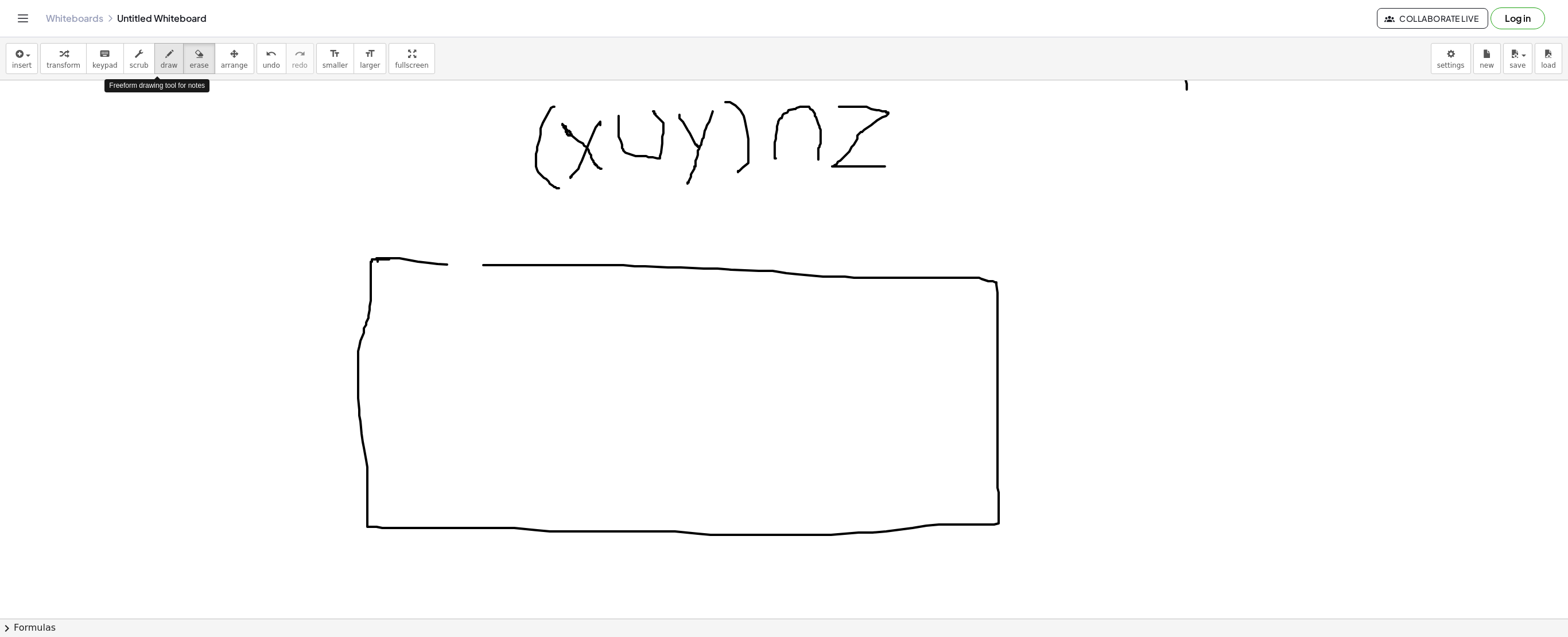
click at [161, 50] on div "button" at bounding box center [169, 53] width 17 height 14
drag, startPoint x: 446, startPoint y: 263, endPoint x: 492, endPoint y: 264, distance: 46.0
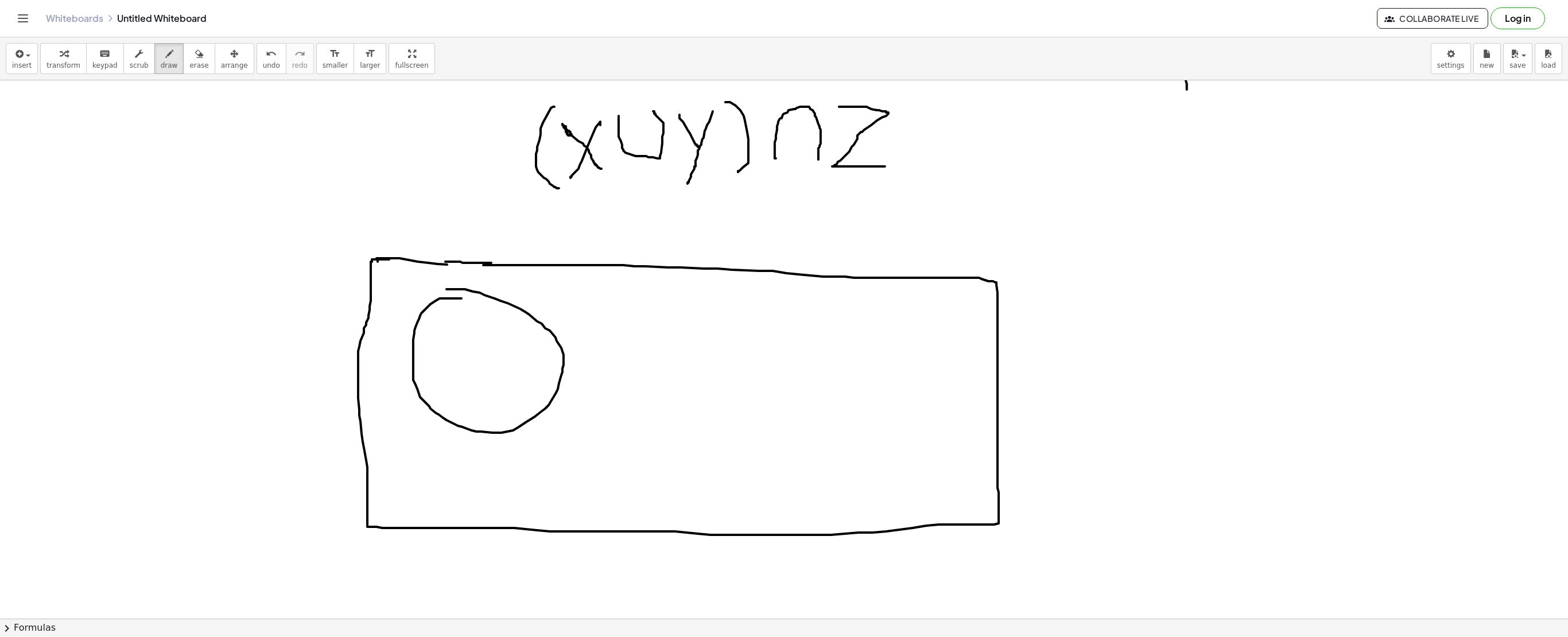
drag, startPoint x: 450, startPoint y: 299, endPoint x: 442, endPoint y: 293, distance: 10.0
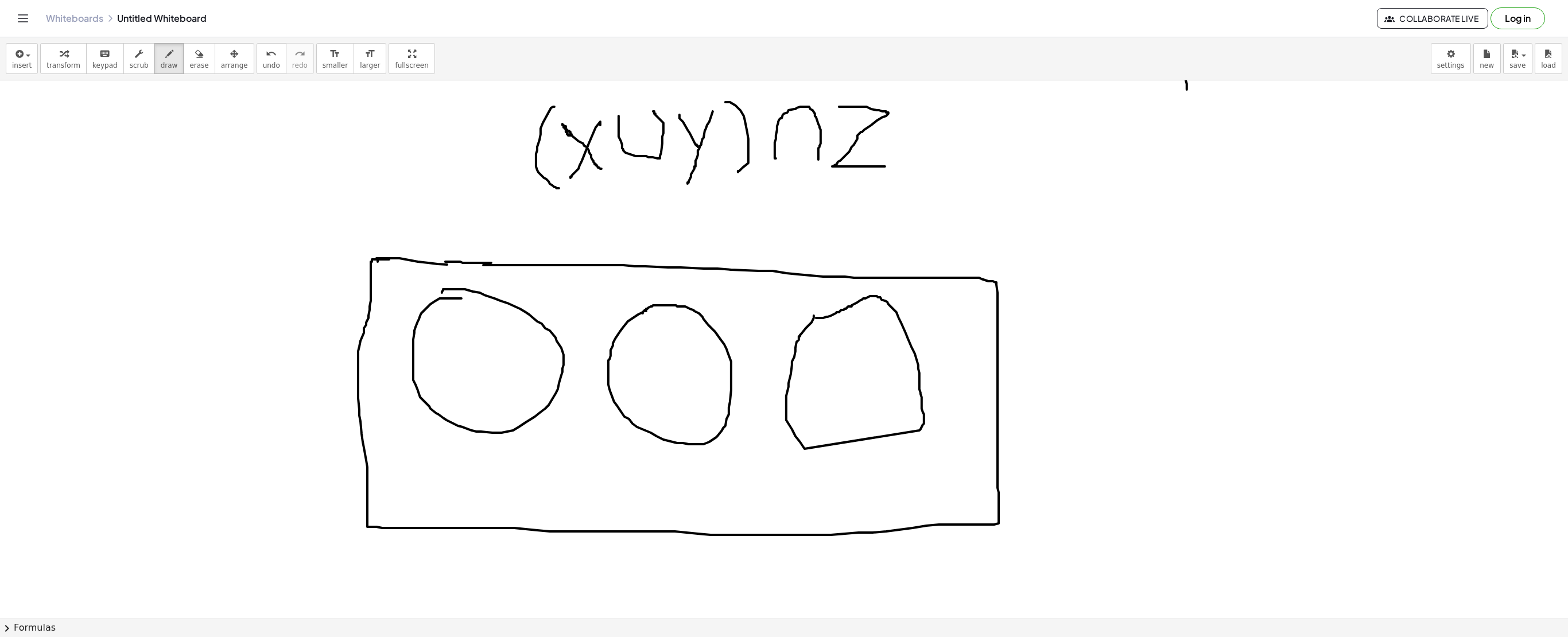
drag, startPoint x: 489, startPoint y: 349, endPoint x: 467, endPoint y: 389, distance: 45.7
drag, startPoint x: 459, startPoint y: 354, endPoint x: 481, endPoint y: 368, distance: 26.1
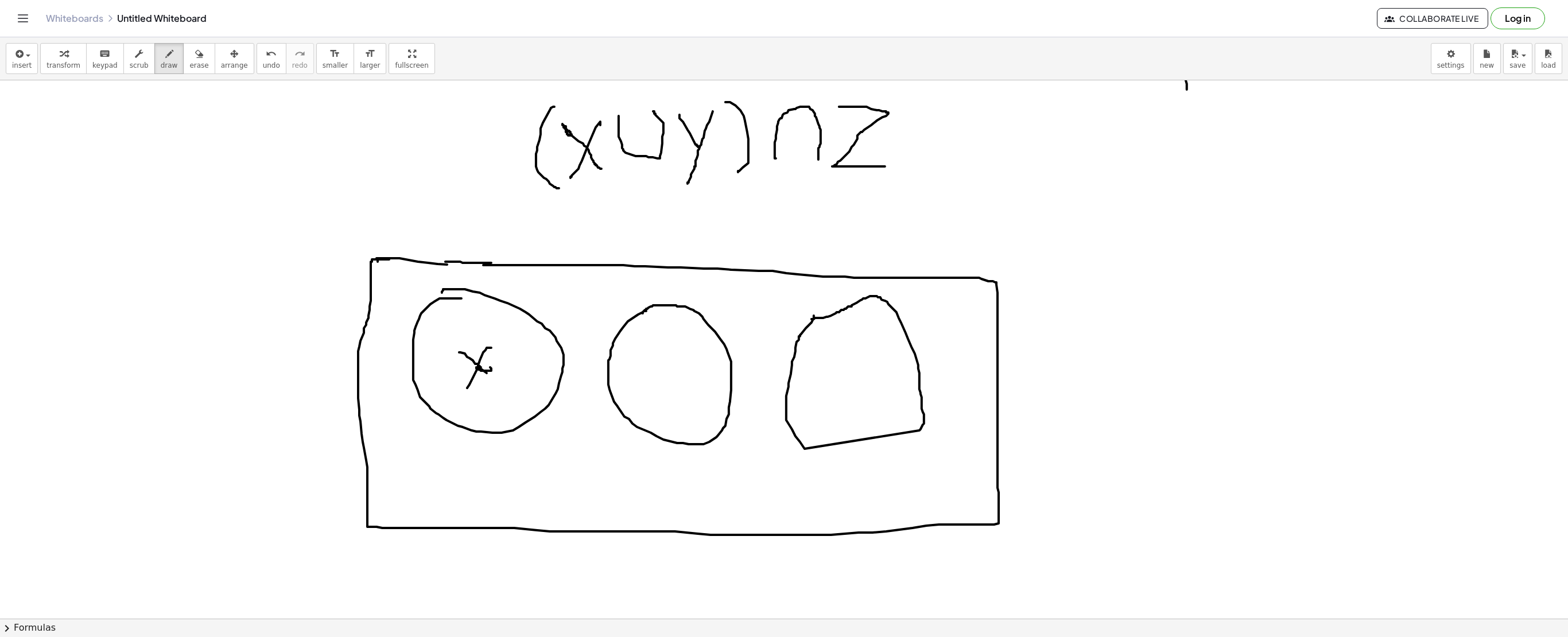
drag, startPoint x: 492, startPoint y: 369, endPoint x: 494, endPoint y: 382, distance: 13.2
drag, startPoint x: 642, startPoint y: 348, endPoint x: 674, endPoint y: 404, distance: 64.5
drag, startPoint x: 831, startPoint y: 360, endPoint x: 878, endPoint y: 400, distance: 61.7
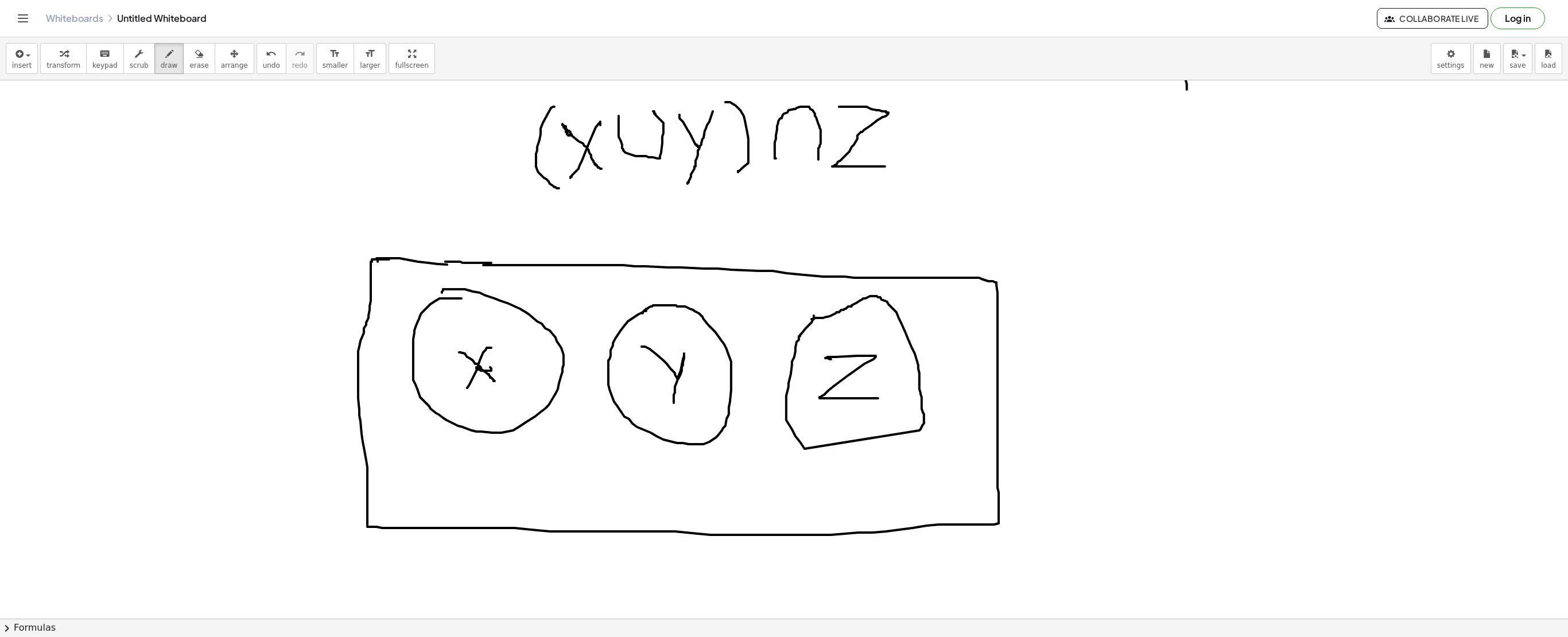
drag, startPoint x: 1244, startPoint y: 217, endPoint x: 1193, endPoint y: 286, distance: 85.8
drag, startPoint x: 1194, startPoint y: 235, endPoint x: 1243, endPoint y: 268, distance: 59.1
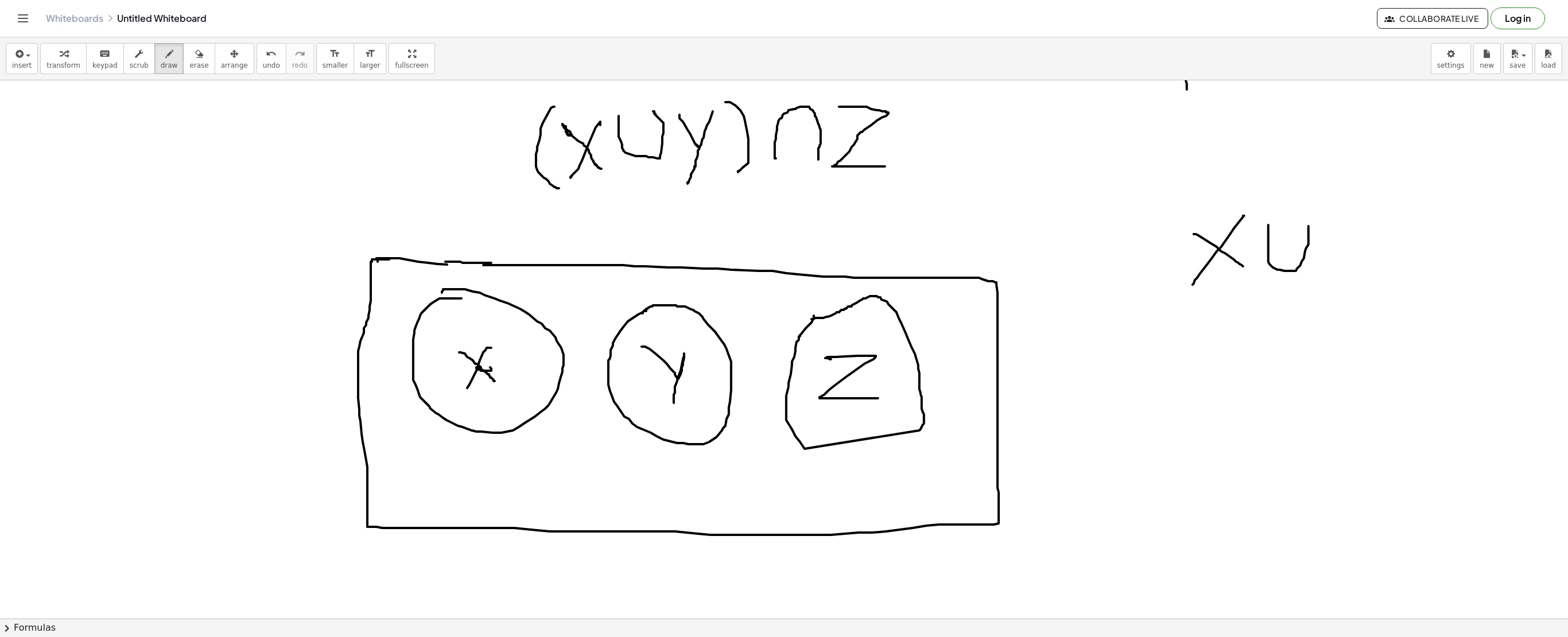
drag, startPoint x: 1269, startPoint y: 228, endPoint x: 1309, endPoint y: 226, distance: 40.0
drag, startPoint x: 1323, startPoint y: 222, endPoint x: 1342, endPoint y: 256, distance: 38.9
drag, startPoint x: 1367, startPoint y: 220, endPoint x: 1326, endPoint y: 276, distance: 69.4
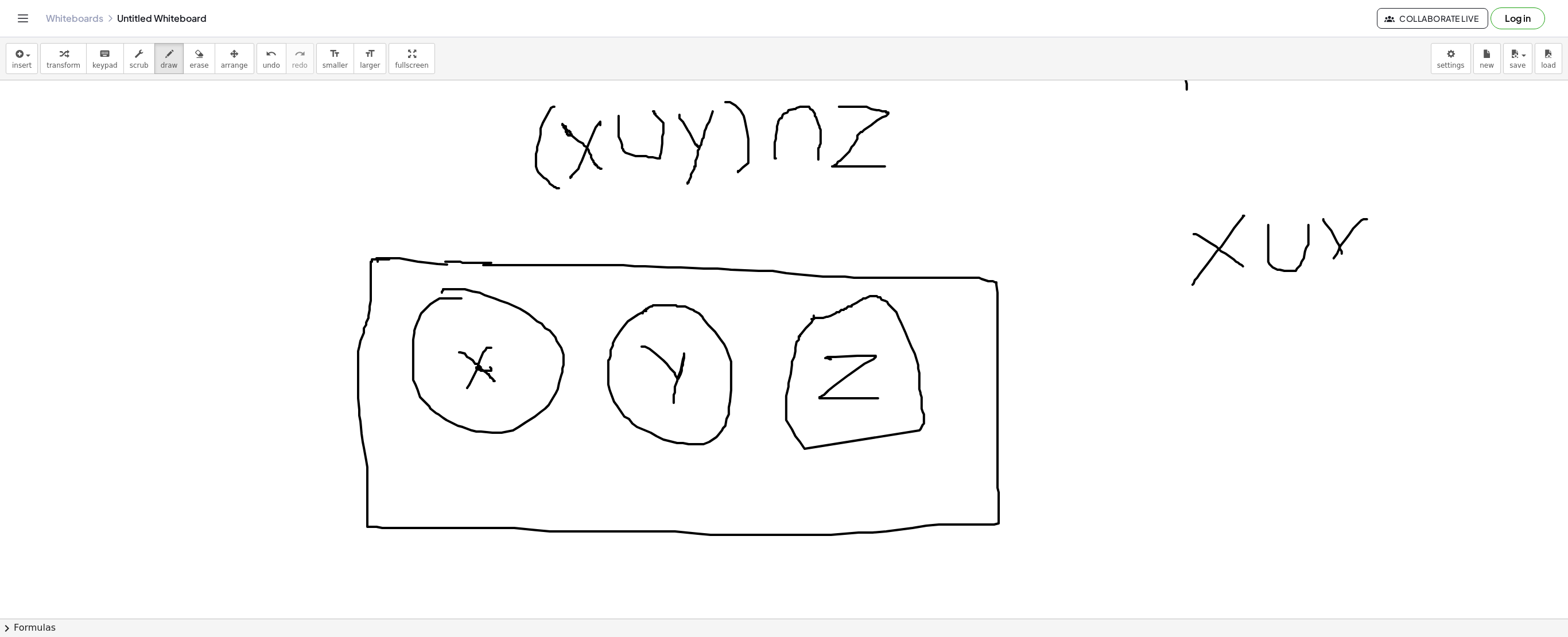
drag, startPoint x: 1351, startPoint y: 260, endPoint x: 1386, endPoint y: 260, distance: 35.0
drag, startPoint x: 1356, startPoint y: 275, endPoint x: 1390, endPoint y: 279, distance: 34.2
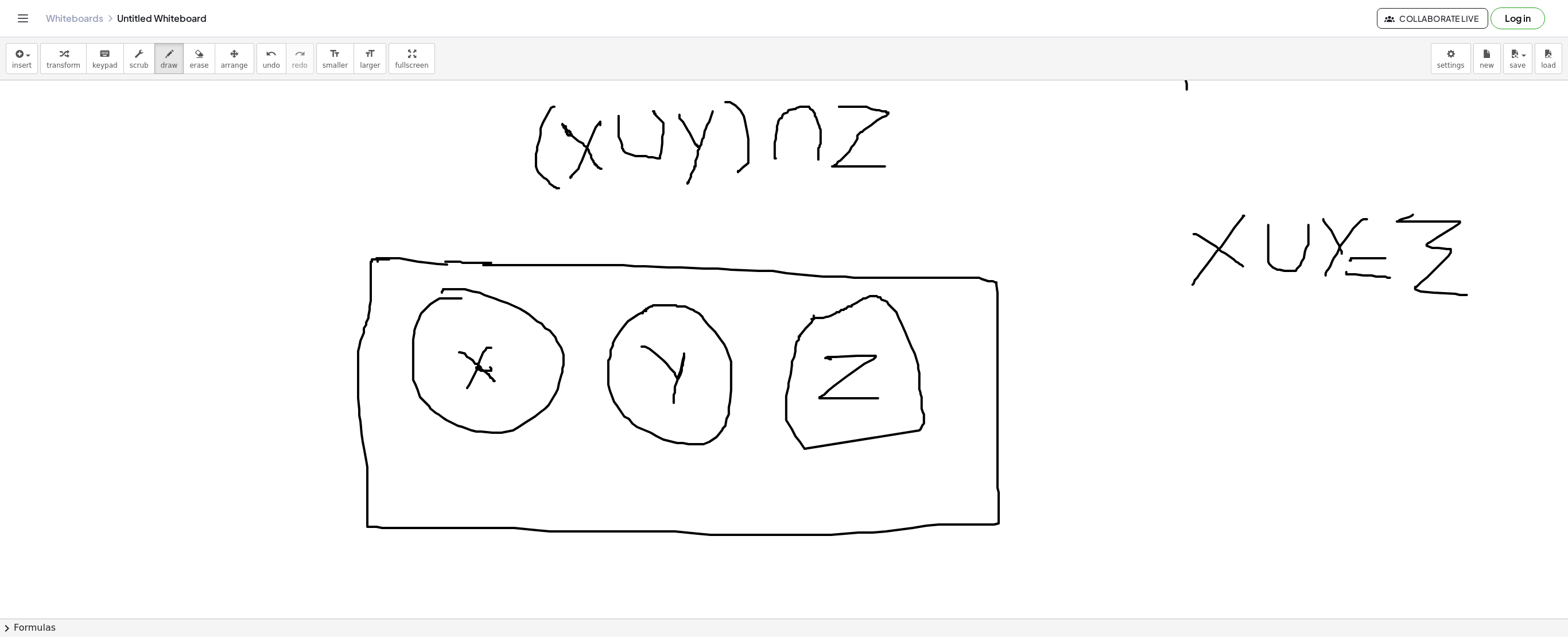
drag, startPoint x: 1413, startPoint y: 216, endPoint x: 1467, endPoint y: 296, distance: 96.5
drag, startPoint x: 475, startPoint y: 392, endPoint x: 471, endPoint y: 351, distance: 41.2
drag, startPoint x: 652, startPoint y: 395, endPoint x: 661, endPoint y: 360, distance: 36.1
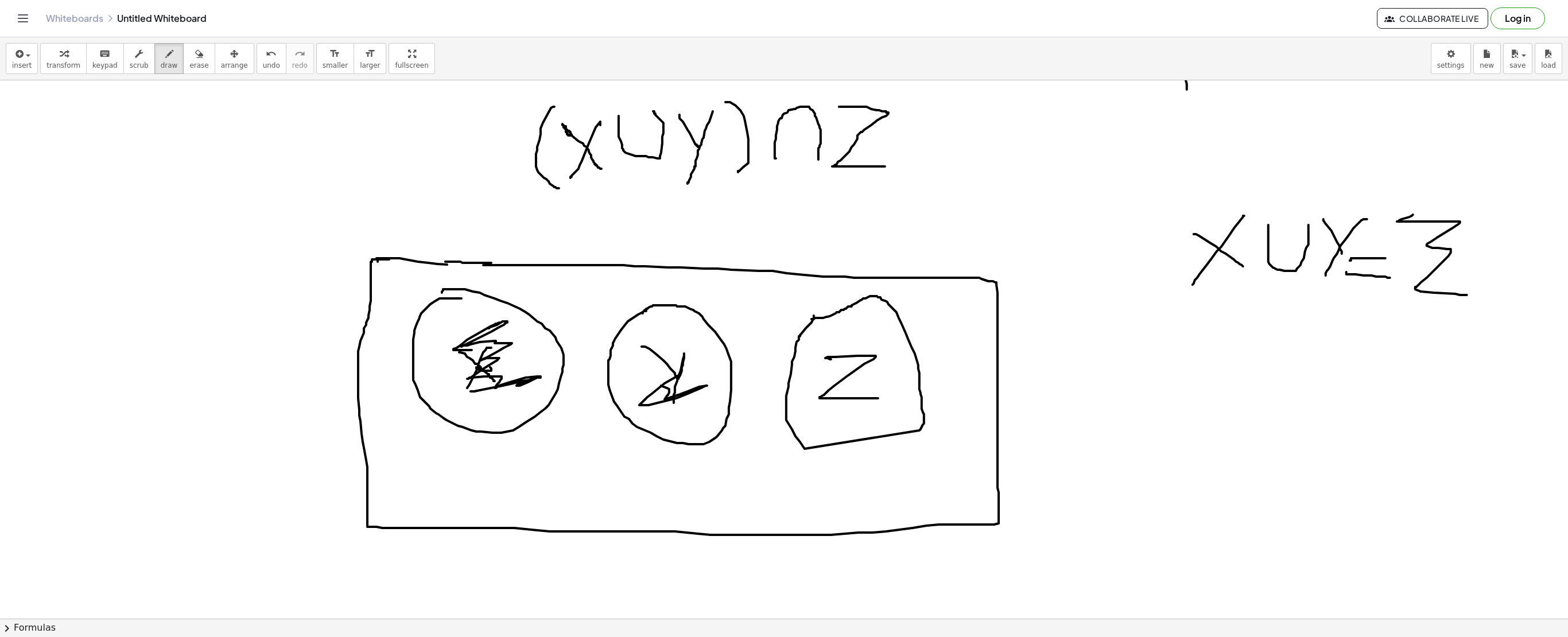
drag, startPoint x: 681, startPoint y: 362, endPoint x: 655, endPoint y: 341, distance: 33.4
click at [195, 56] on icon "button" at bounding box center [199, 54] width 8 height 14
drag, startPoint x: 498, startPoint y: 346, endPoint x: 586, endPoint y: 369, distance: 91.0
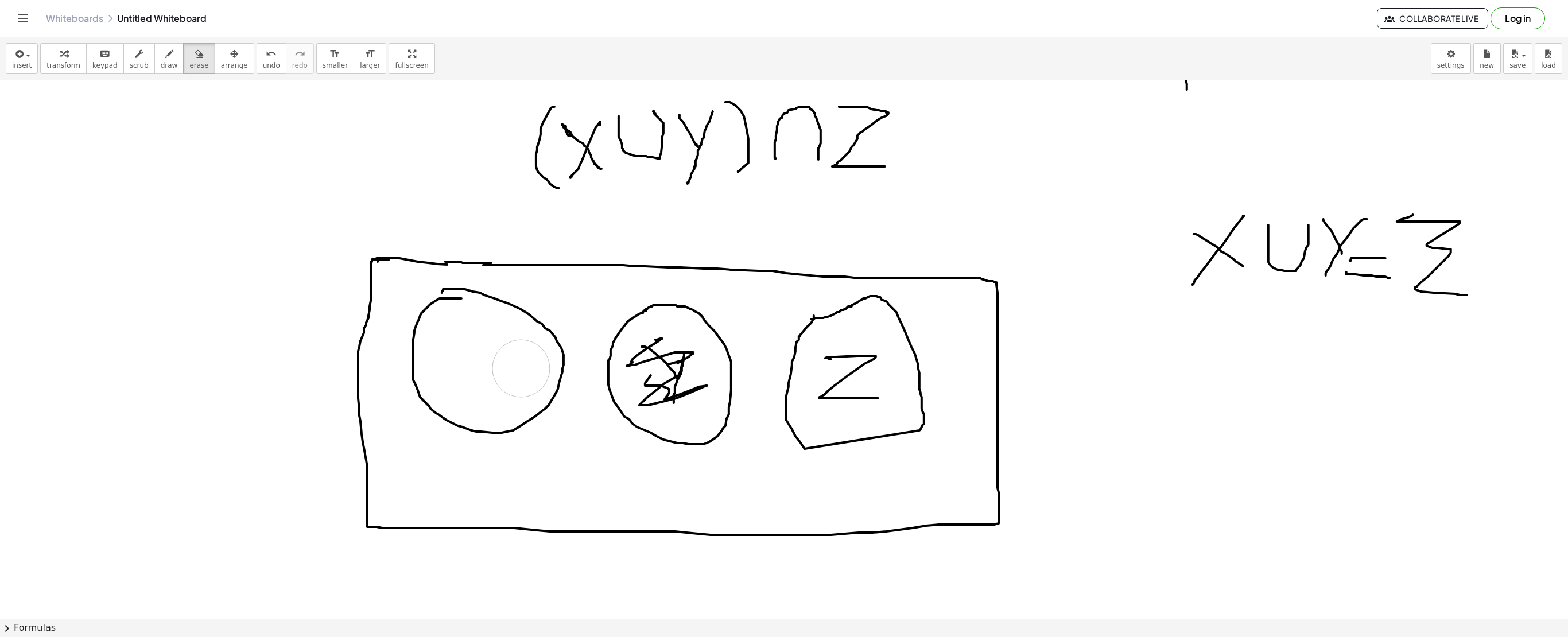
drag, startPoint x: 684, startPoint y: 387, endPoint x: 628, endPoint y: 291, distance: 111.1
drag, startPoint x: 710, startPoint y: 331, endPoint x: 735, endPoint y: 354, distance: 34.0
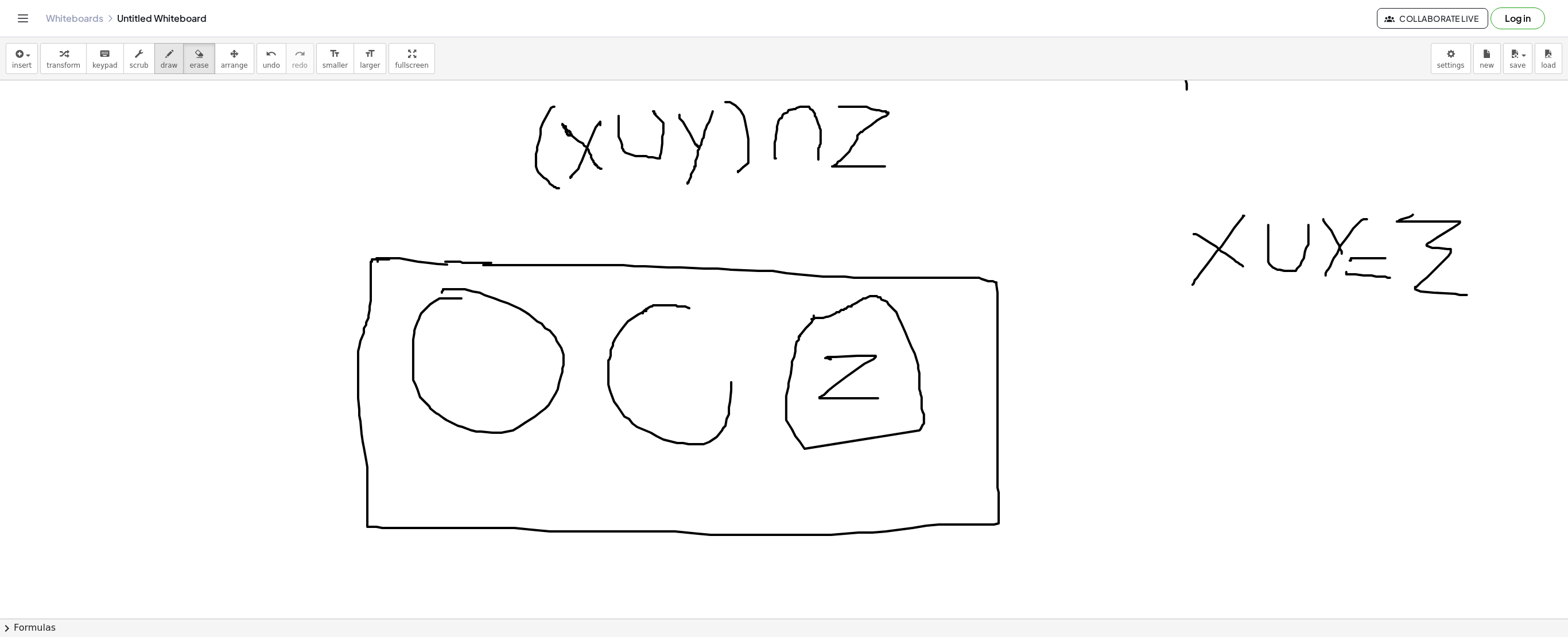
click at [165, 52] on icon "button" at bounding box center [169, 54] width 8 height 14
drag, startPoint x: 687, startPoint y: 308, endPoint x: 700, endPoint y: 325, distance: 21.4
drag, startPoint x: 728, startPoint y: 374, endPoint x: 697, endPoint y: 327, distance: 56.3
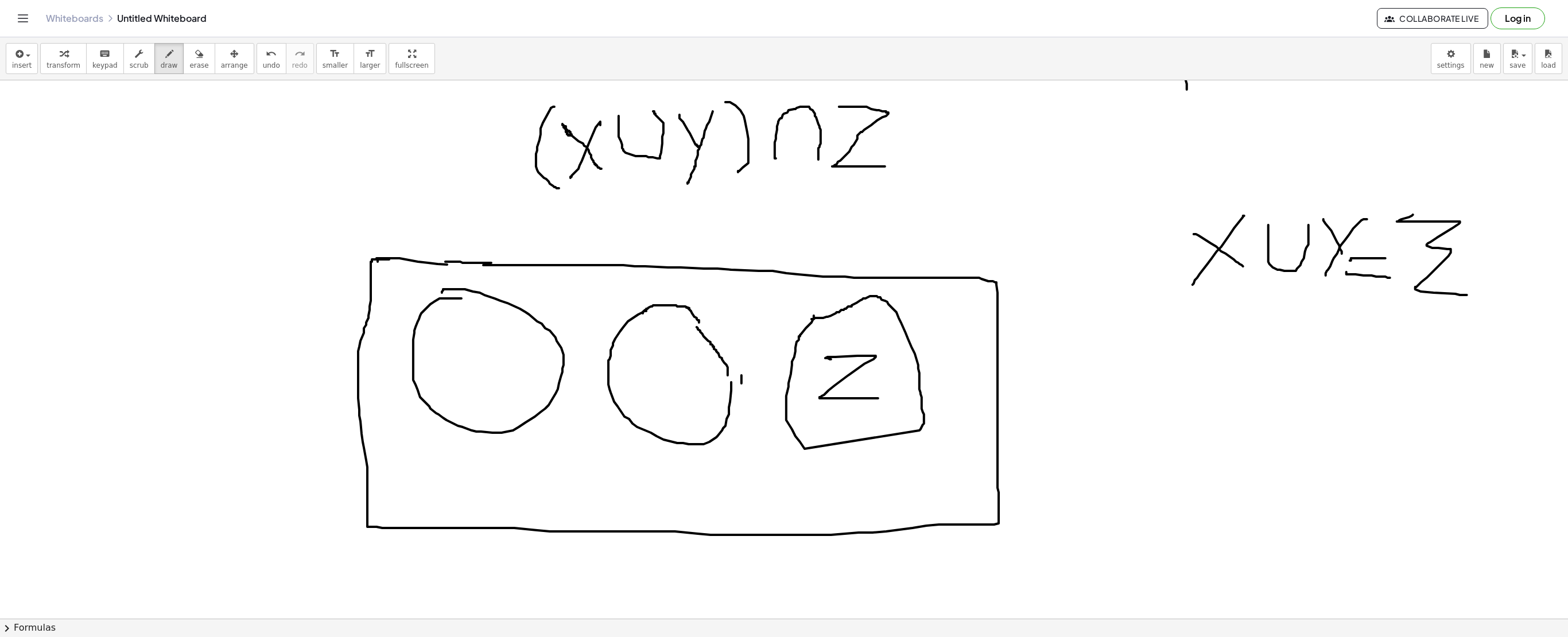
drag, startPoint x: 695, startPoint y: 320, endPoint x: 726, endPoint y: 375, distance: 63.1
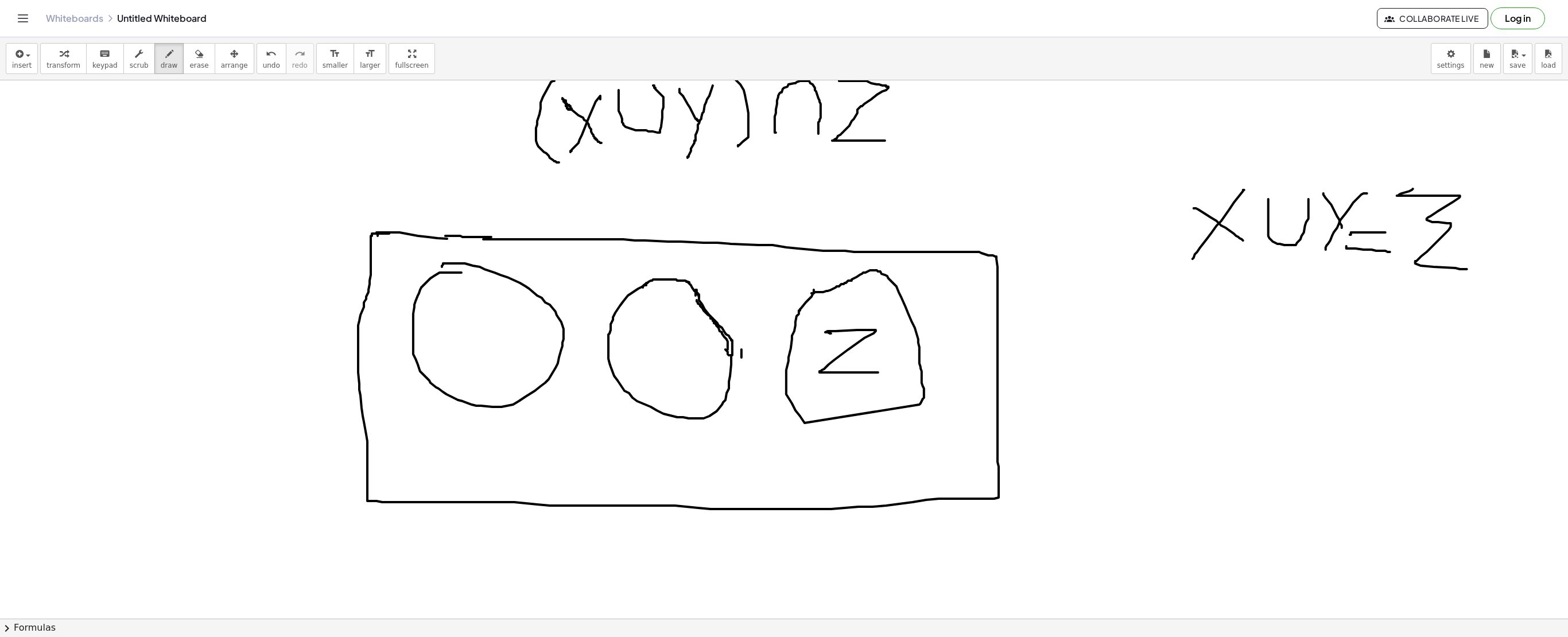
scroll to position [2825, 0]
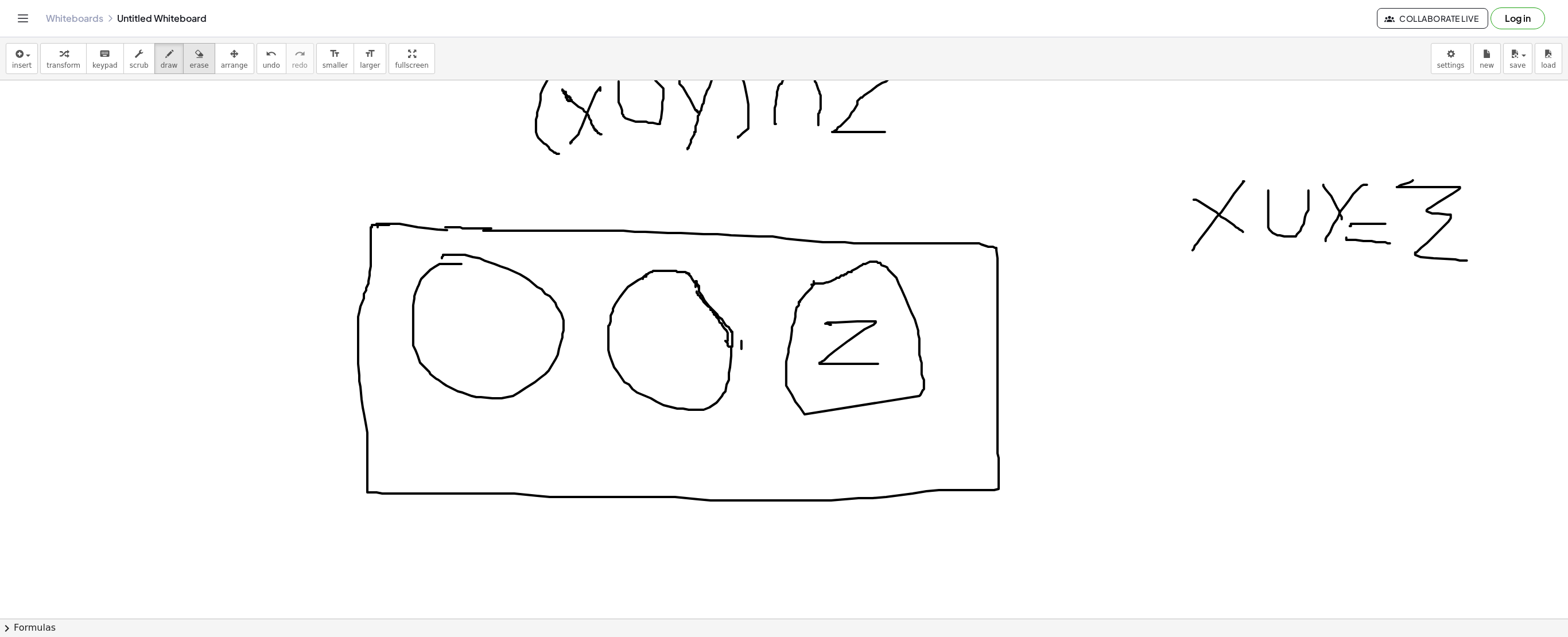
click at [189, 62] on span "erase" at bounding box center [199, 65] width 19 height 8
drag, startPoint x: 841, startPoint y: 337, endPoint x: 559, endPoint y: 169, distance: 328.2
click at [165, 57] on icon "button" at bounding box center [169, 54] width 8 height 14
drag, startPoint x: 457, startPoint y: 286, endPoint x: 452, endPoint y: 358, distance: 72.2
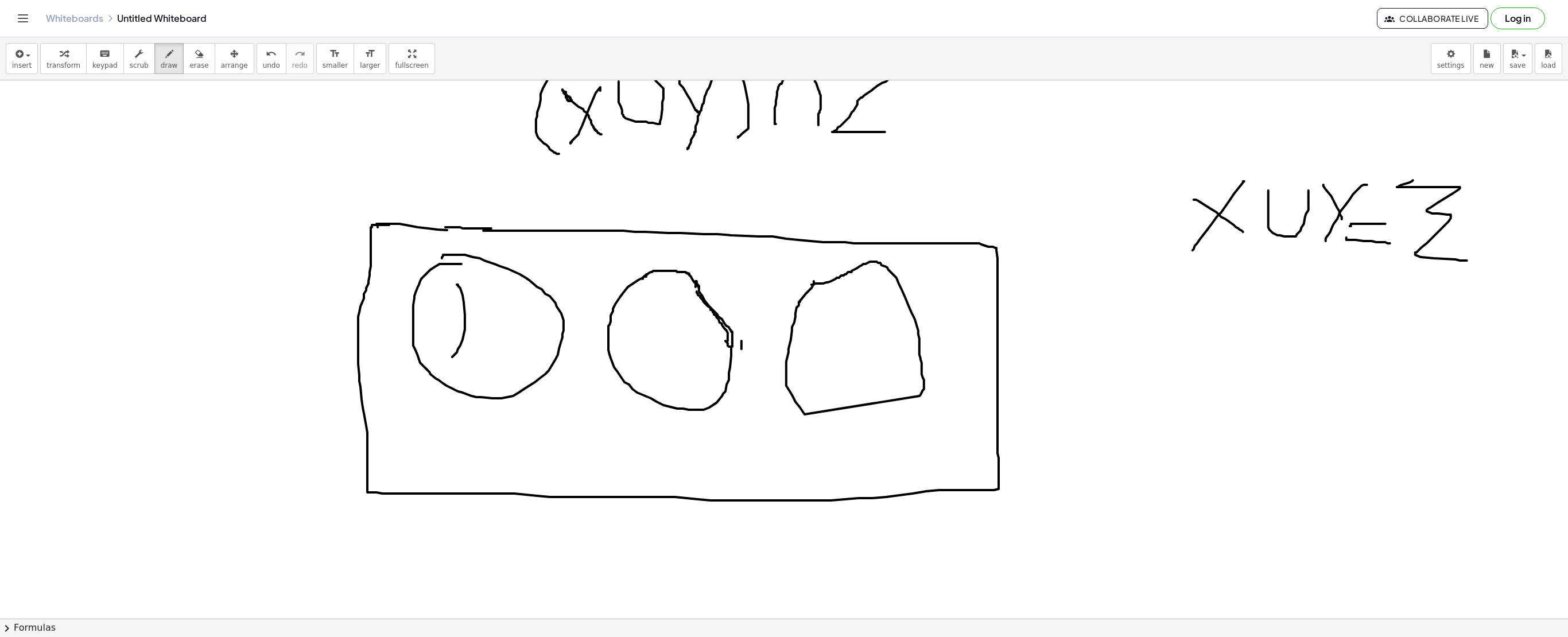
drag, startPoint x: 437, startPoint y: 319, endPoint x: 499, endPoint y: 336, distance: 64.3
drag, startPoint x: 647, startPoint y: 321, endPoint x: 666, endPoint y: 349, distance: 33.8
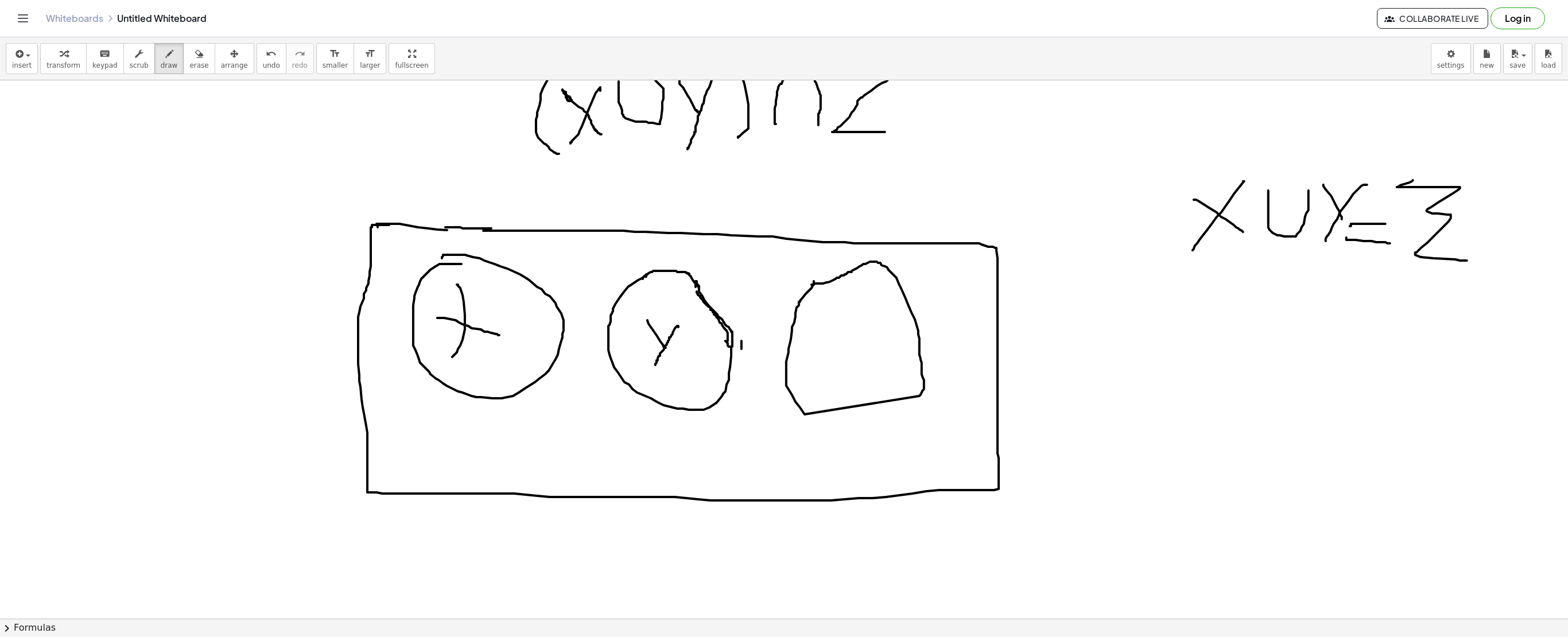
drag, startPoint x: 678, startPoint y: 328, endPoint x: 655, endPoint y: 366, distance: 44.4
drag, startPoint x: 835, startPoint y: 341, endPoint x: 873, endPoint y: 373, distance: 49.7
click at [195, 57] on icon "button" at bounding box center [199, 54] width 8 height 14
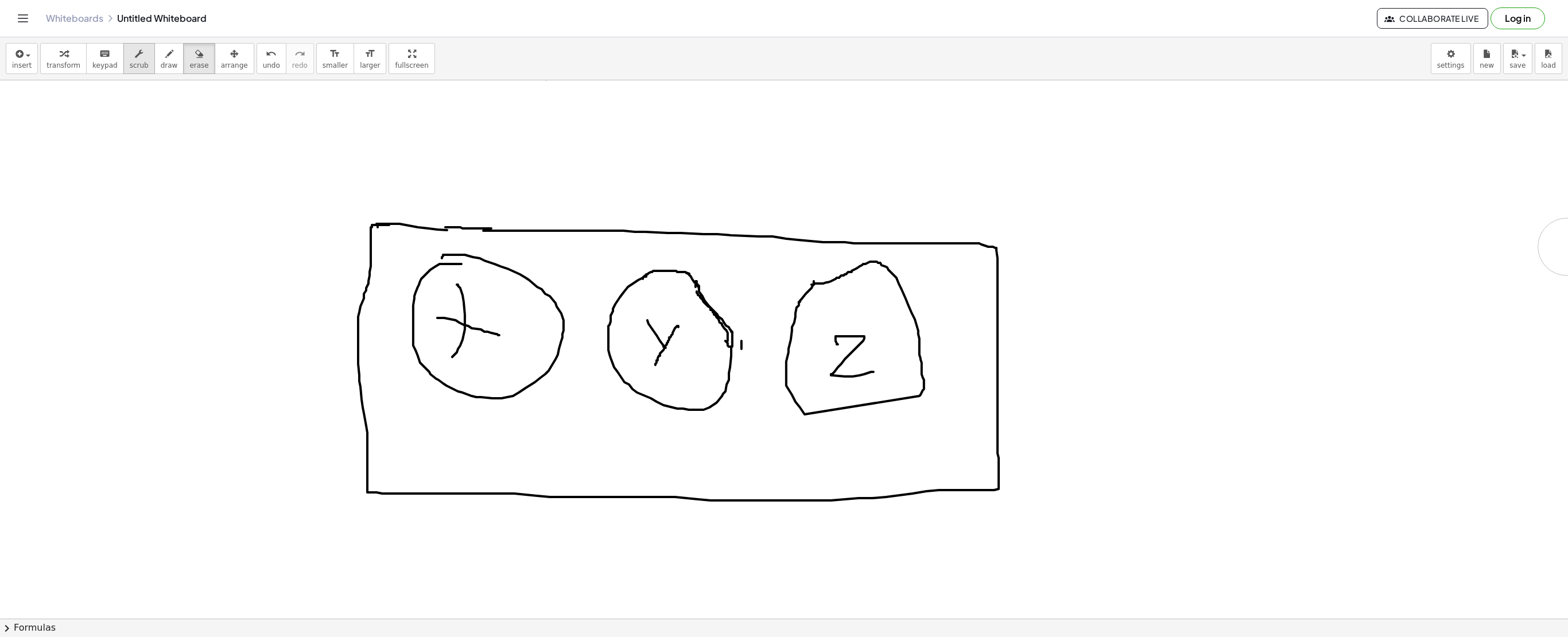
drag, startPoint x: 655, startPoint y: 93, endPoint x: 128, endPoint y: 48, distance: 528.9
click at [165, 54] on icon "button" at bounding box center [169, 54] width 8 height 14
drag, startPoint x: 1139, startPoint y: 241, endPoint x: 1109, endPoint y: 268, distance: 40.4
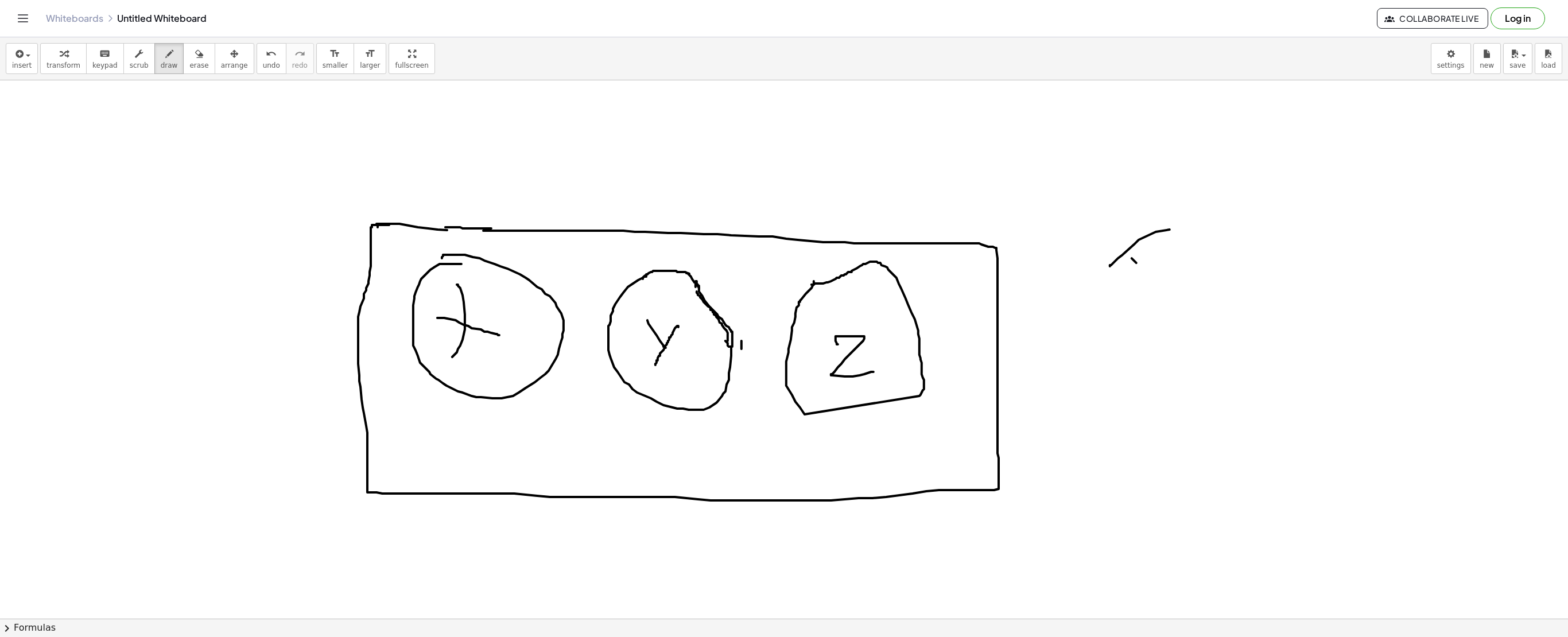
drag, startPoint x: 1109, startPoint y: 232, endPoint x: 1132, endPoint y: 257, distance: 34.0
drag, startPoint x: 1170, startPoint y: 271, endPoint x: 1216, endPoint y: 283, distance: 47.5
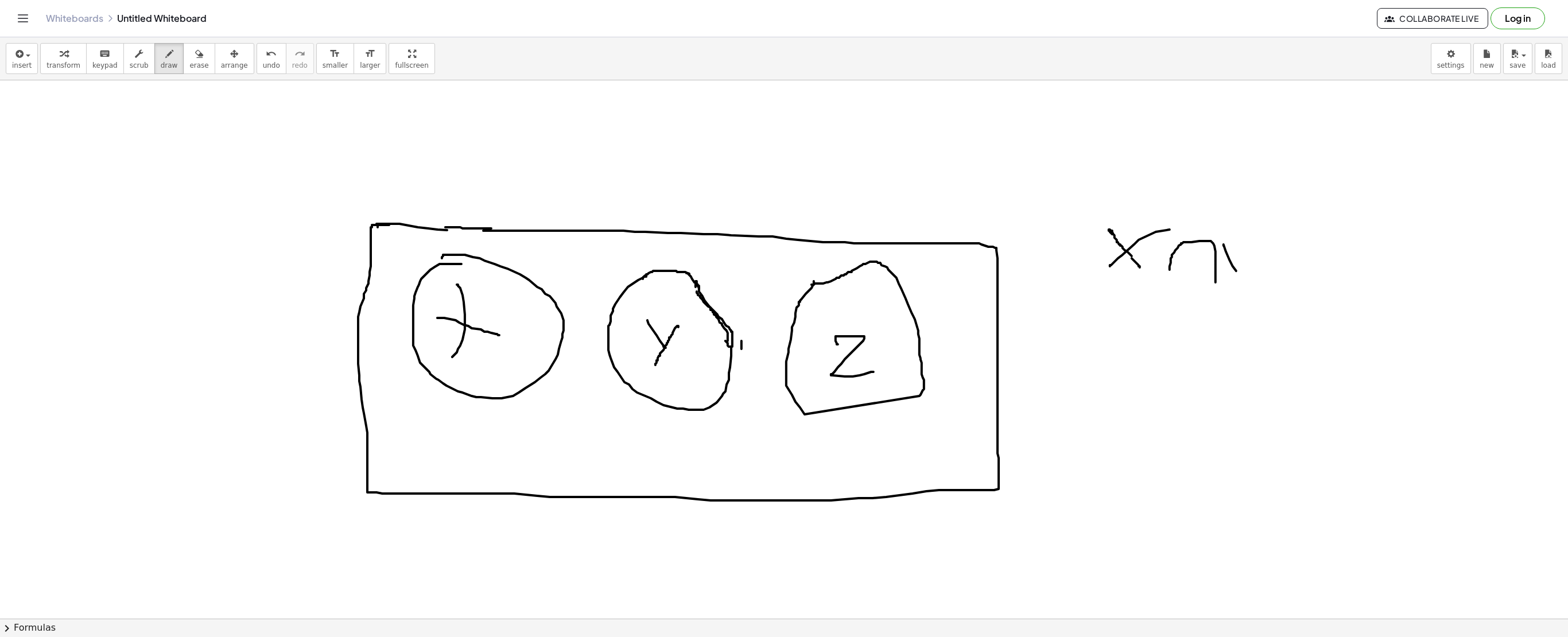
drag, startPoint x: 1224, startPoint y: 247, endPoint x: 1246, endPoint y: 287, distance: 45.7
drag, startPoint x: 1258, startPoint y: 254, endPoint x: 1239, endPoint y: 316, distance: 64.8
drag, startPoint x: 1280, startPoint y: 260, endPoint x: 1267, endPoint y: 346, distance: 87.0
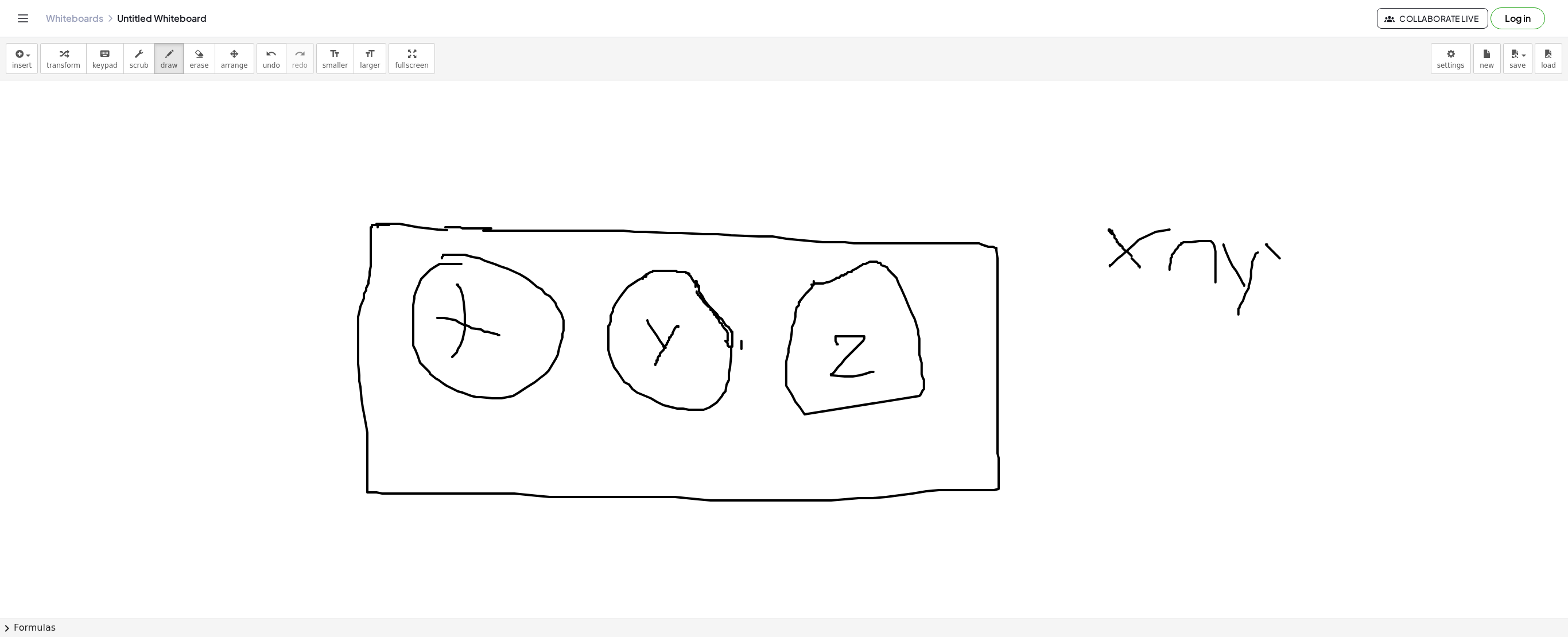
drag, startPoint x: 1094, startPoint y: 227, endPoint x: 1102, endPoint y: 291, distance: 64.5
drag, startPoint x: 1341, startPoint y: 260, endPoint x: 1374, endPoint y: 263, distance: 33.1
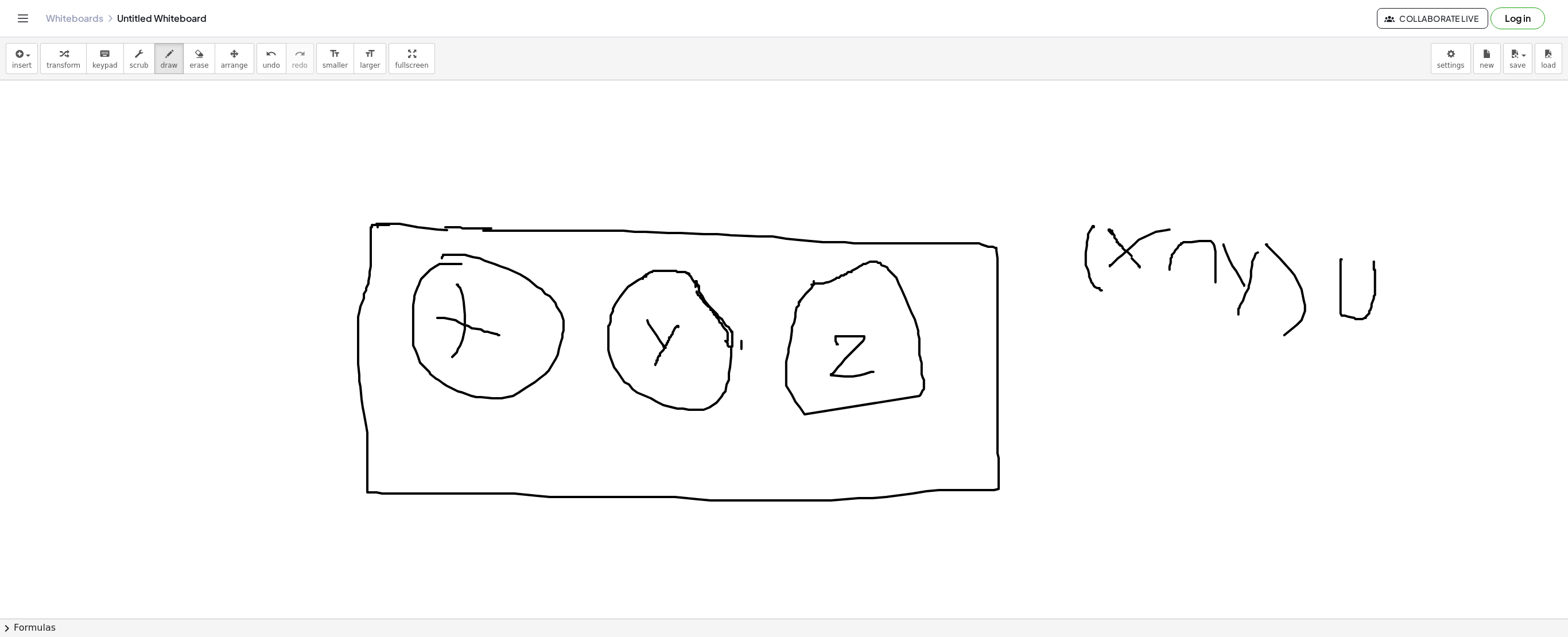
drag, startPoint x: 1396, startPoint y: 268, endPoint x: 1465, endPoint y: 335, distance: 96.2
drag, startPoint x: 443, startPoint y: 384, endPoint x: 500, endPoint y: 341, distance: 71.4
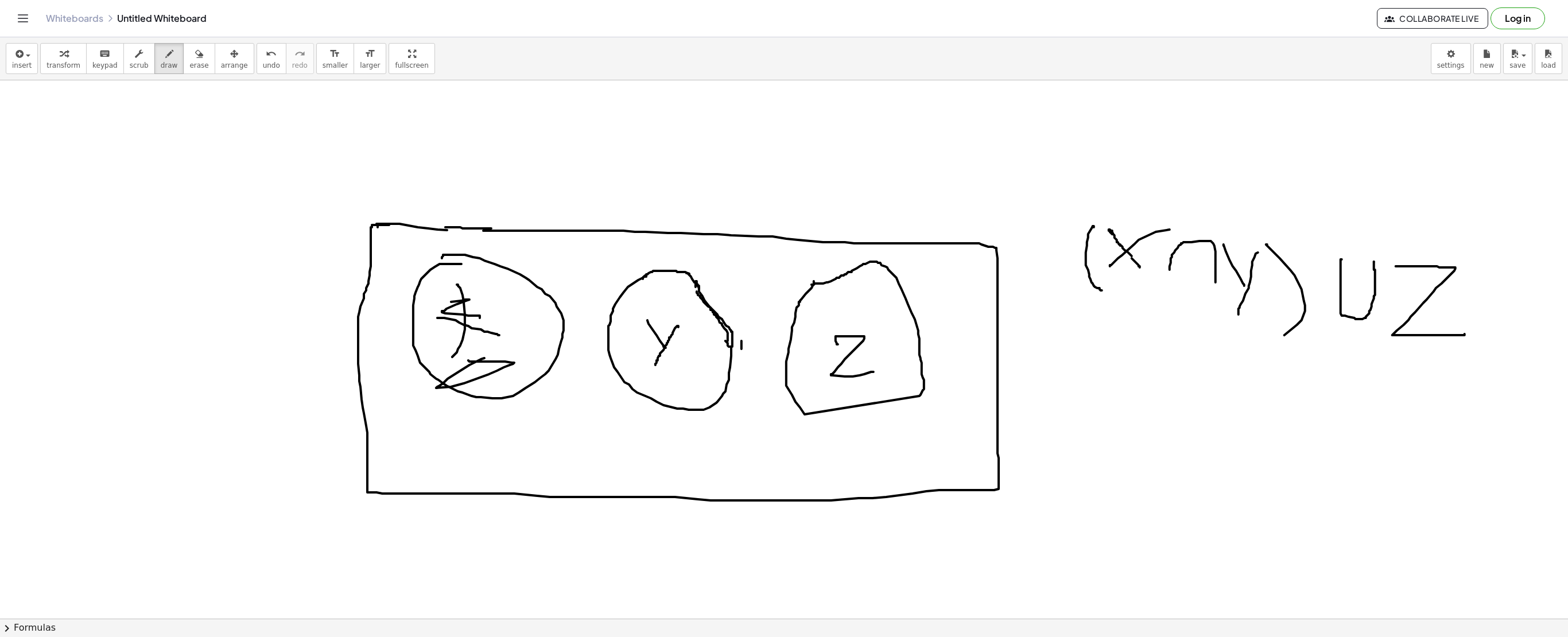
drag, startPoint x: 451, startPoint y: 303, endPoint x: 500, endPoint y: 336, distance: 59.1
drag, startPoint x: 697, startPoint y: 366, endPoint x: 614, endPoint y: 324, distance: 93.0
drag, startPoint x: 1164, startPoint y: 412, endPoint x: 1204, endPoint y: 483, distance: 81.5
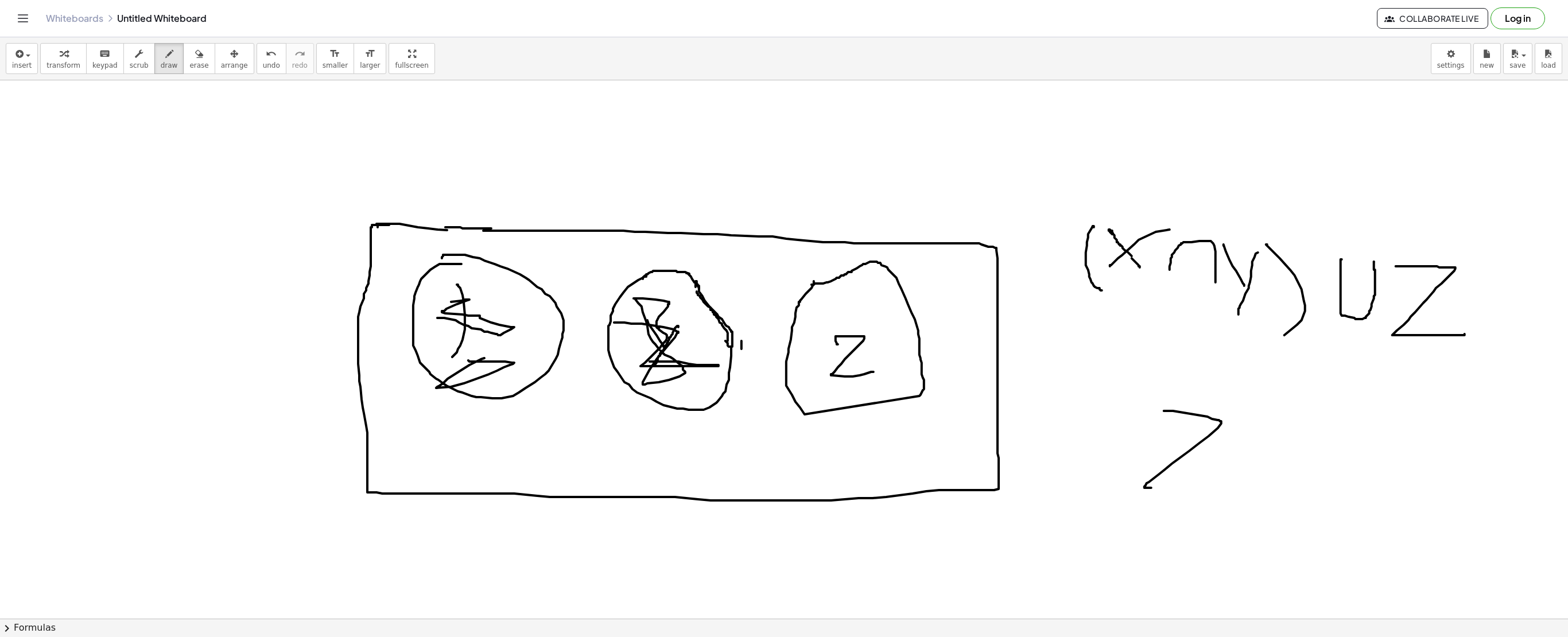
drag, startPoint x: 1265, startPoint y: 438, endPoint x: 1264, endPoint y: 446, distance: 8.1
drag, startPoint x: 1224, startPoint y: 478, endPoint x: 1269, endPoint y: 477, distance: 45.0
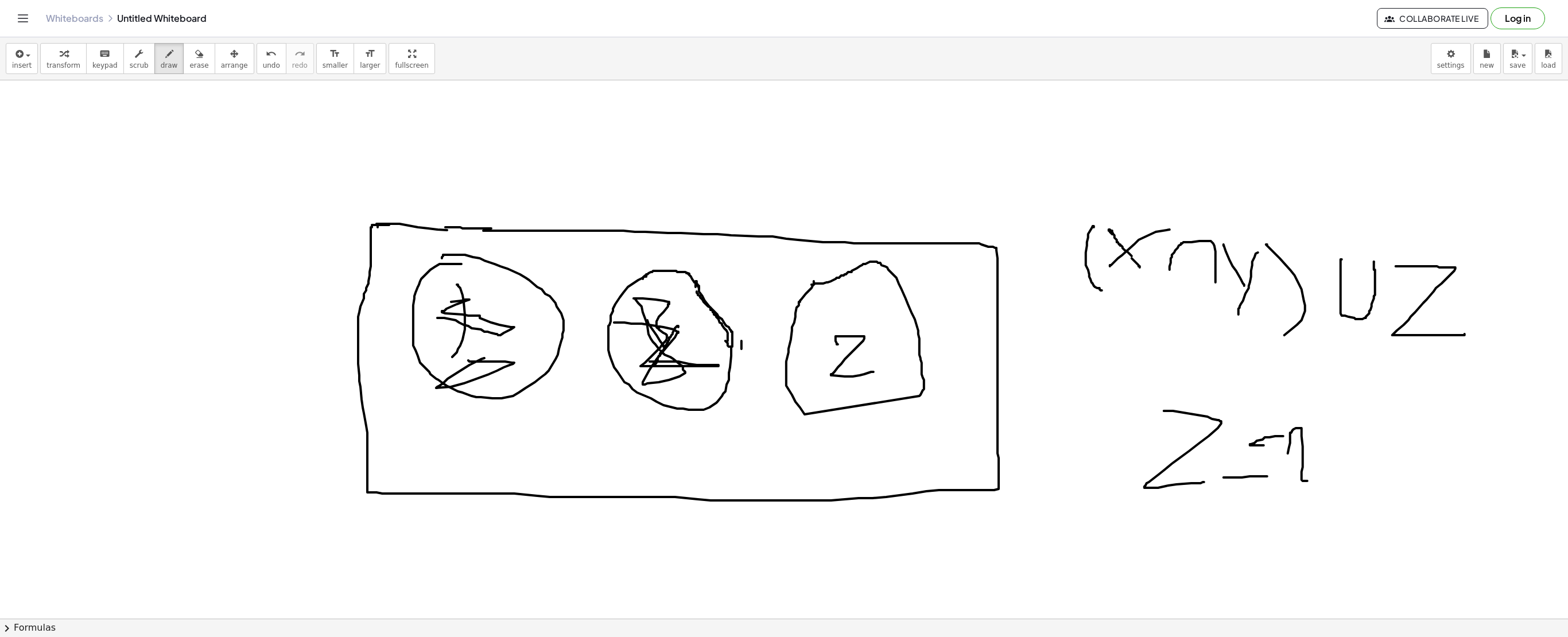
drag, startPoint x: 1290, startPoint y: 442, endPoint x: 1323, endPoint y: 453, distance: 34.8
drag, startPoint x: 1327, startPoint y: 469, endPoint x: 1361, endPoint y: 499, distance: 45.3
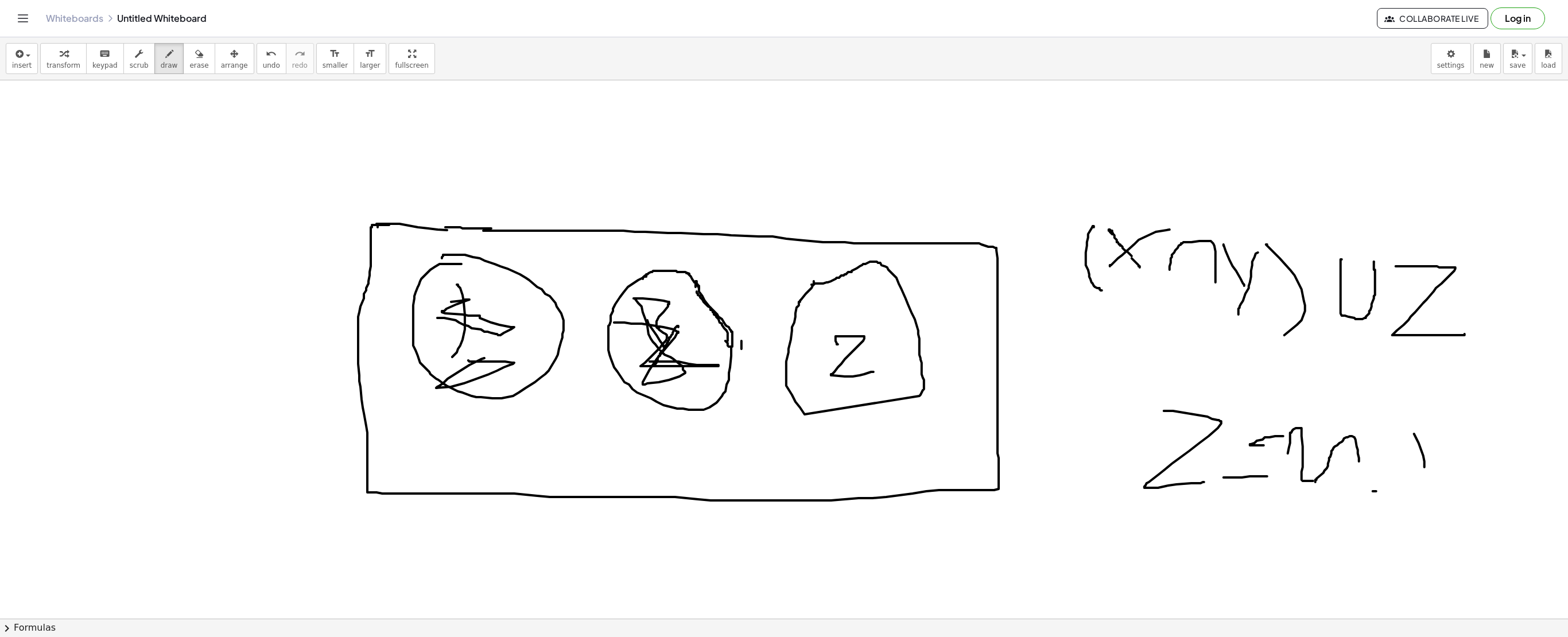
drag, startPoint x: 1414, startPoint y: 435, endPoint x: 1426, endPoint y: 477, distance: 43.7
drag, startPoint x: 796, startPoint y: 379, endPoint x: 827, endPoint y: 316, distance: 70.2
drag, startPoint x: 835, startPoint y: 337, endPoint x: 837, endPoint y: 318, distance: 19.1
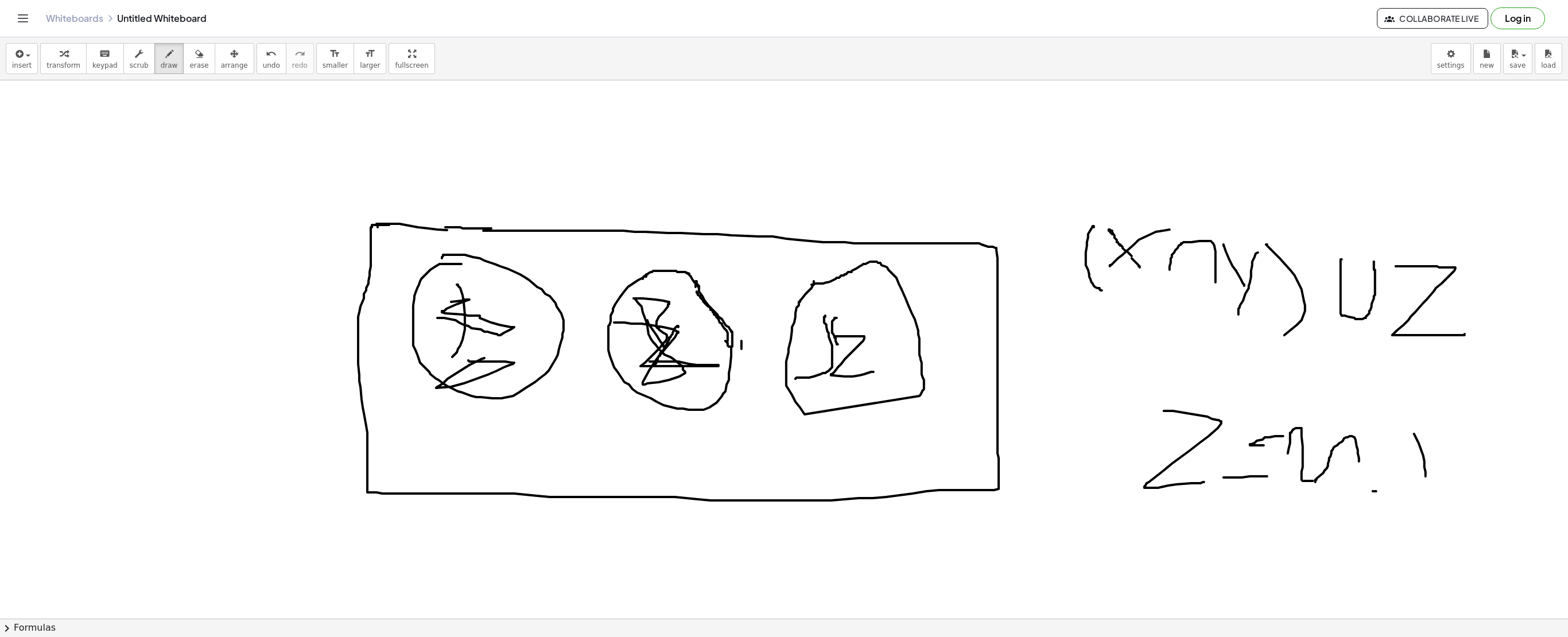
drag, startPoint x: 824, startPoint y: 322, endPoint x: 883, endPoint y: 329, distance: 59.4
click at [195, 57] on icon "button" at bounding box center [199, 54] width 8 height 14
drag, startPoint x: 454, startPoint y: 331, endPoint x: 471, endPoint y: 304, distance: 31.9
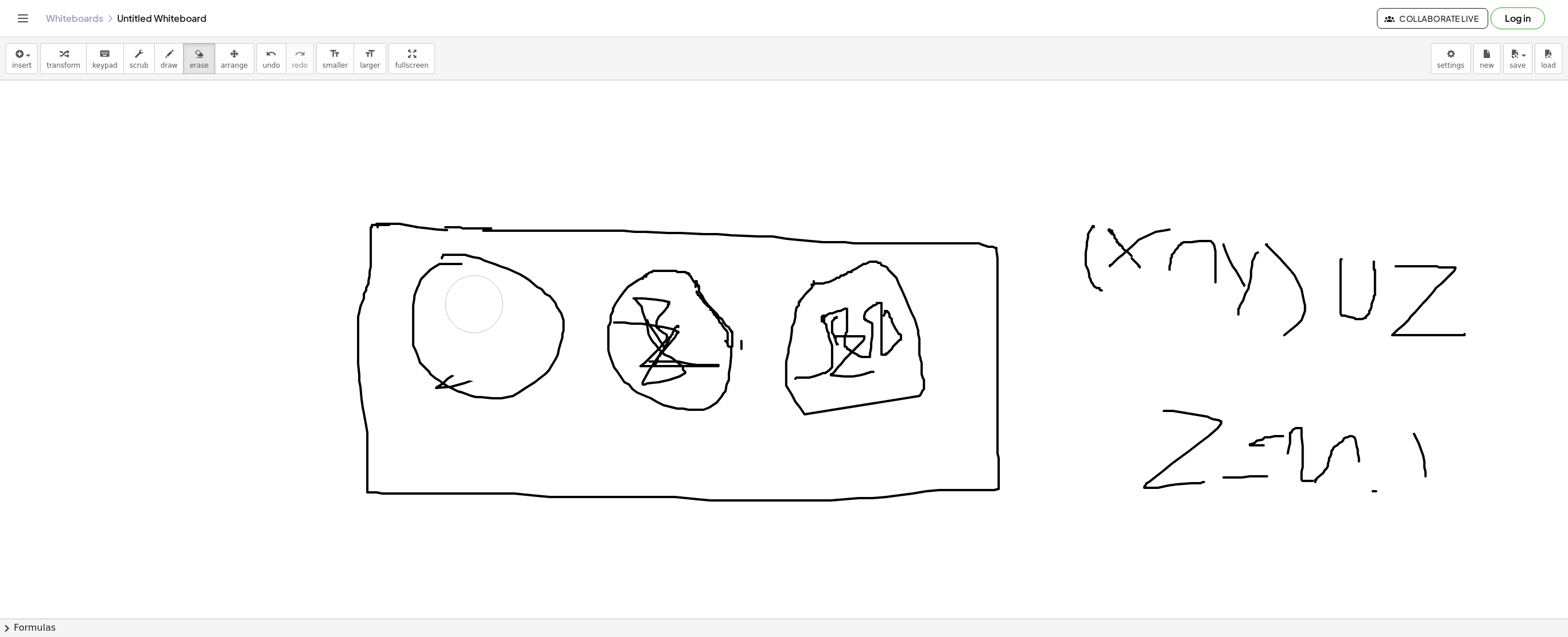
drag, startPoint x: 670, startPoint y: 357, endPoint x: 691, endPoint y: 4, distance: 353.6
drag, startPoint x: 710, startPoint y: 382, endPoint x: 683, endPoint y: 371, distance: 29.2
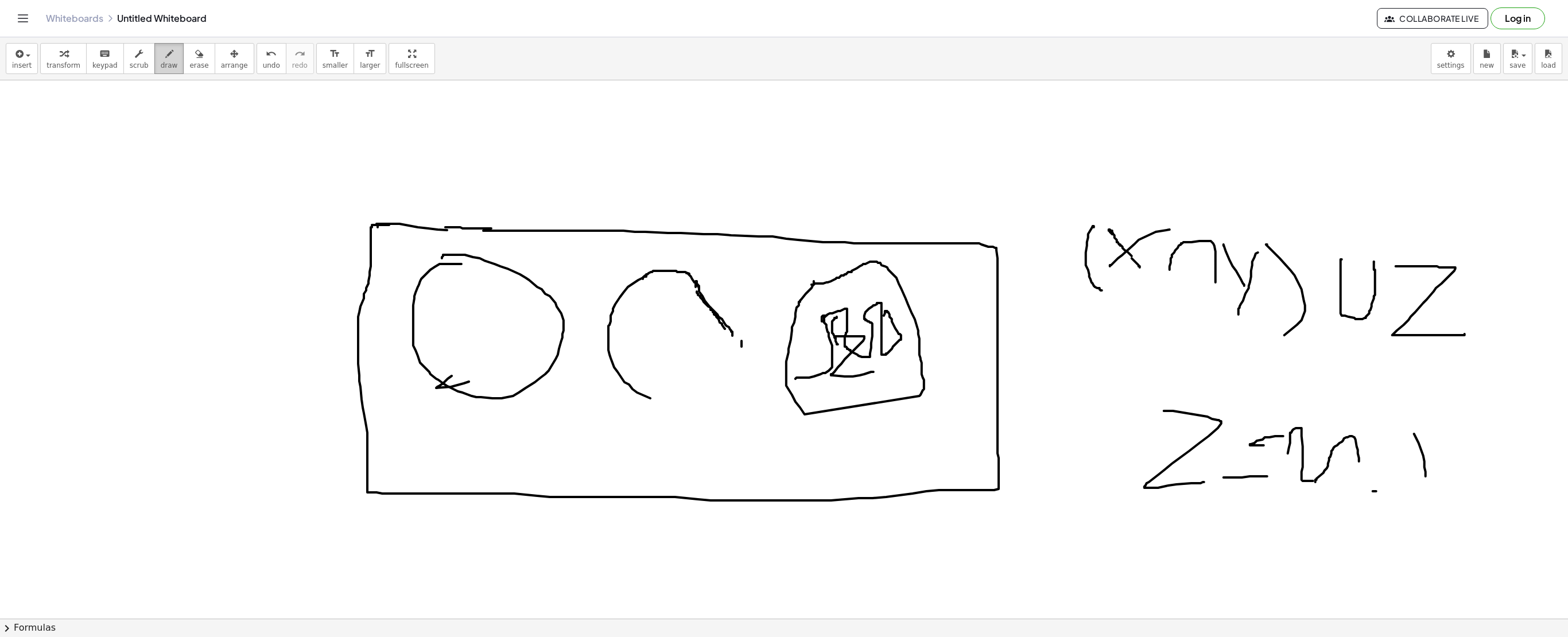
click at [161, 65] on span "draw" at bounding box center [169, 65] width 17 height 8
drag, startPoint x: 701, startPoint y: 297, endPoint x: 647, endPoint y: 398, distance: 114.5
drag, startPoint x: 634, startPoint y: 298, endPoint x: 654, endPoint y: 325, distance: 33.6
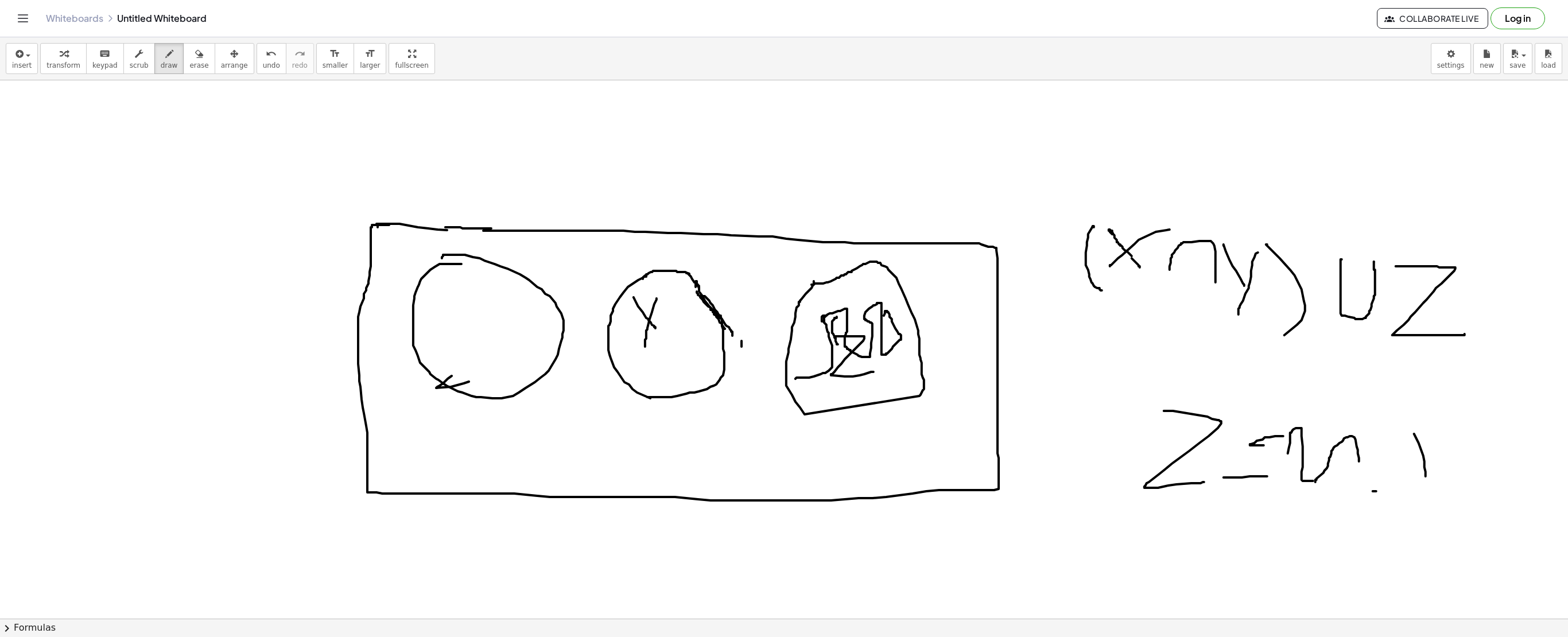
drag, startPoint x: 657, startPoint y: 299, endPoint x: 645, endPoint y: 348, distance: 50.4
drag, startPoint x: 676, startPoint y: 372, endPoint x: 660, endPoint y: 311, distance: 63.1
drag, startPoint x: 482, startPoint y: 301, endPoint x: 459, endPoint y: 354, distance: 57.8
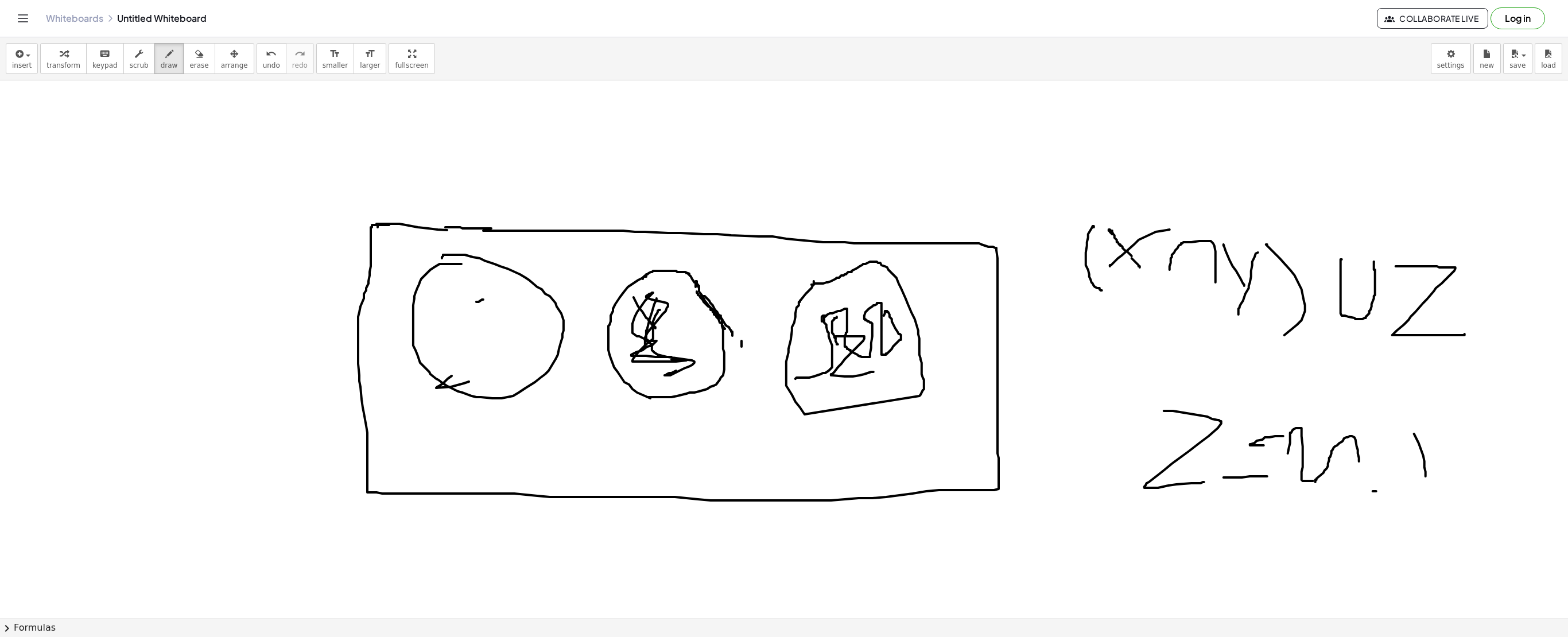
drag, startPoint x: 454, startPoint y: 311, endPoint x: 481, endPoint y: 336, distance: 36.8
click at [17, 48] on icon "button" at bounding box center [18, 54] width 10 height 14
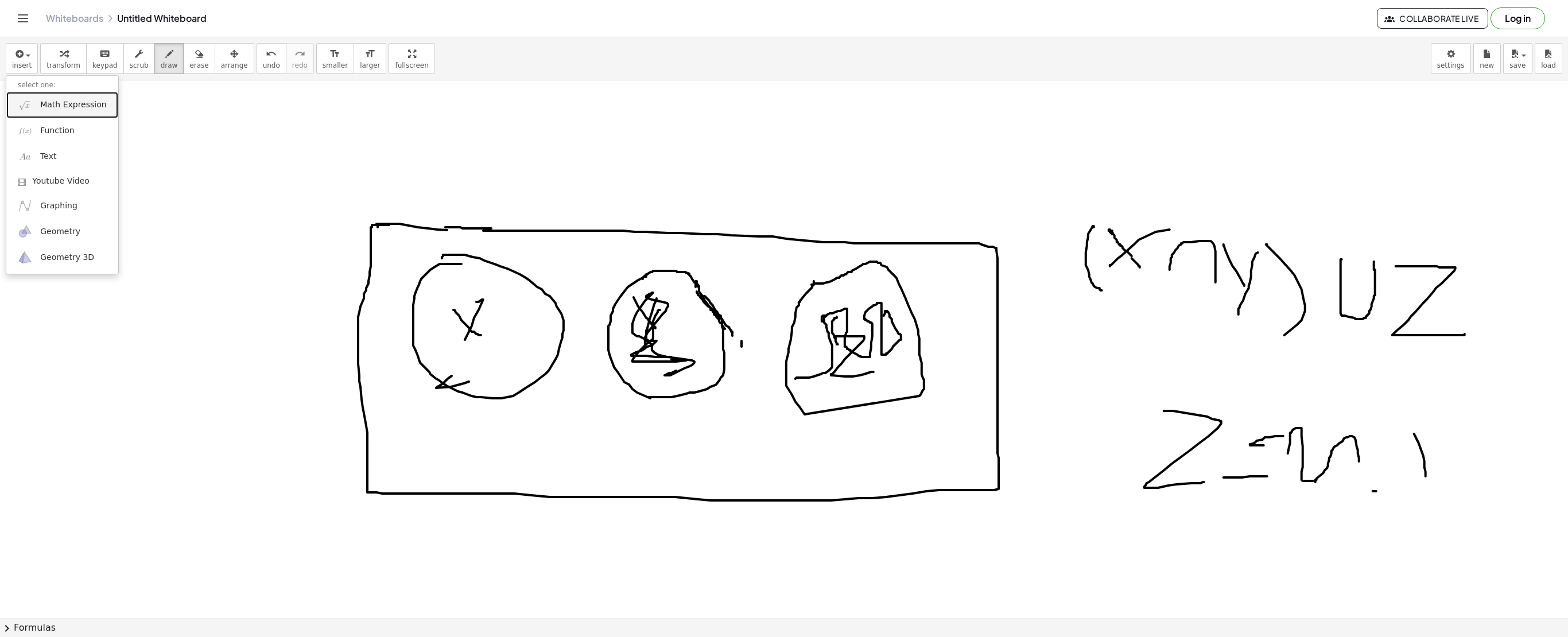
click at [65, 107] on span "Math Expression" at bounding box center [73, 105] width 66 height 11
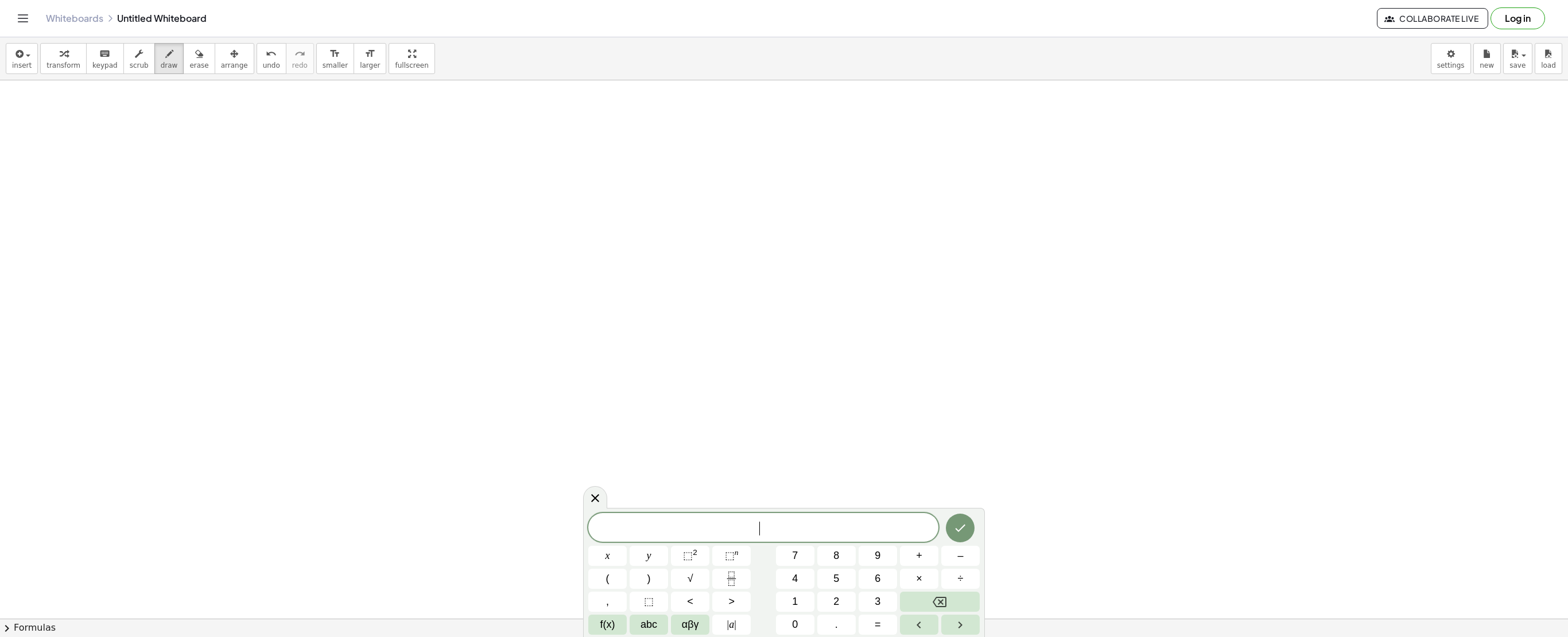
scroll to position [3324, 0]
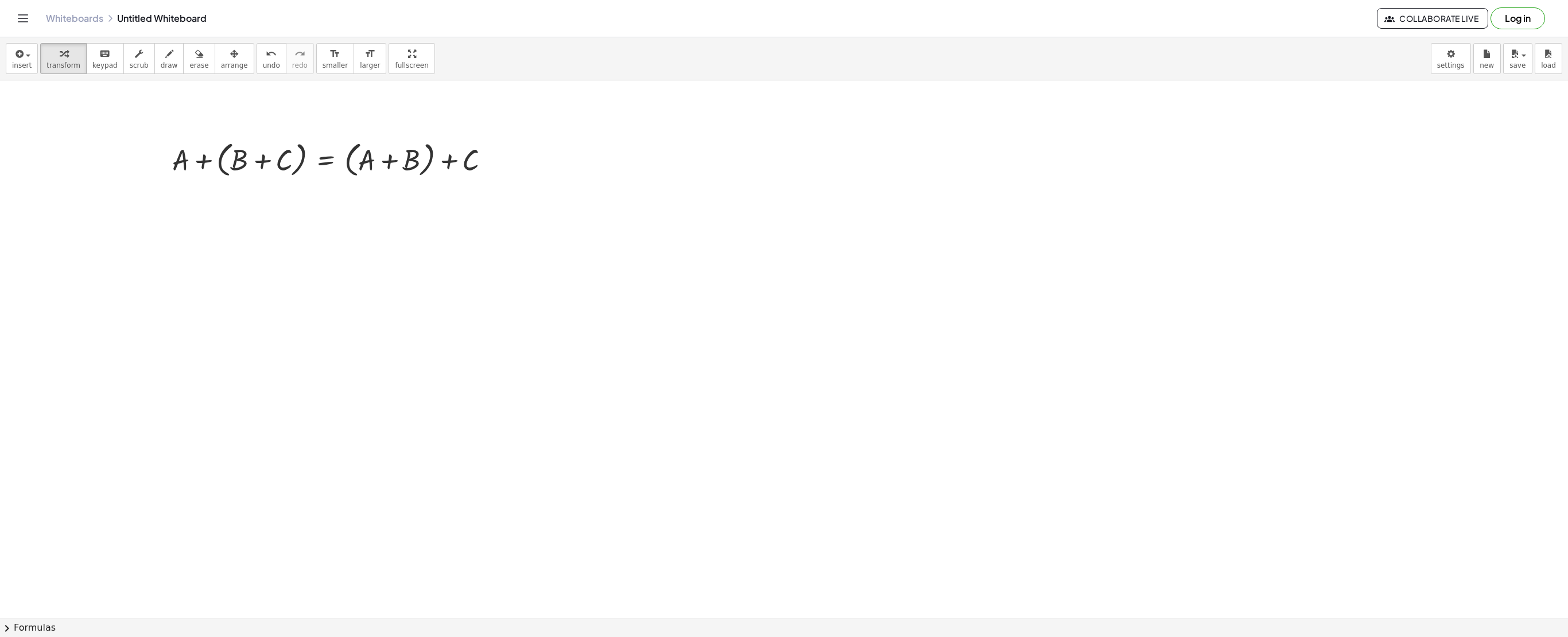
click at [4, 56] on div "insert select one: Math Expression Function Text Youtube Video Graphing Geometr…" at bounding box center [784, 59] width 1568 height 43
click at [33, 54] on button "insert" at bounding box center [22, 58] width 32 height 31
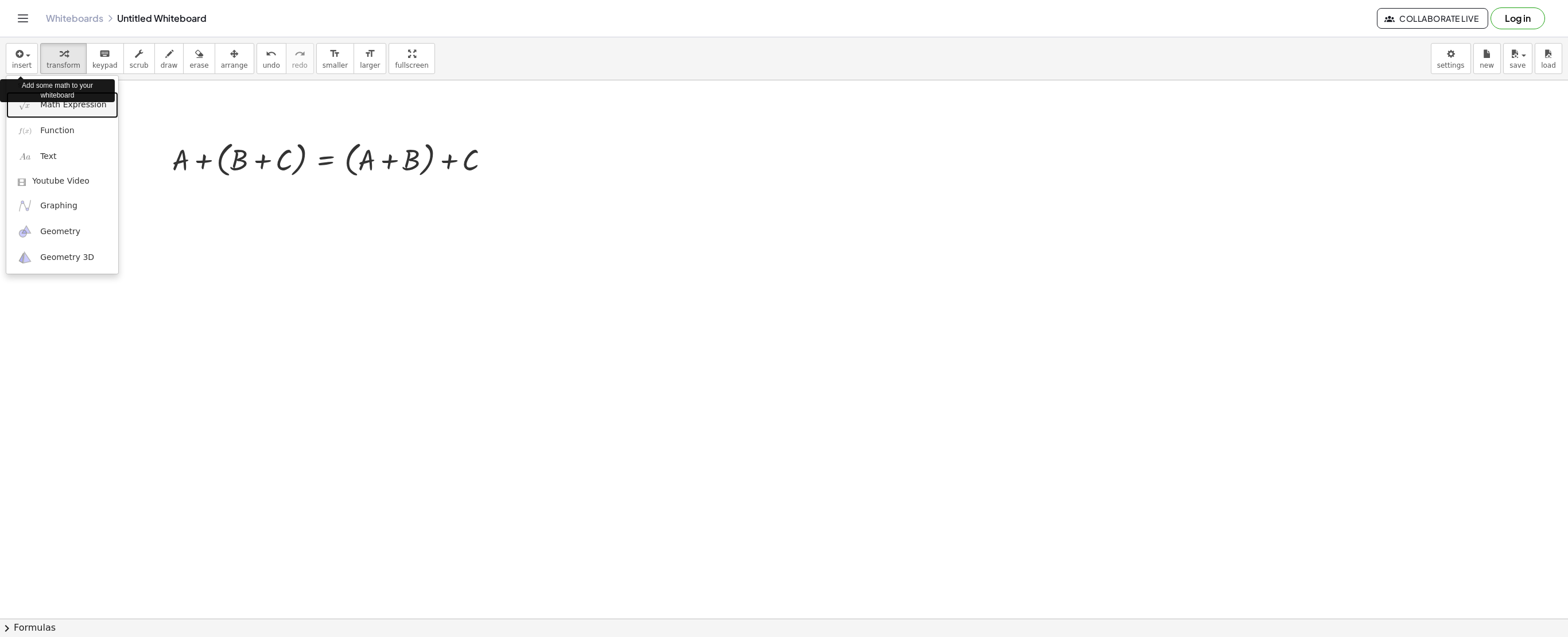
click at [70, 113] on link "Math Expression" at bounding box center [62, 105] width 112 height 26
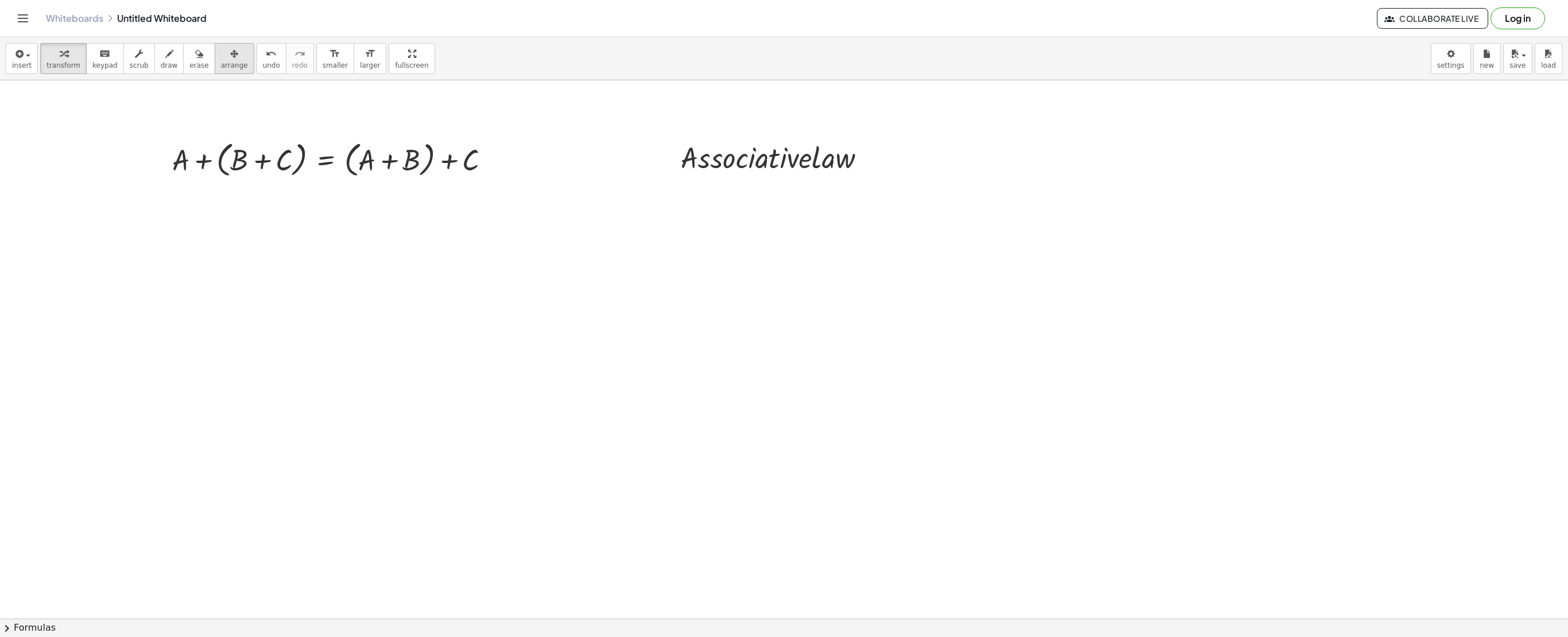
click at [225, 65] on span "arrange" at bounding box center [235, 65] width 27 height 8
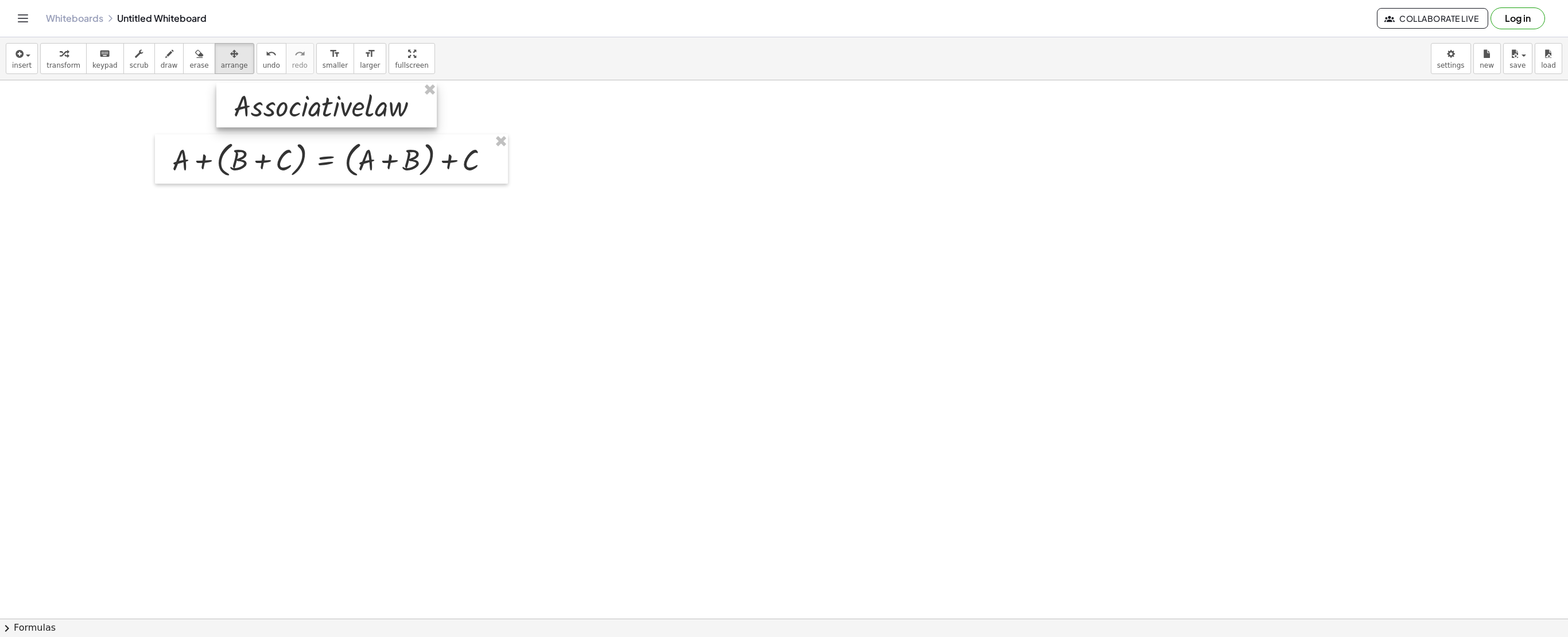
drag, startPoint x: 727, startPoint y: 165, endPoint x: 280, endPoint y: 115, distance: 449.8
click at [280, 115] on div at bounding box center [327, 105] width 220 height 44
click at [9, 48] on button "insert" at bounding box center [22, 58] width 32 height 31
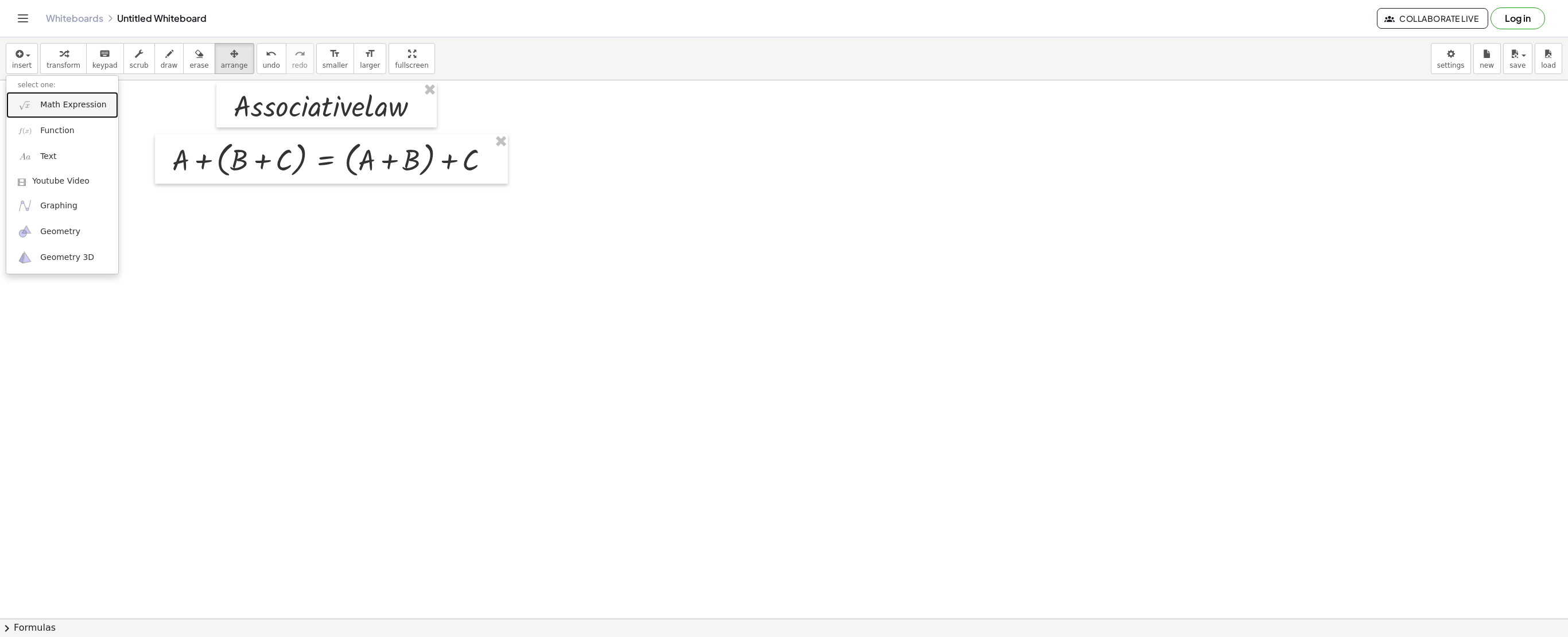
click at [44, 93] on link "Math Expression" at bounding box center [62, 105] width 112 height 26
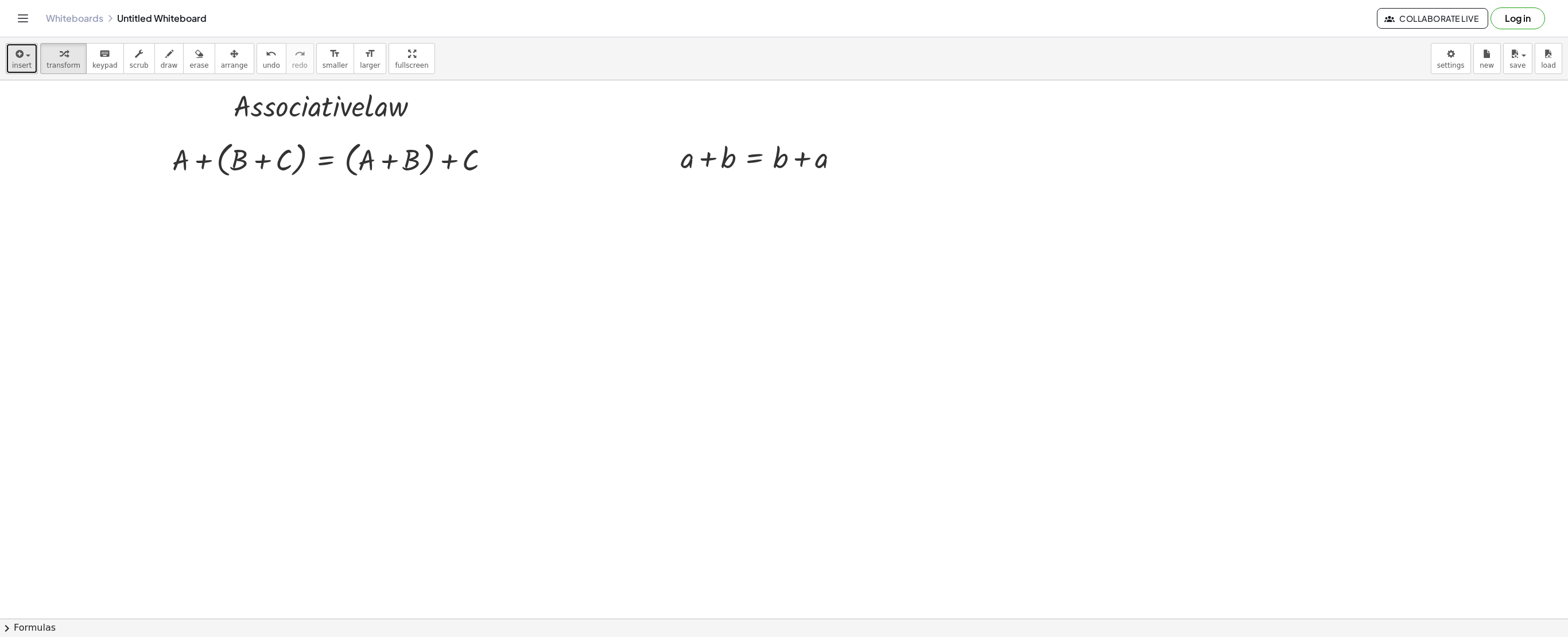
click at [26, 55] on span "button" at bounding box center [28, 55] width 4 height 2
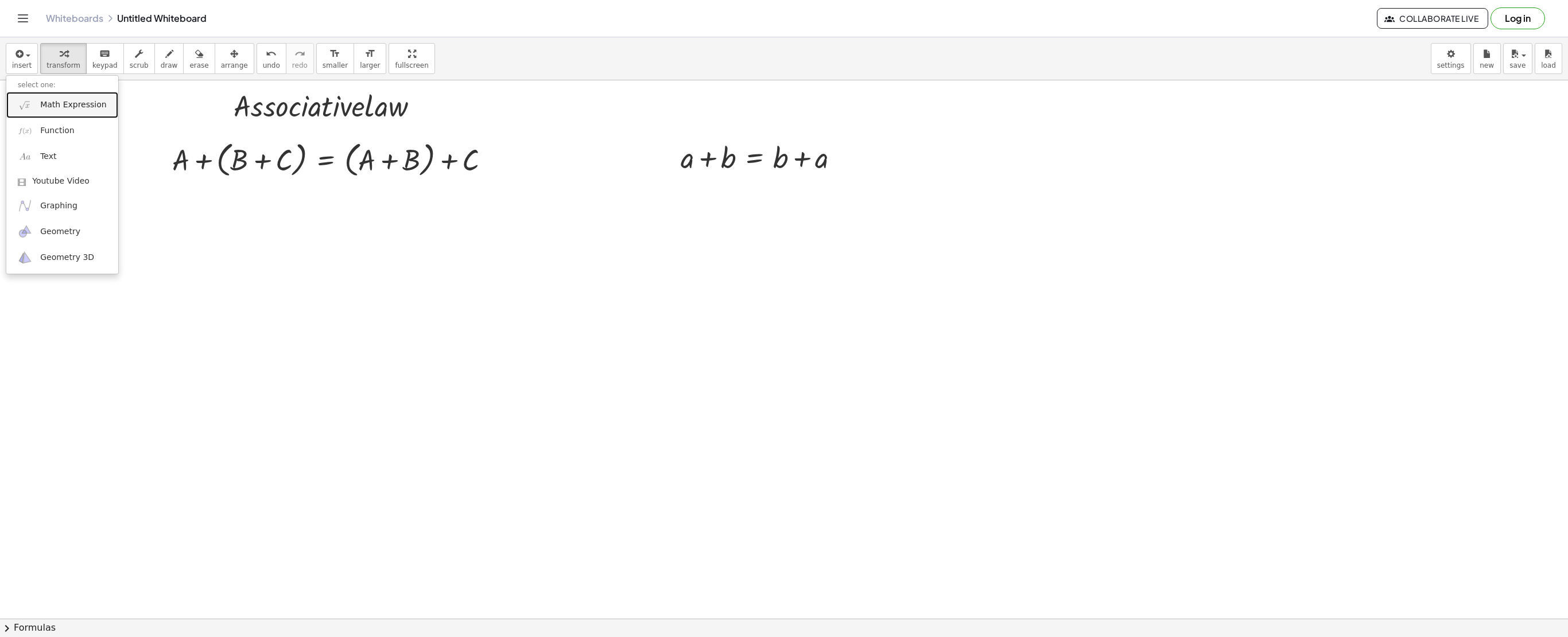
click at [52, 110] on span "Math Expression" at bounding box center [73, 105] width 66 height 11
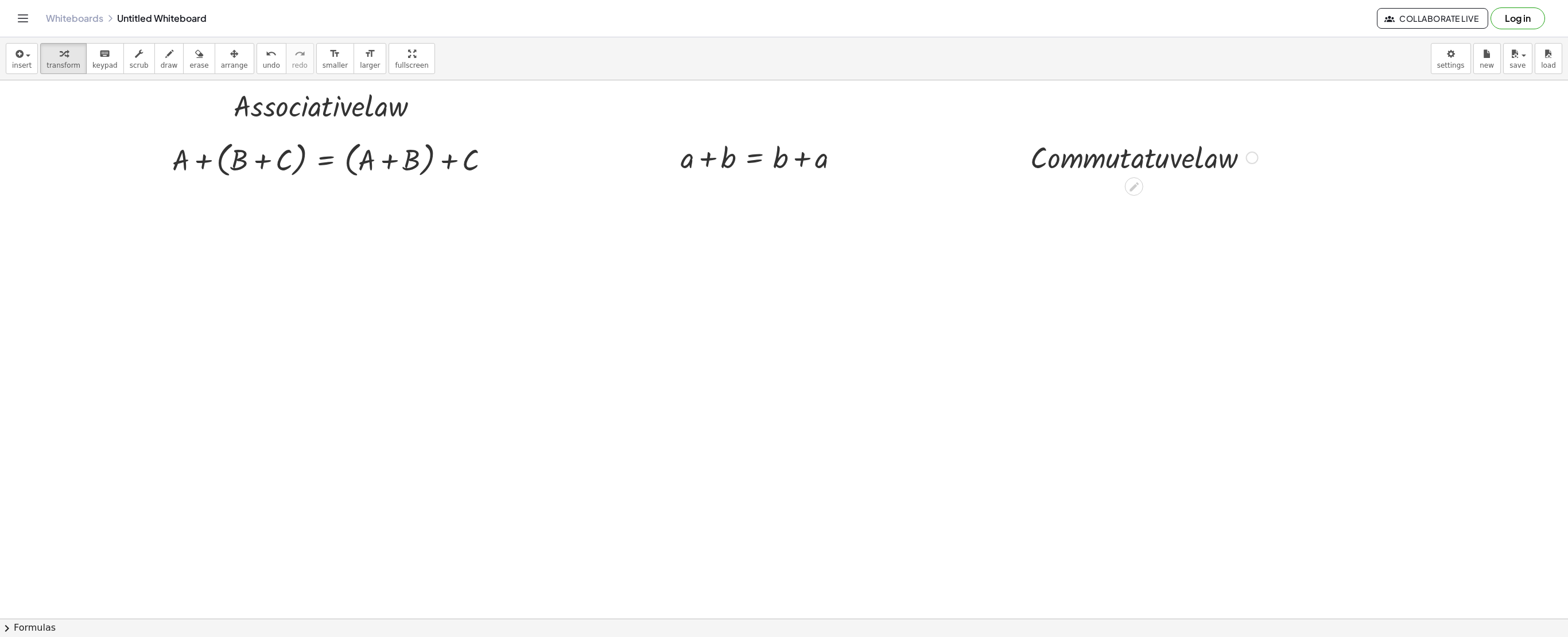
click at [1250, 159] on div at bounding box center [1252, 158] width 13 height 13
click at [1277, 125] on span "Fix a mistake" at bounding box center [1300, 123] width 47 height 9
click at [215, 72] on button "arrange" at bounding box center [234, 58] width 39 height 31
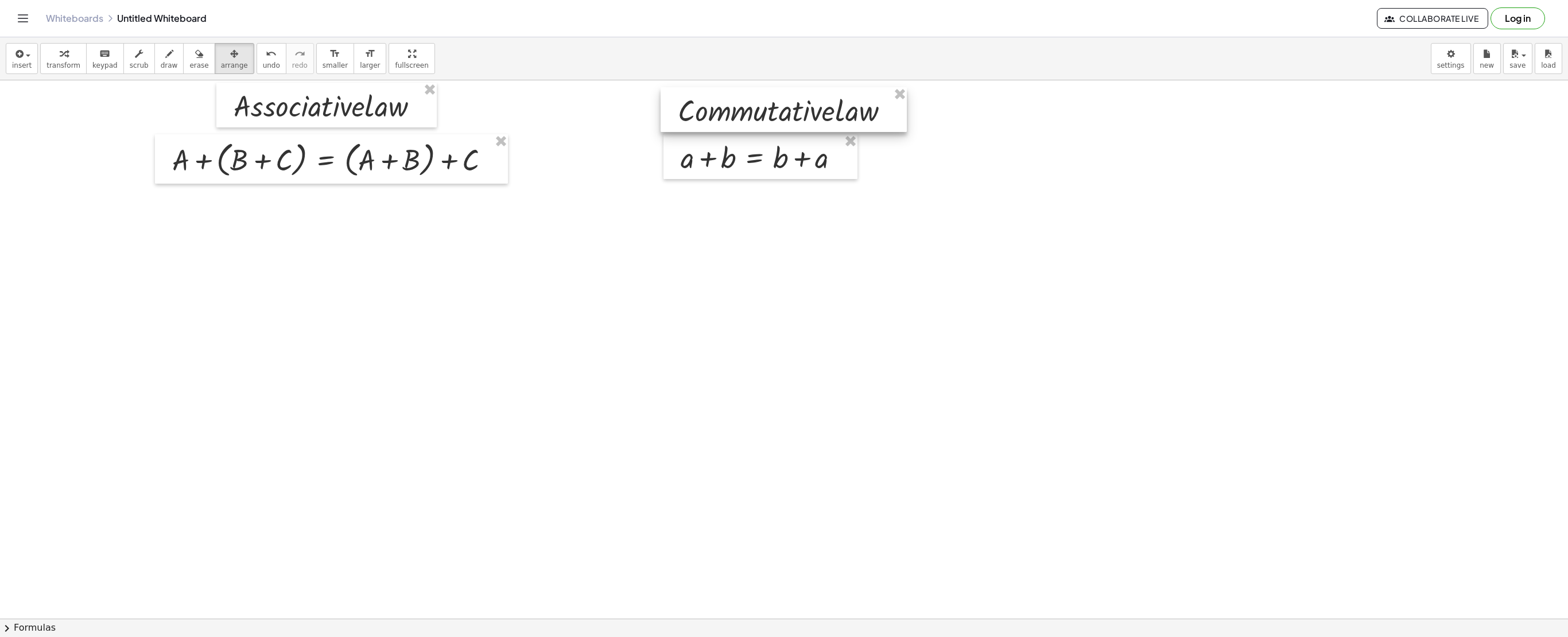
drag, startPoint x: 1154, startPoint y: 164, endPoint x: 798, endPoint y: 117, distance: 359.1
click at [798, 117] on div at bounding box center [784, 110] width 246 height 44
click at [21, 47] on icon "button" at bounding box center [18, 54] width 10 height 14
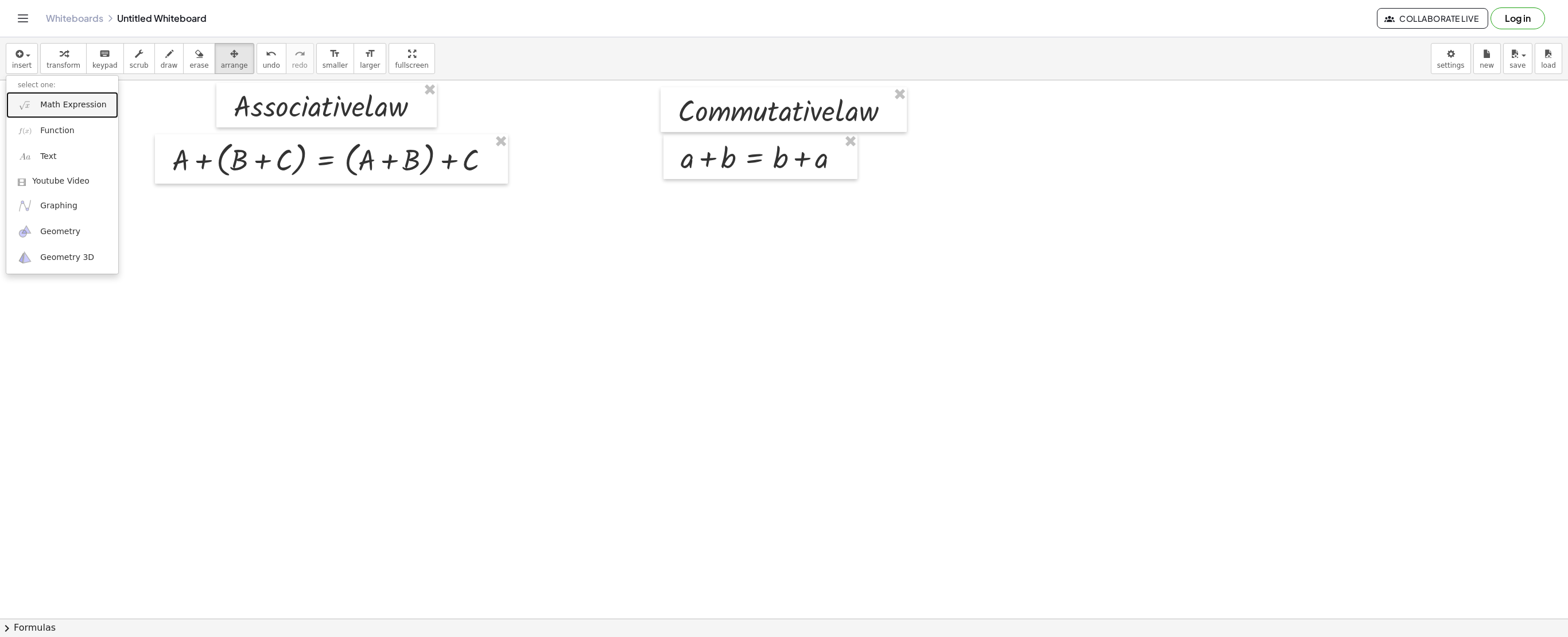
click at [33, 100] on link "Math Expression" at bounding box center [62, 105] width 112 height 26
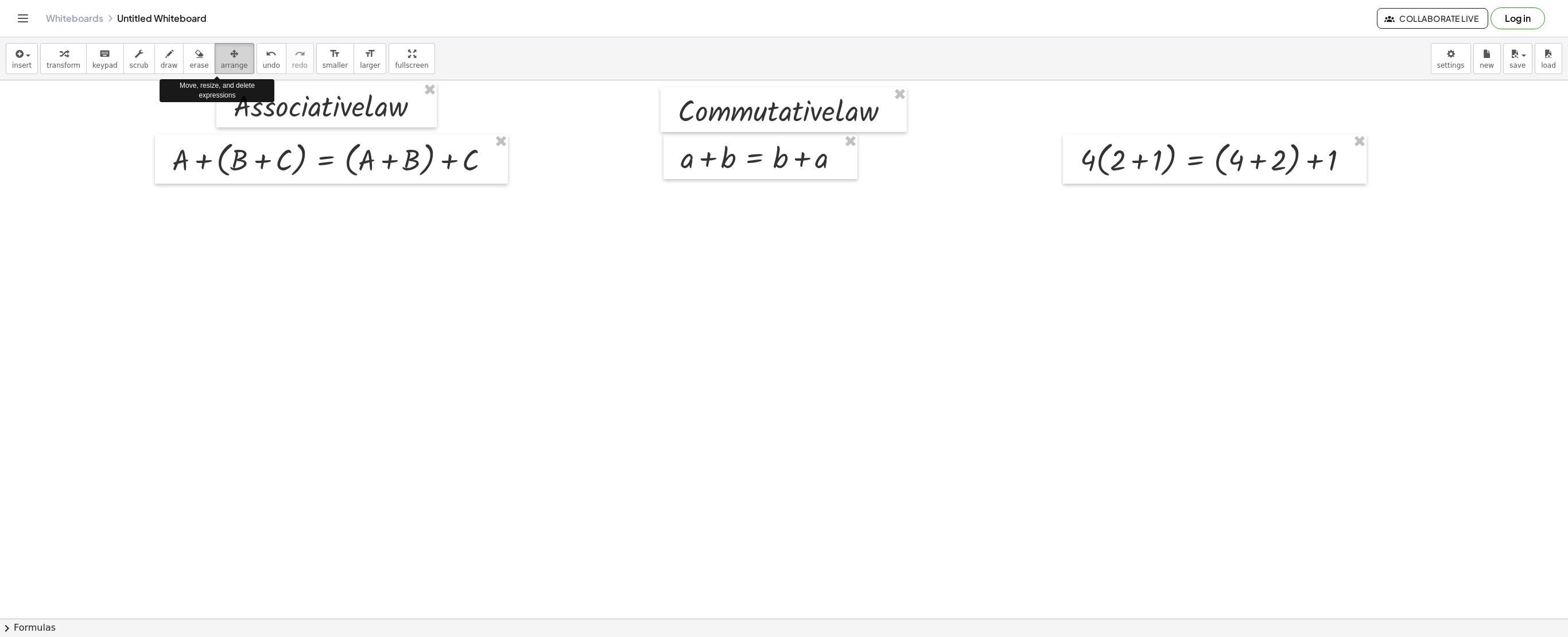
click at [222, 62] on span "arrange" at bounding box center [235, 65] width 27 height 8
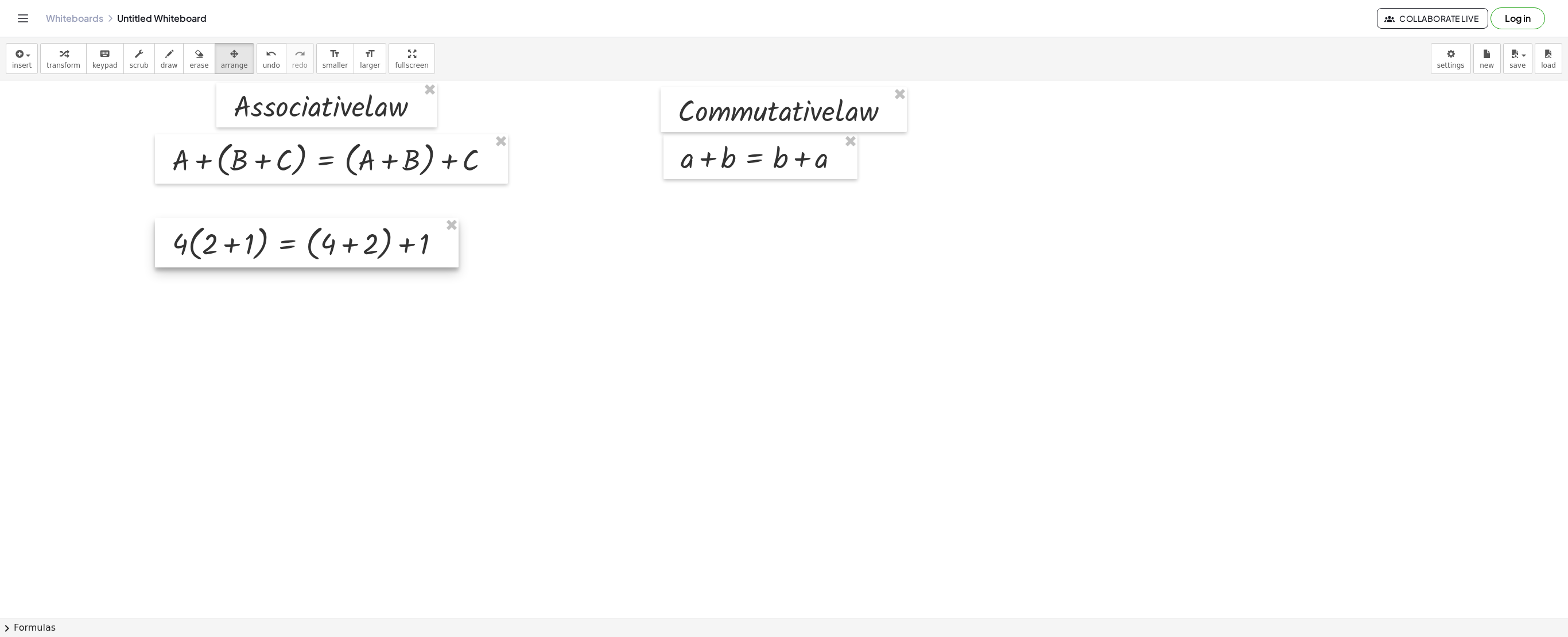
drag, startPoint x: 1163, startPoint y: 171, endPoint x: 256, endPoint y: 255, distance: 910.9
click at [256, 255] on div at bounding box center [306, 242] width 304 height 49
click at [22, 57] on icon "button" at bounding box center [18, 54] width 10 height 14
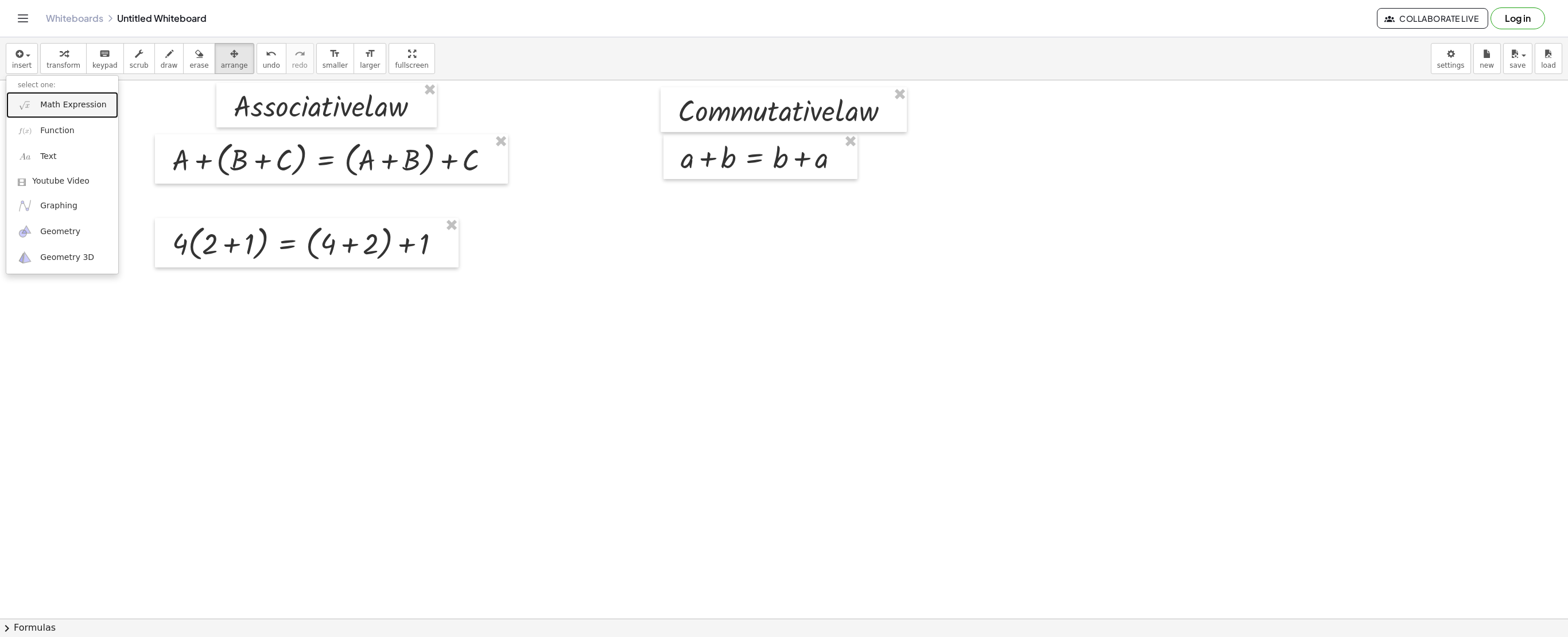
click at [54, 95] on link "Math Expression" at bounding box center [62, 105] width 112 height 26
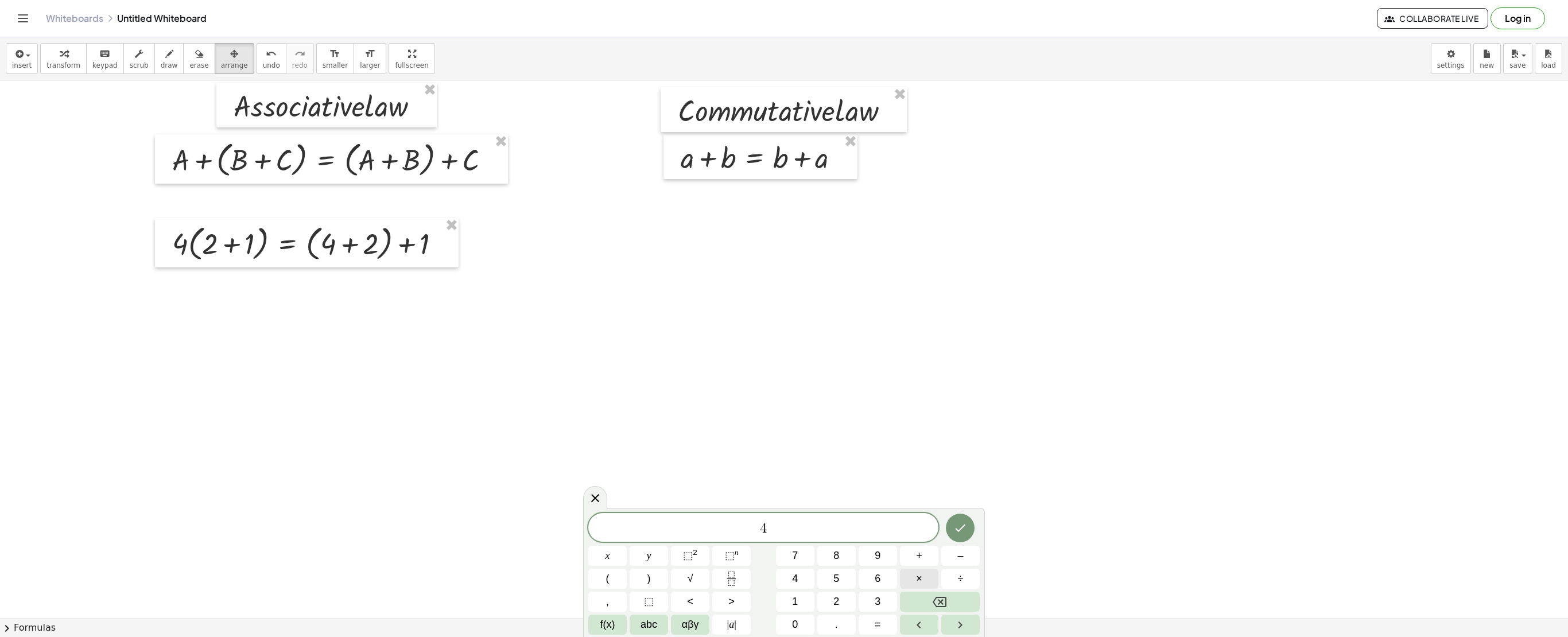
click at [916, 577] on span "×" at bounding box center [919, 579] width 6 height 16
click at [372, 248] on div at bounding box center [306, 242] width 304 height 49
click at [168, 57] on button "draw" at bounding box center [169, 58] width 30 height 31
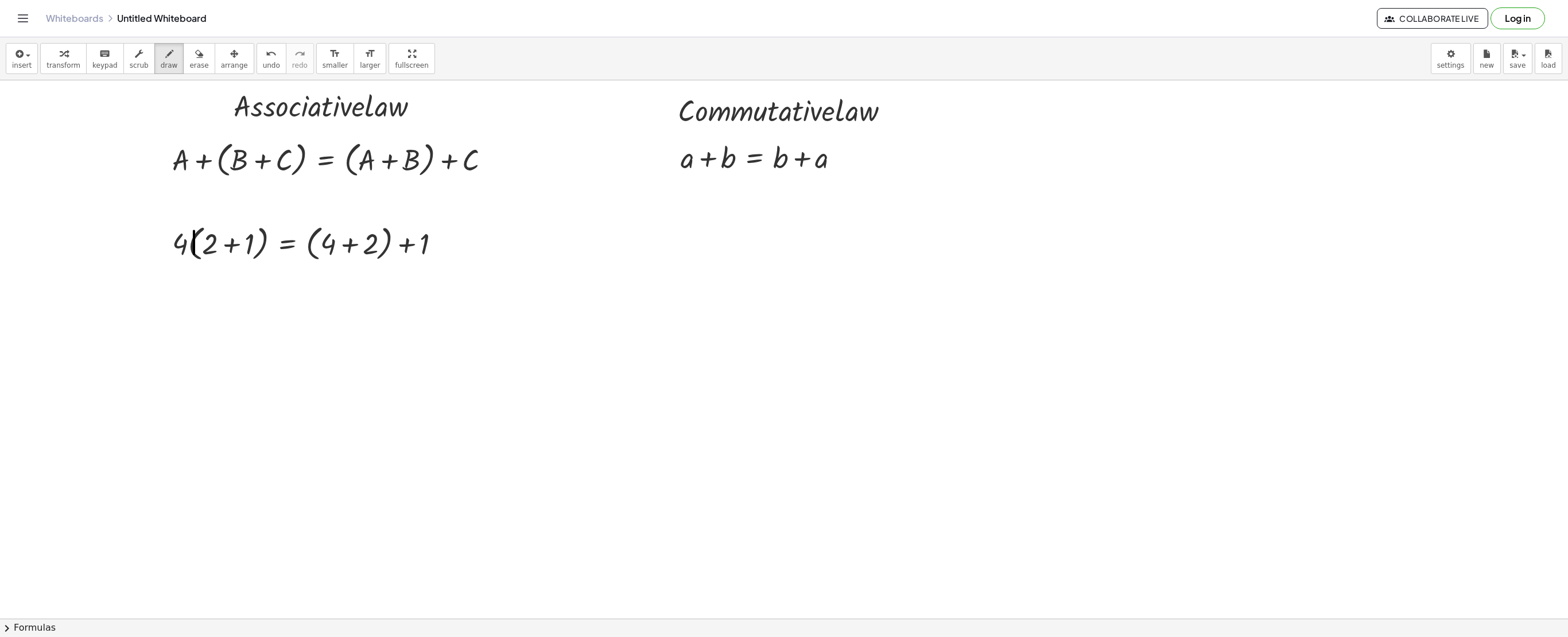
drag, startPoint x: 194, startPoint y: 232, endPoint x: 194, endPoint y: 256, distance: 24.0
drag, startPoint x: 188, startPoint y: 247, endPoint x: 202, endPoint y: 245, distance: 14.1
click at [27, 62] on span "insert" at bounding box center [22, 65] width 19 height 8
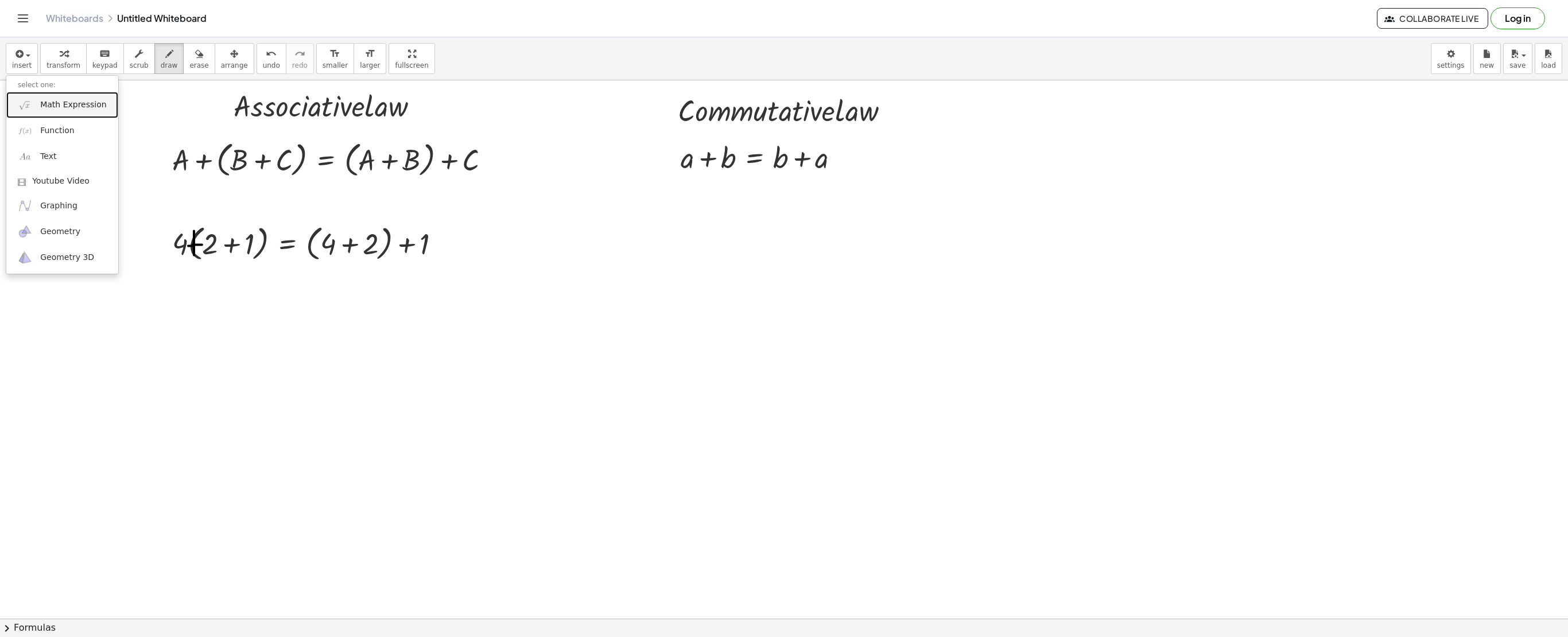
click at [33, 101] on link "Math Expression" at bounding box center [62, 105] width 112 height 26
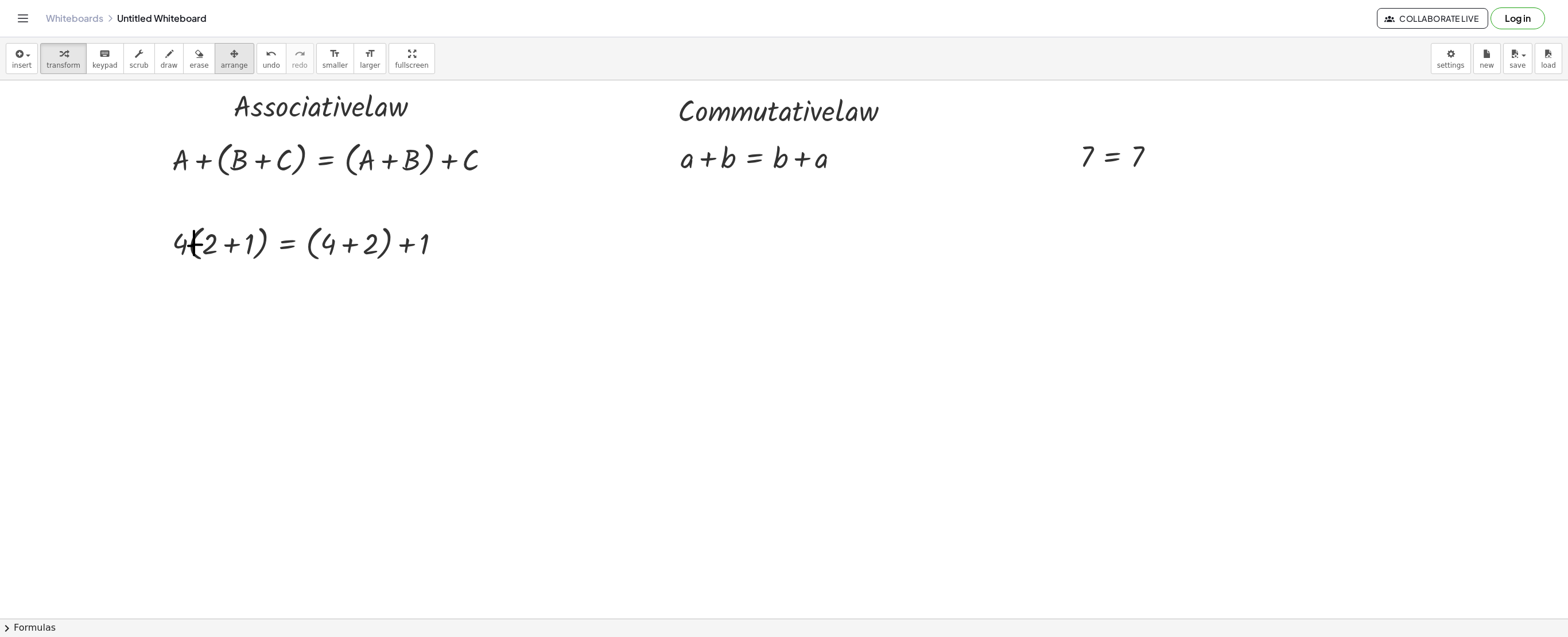
click at [230, 53] on icon "button" at bounding box center [234, 54] width 8 height 14
drag, startPoint x: 1107, startPoint y: 154, endPoint x: 203, endPoint y: 322, distance: 919.5
click at [203, 322] on div at bounding box center [213, 324] width 110 height 44
click at [11, 54] on button "insert" at bounding box center [22, 58] width 32 height 31
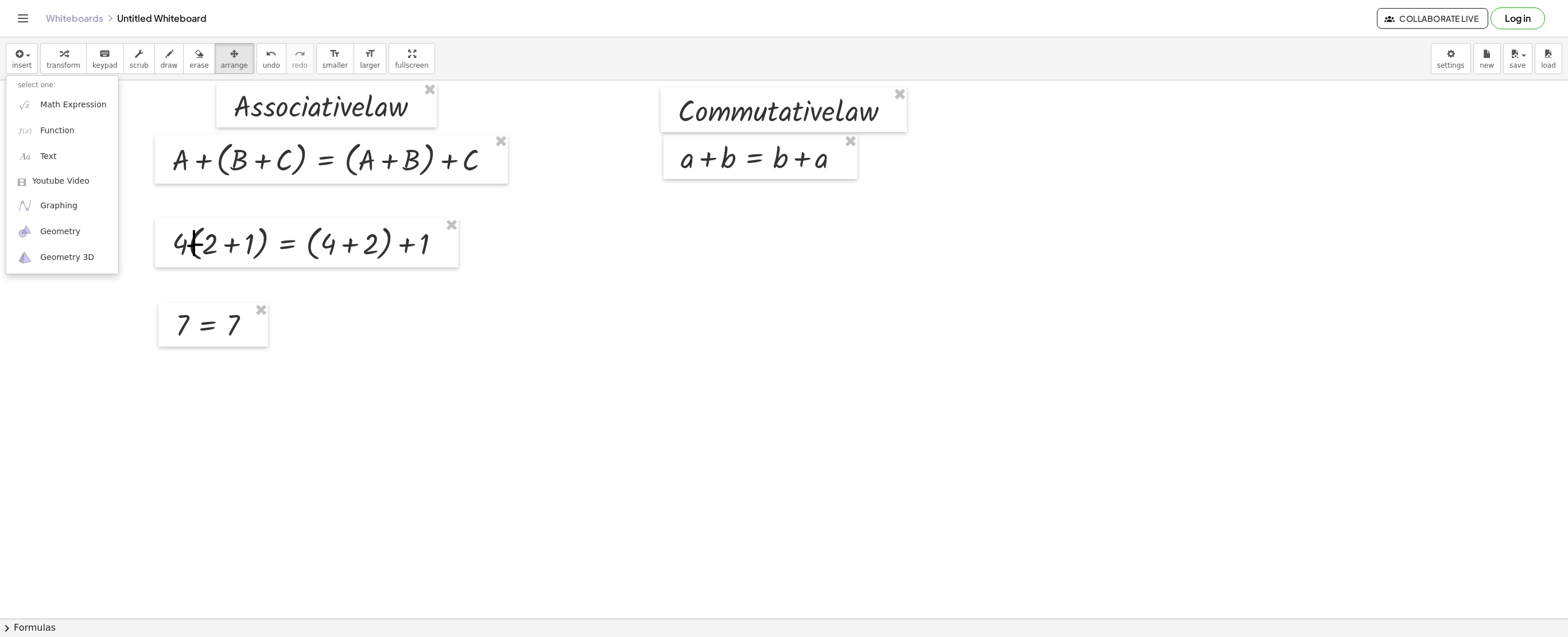
click at [34, 92] on li "select one:" at bounding box center [62, 85] width 112 height 13
click at [16, 56] on icon "button" at bounding box center [18, 54] width 10 height 14
click at [31, 49] on button "insert" at bounding box center [22, 58] width 32 height 31
click at [56, 98] on link "Math Expression" at bounding box center [62, 105] width 112 height 26
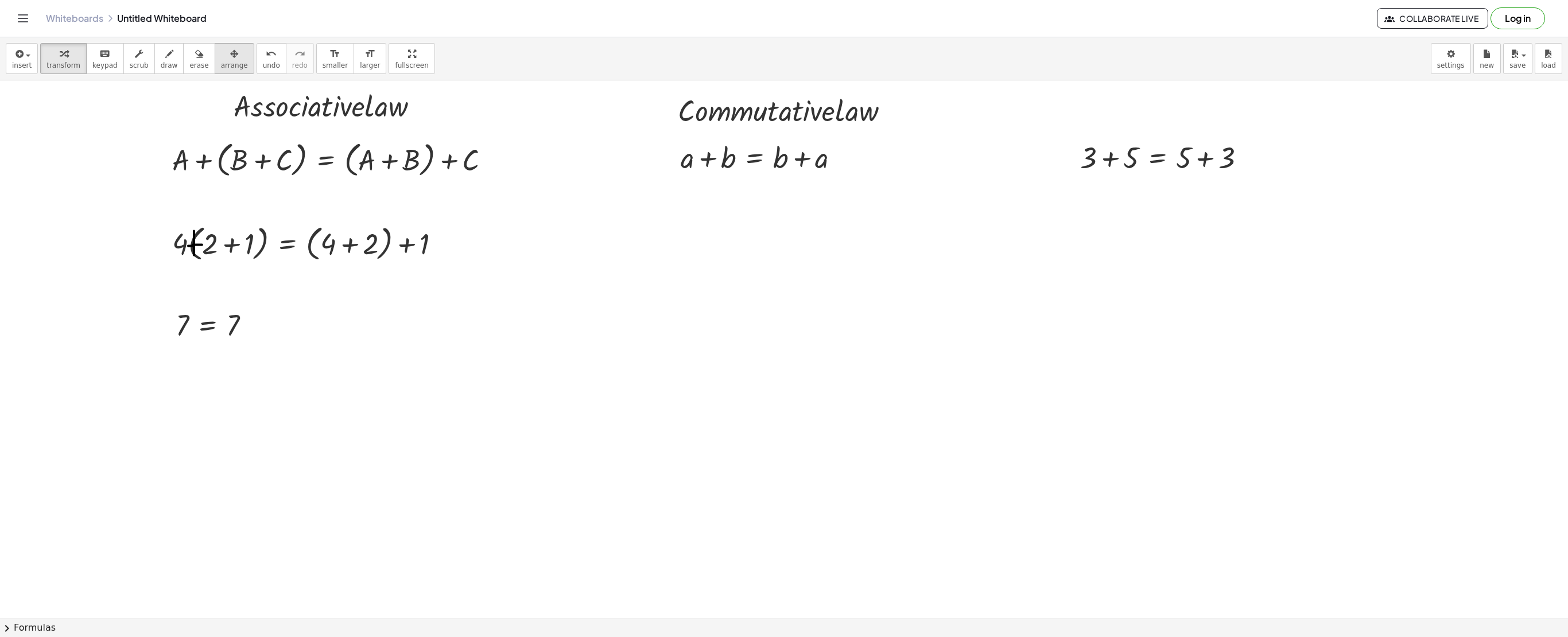
click at [221, 65] on span "arrange" at bounding box center [235, 65] width 27 height 8
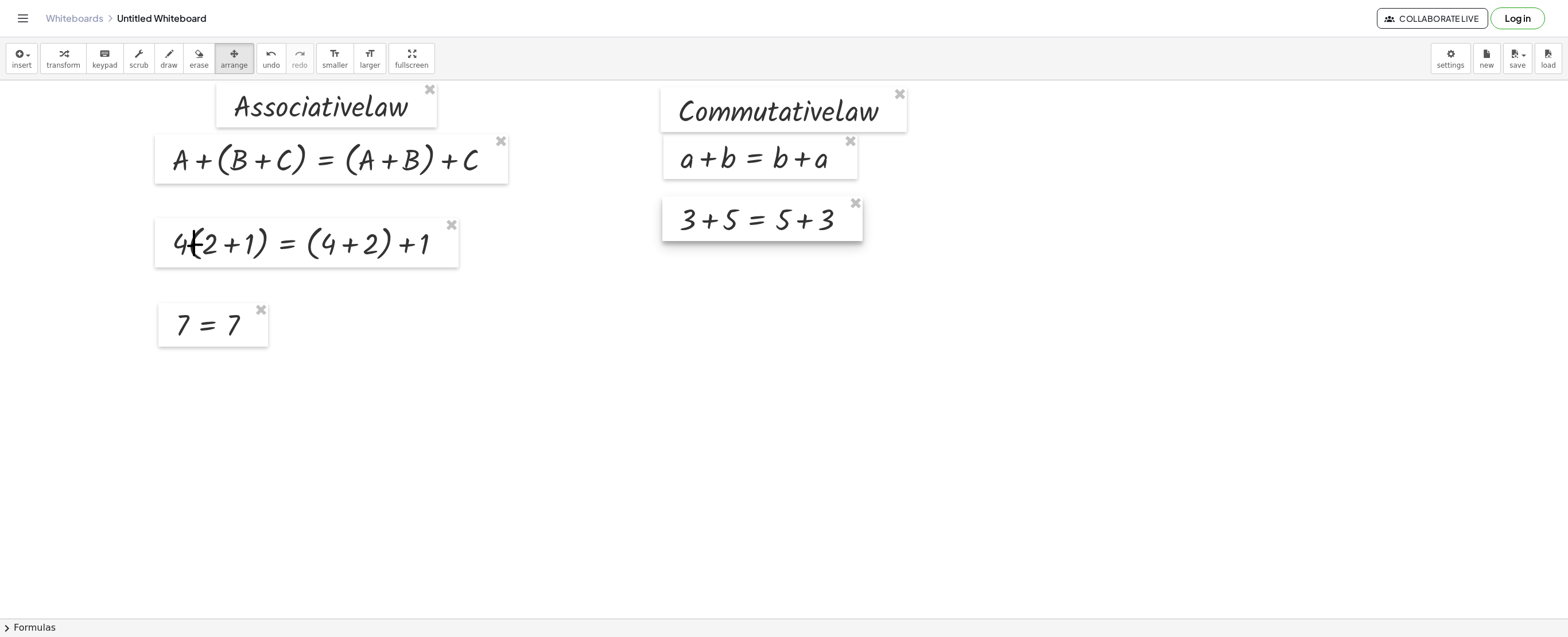
drag, startPoint x: 1128, startPoint y: 170, endPoint x: 728, endPoint y: 241, distance: 406.3
click at [728, 241] on div at bounding box center [762, 219] width 200 height 44
click at [22, 49] on icon "button" at bounding box center [18, 54] width 10 height 14
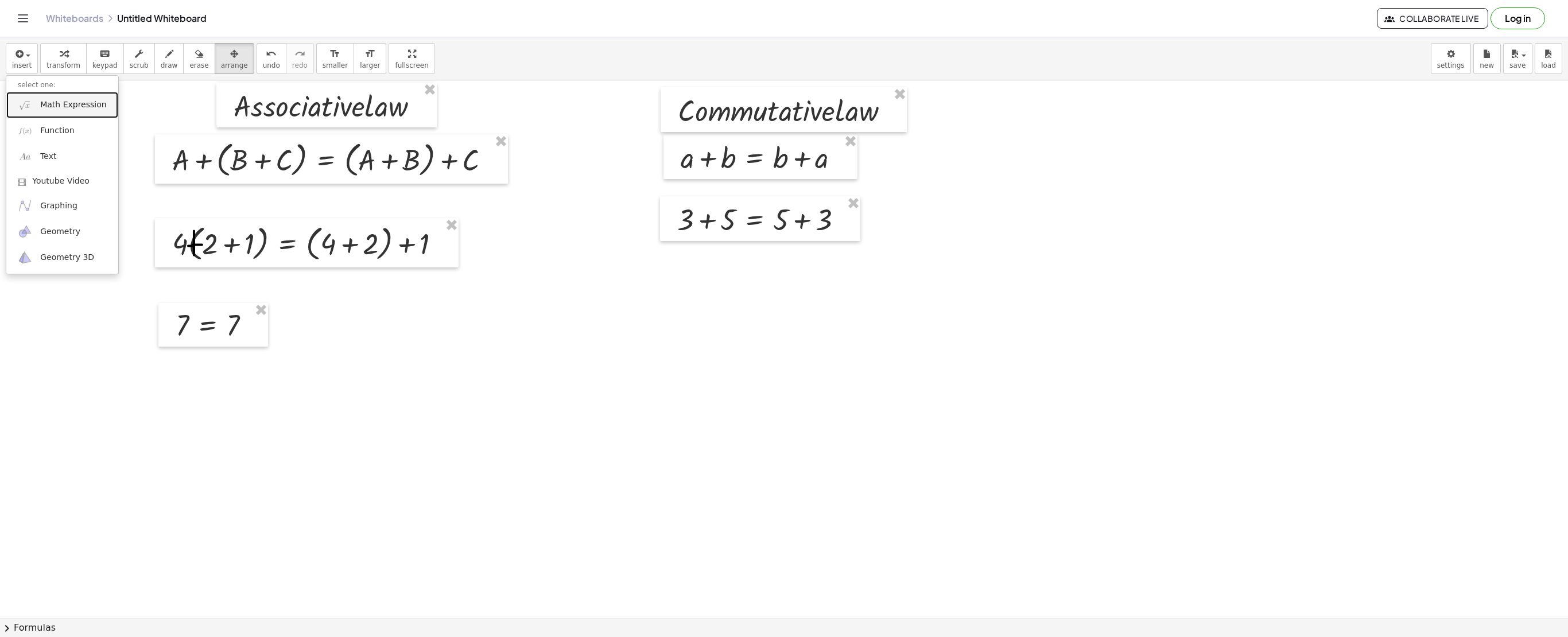
click at [84, 105] on span "Math Expression" at bounding box center [73, 105] width 66 height 11
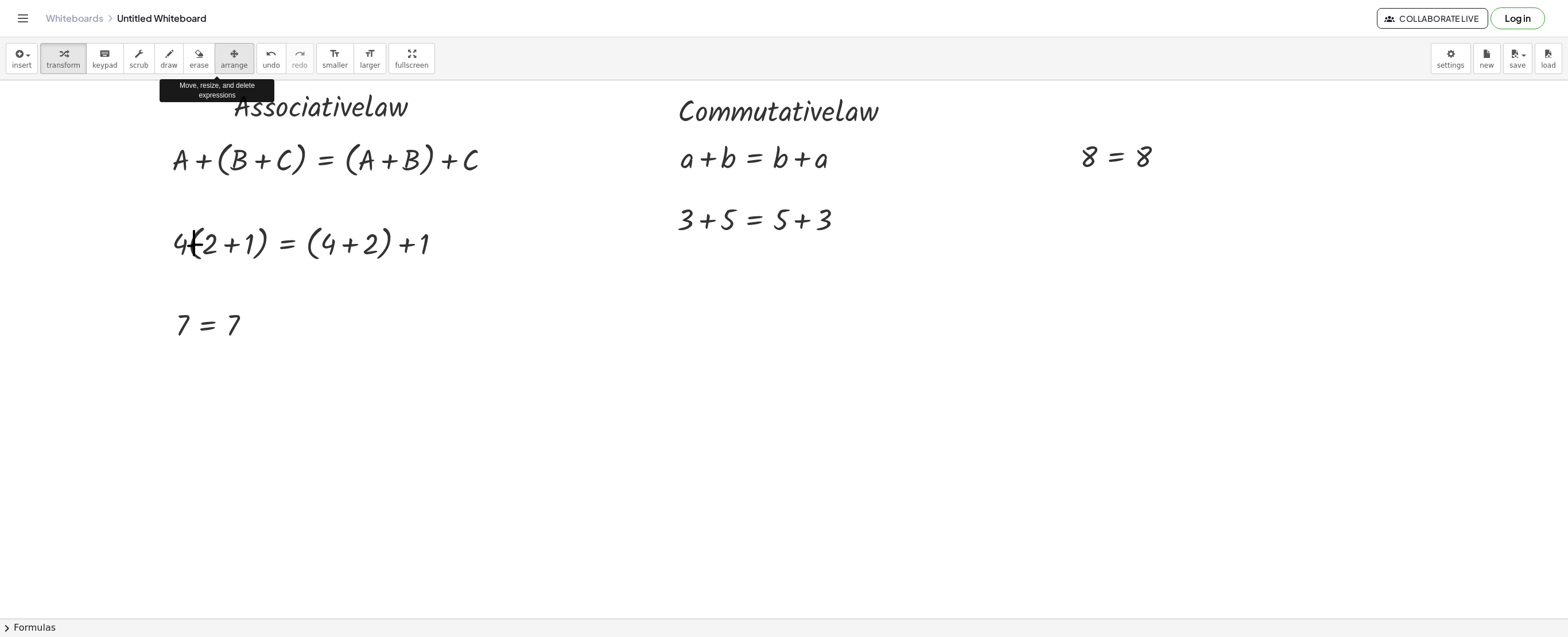
click at [221, 48] on div "button" at bounding box center [235, 53] width 27 height 14
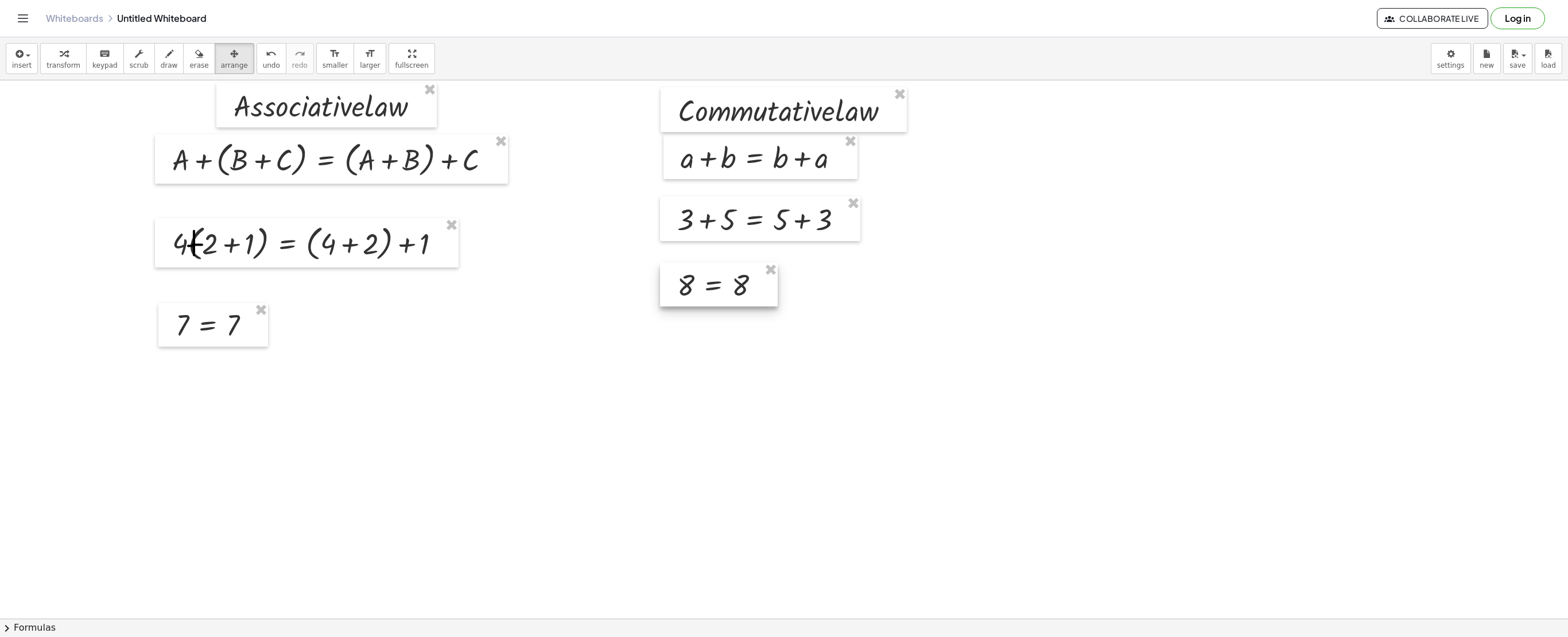
drag, startPoint x: 1085, startPoint y: 161, endPoint x: 682, endPoint y: 289, distance: 422.8
click at [682, 289] on div at bounding box center [719, 284] width 118 height 44
click at [165, 60] on icon "button" at bounding box center [169, 54] width 8 height 14
